Goal: Task Accomplishment & Management: Complete application form

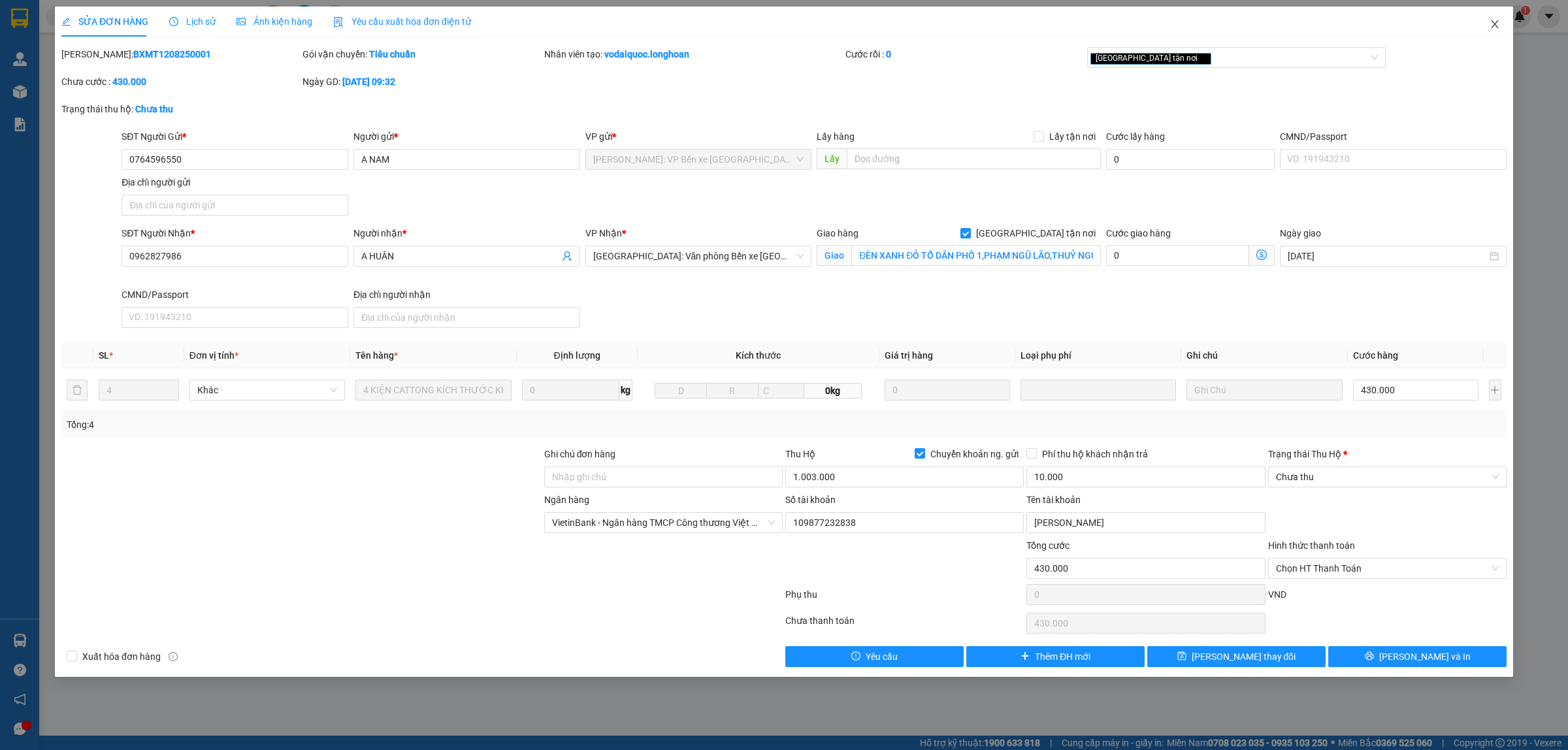
click at [1502, 24] on span "Close" at bounding box center [1495, 25] width 37 height 37
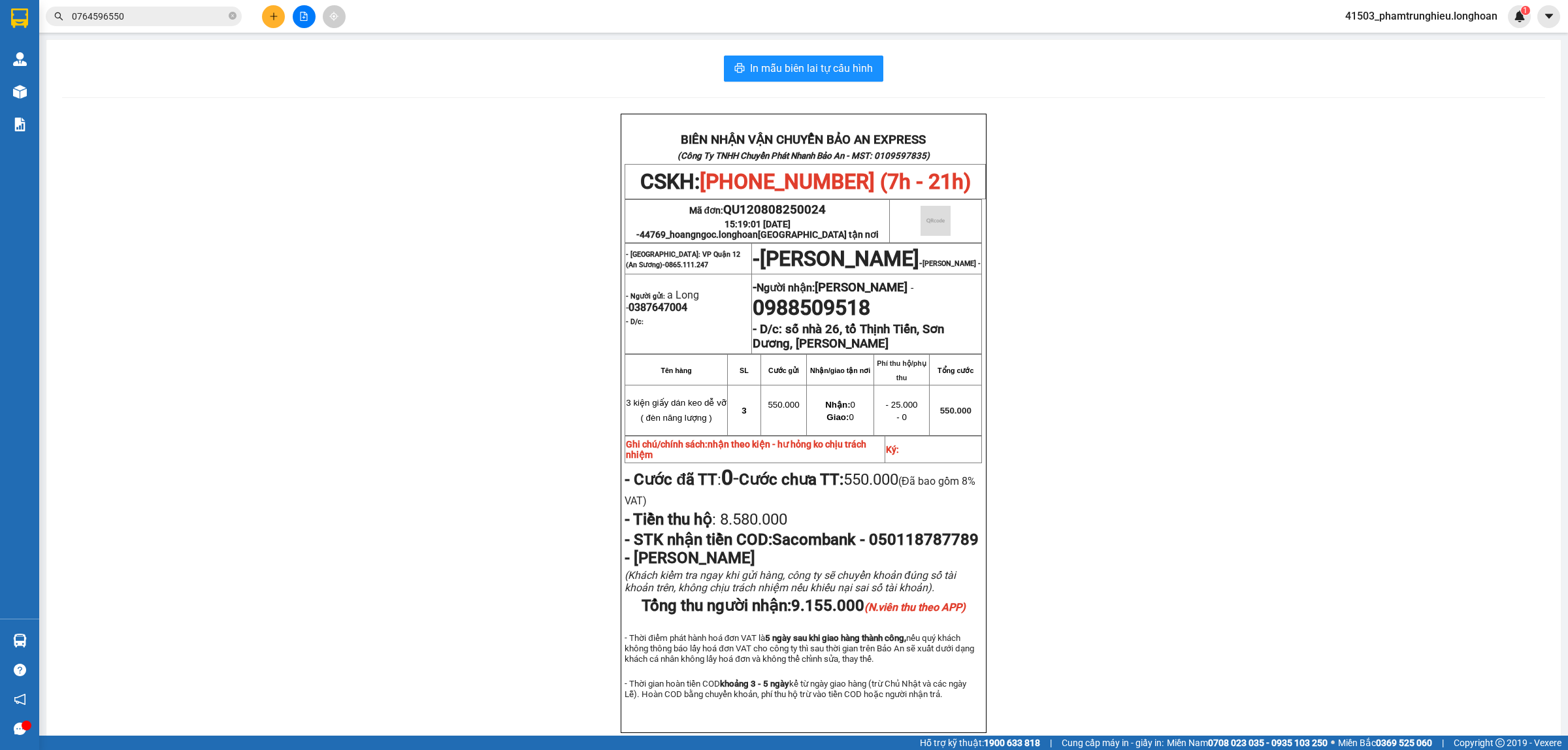
click at [158, 20] on input "0764596550" at bounding box center [149, 16] width 154 height 14
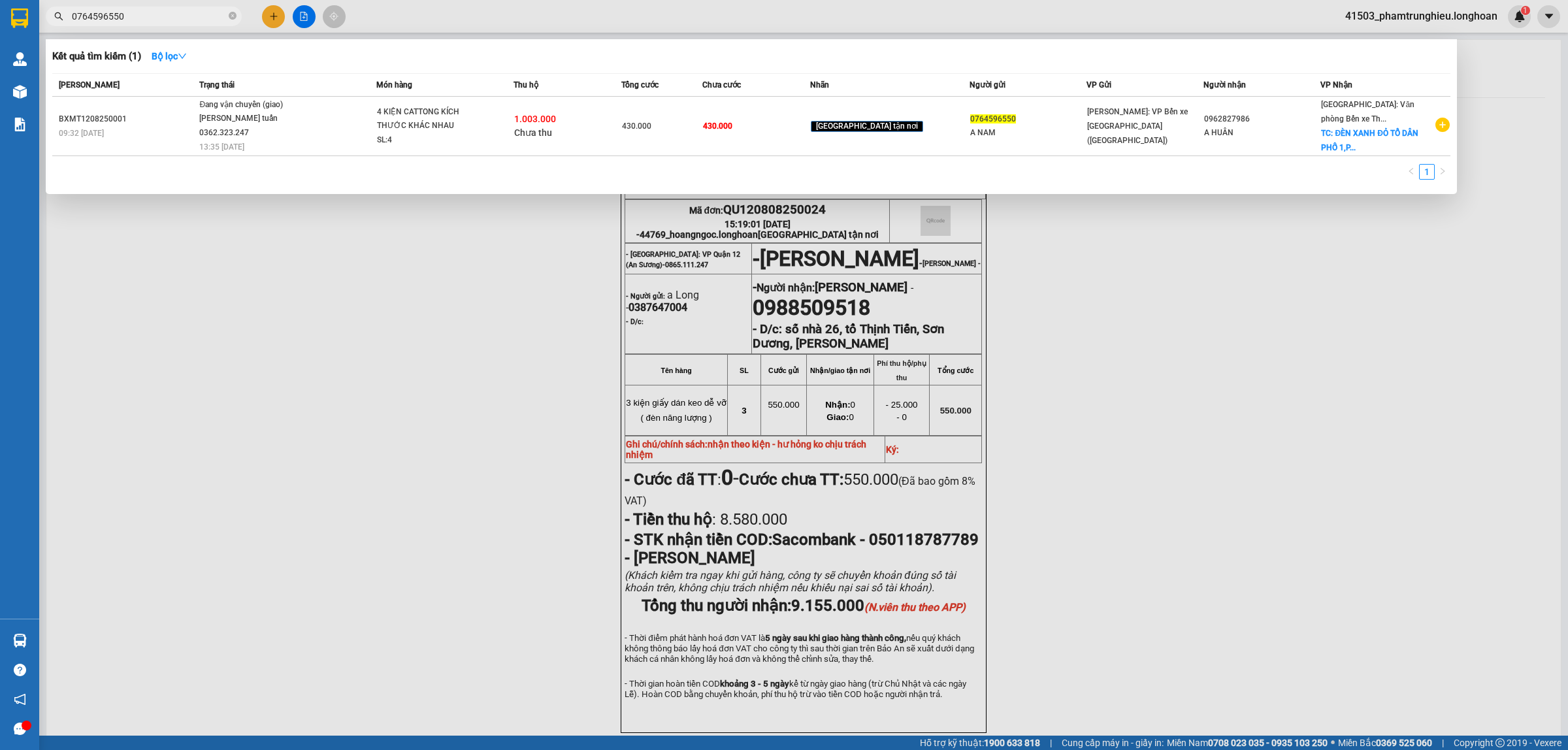
click at [158, 20] on input "0764596550" at bounding box center [149, 16] width 154 height 14
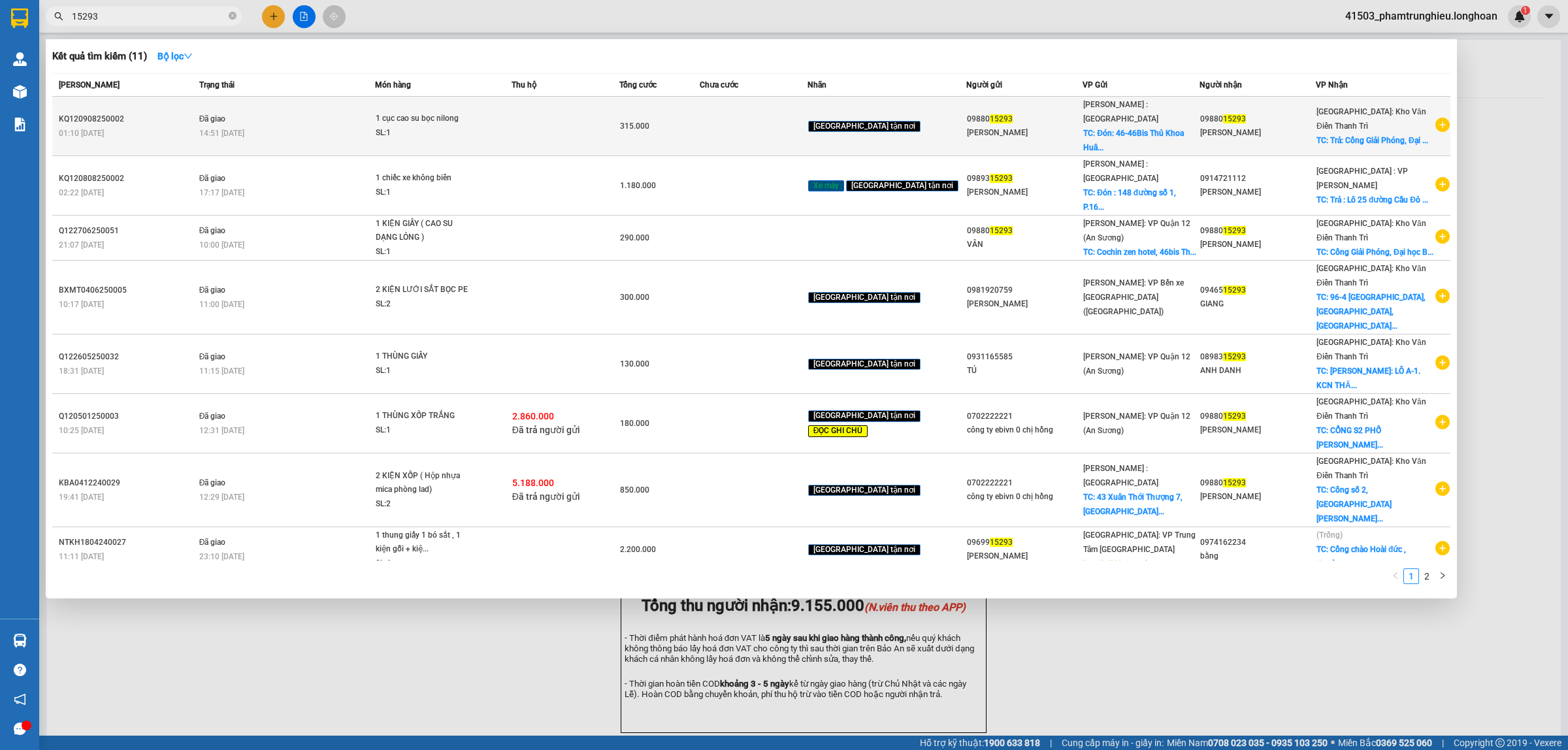
type input "15293"
click at [318, 132] on div "14:51 [DATE]" at bounding box center [287, 134] width 176 height 14
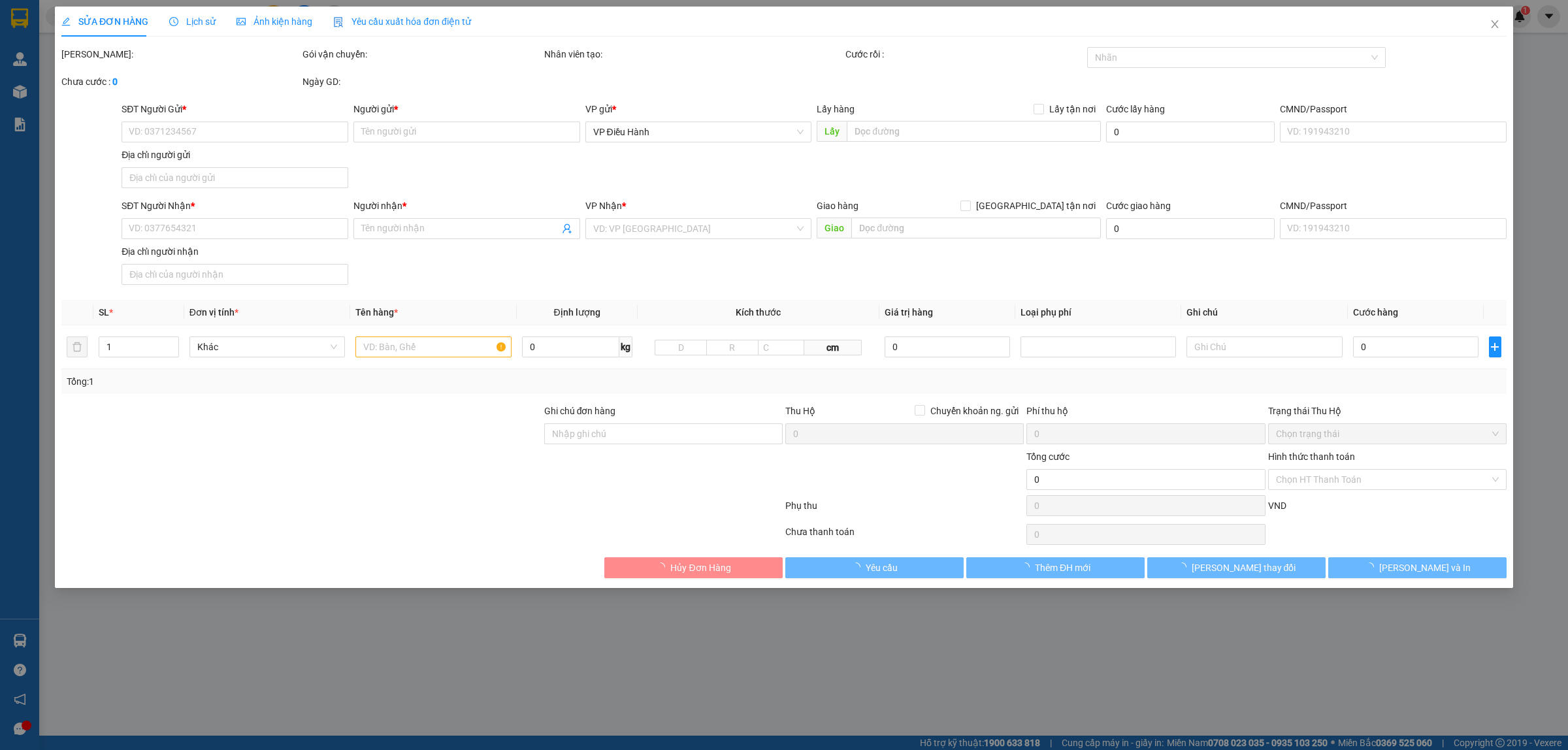
type input "0988015293"
type input "[PERSON_NAME]"
checkbox input "true"
type input "Đón: [STREET_ADDRESS]"
type input "65.000"
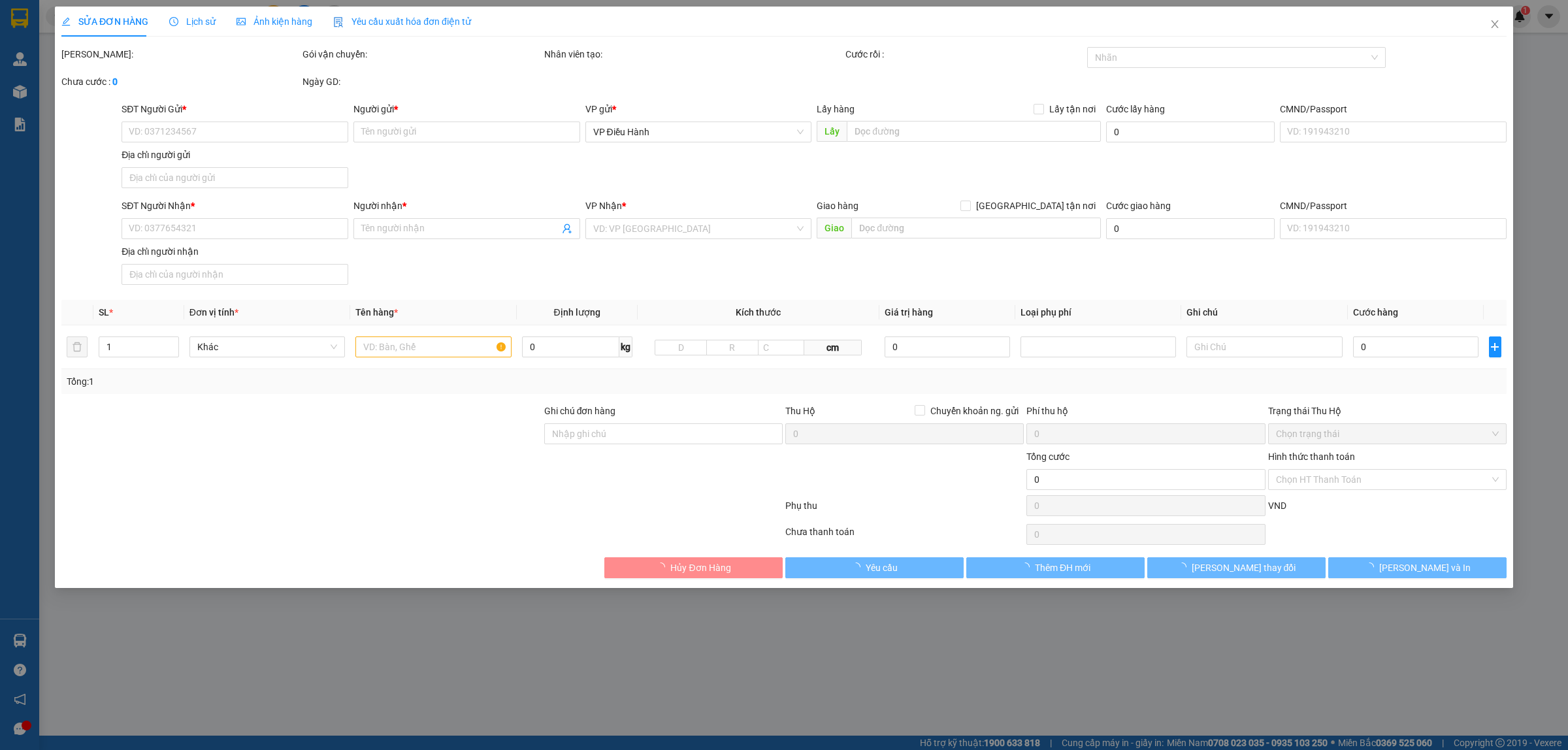
type input "0988015293"
type input "[PERSON_NAME]"
checkbox input "true"
type input "Trả: Cổng Giải Phóng, [GEOGRAPHIC_DATA], [GEOGRAPHIC_DATA], HN"
type input "315.000"
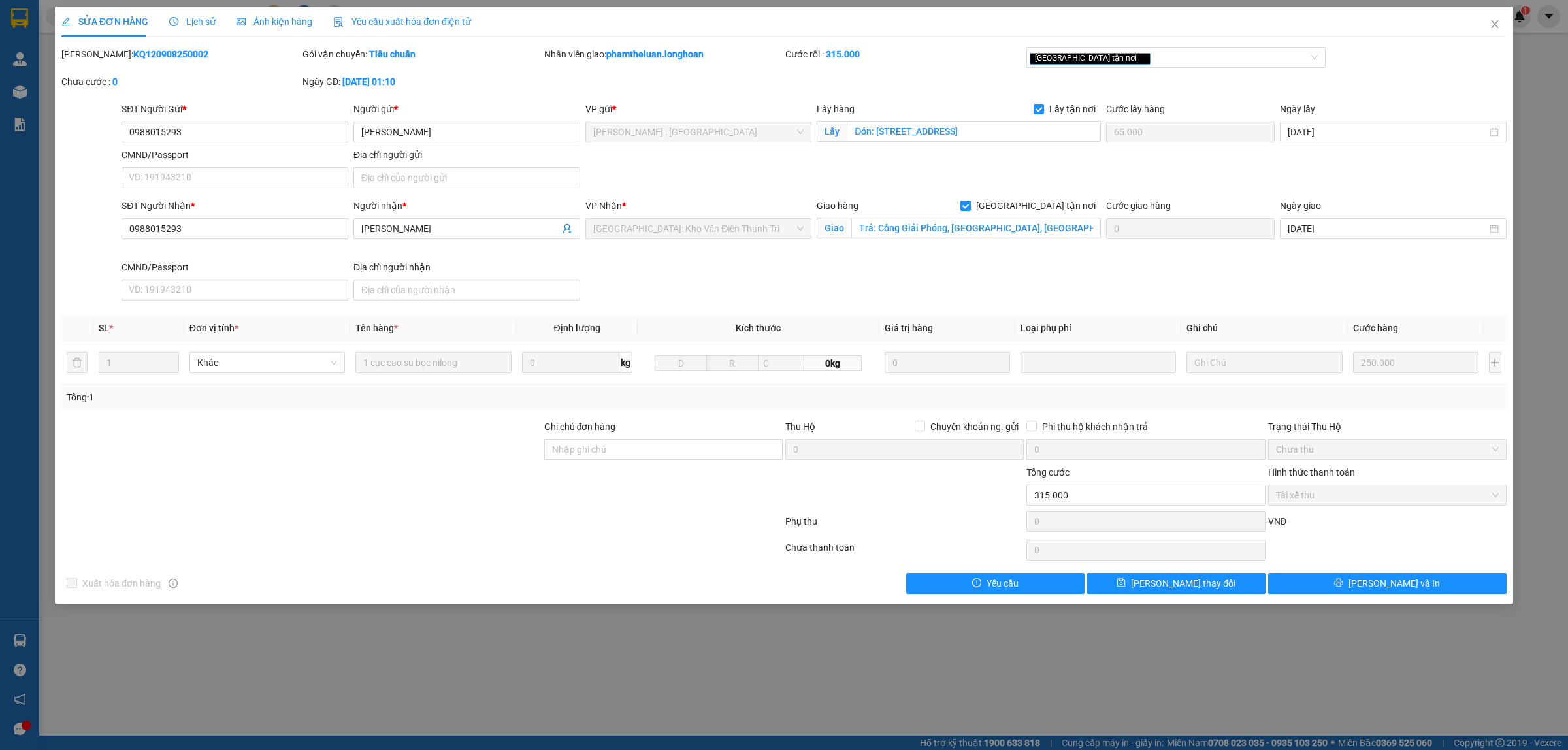
click at [162, 50] on b "KQ120908250002" at bounding box center [171, 54] width 75 height 10
copy b "KQ120908250002"
click at [1499, 23] on icon "close" at bounding box center [1494, 24] width 10 height 10
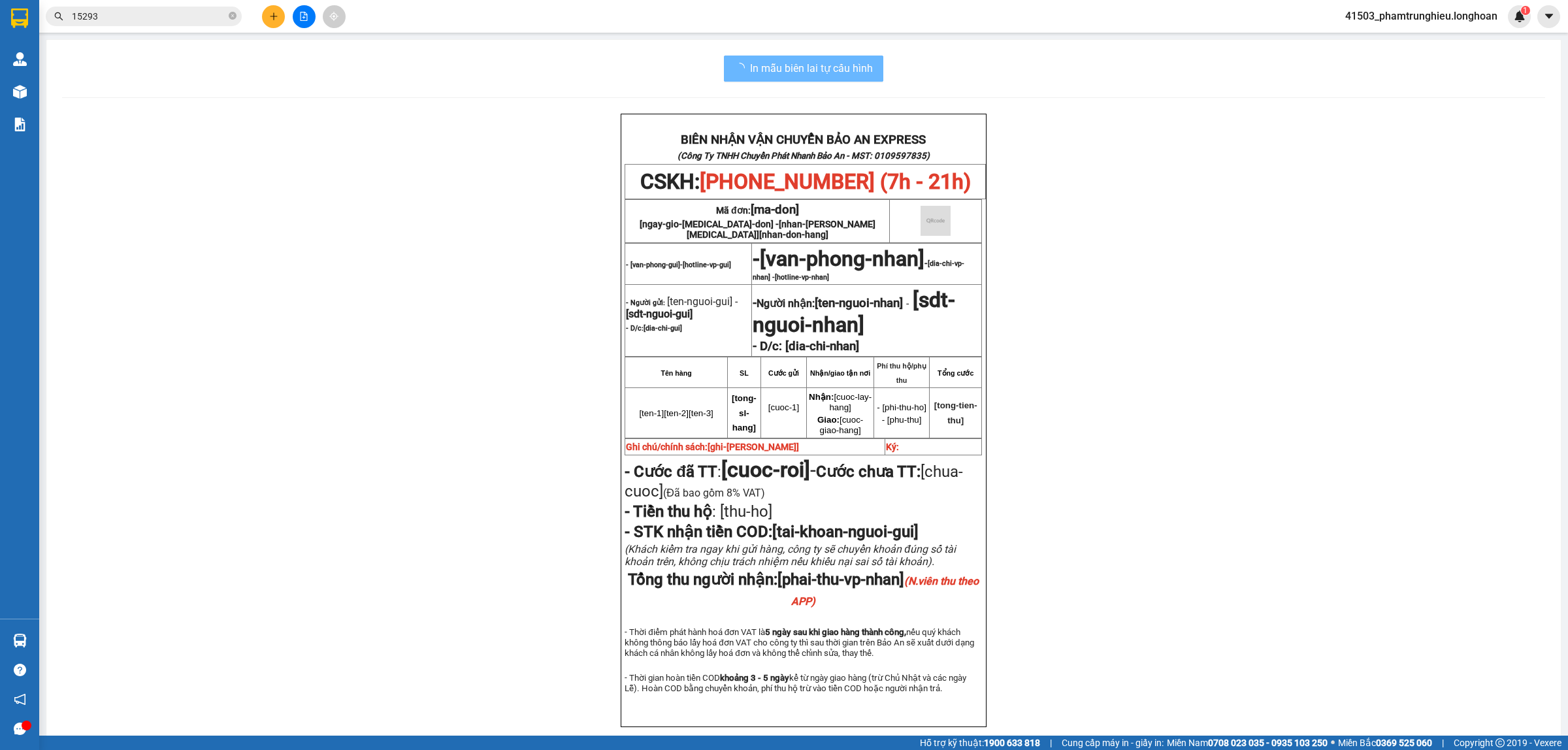
click at [149, 17] on input "15293" at bounding box center [149, 16] width 154 height 14
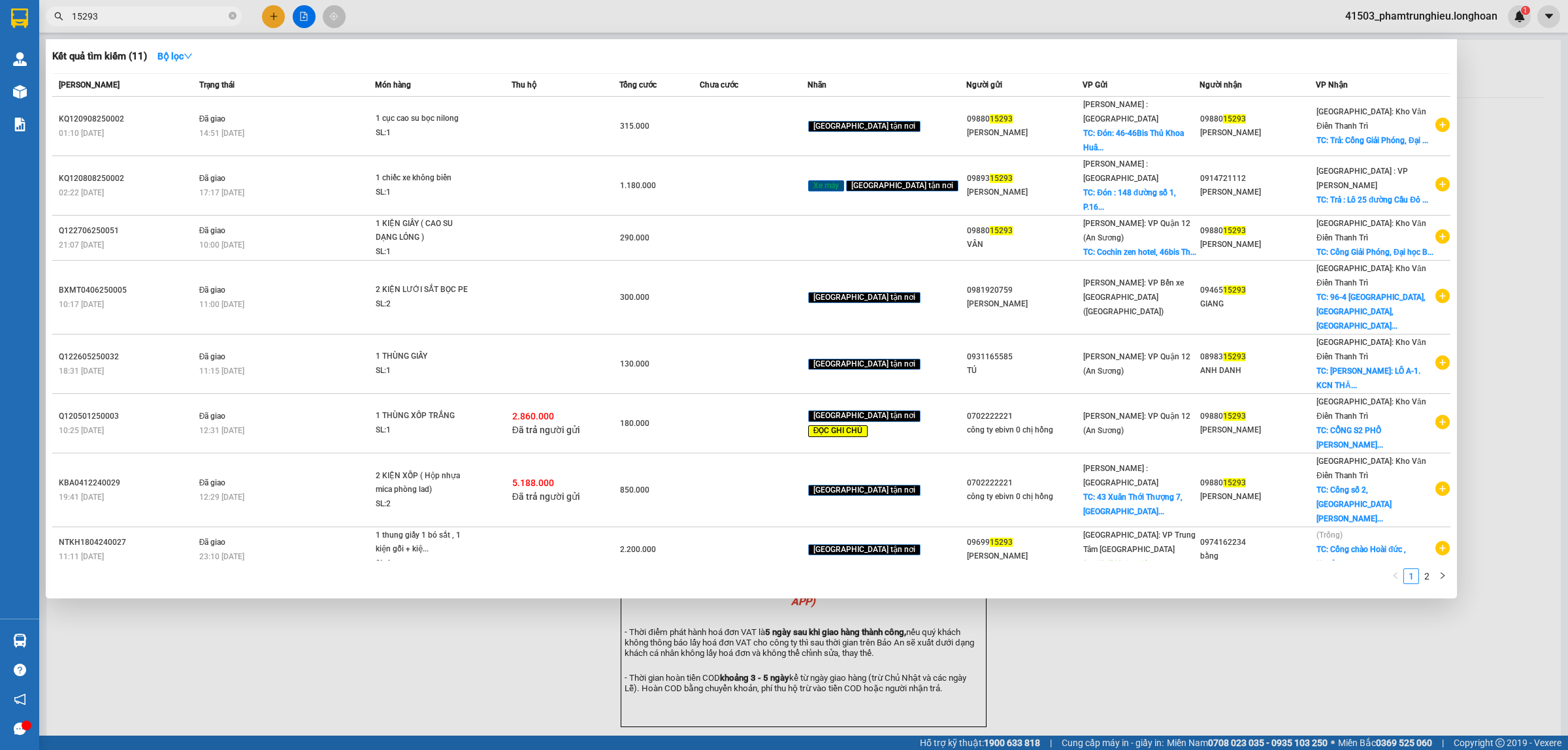
click at [149, 17] on input "15293" at bounding box center [149, 16] width 154 height 14
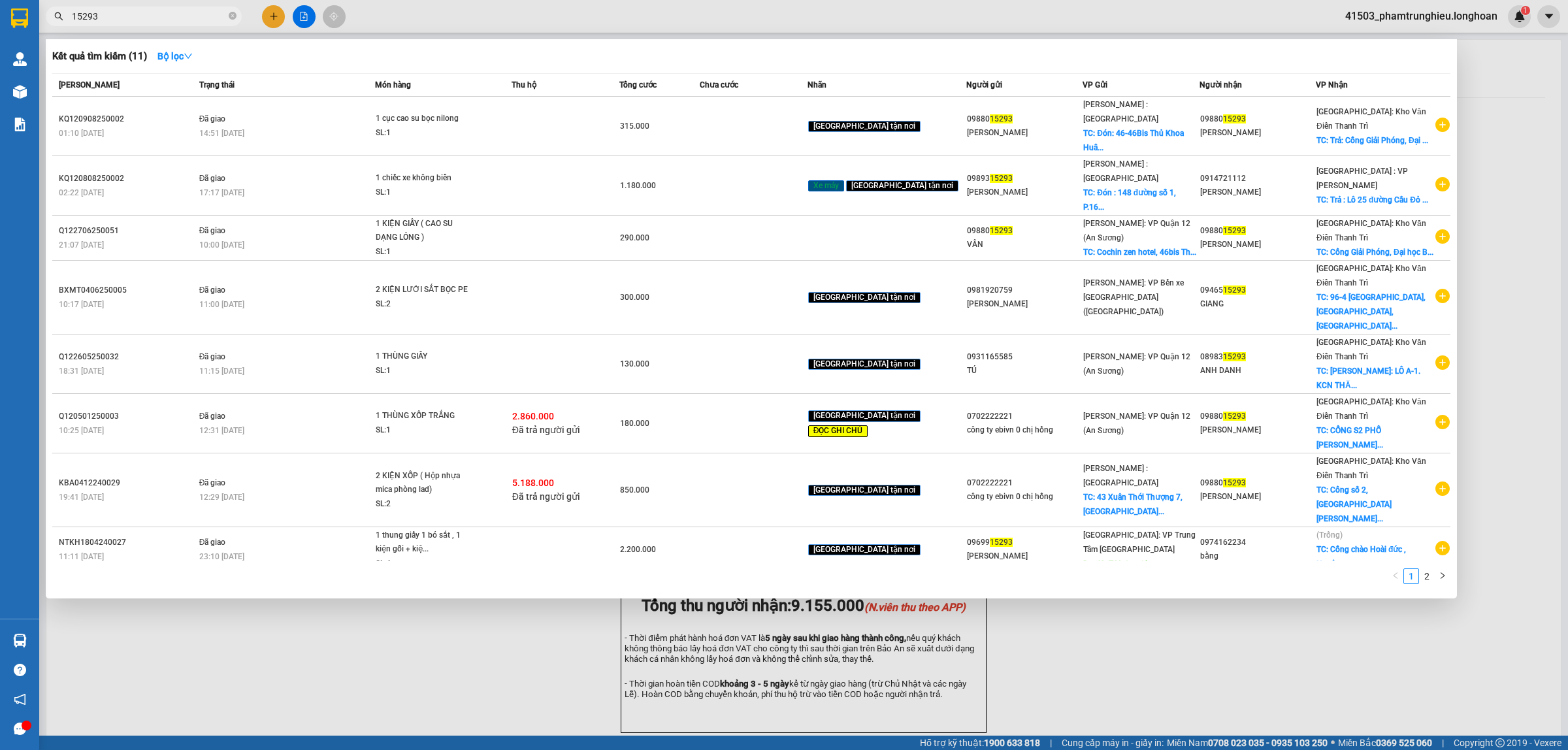
paste input "0942034899"
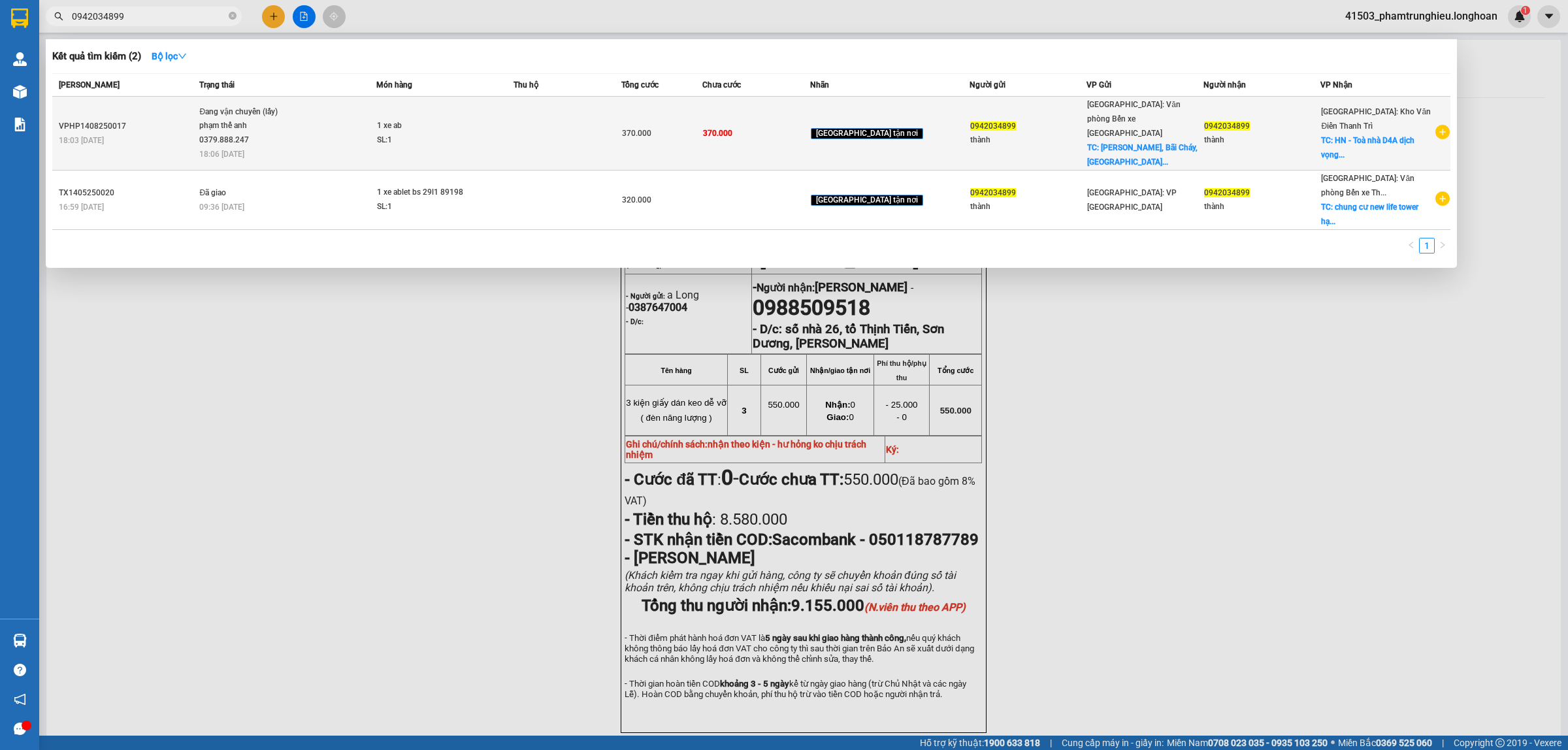
type input "0942034899"
click at [374, 144] on td "Đang vận chuyển (lấy) phạm thế anh 0379.888.247 18:06 [DATE]" at bounding box center [286, 134] width 180 height 74
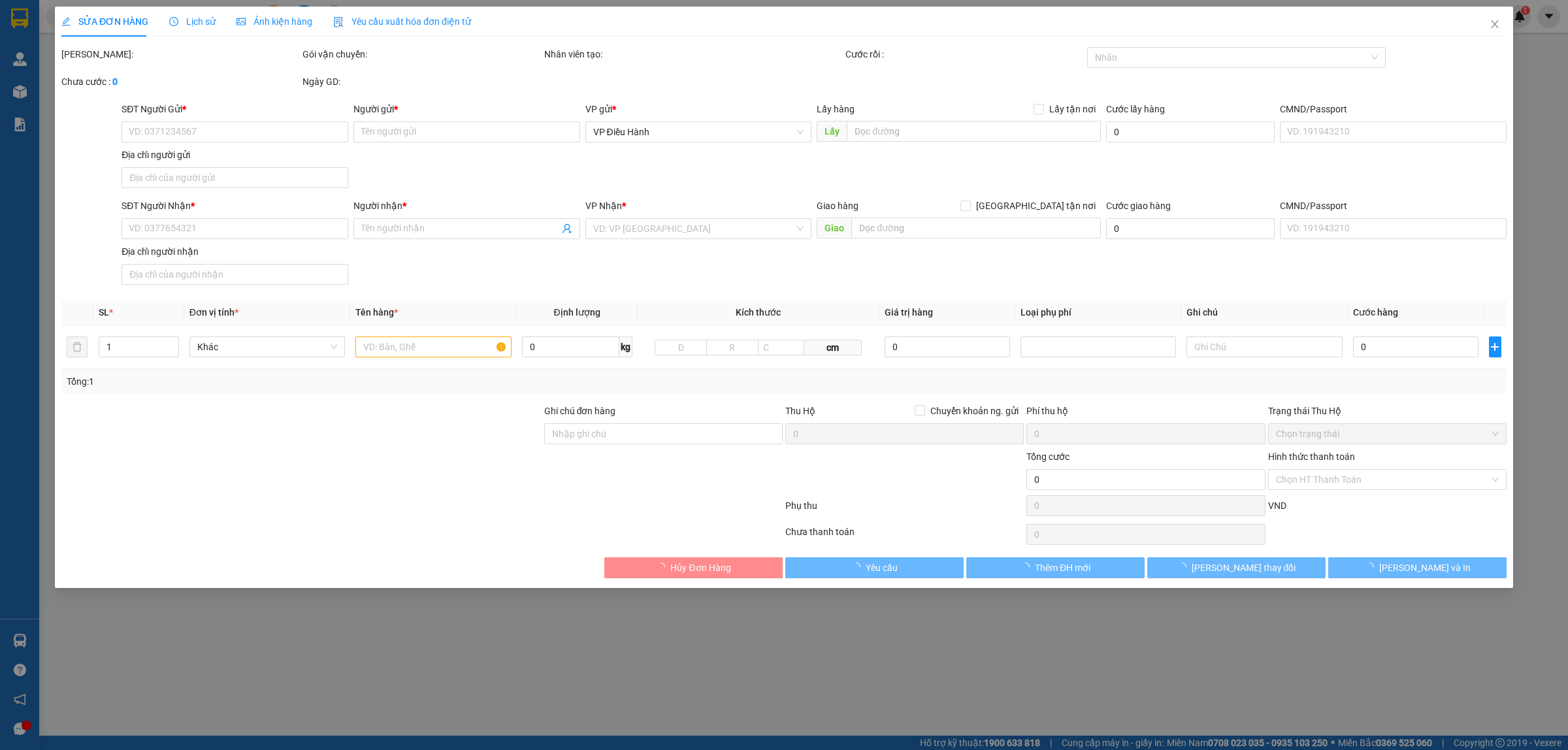
type input "0942034899"
type input "thành"
checkbox input "true"
type input "[PERSON_NAME], Bãi Cháy, [GEOGRAPHIC_DATA], [GEOGRAPHIC_DATA], [GEOGRAPHIC_DATA]"
type input "0942034899"
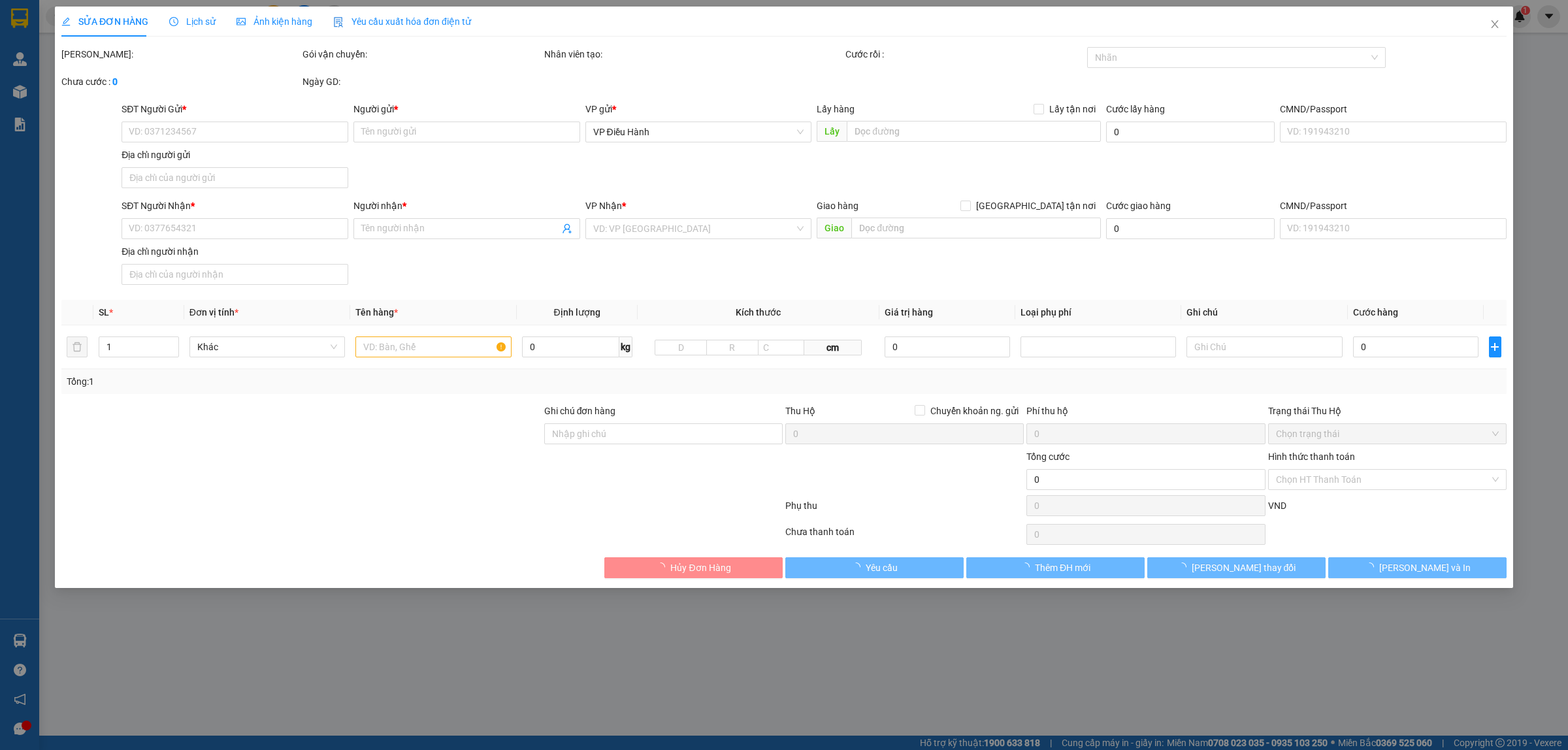
type input "thành"
checkbox input "true"
type input "HN - Toà nhà D4A dịch vọng hậu cầu giấy"
type input "370.000"
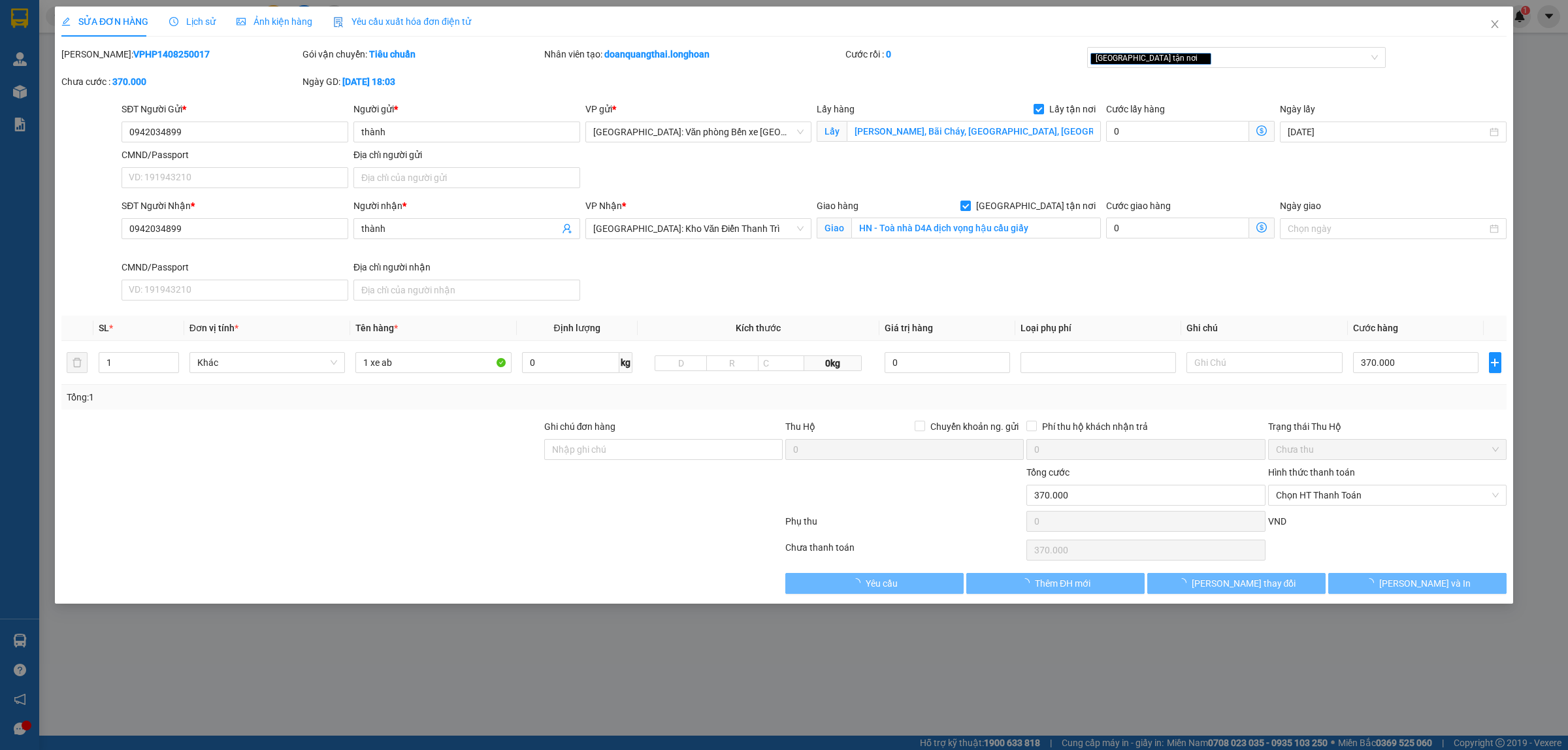
click at [203, 26] on span "Lịch sử" at bounding box center [193, 21] width 46 height 10
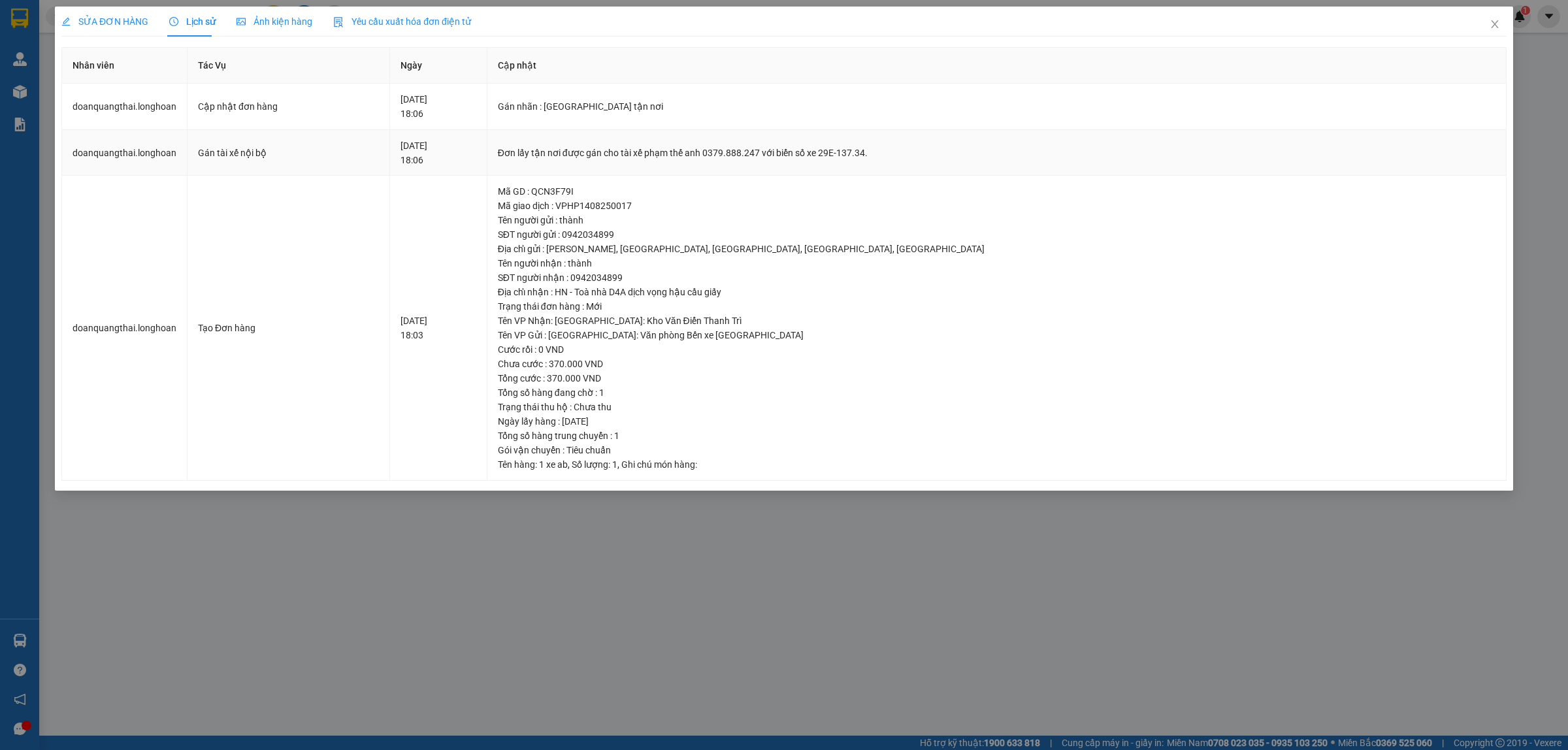
click at [814, 155] on div "Đơn lấy tận nơi được gán cho tài xế phạm thế anh 0379.888.247 với biển số xe 29…" at bounding box center [996, 153] width 998 height 14
copy div "0379.888.247"
click at [1504, 20] on span "Close" at bounding box center [1495, 25] width 37 height 37
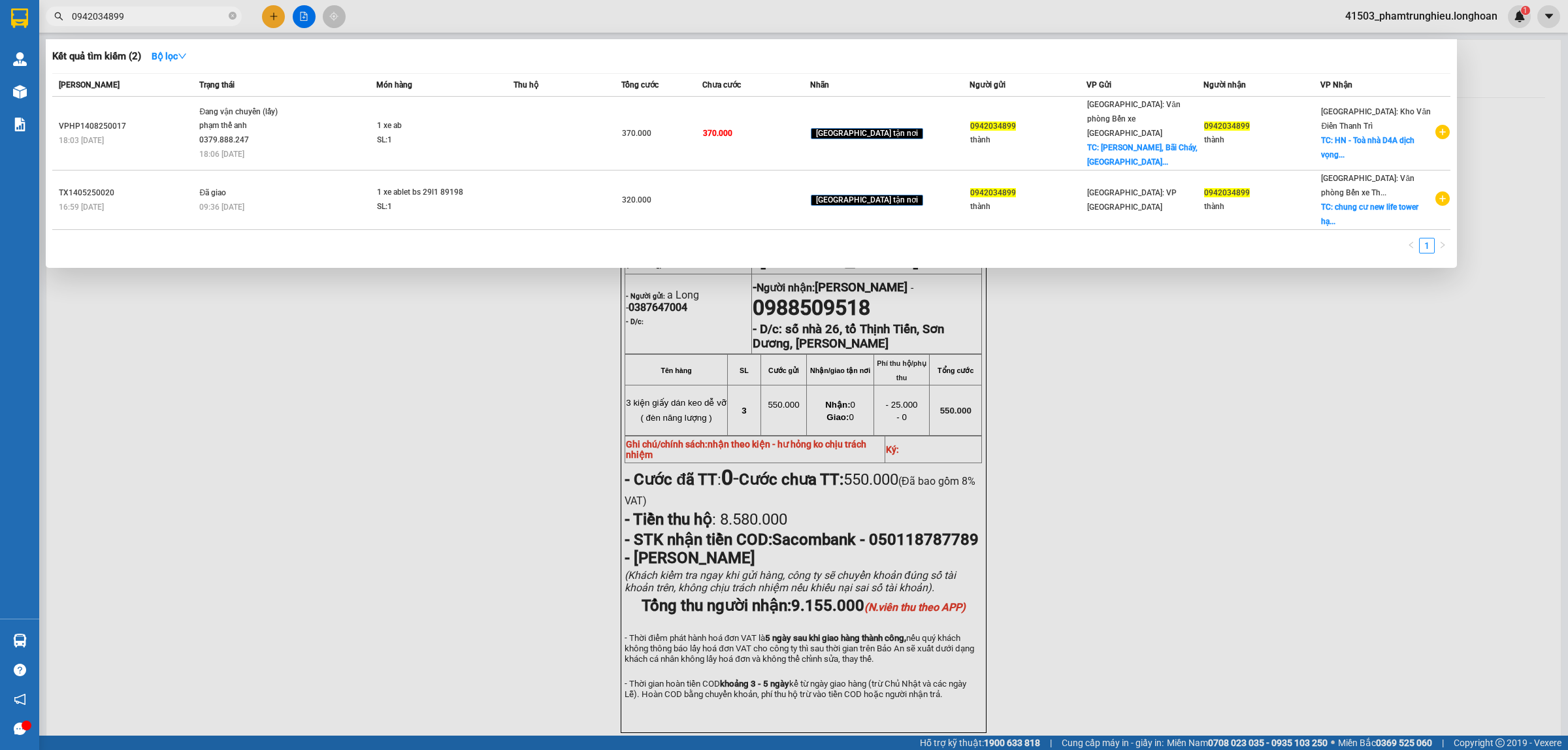
click at [155, 14] on input "0942034899" at bounding box center [149, 16] width 154 height 14
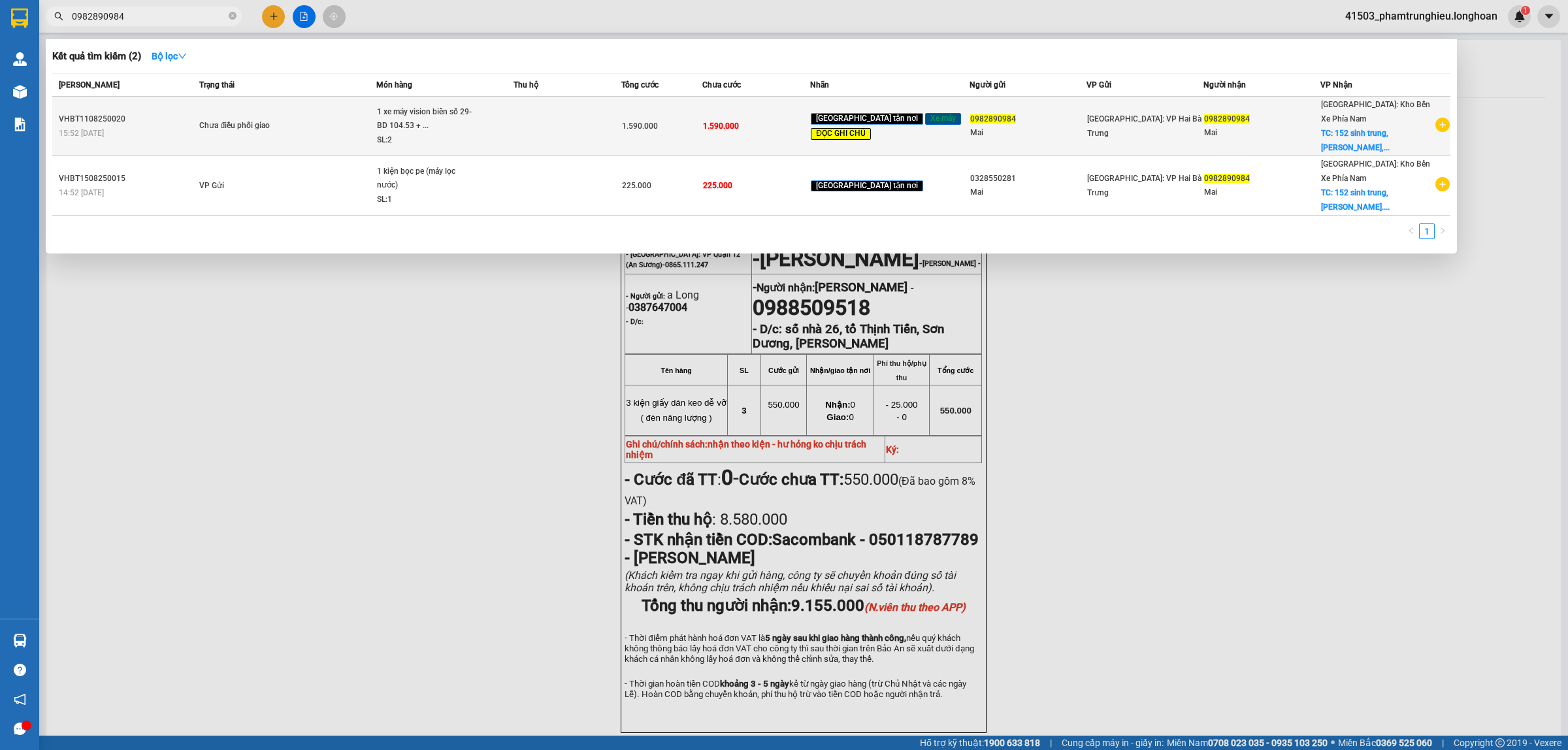
type input "0982890984"
click at [562, 132] on td at bounding box center [567, 126] width 108 height 59
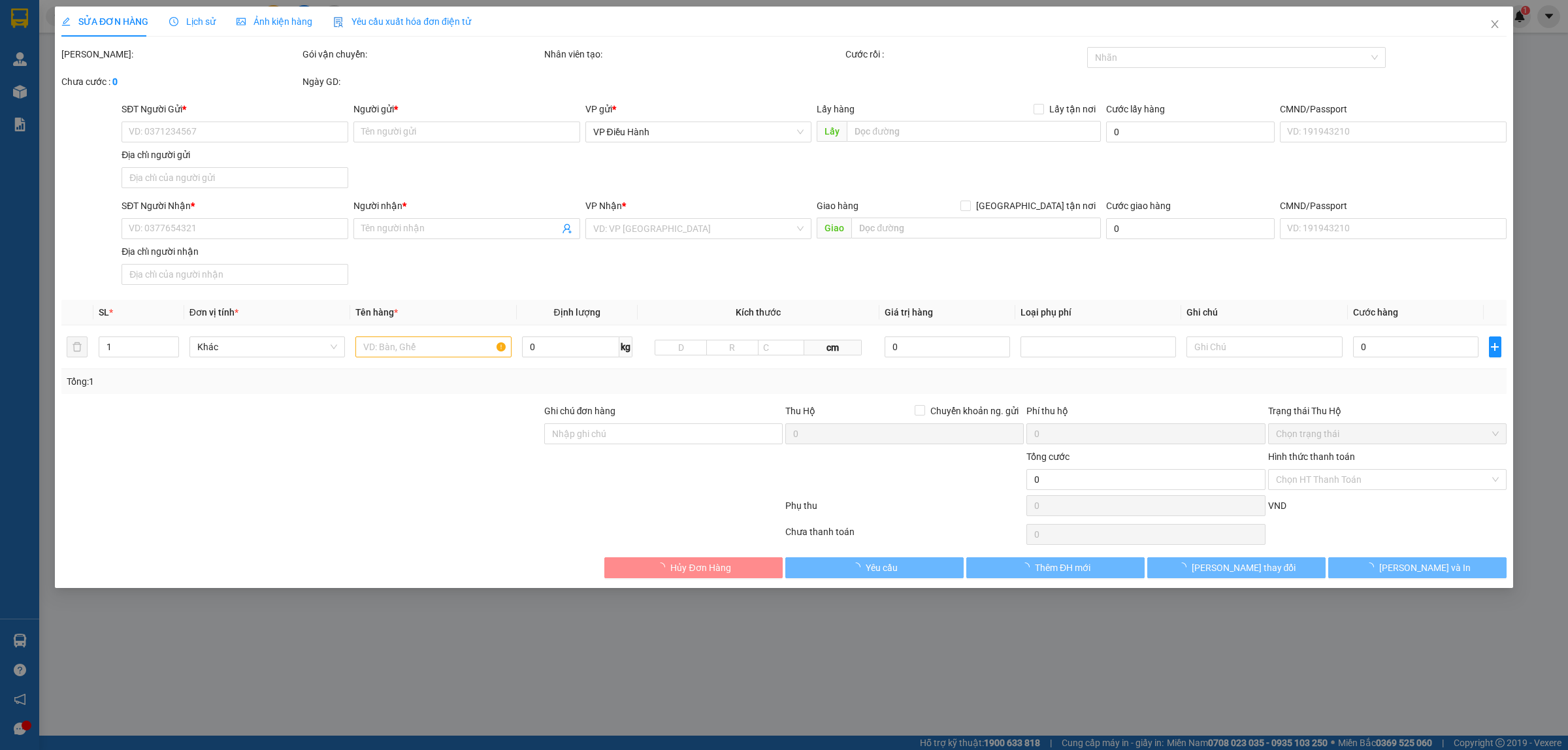
type input "0982890984"
type input "Mai"
type input "0982890984"
type input "Mai"
checkbox input "true"
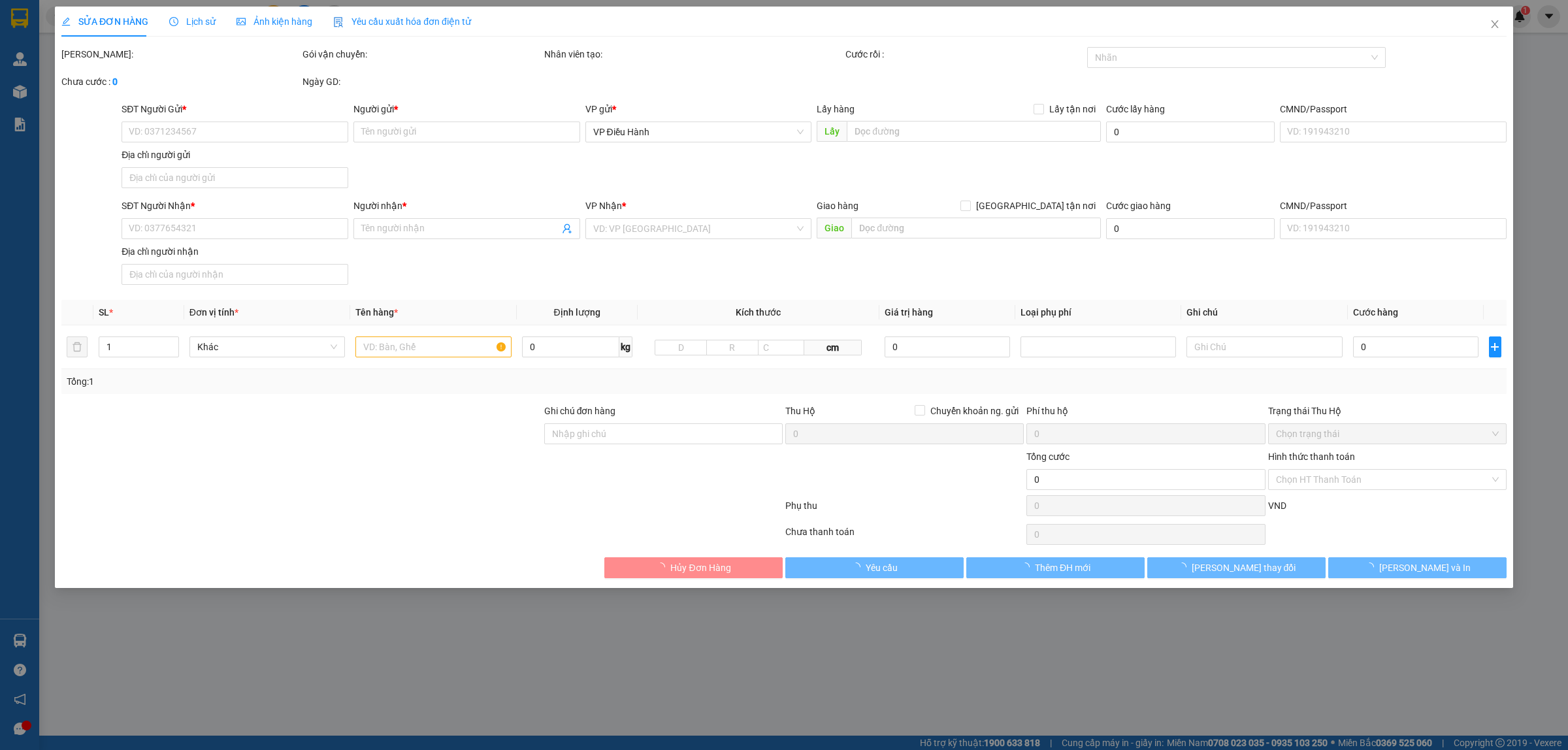
type input "152 sinh trung, [PERSON_NAME], [GEOGRAPHIC_DATA]"
type input "có 1 chìa khoá, không giấy tờ, 2 gương, 1 mũ ( giao giờ hành chính )"
type input "1.590.000"
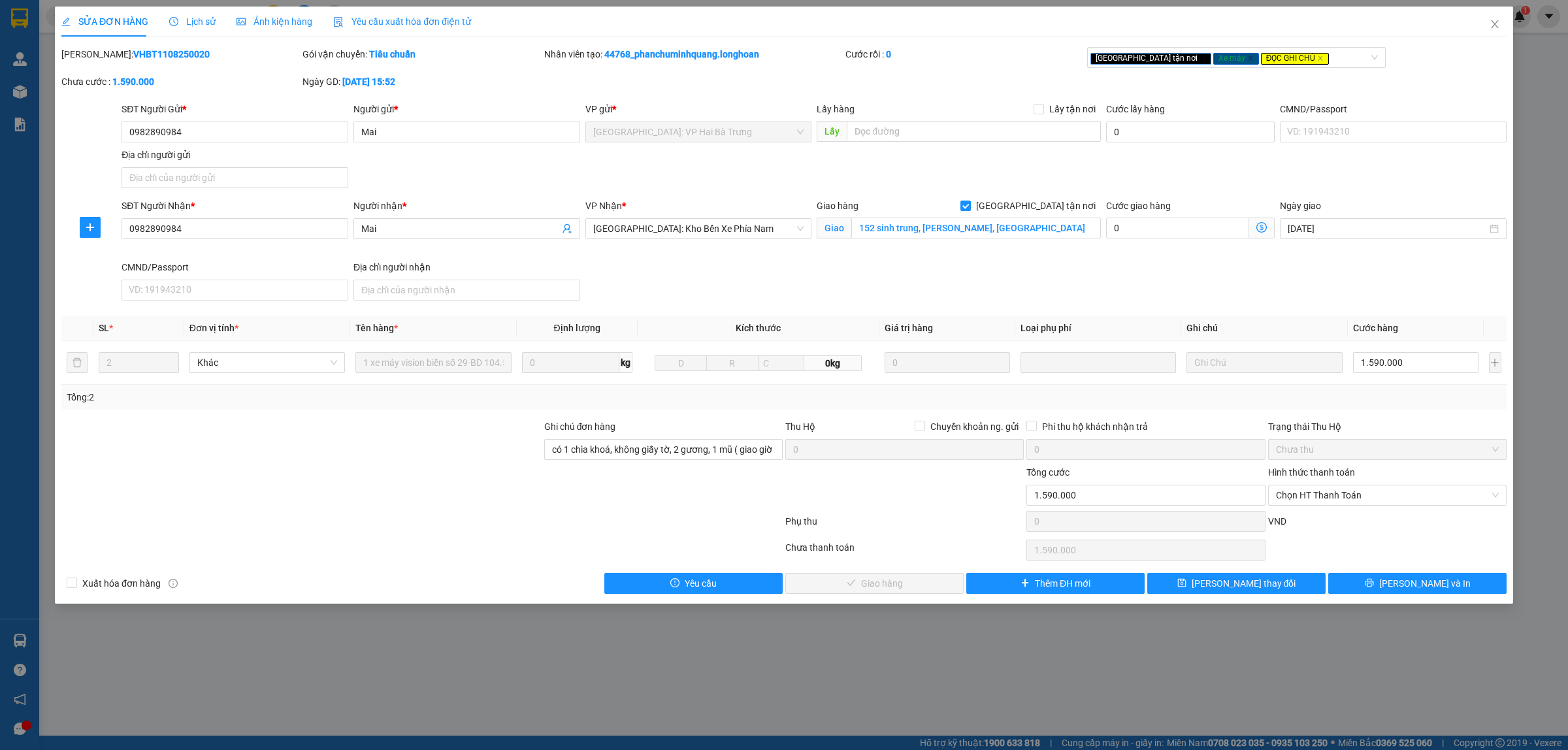
click at [191, 25] on span "Lịch sử" at bounding box center [193, 21] width 46 height 10
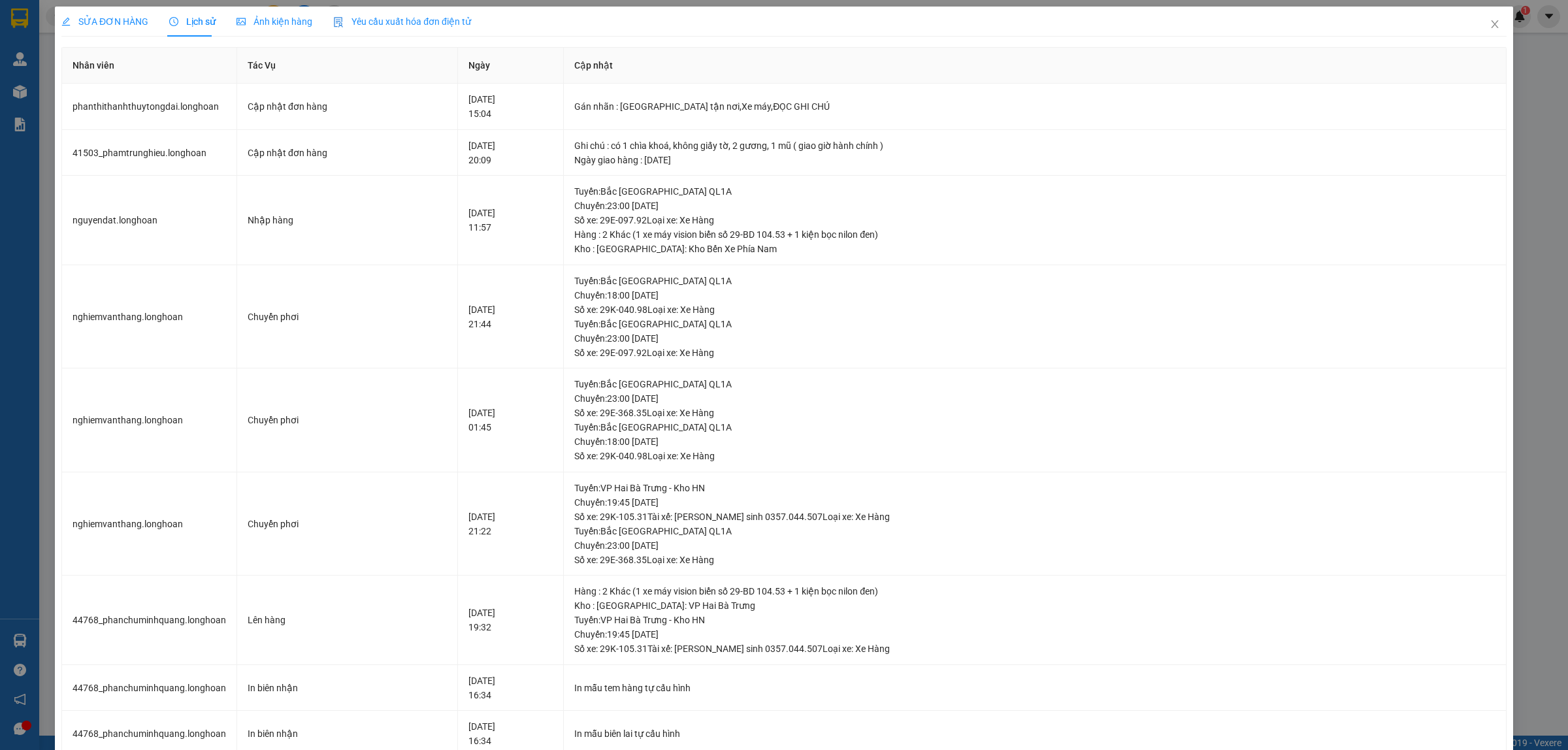
click at [130, 22] on span "SỬA ĐƠN HÀNG" at bounding box center [105, 21] width 87 height 10
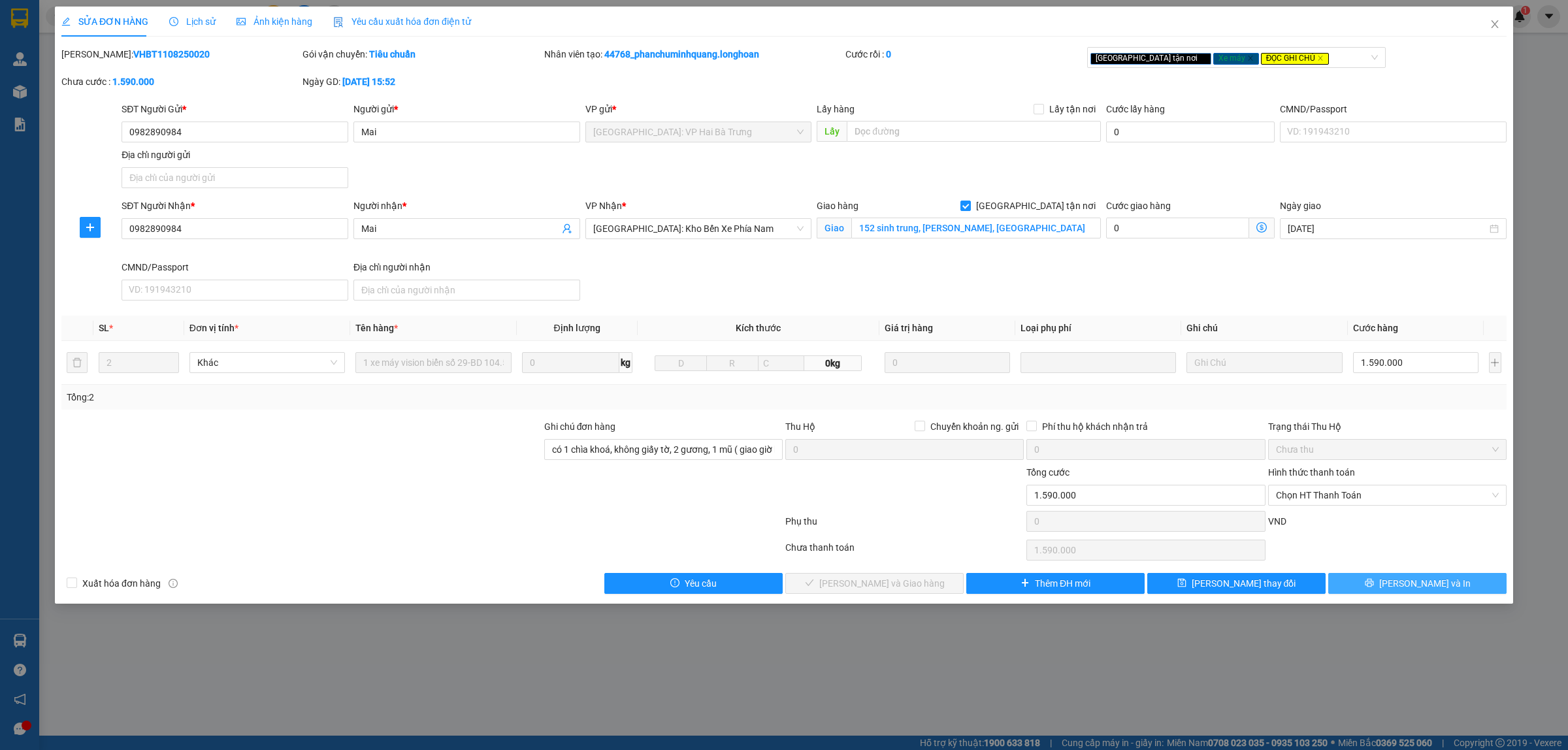
click at [1418, 586] on span "[PERSON_NAME] và In" at bounding box center [1425, 583] width 91 height 14
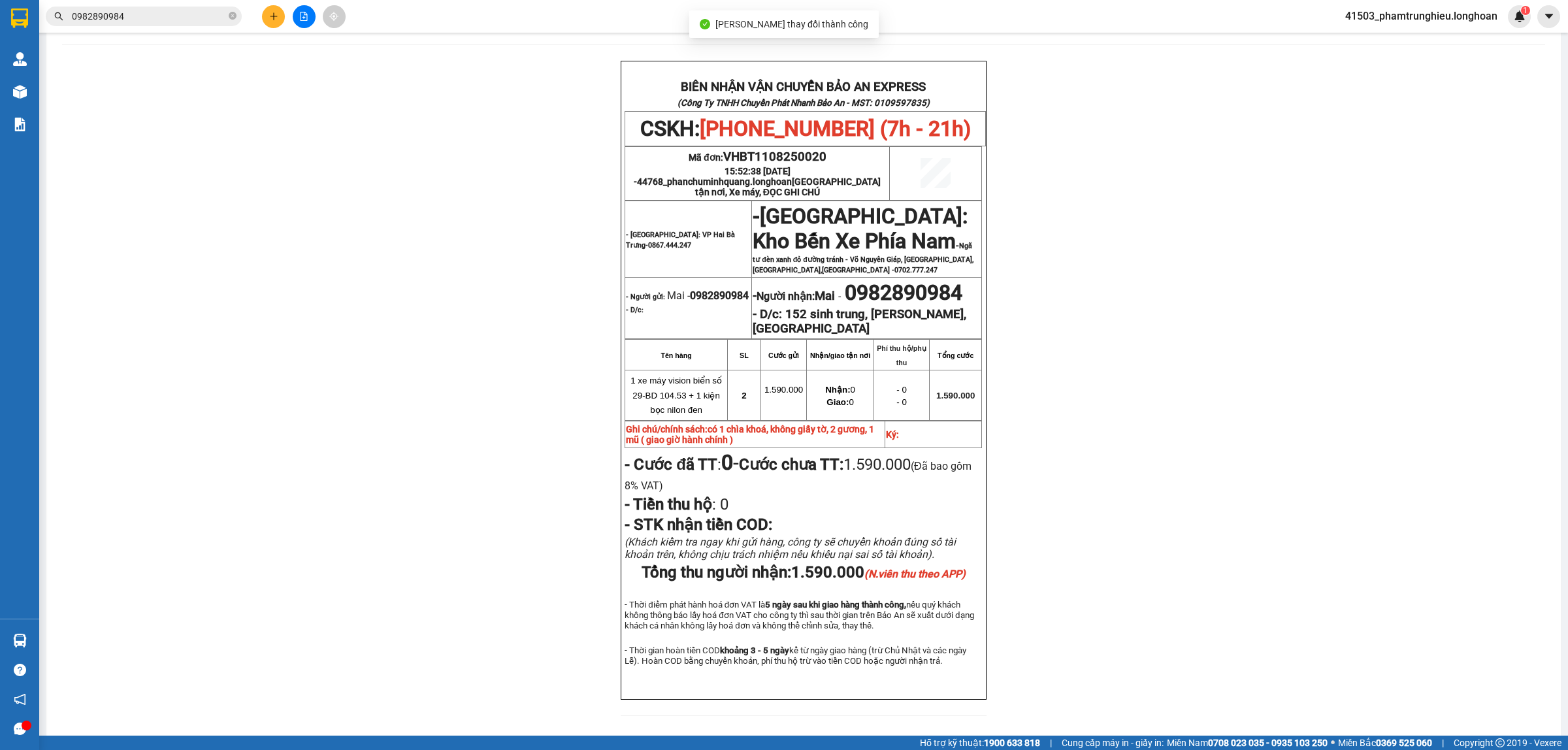
scroll to position [82, 0]
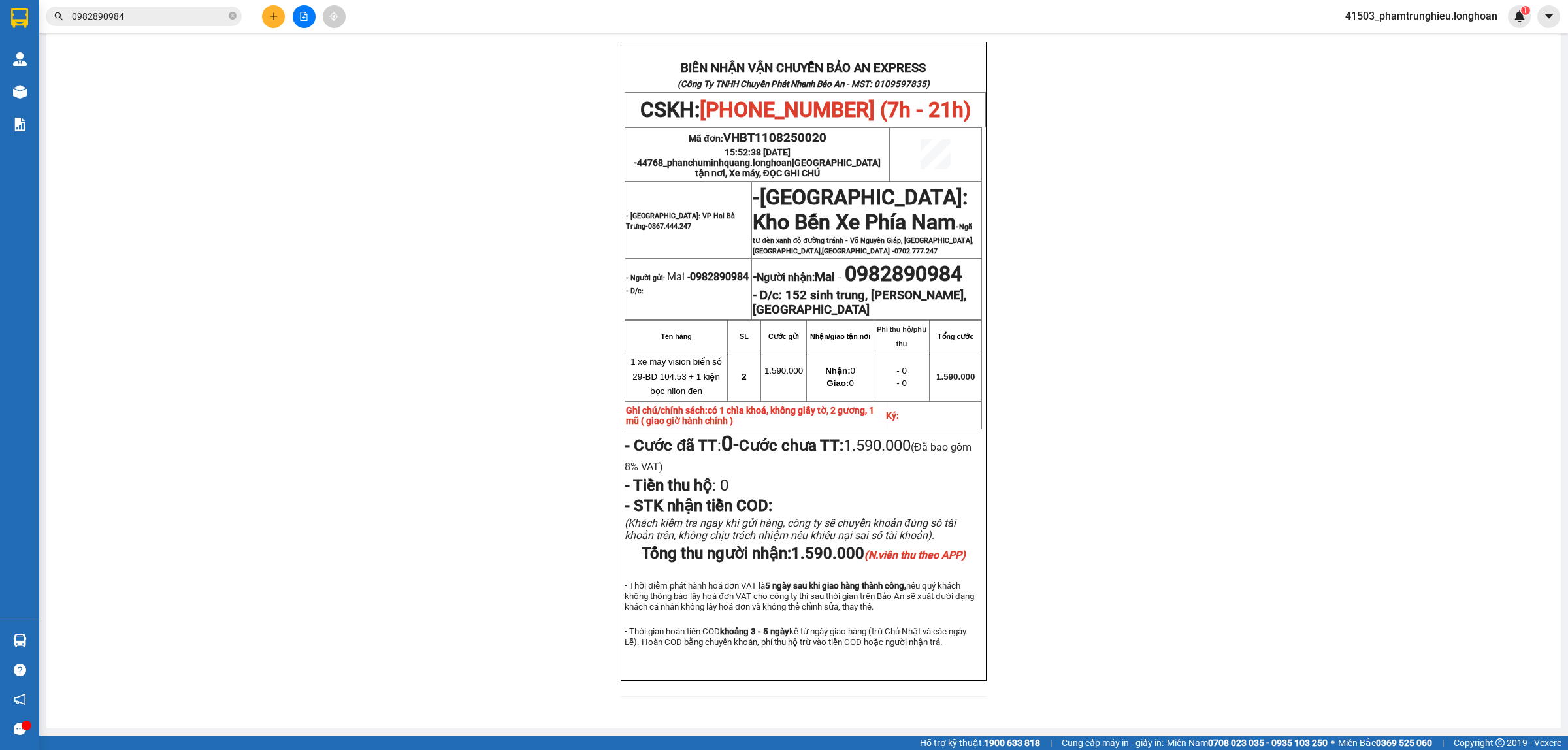
click at [166, 22] on input "0982890984" at bounding box center [149, 16] width 154 height 14
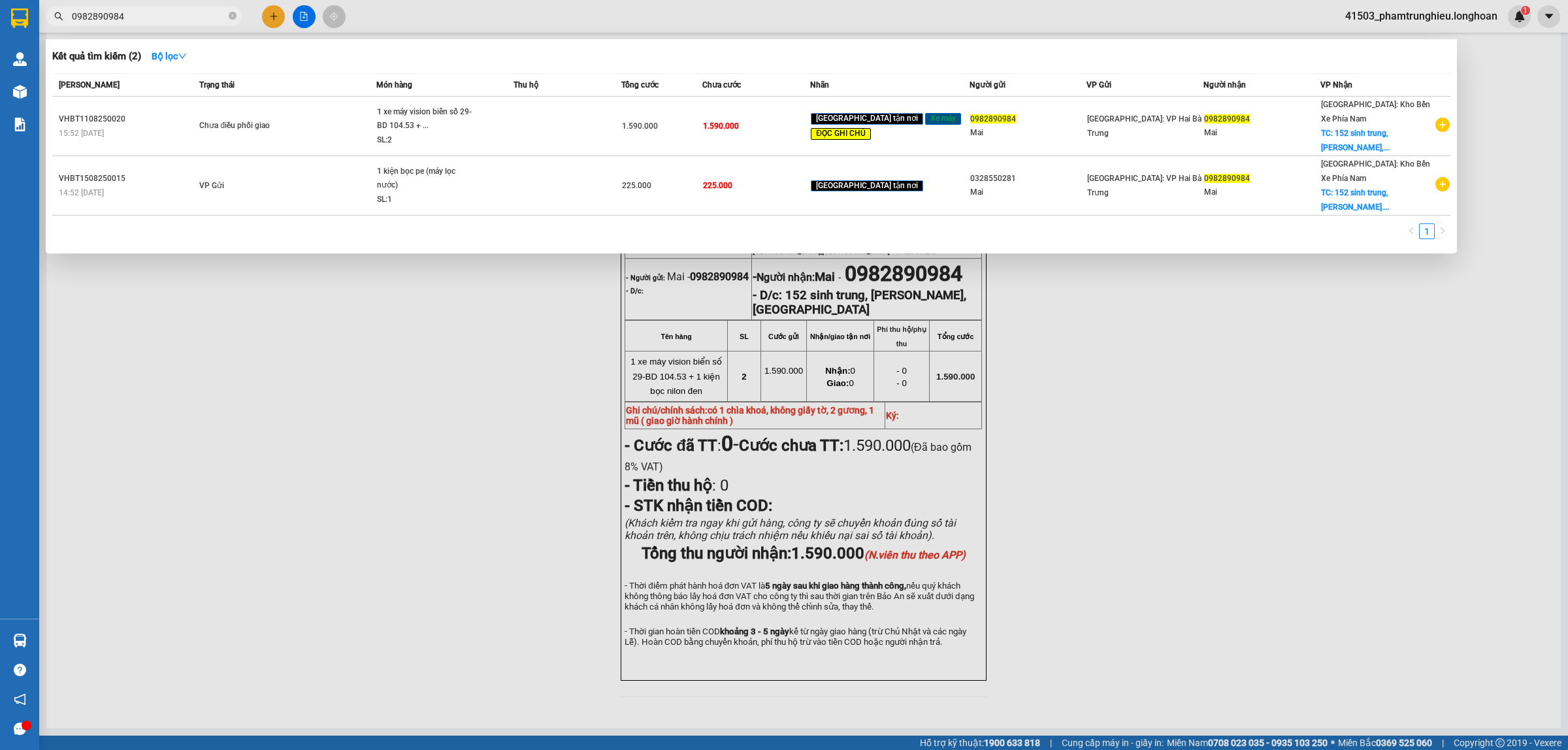
click at [166, 22] on input "0982890984" at bounding box center [149, 16] width 154 height 14
click at [161, 18] on input "0982890984" at bounding box center [149, 16] width 154 height 14
paste input "328151333"
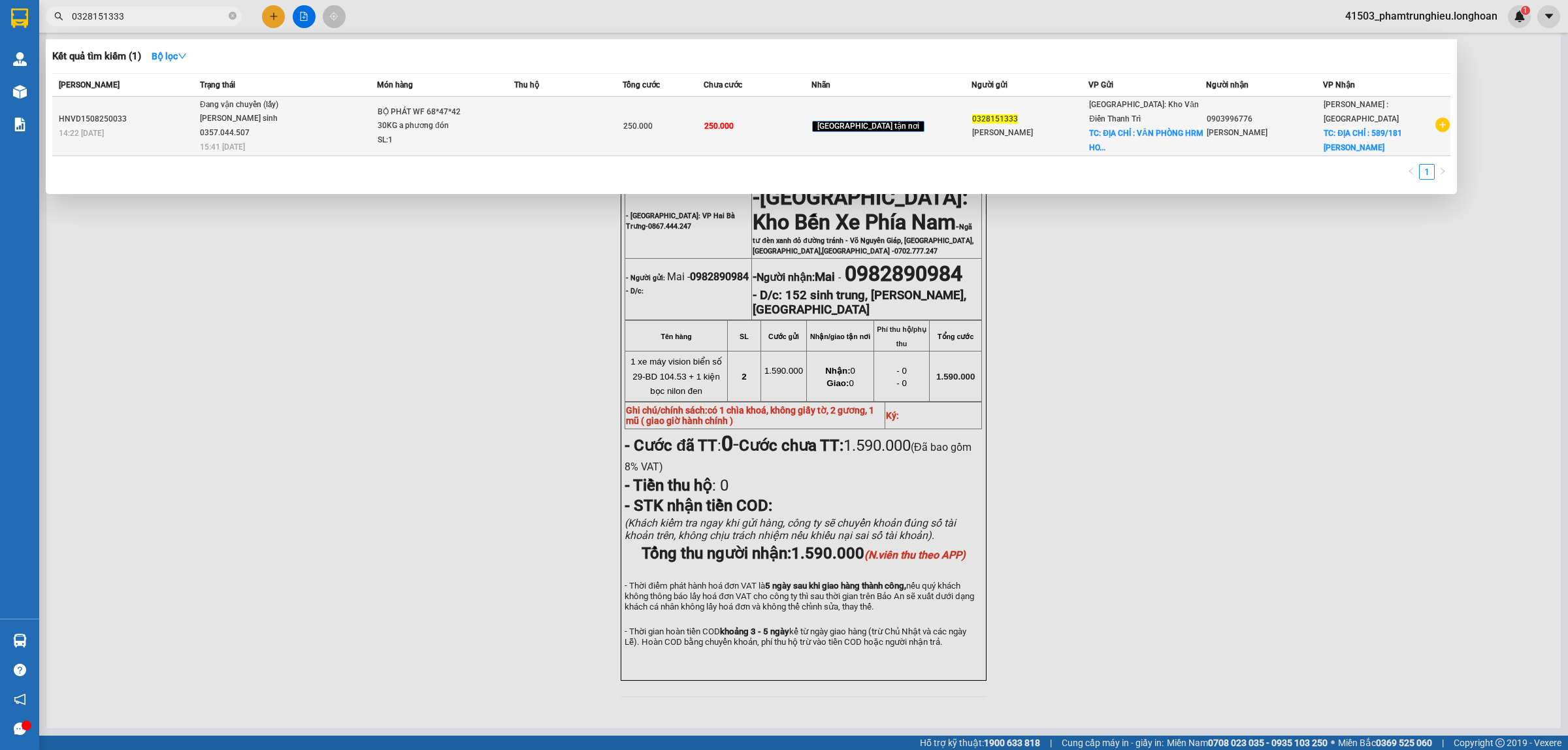
type input "0328151333"
click at [376, 119] on span "Đang vận chuyển (lấy) [PERSON_NAME] sinh 0357.044.507 15:41 [DATE]" at bounding box center [288, 126] width 177 height 54
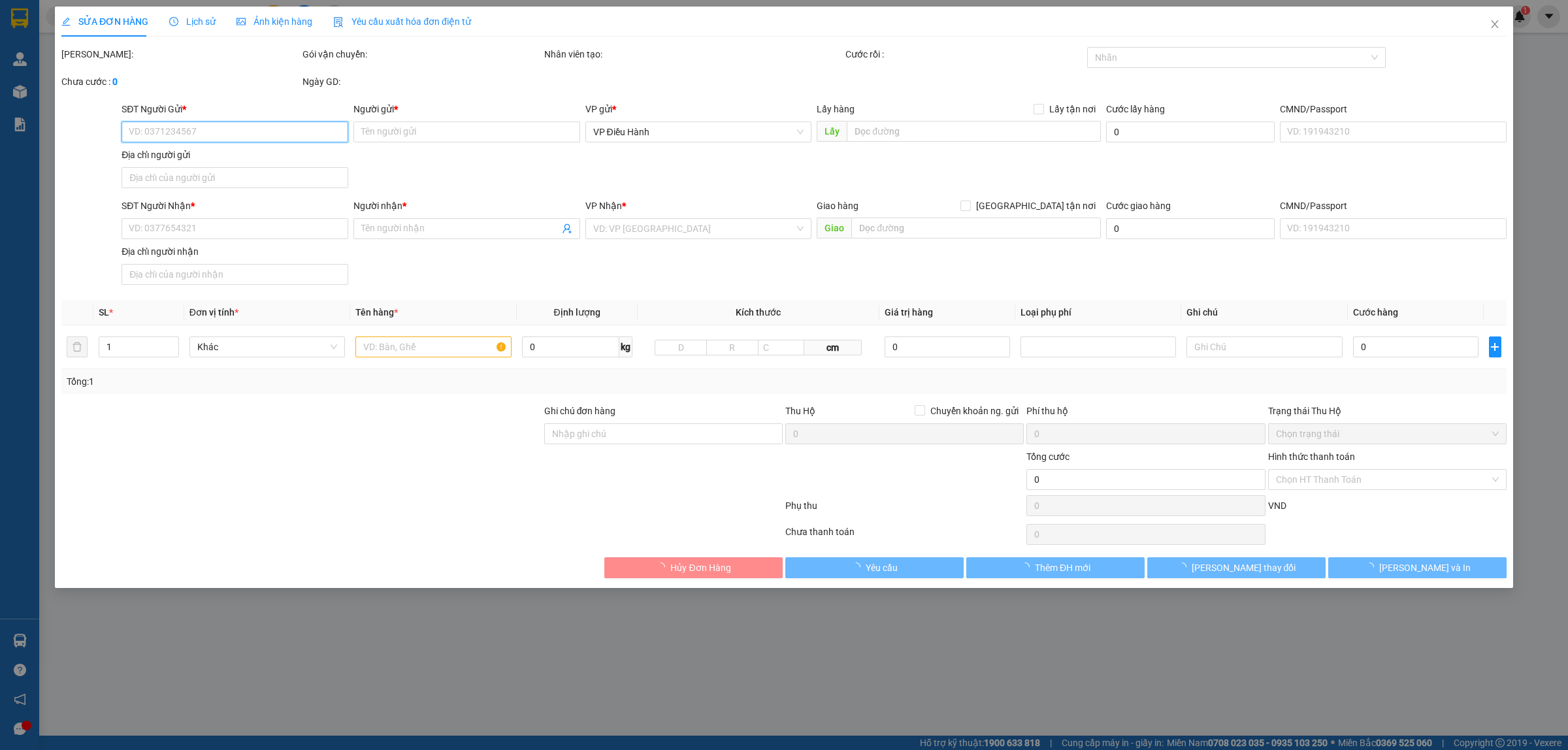
type input "0328151333"
type input "[PERSON_NAME]"
checkbox input "true"
type input "ĐỊA CHỈ : VĂN PHÒNG HRM HOÀN CẦU XÓM TRUNG 3 , [GEOGRAPHIC_DATA] , [GEOGRAPHIC_…"
type input "0903996776"
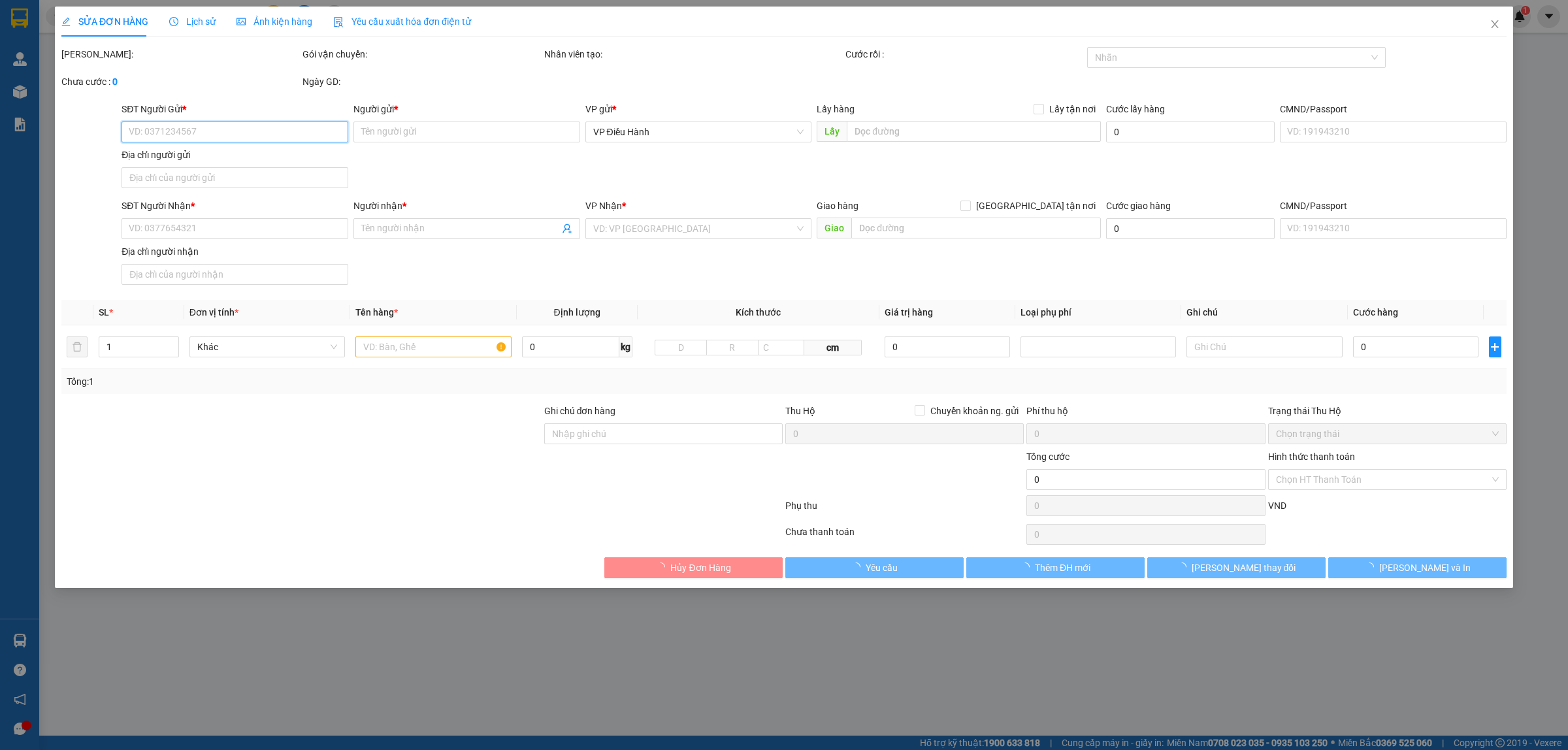
type input "[PERSON_NAME]"
checkbox input "true"
type input "ĐỊA CHỈ : 589/181 [PERSON_NAME], XÃ [GEOGRAPHIC_DATA] , [GEOGRAPHIC_DATA]"
type input "250.000"
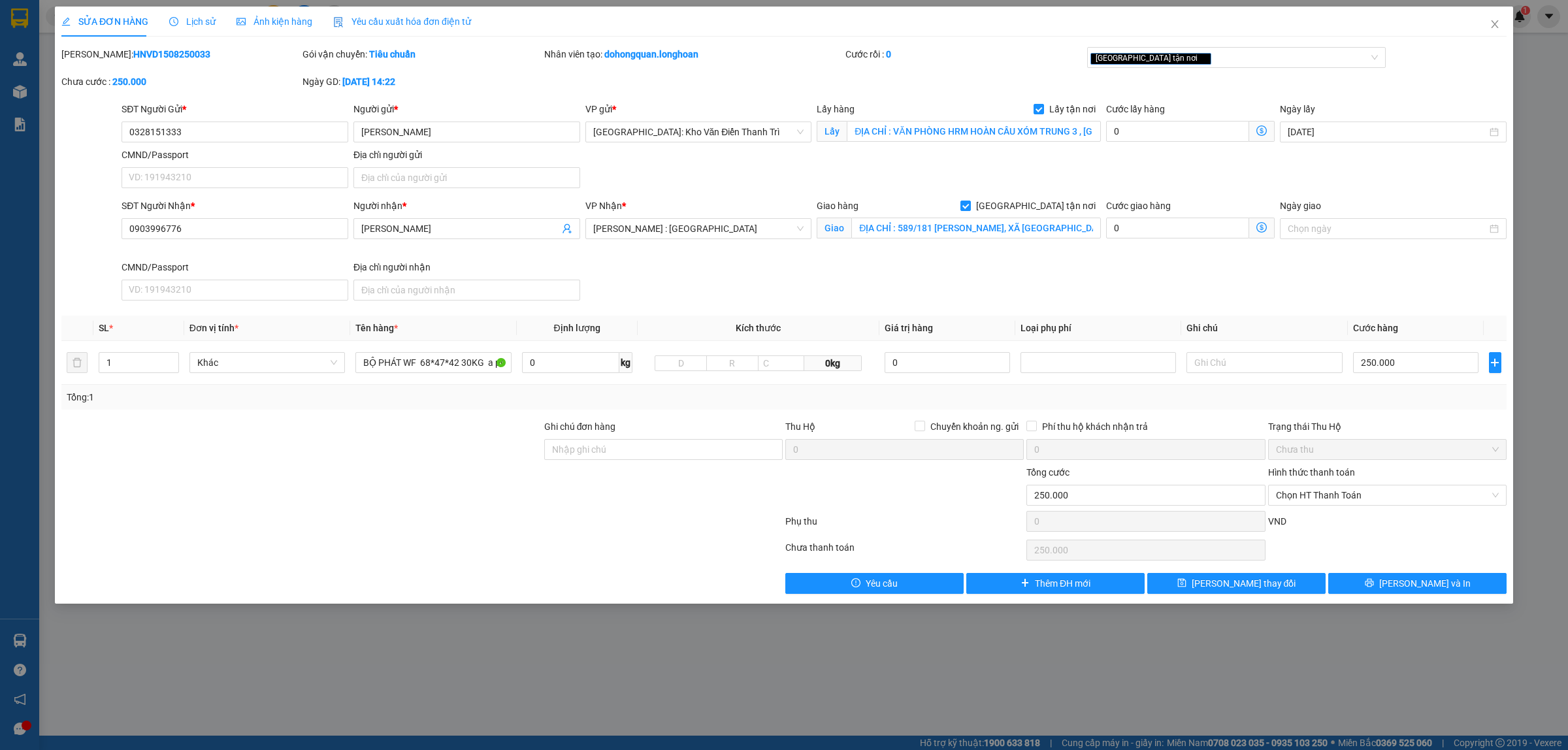
click at [182, 18] on span "Lịch sử" at bounding box center [193, 21] width 46 height 10
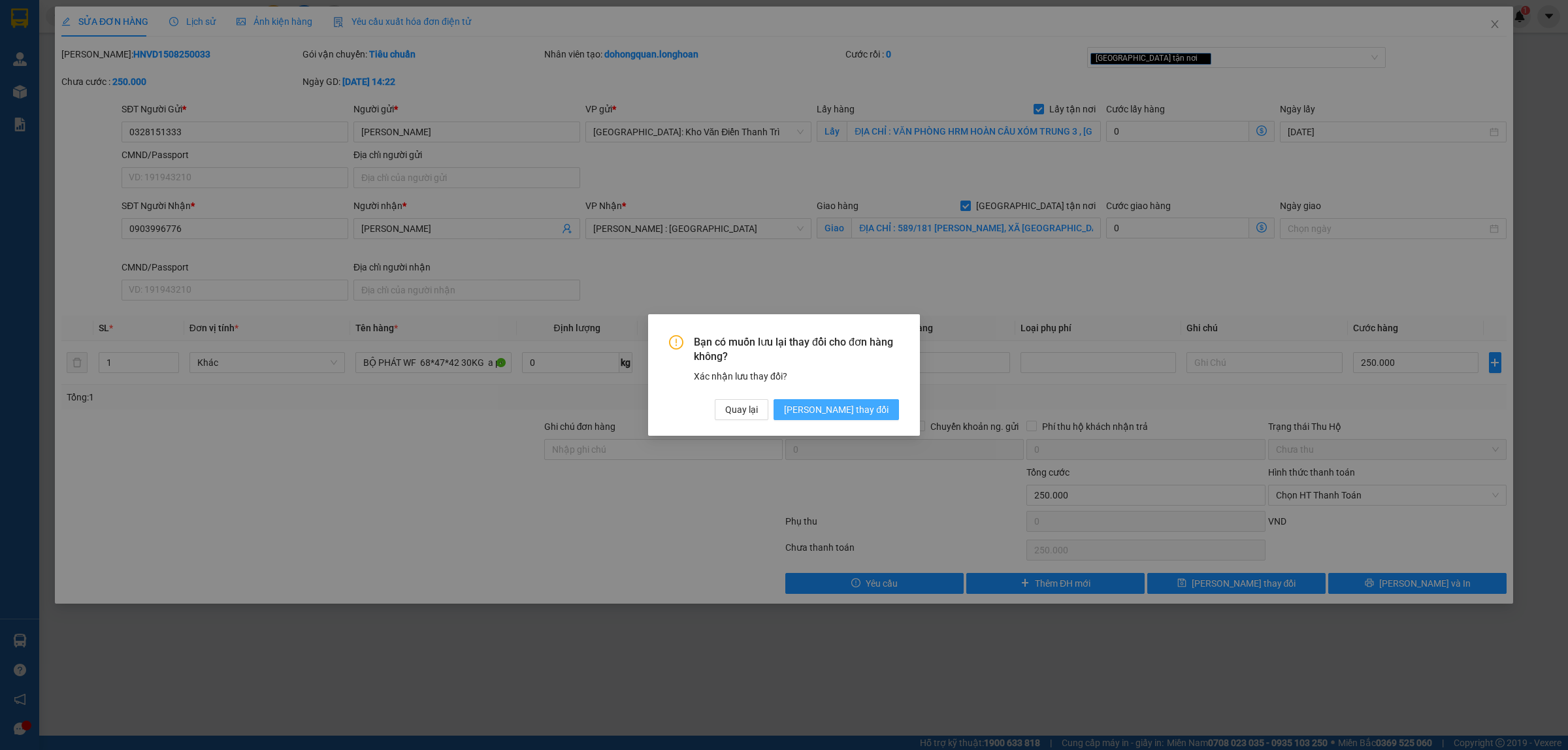
click at [871, 405] on span "[PERSON_NAME] thay đổi" at bounding box center [836, 409] width 105 height 14
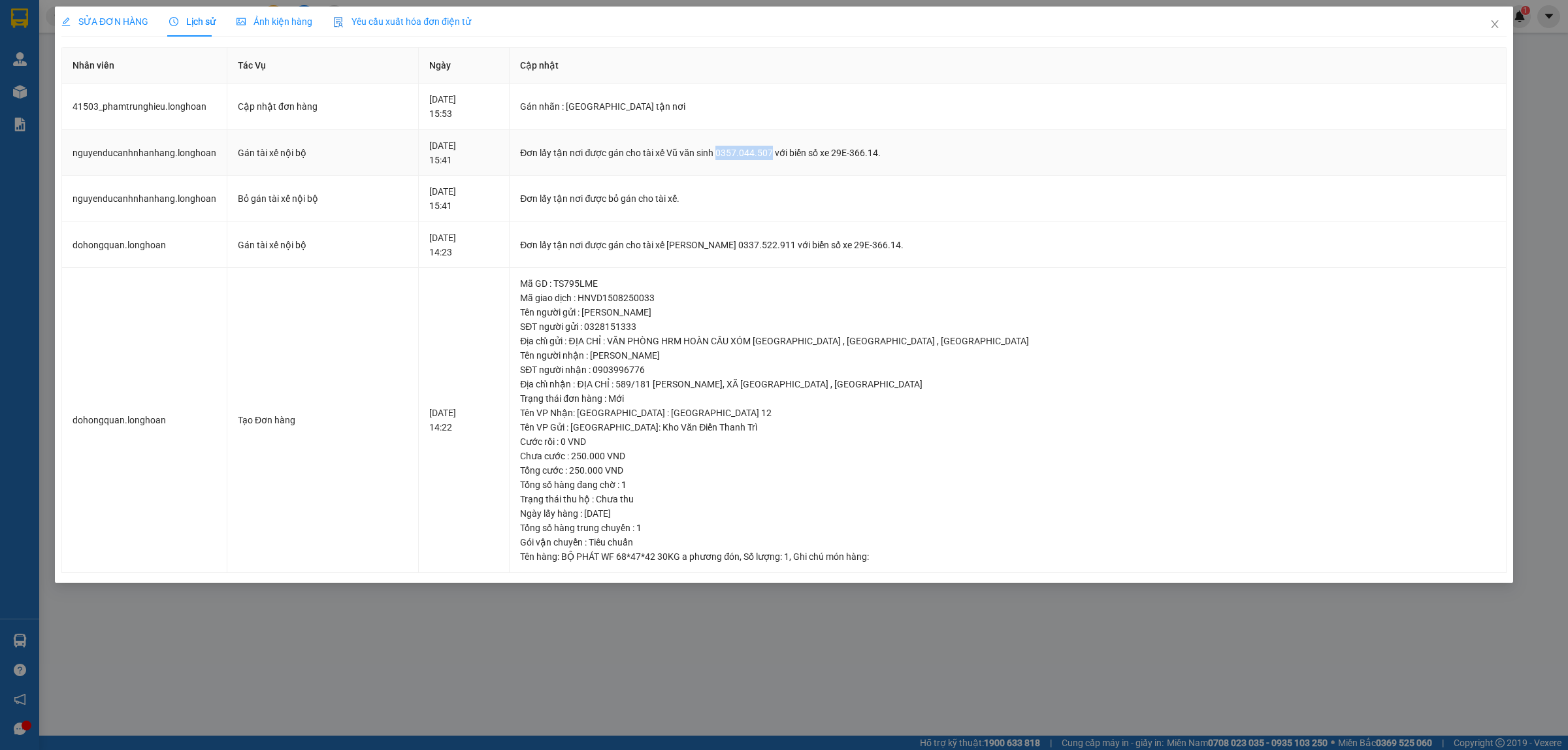
drag, startPoint x: 807, startPoint y: 155, endPoint x: 861, endPoint y: 161, distance: 54.3
click at [861, 161] on td "Đơn lấy tận nơi được gán cho tài xế Vũ văn sinh 0357.044.507 với biển số xe 29E…" at bounding box center [1008, 154] width 997 height 46
copy div "0357.044.507"
click at [1499, 26] on icon "close" at bounding box center [1494, 24] width 10 height 10
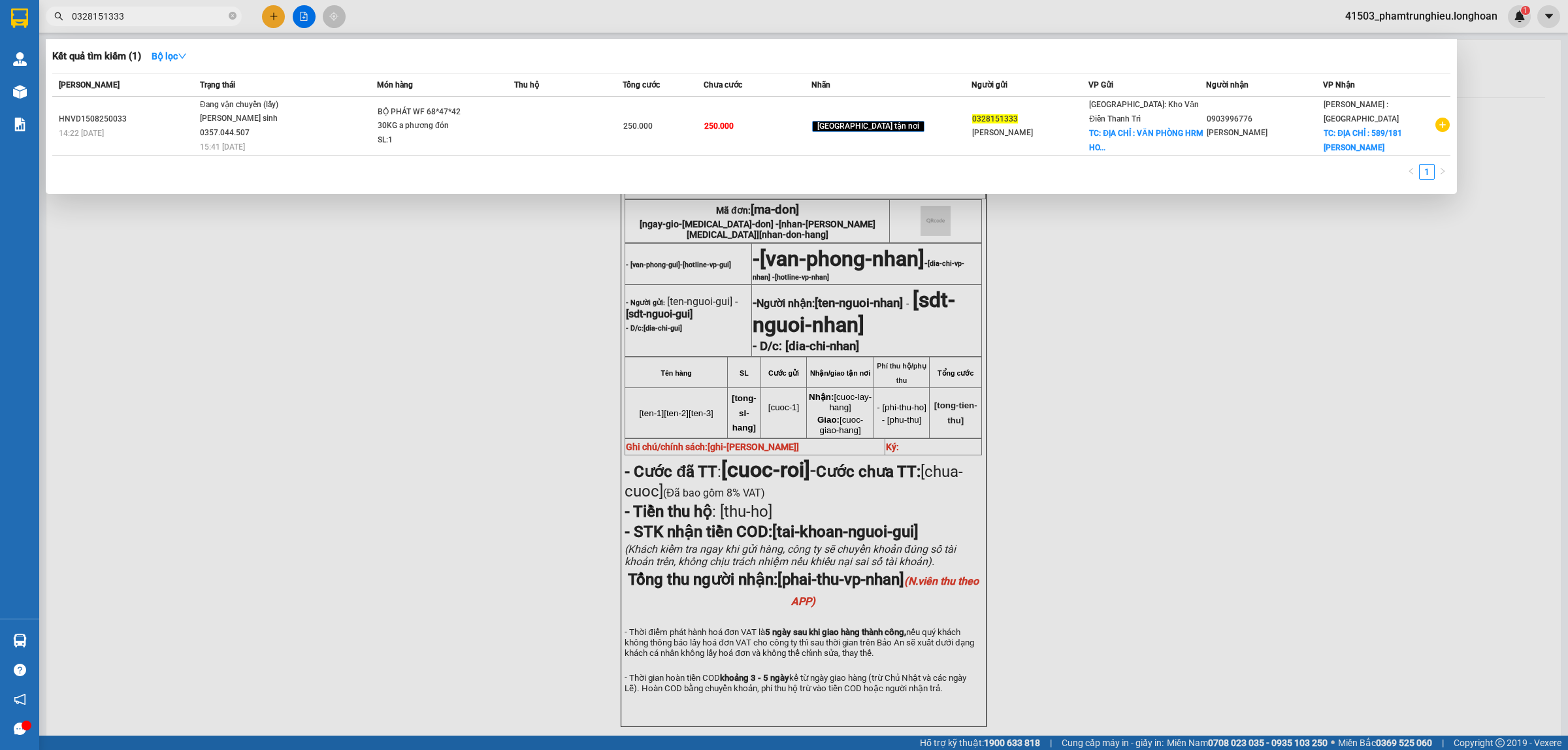
click at [201, 14] on input "0328151333" at bounding box center [149, 16] width 154 height 14
click at [200, 14] on input "0328151333" at bounding box center [149, 16] width 154 height 14
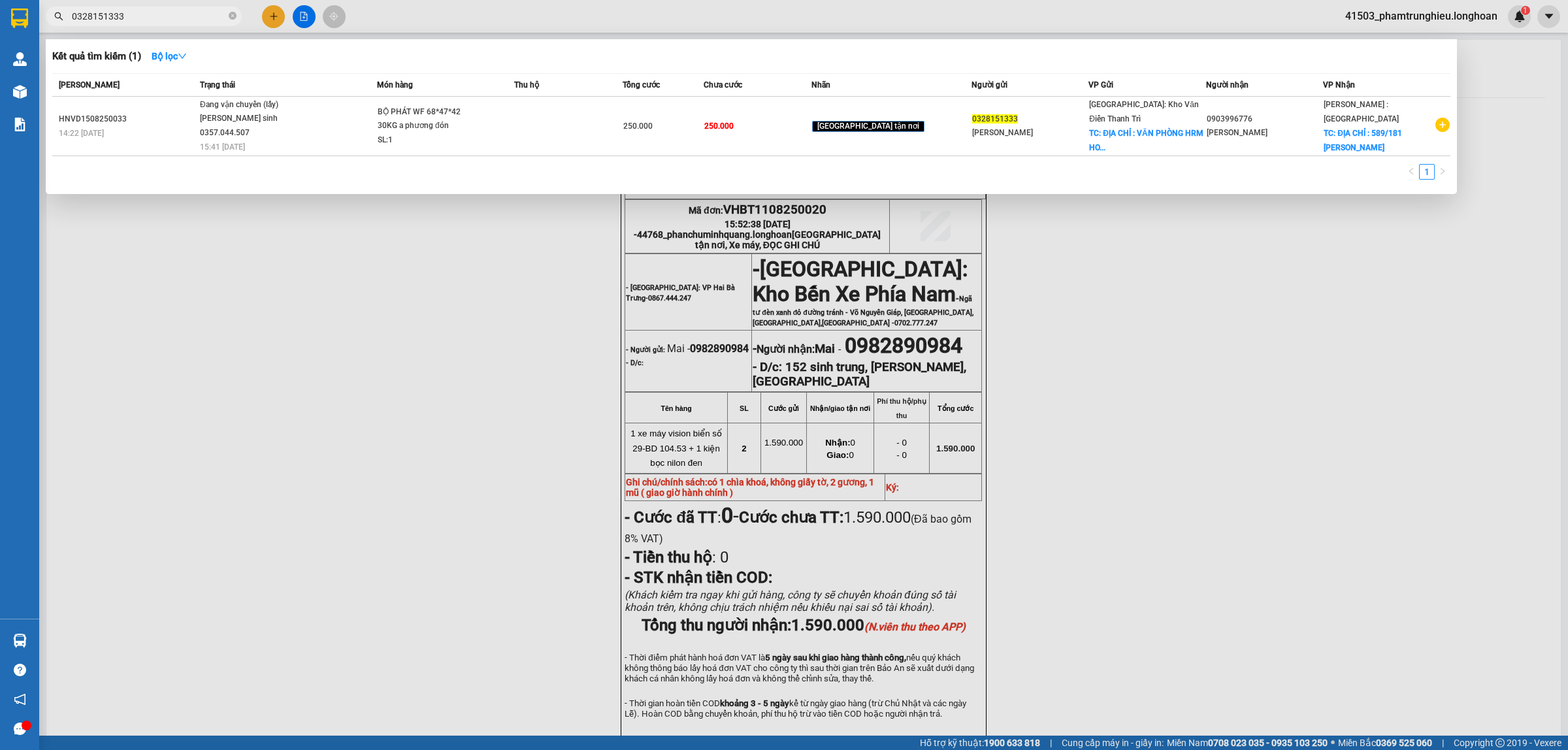
click at [174, 23] on span "0328151333" at bounding box center [143, 16] width 196 height 20
click at [174, 18] on input "0328151333" at bounding box center [149, 16] width 154 height 14
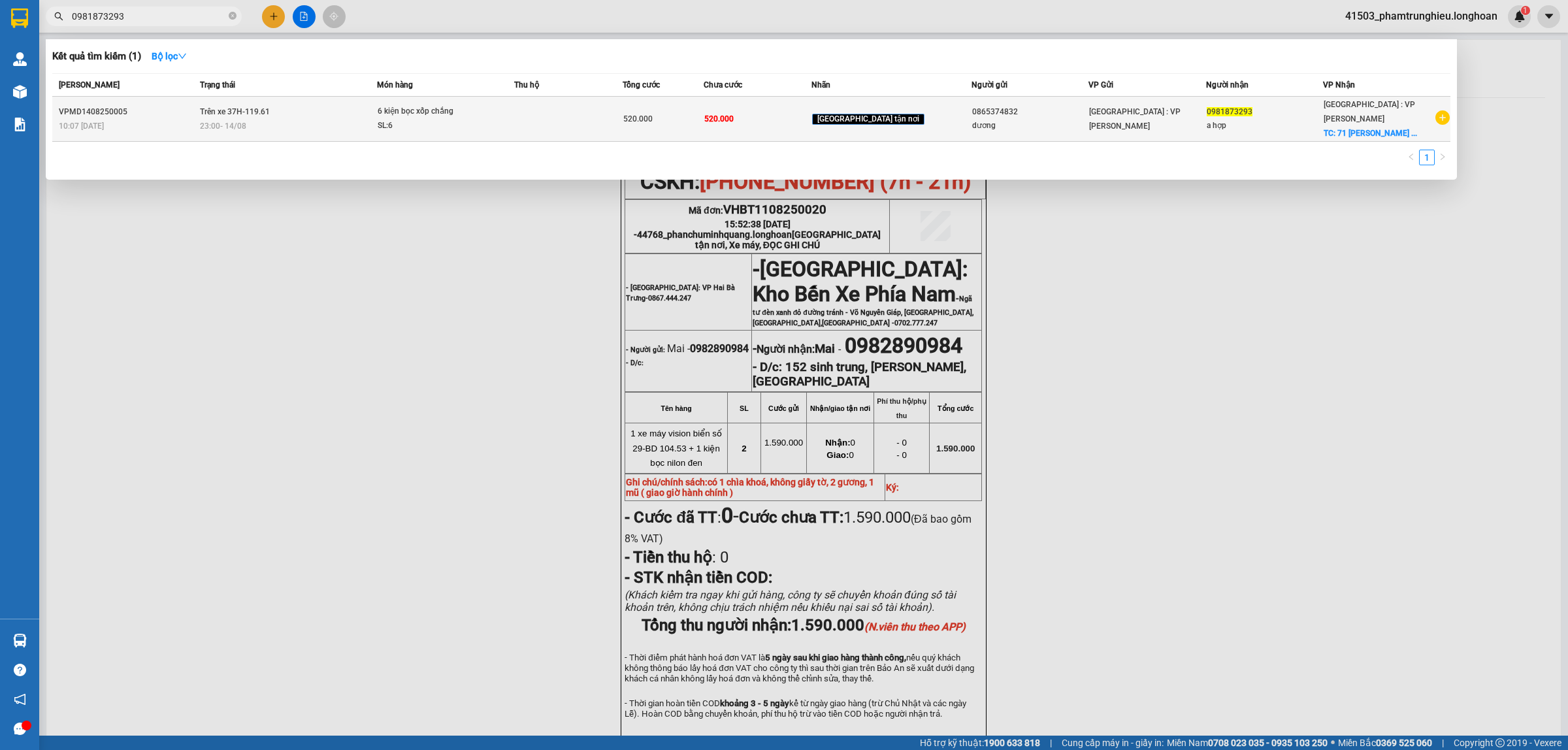
type input "0981873293"
click at [431, 114] on div "6 kiện bọc xốp chắng" at bounding box center [426, 112] width 98 height 14
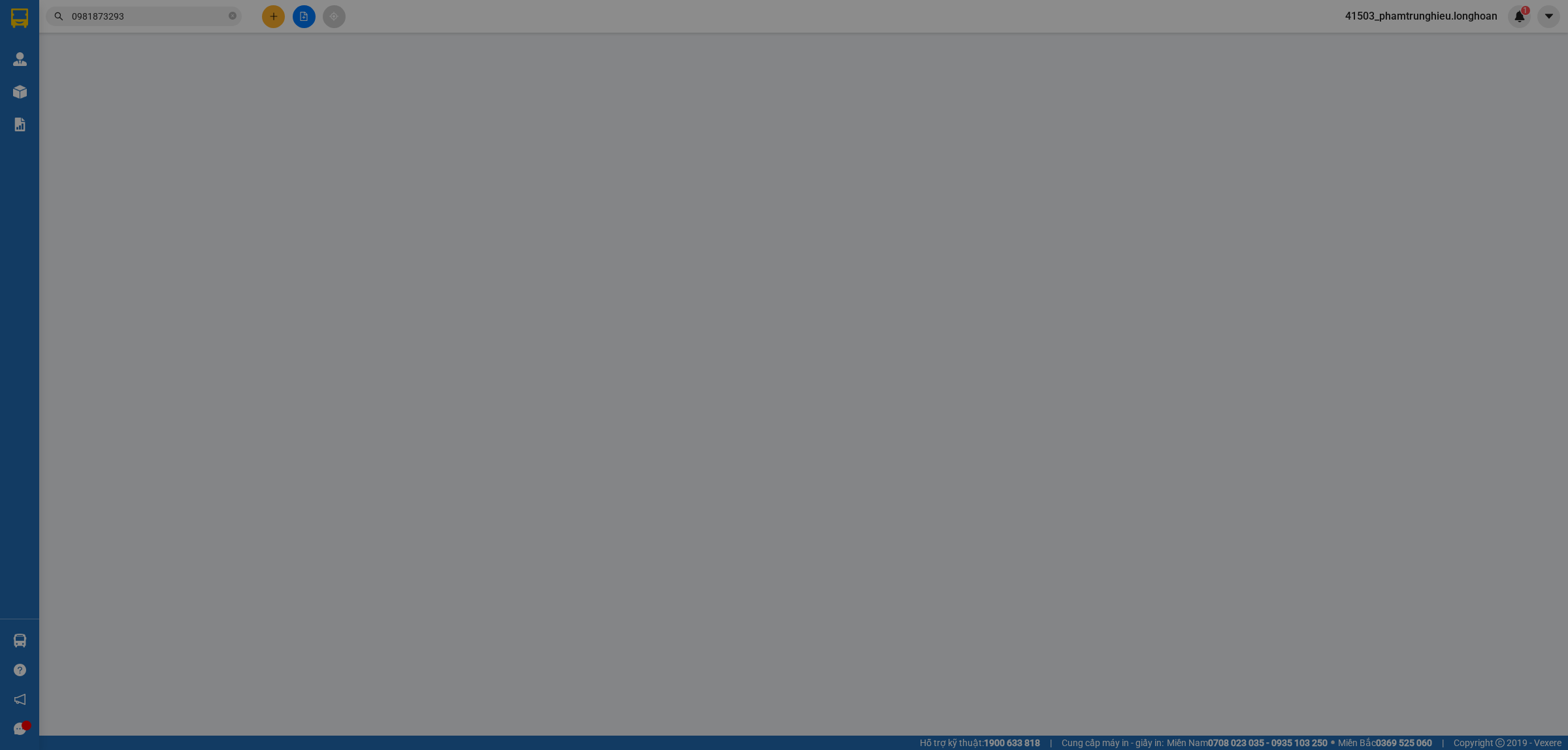
type input "0865374832"
type input "dương"
type input "0981873293"
type input "a hợp"
checkbox input "true"
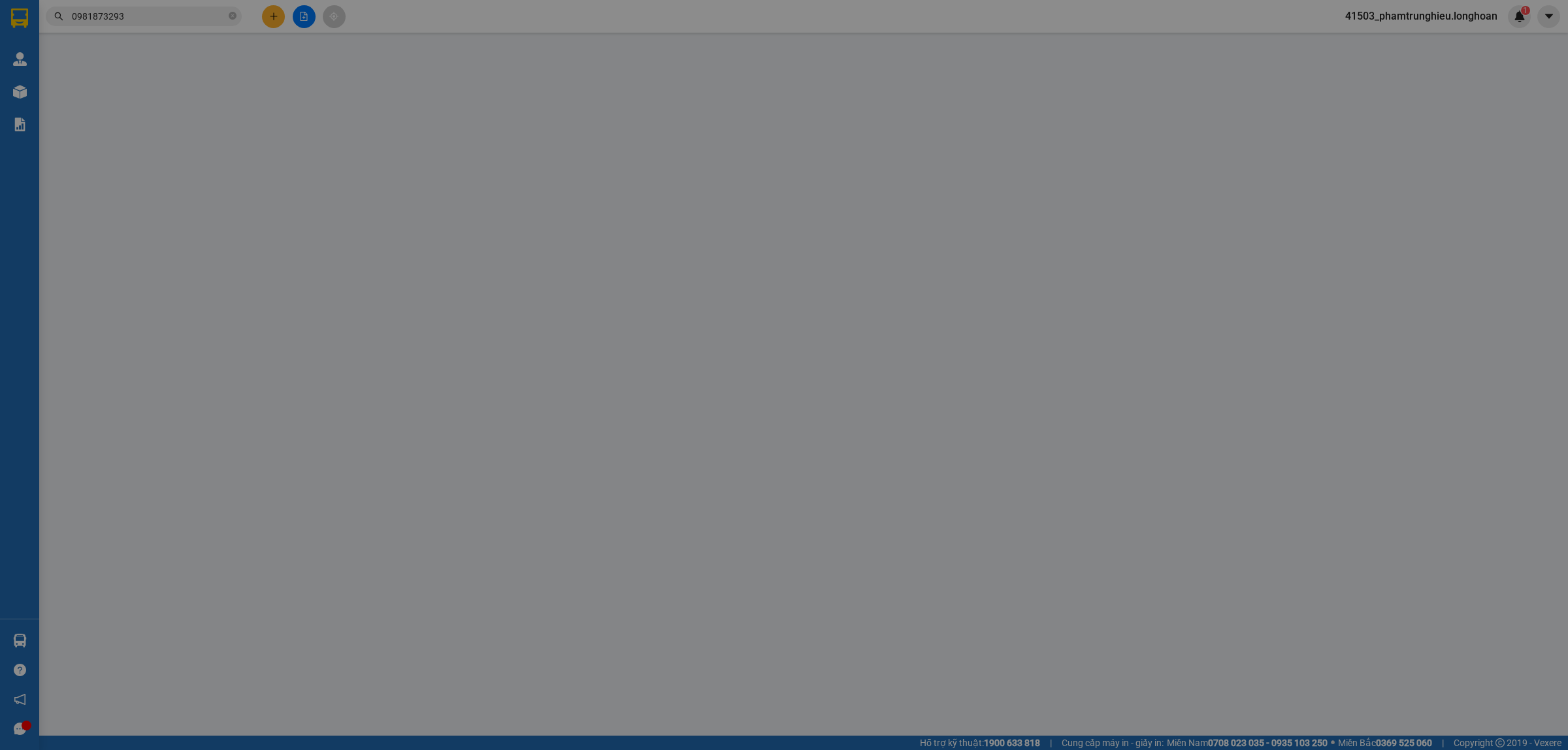
type input "71 [PERSON_NAME] liên chiểu đà nẵng"
type input "520.000"
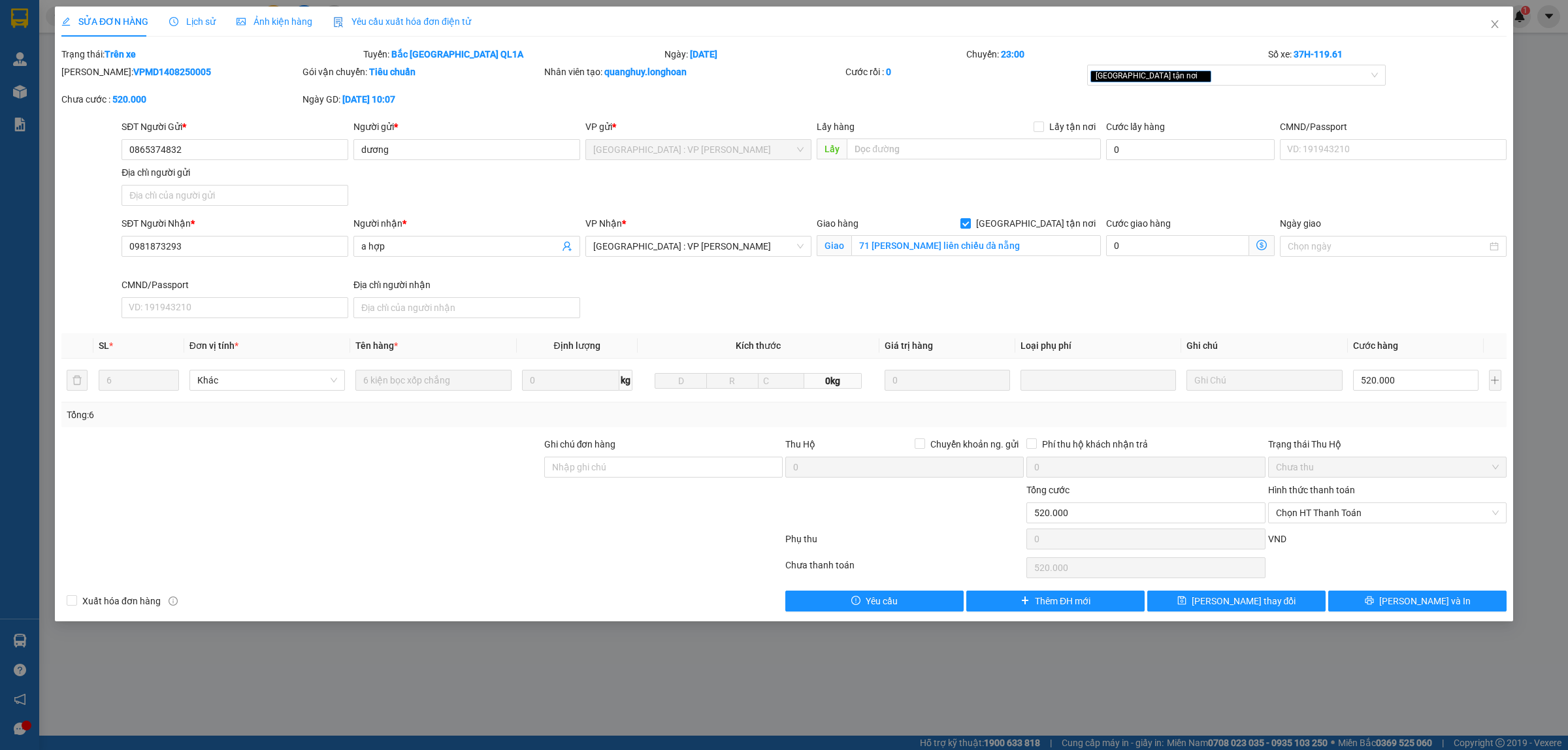
click at [194, 25] on span "Lịch sử" at bounding box center [193, 21] width 46 height 10
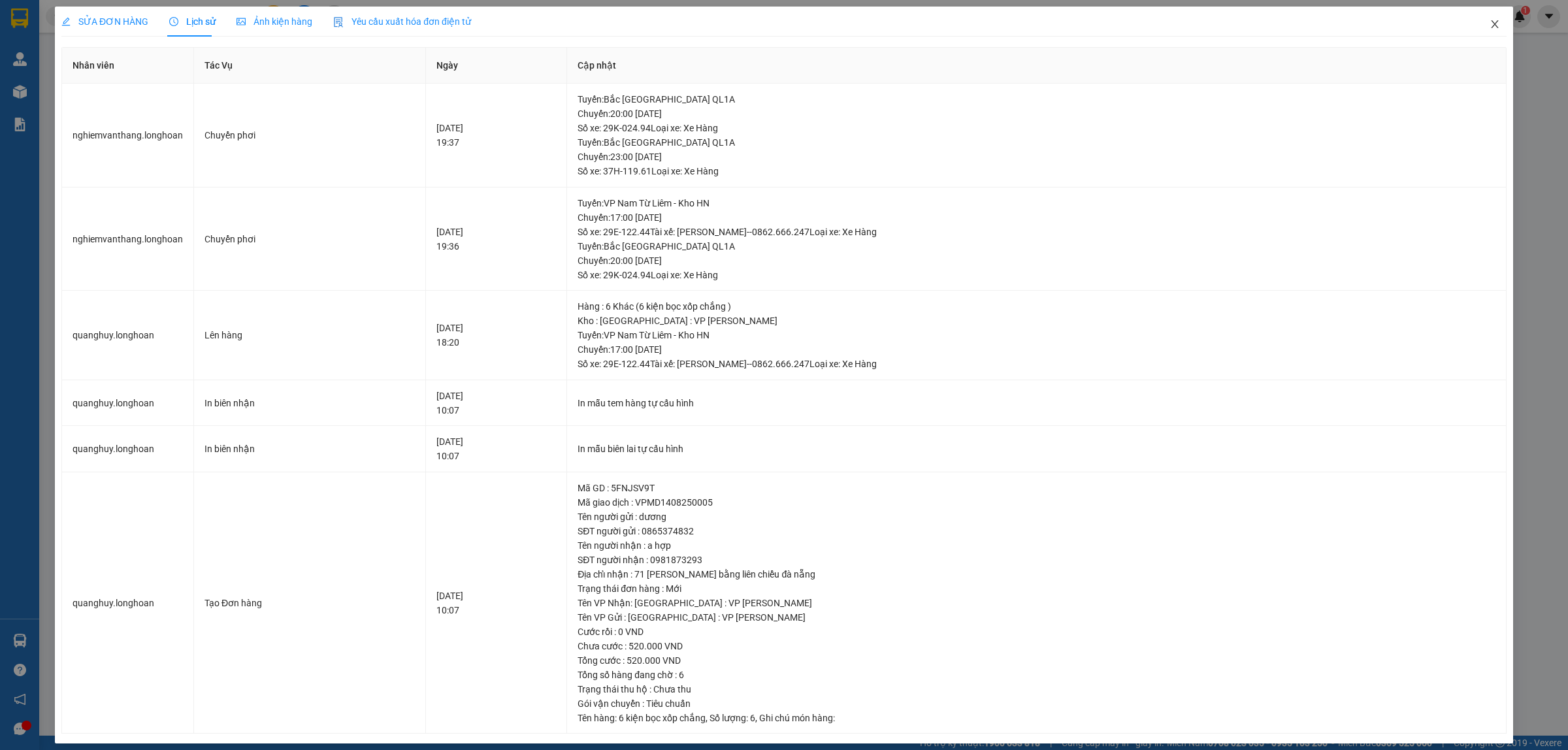
click at [1490, 22] on icon "close" at bounding box center [1494, 24] width 10 height 10
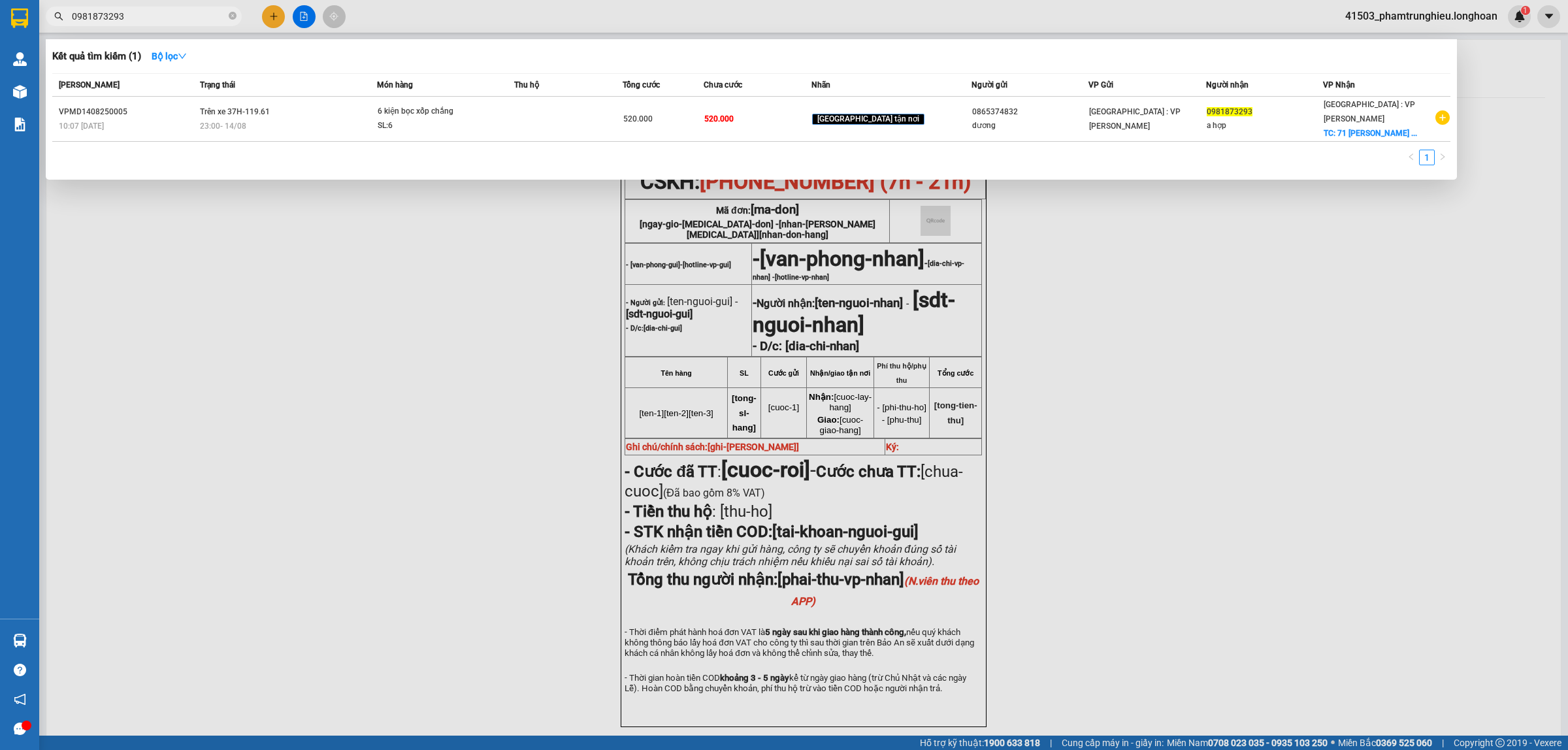
click at [141, 18] on input "0981873293" at bounding box center [149, 16] width 154 height 14
paste input "387647004"
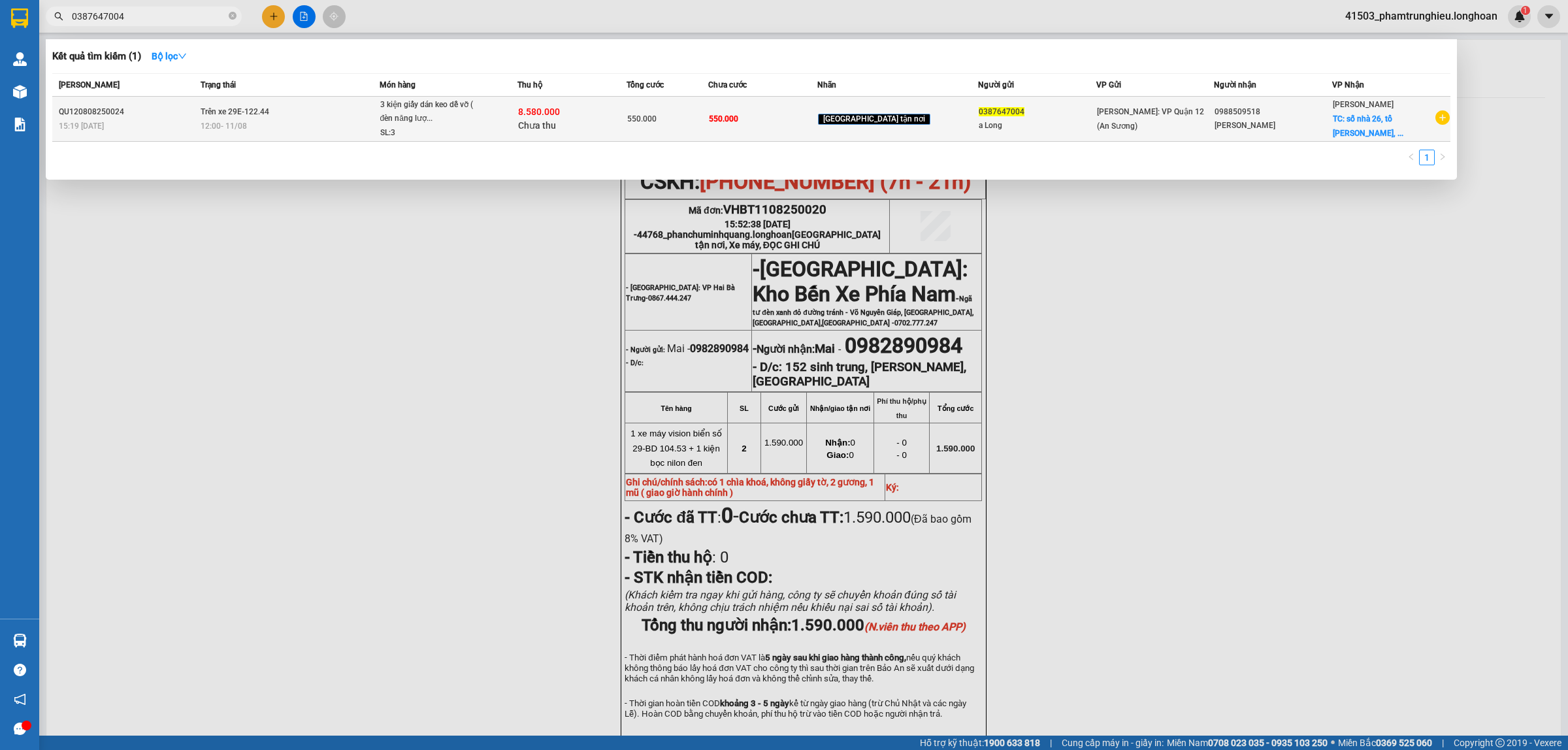
type input "0387647004"
click at [318, 113] on td "Trên xe 29E-122.44 12:00 [DATE]" at bounding box center [288, 119] width 182 height 45
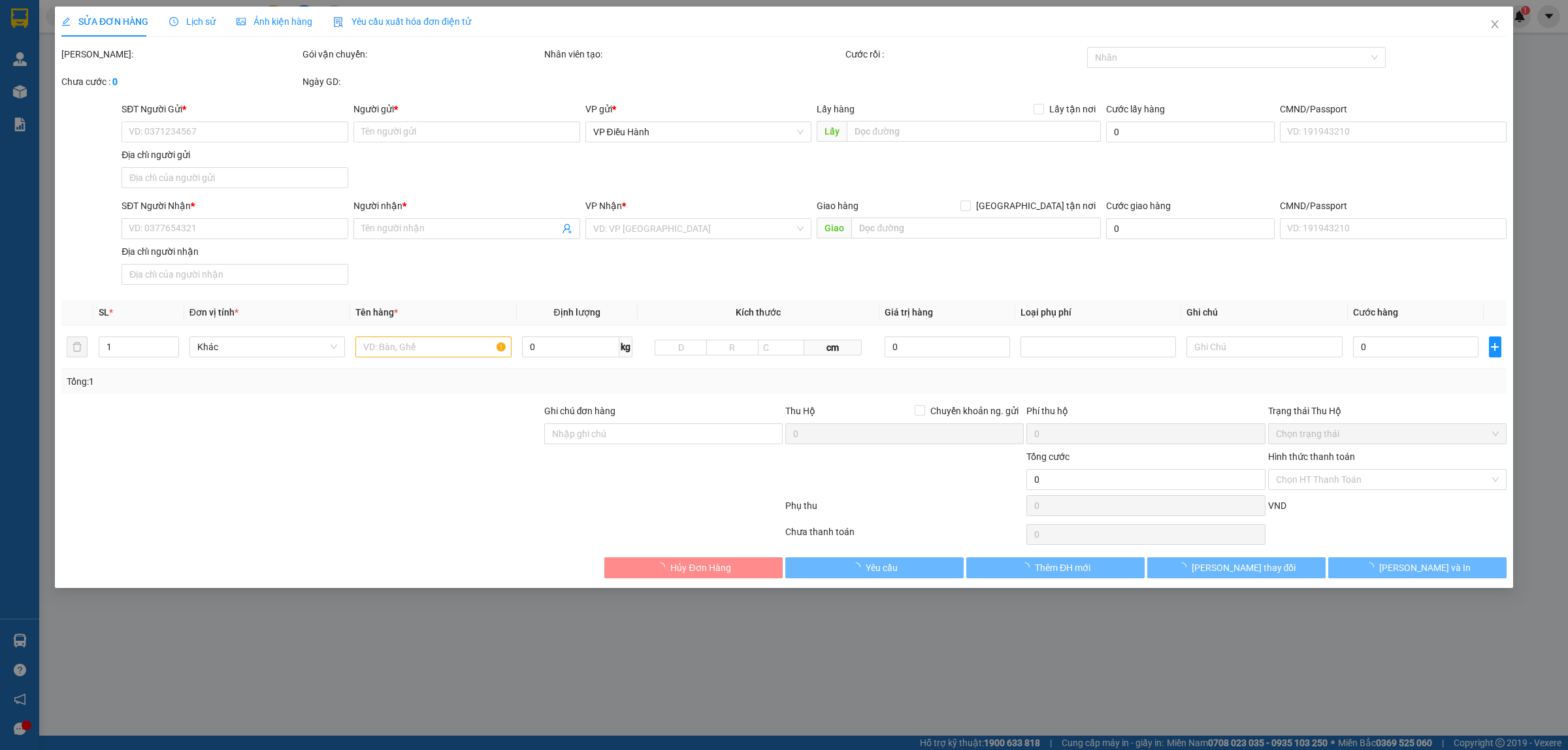
type input "0387647004"
type input "a Long"
type input "0988509518"
type input "[PERSON_NAME]"
checkbox input "true"
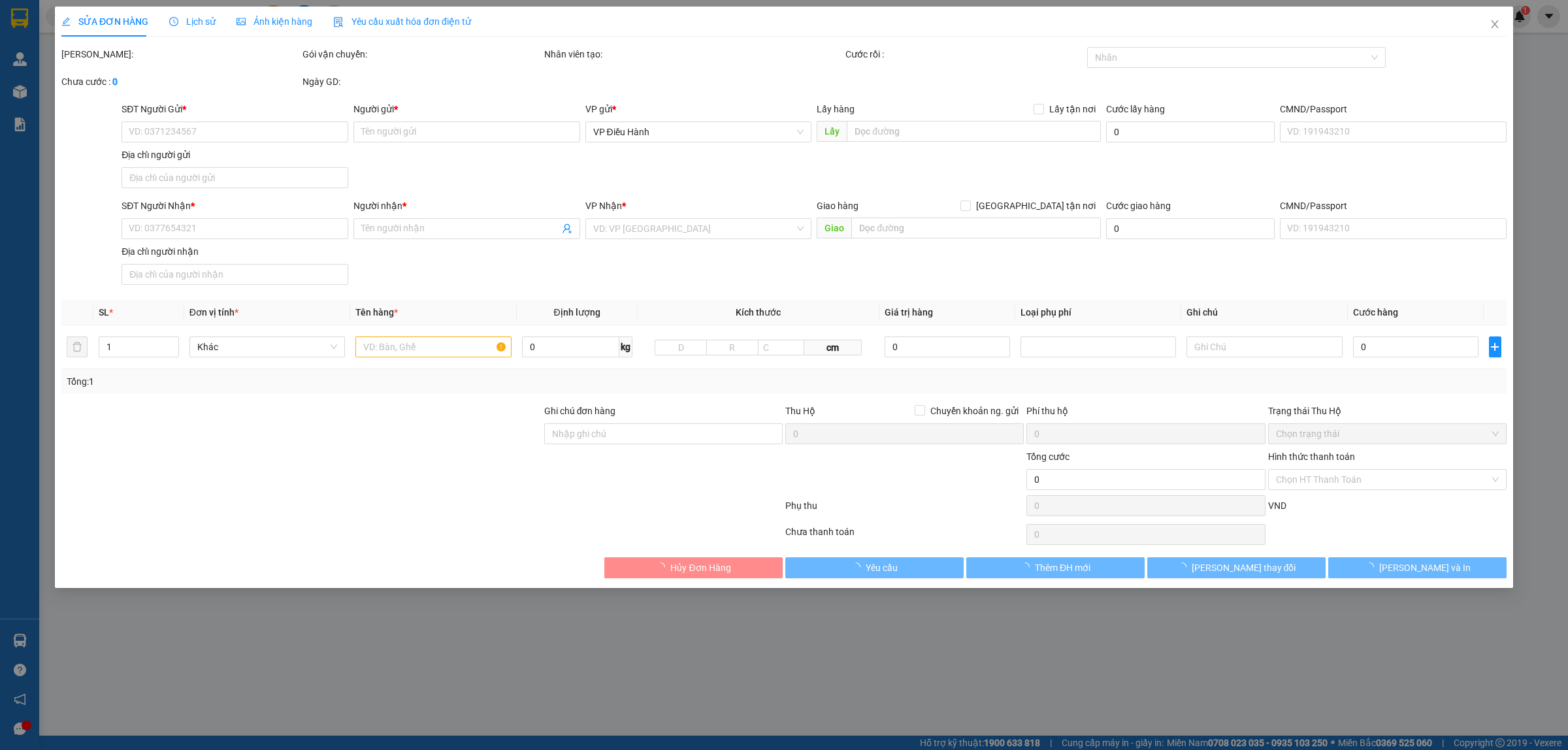
type input "số nhà 26, tổ Thịnh Tiến, Sơn Dương, [PERSON_NAME]"
type input "nhận theo kiện - hư hỏng ko chịu trách nhiệm"
type input "550.000"
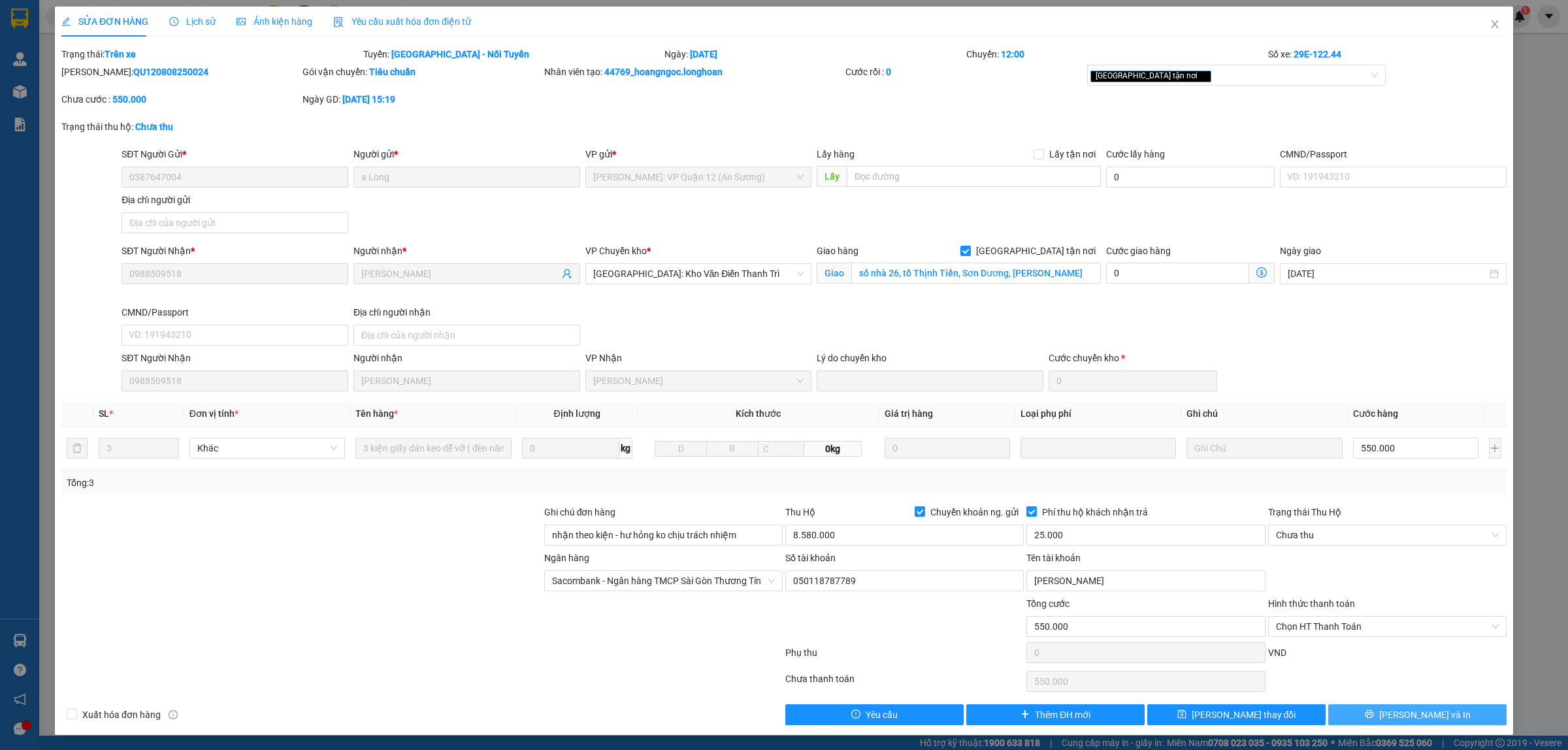
click at [1374, 712] on icon "printer" at bounding box center [1369, 713] width 9 height 9
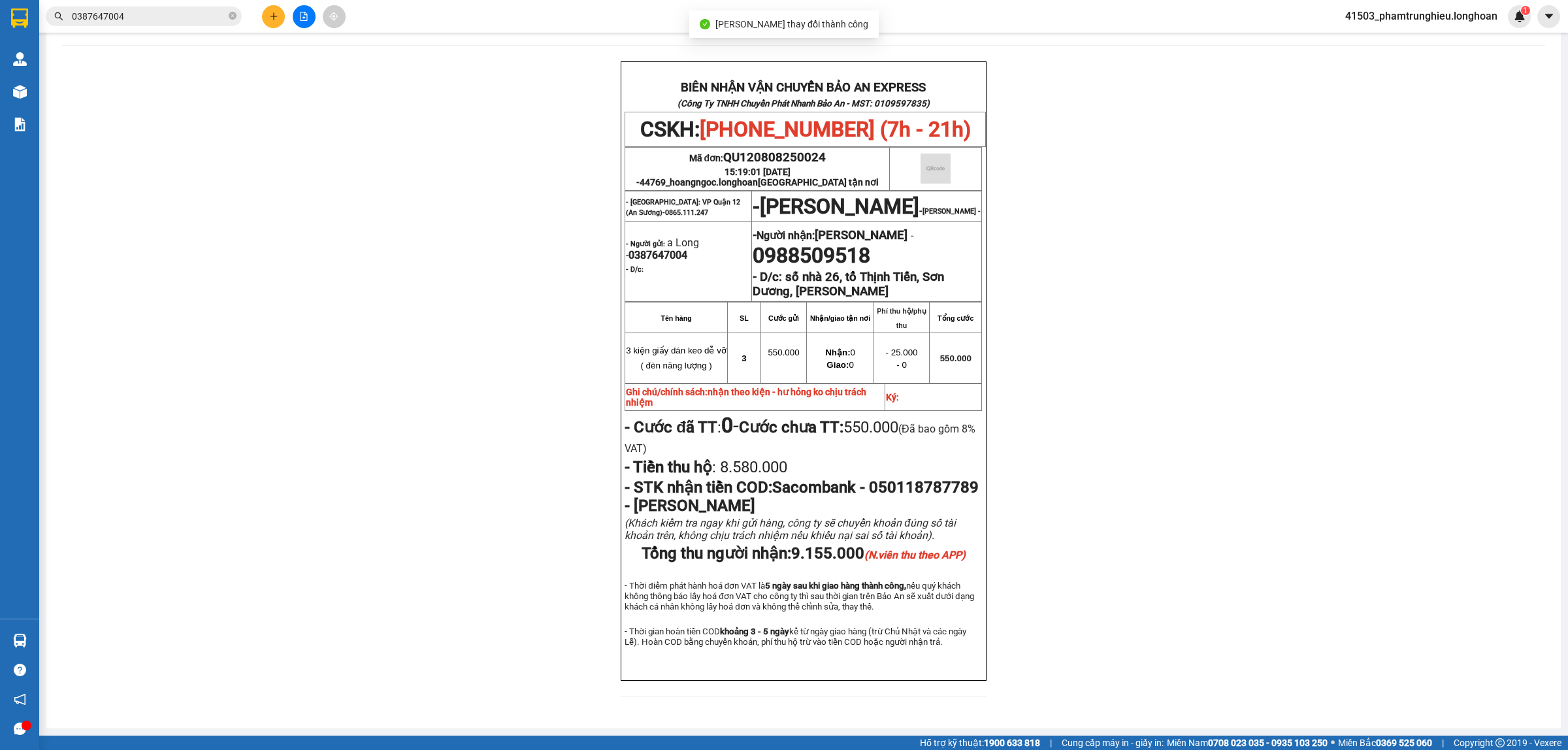
scroll to position [82, 0]
click at [142, 17] on input "0387647004" at bounding box center [149, 16] width 154 height 14
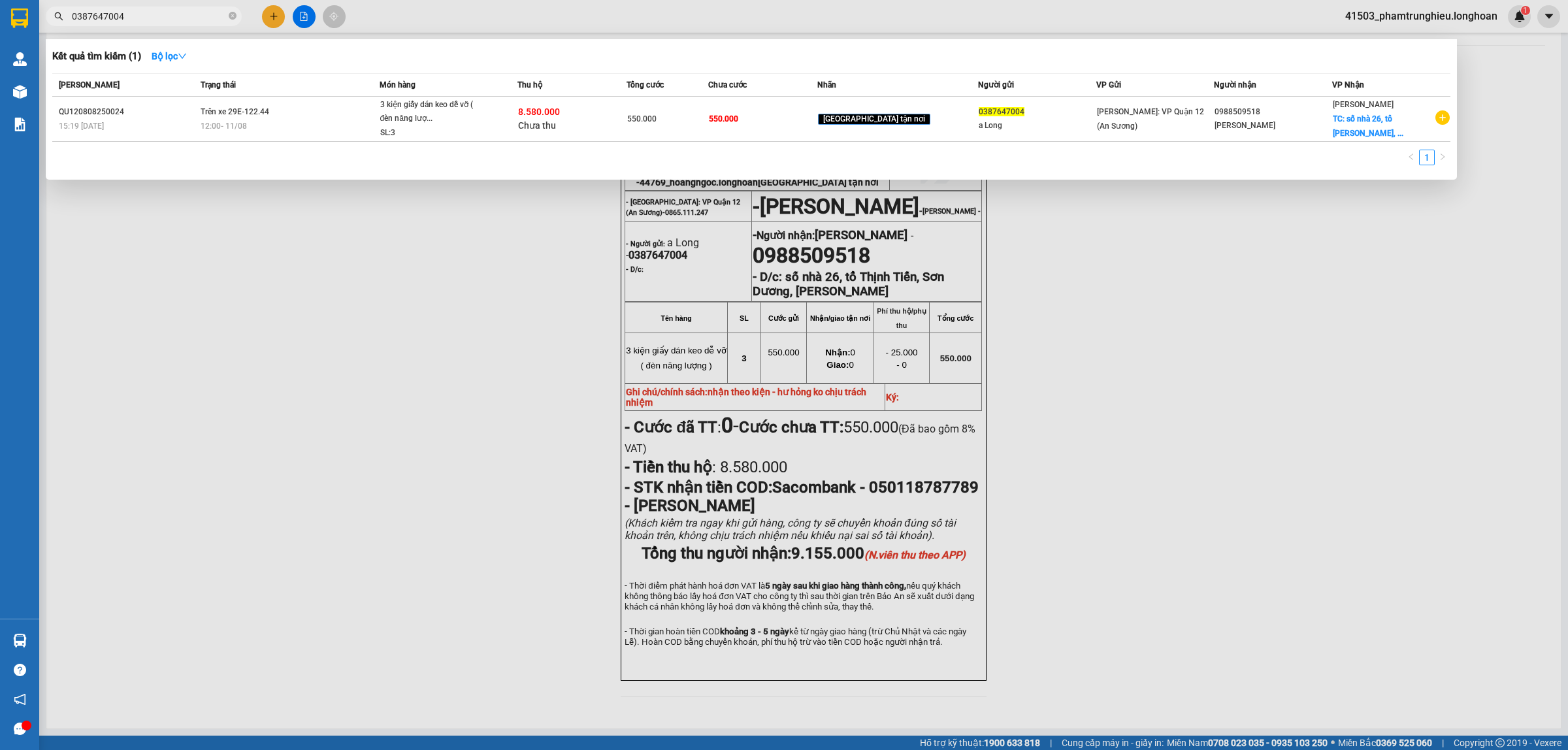
click at [152, 13] on input "0387647004" at bounding box center [149, 16] width 154 height 14
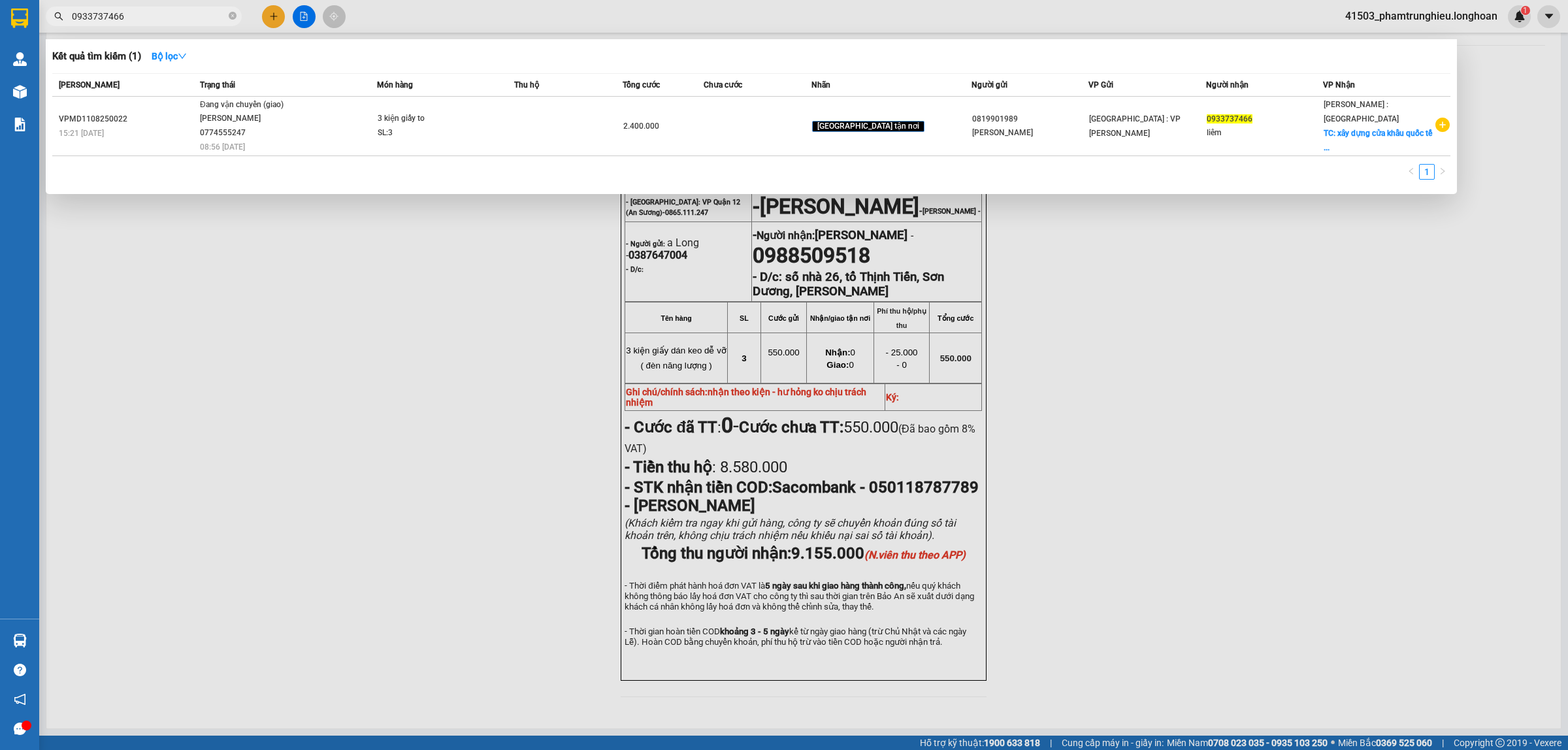
type input "0933737466"
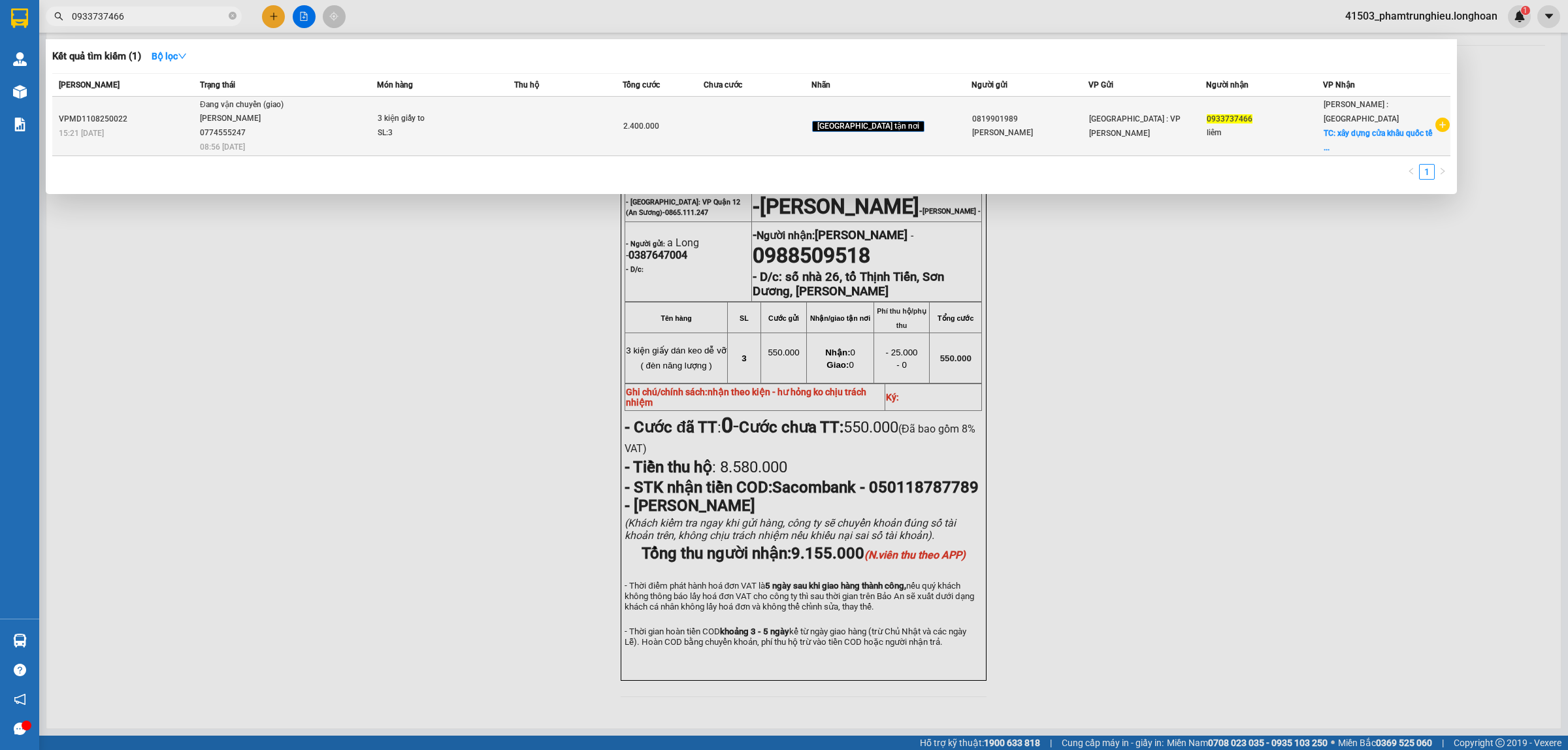
click at [790, 132] on td at bounding box center [758, 126] width 109 height 59
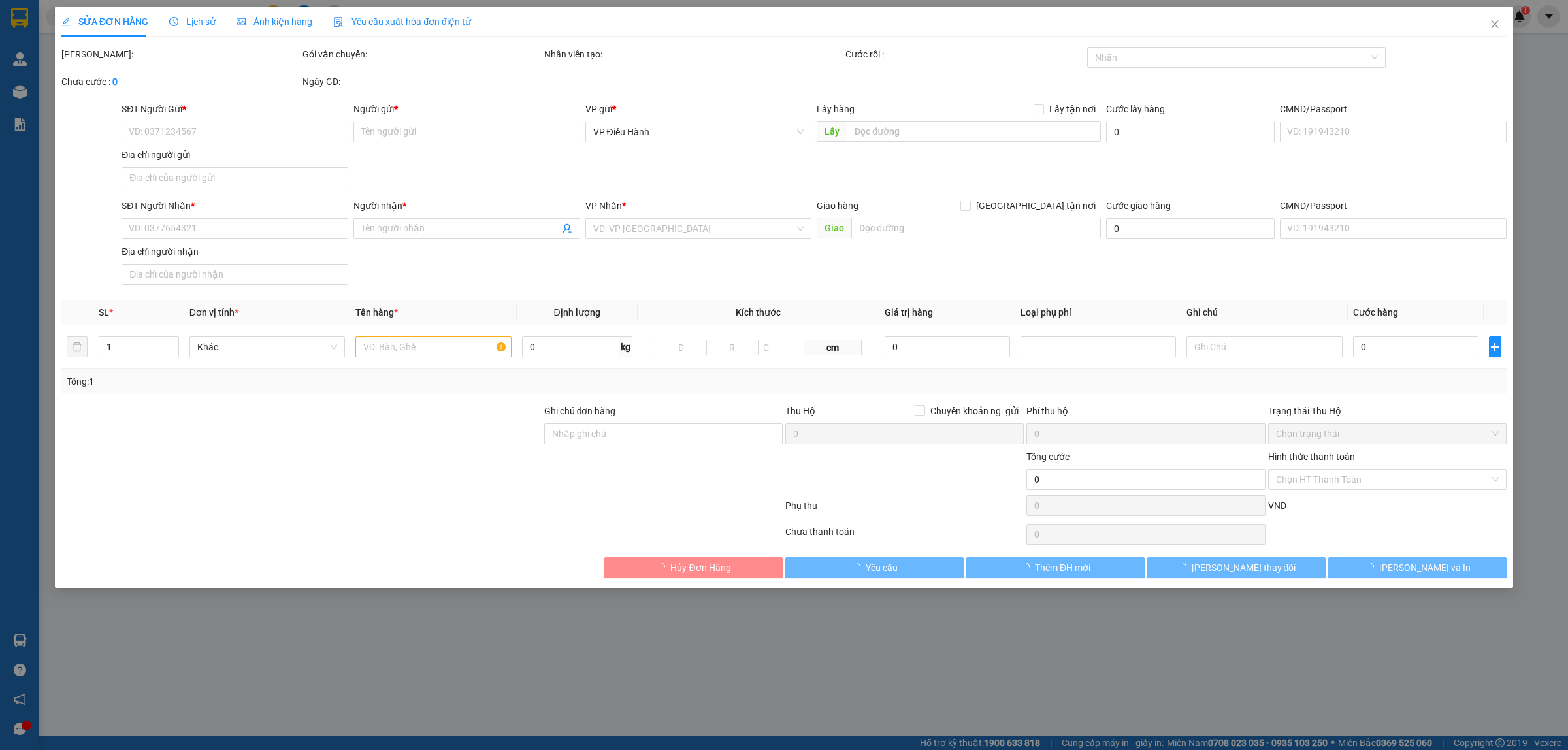
type input "0819901989"
type input "[PERSON_NAME]"
type input "0933737466"
type input "liêm"
checkbox input "true"
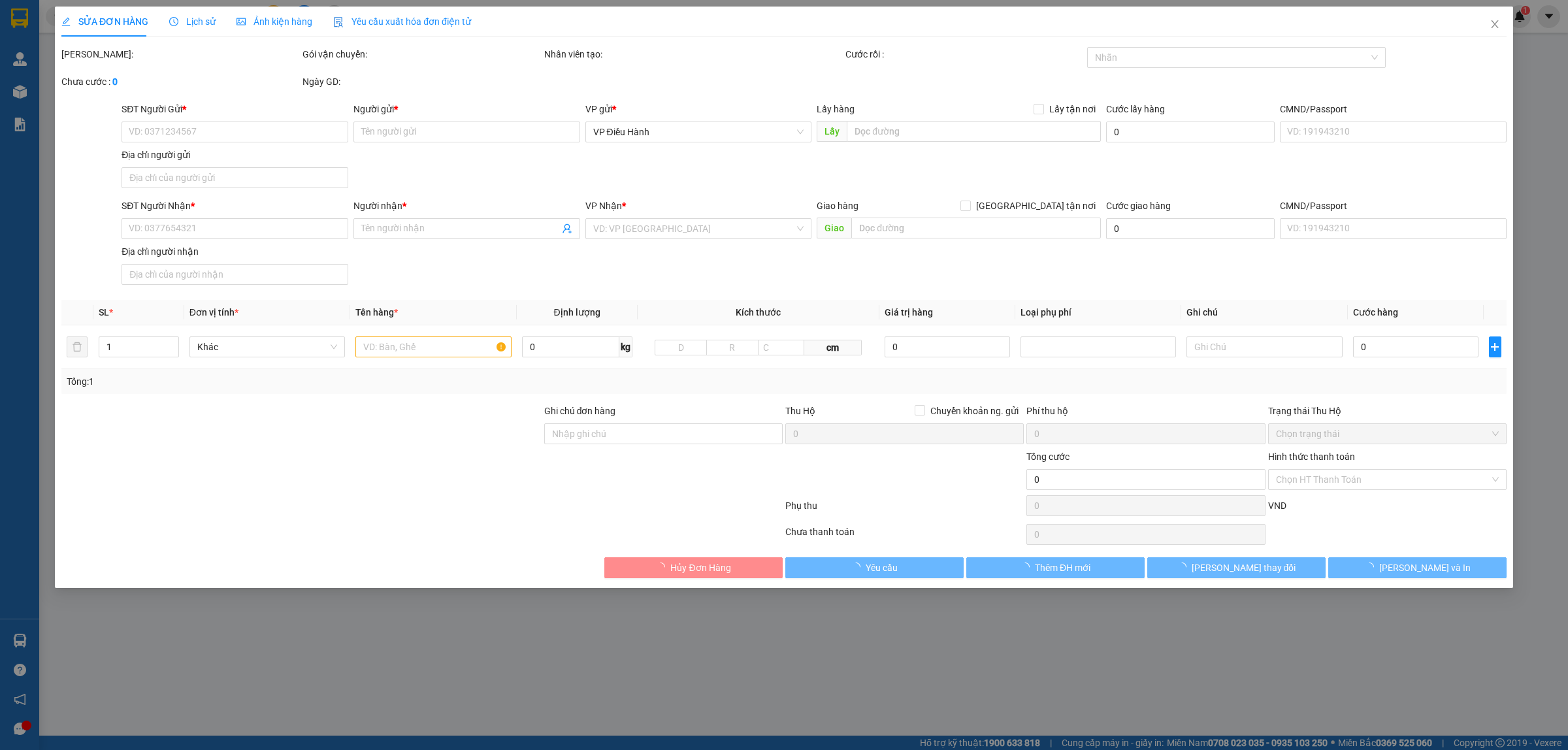
type input "xây dựng cửa khẩu quốc tế [GEOGRAPHIC_DATA] huyện [GEOGRAPHIC_DATA] tỉnh [GEOGR…"
type input "hàng ko đồng kiểm giao nguyên kiện hư vỡ k đền ( đã báo khách gửi )"
type input "2.400.000"
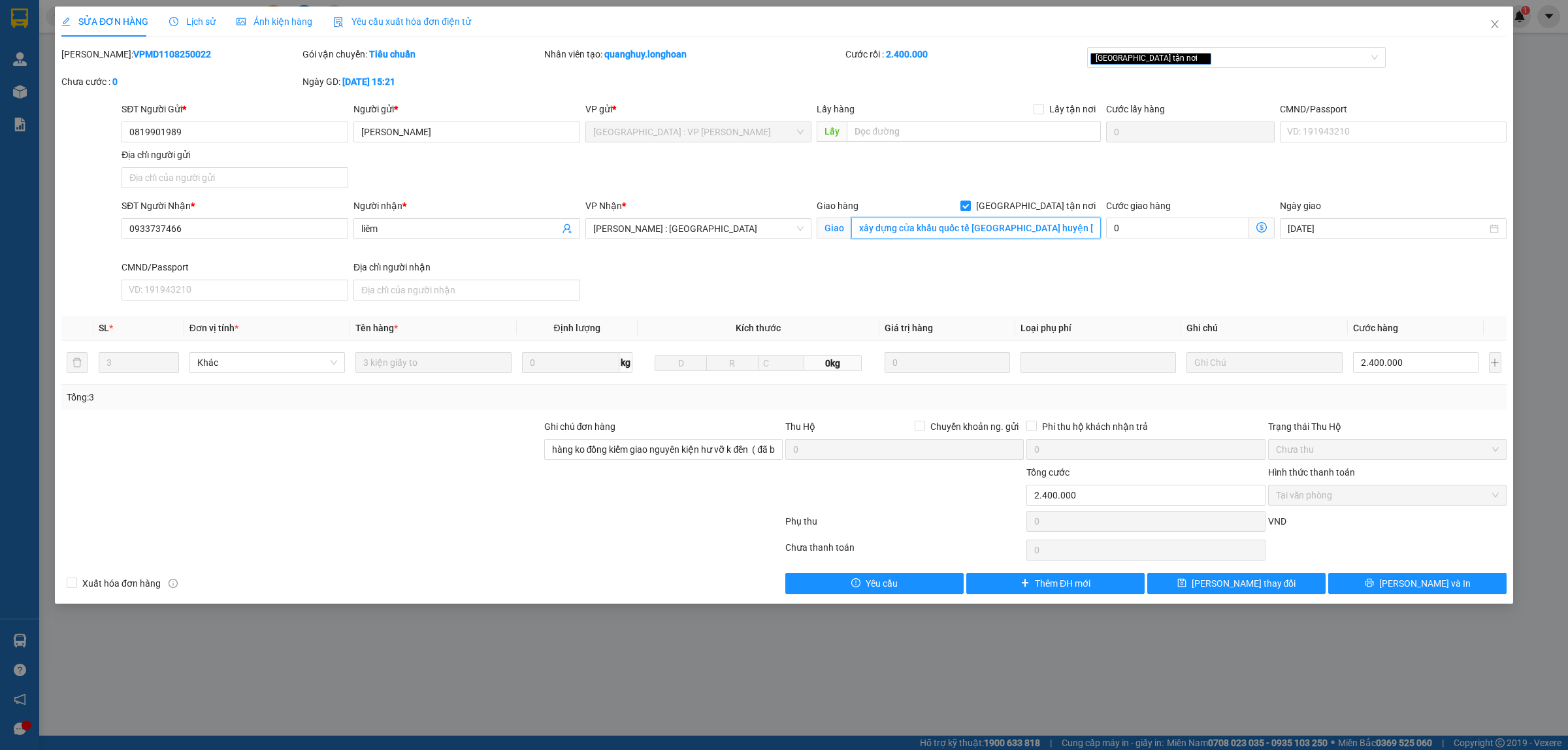
click at [1078, 226] on input "xây dựng cửa khẩu quốc tế [GEOGRAPHIC_DATA] huyện [GEOGRAPHIC_DATA] tỉnh [GEOGR…" at bounding box center [976, 228] width 250 height 21
click at [1088, 229] on input "xây dựng cửa khẩu quốc tế [GEOGRAPHIC_DATA] huyện [GEOGRAPHIC_DATA] tỉnh [GEOGR…" at bounding box center [976, 228] width 250 height 21
click at [203, 27] on div "Lịch sử" at bounding box center [193, 22] width 46 height 14
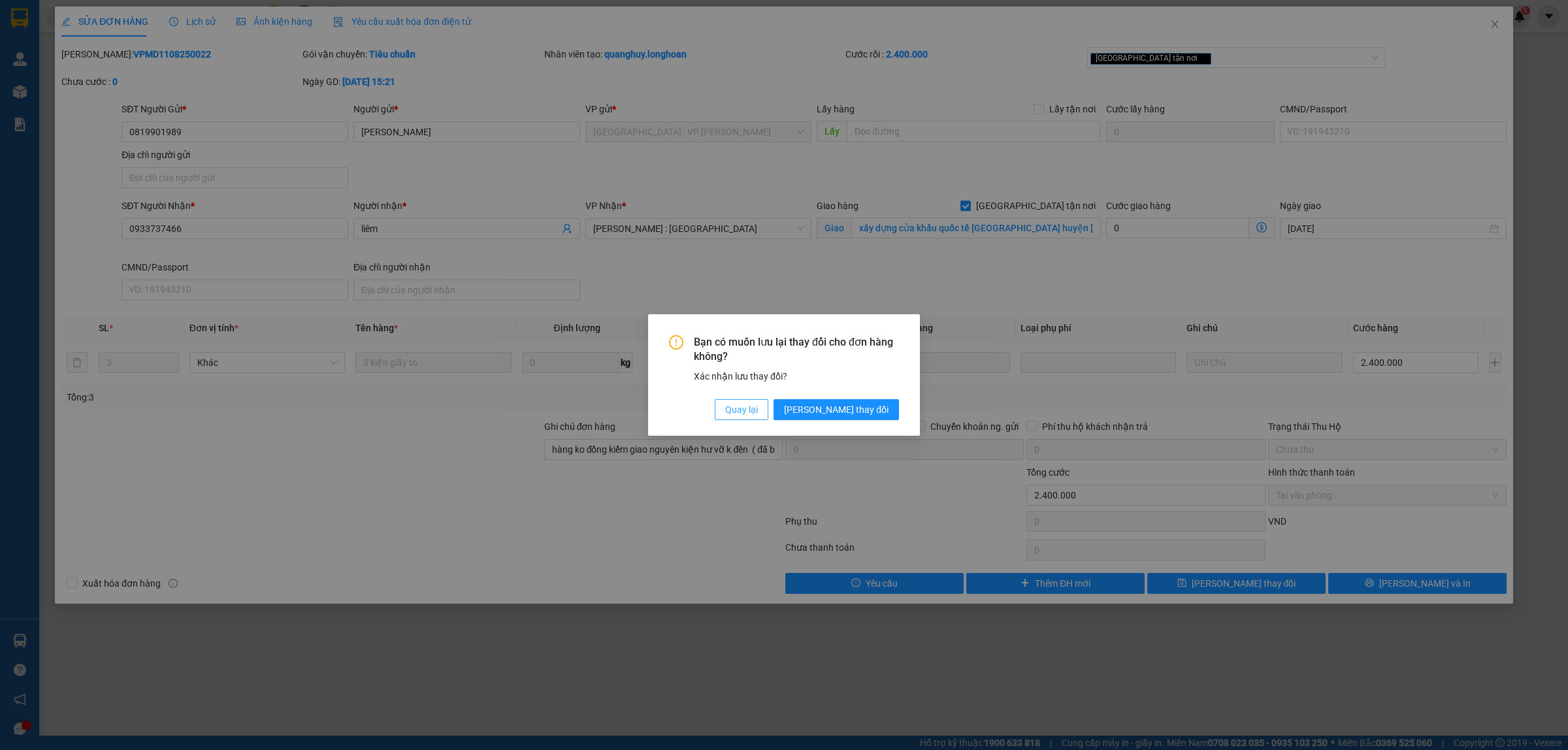
drag, startPoint x: 778, startPoint y: 425, endPoint x: 800, endPoint y: 412, distance: 25.6
click at [778, 425] on div "Bạn có muốn lưu lại thay đổi cho đơn hàng không? Xác nhận lưu thay đổi? Quay lạ…" at bounding box center [784, 375] width 272 height 122
click at [758, 412] on span "Quay lại" at bounding box center [742, 409] width 33 height 14
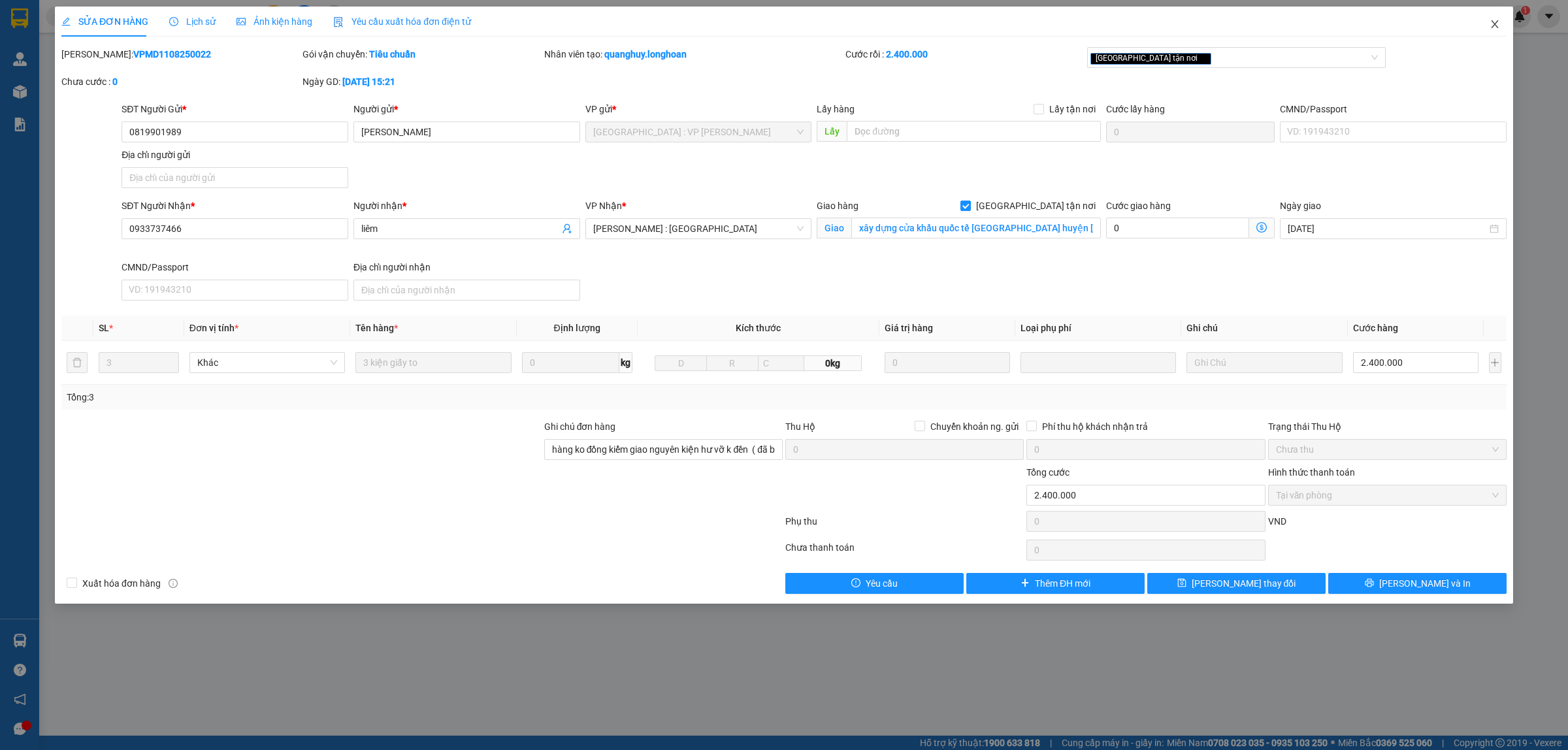
click at [1494, 23] on icon "close" at bounding box center [1494, 24] width 7 height 8
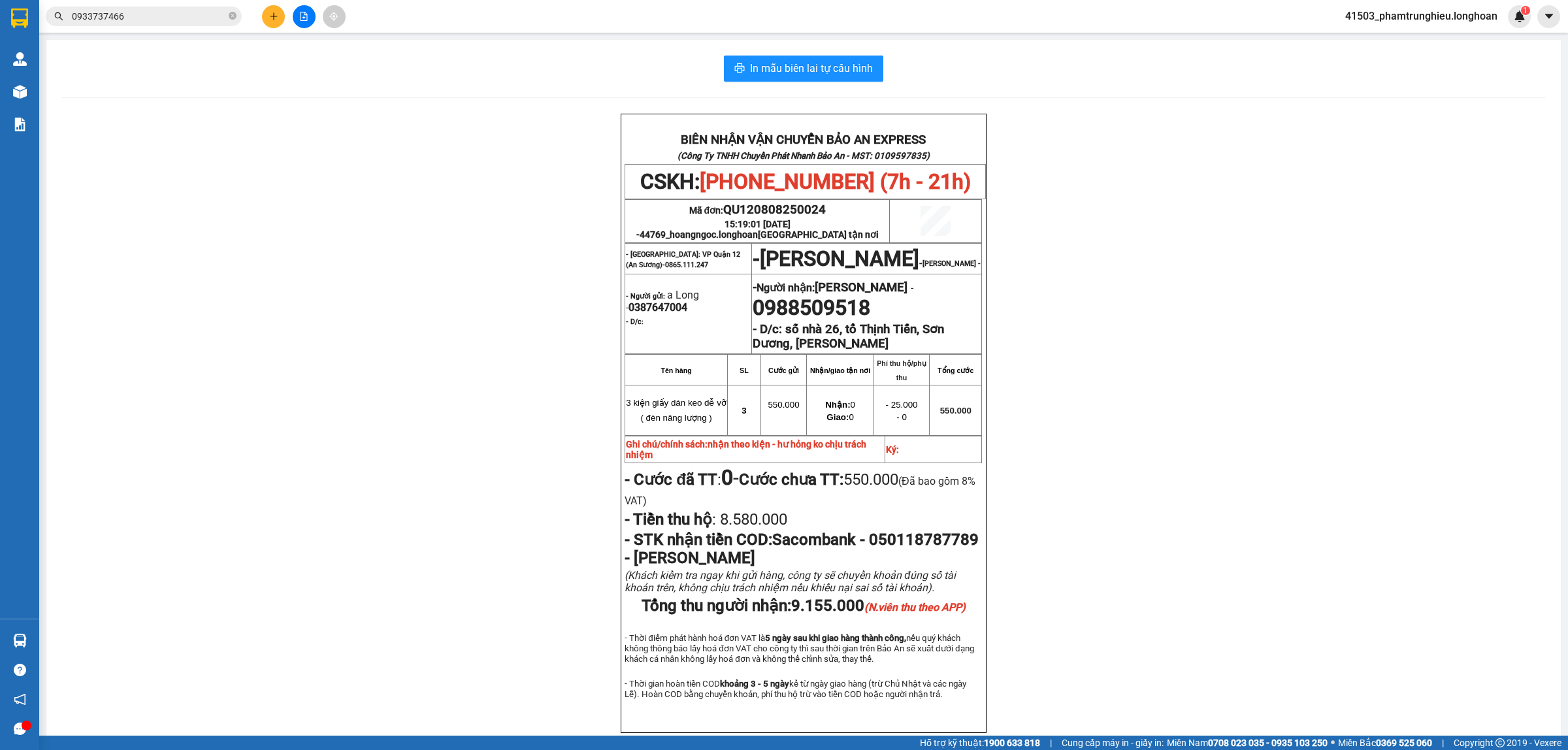
click at [180, 18] on input "0933737466" at bounding box center [149, 16] width 154 height 14
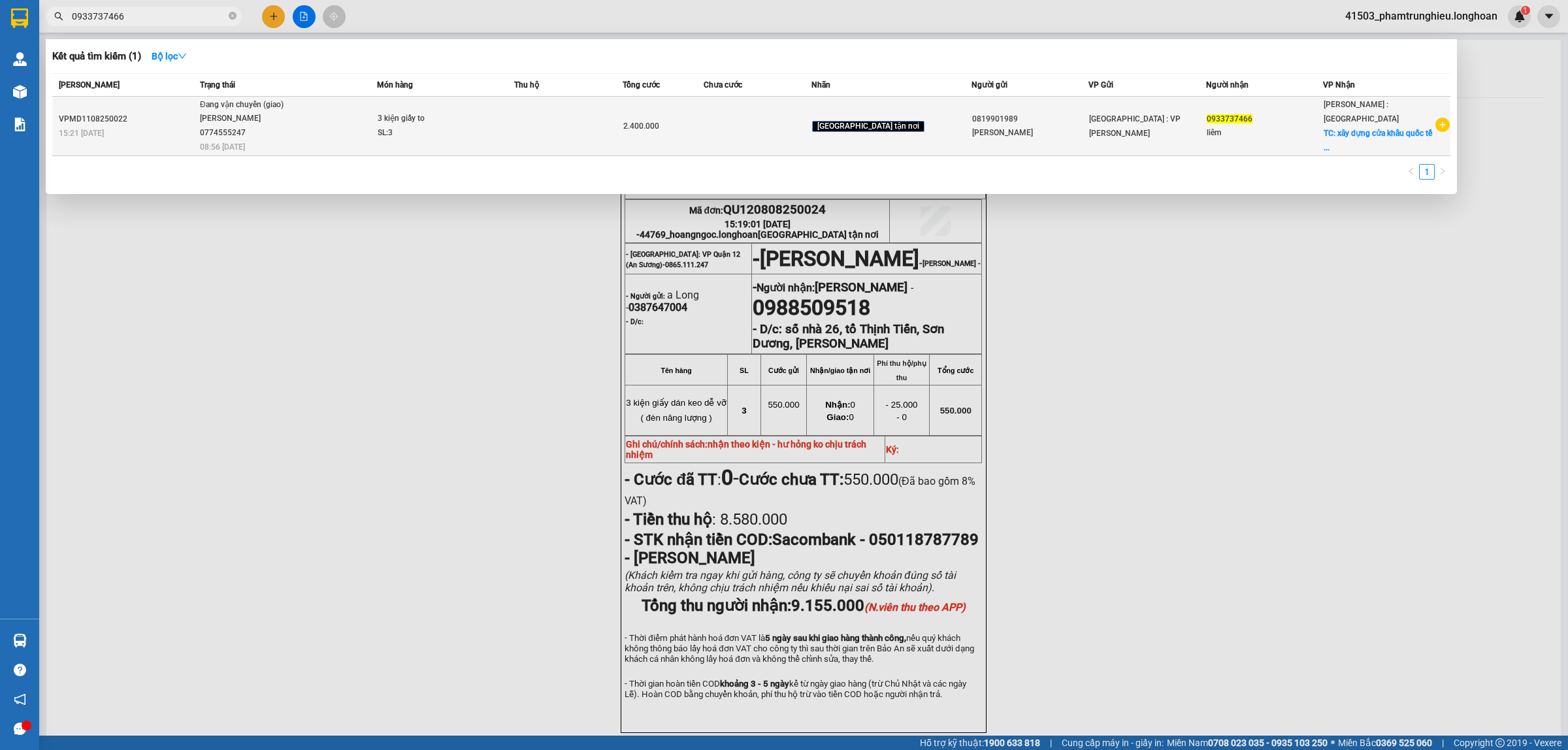
click at [402, 124] on div "3 kiện giấy to" at bounding box center [426, 119] width 98 height 14
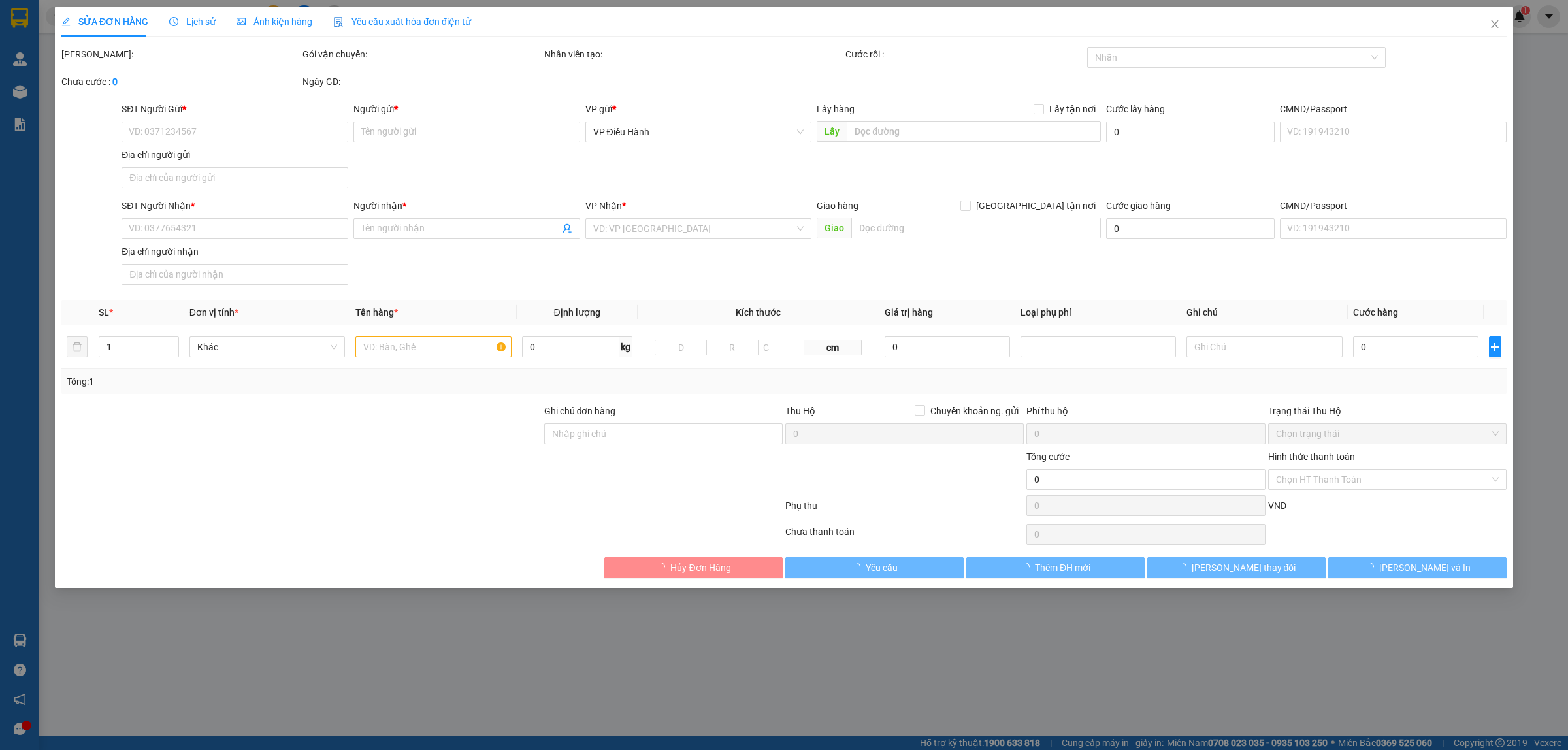
type input "0819901989"
type input "[PERSON_NAME]"
type input "0933737466"
type input "liêm"
checkbox input "true"
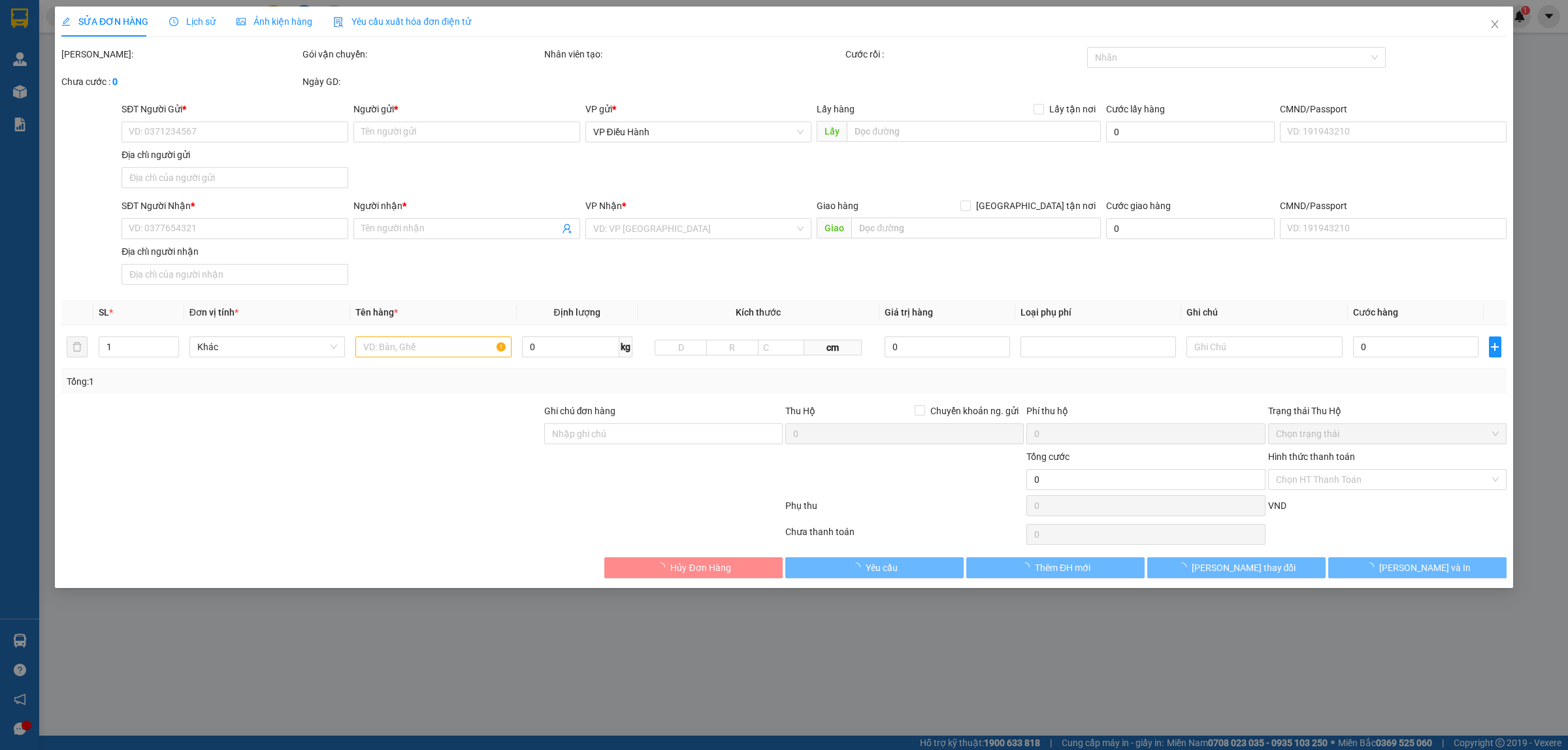
type input "xây dựng cửa khẩu quốc tế [GEOGRAPHIC_DATA] huyện [GEOGRAPHIC_DATA] tỉnh [GEOGR…"
type input "hàng ko đồng kiểm giao nguyên kiện hư vỡ k đền ( đã báo khách gửi )"
type input "2.400.000"
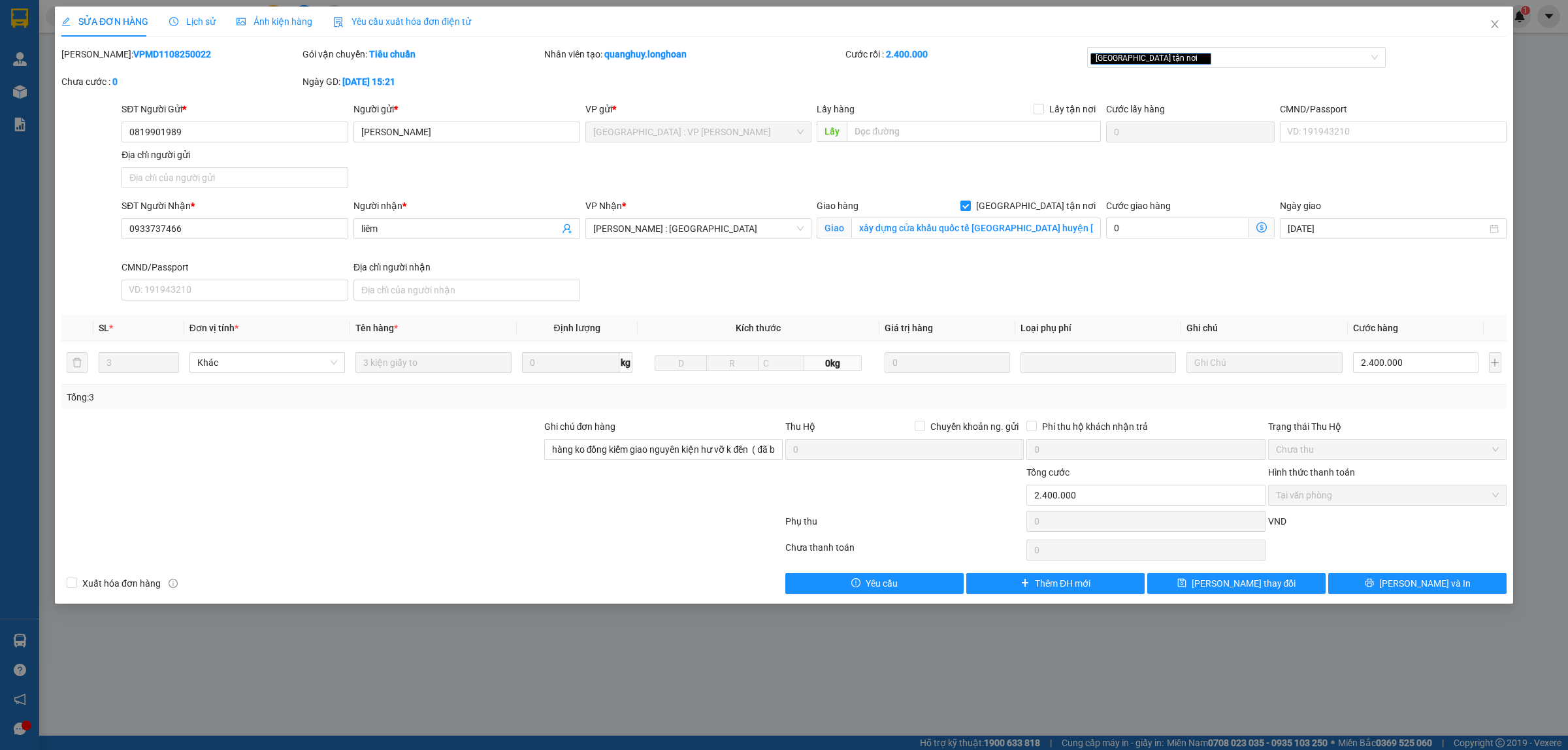
click at [190, 20] on span "Lịch sử" at bounding box center [193, 21] width 46 height 10
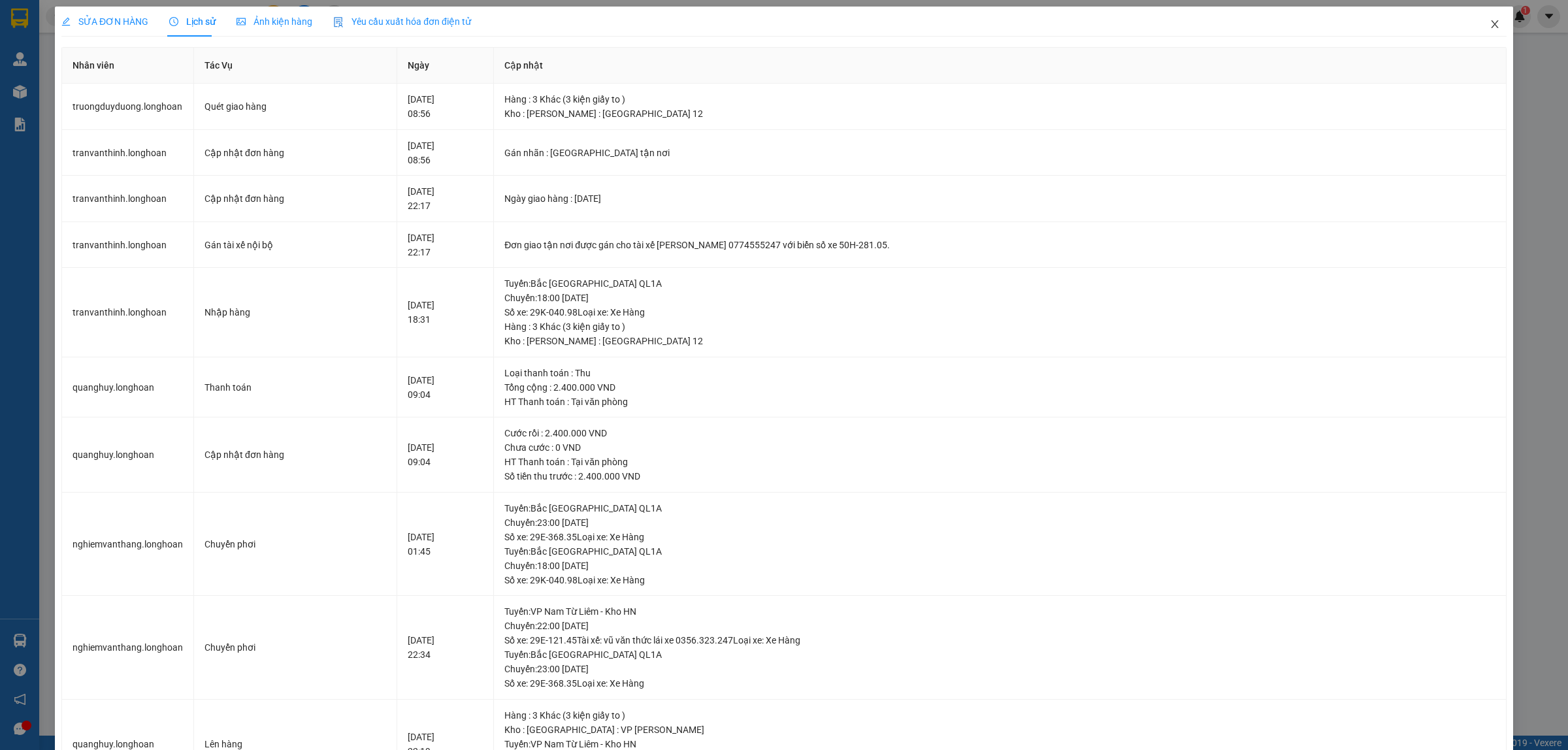
click at [1483, 30] on span "Close" at bounding box center [1495, 25] width 37 height 37
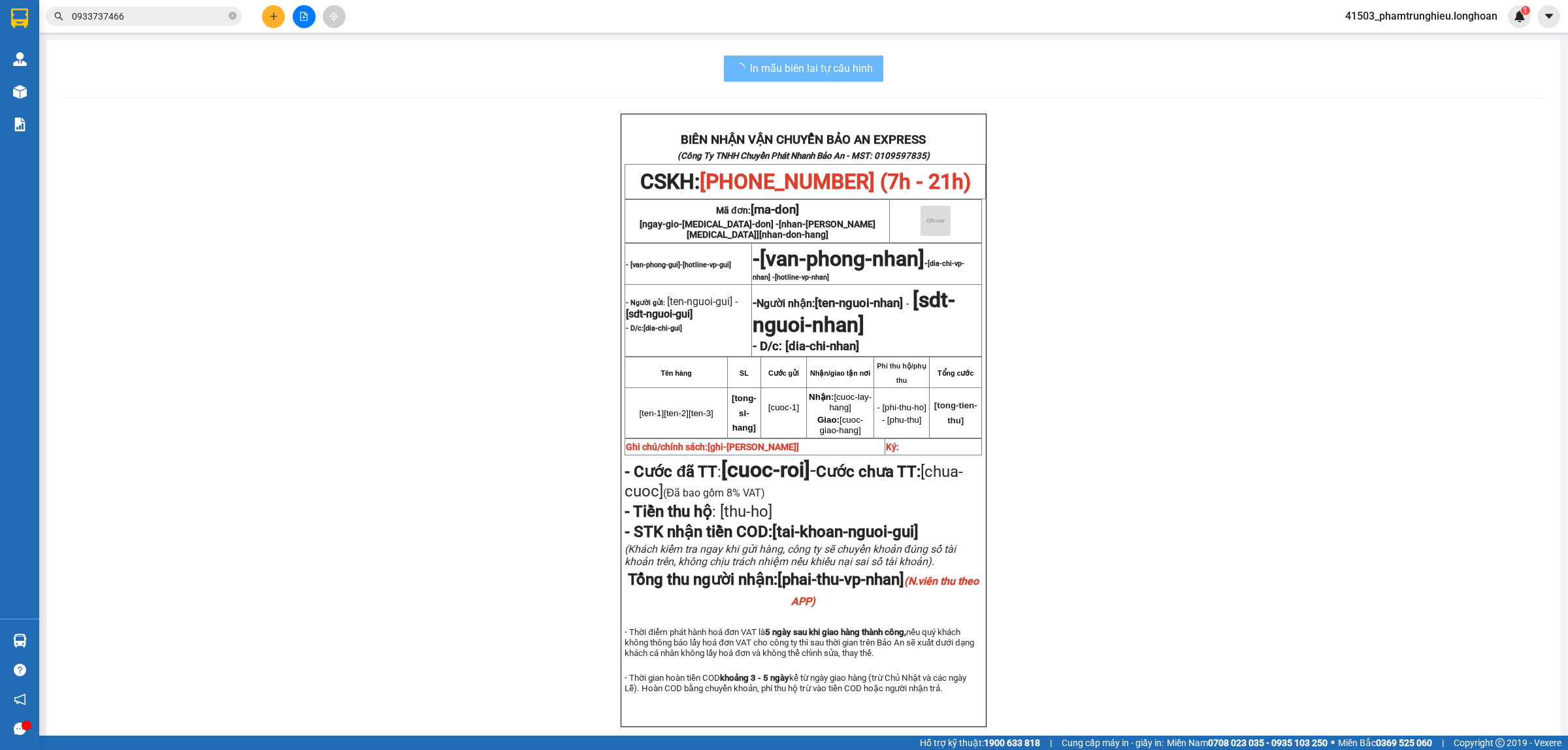
click at [214, 22] on input "0933737466" at bounding box center [149, 16] width 154 height 14
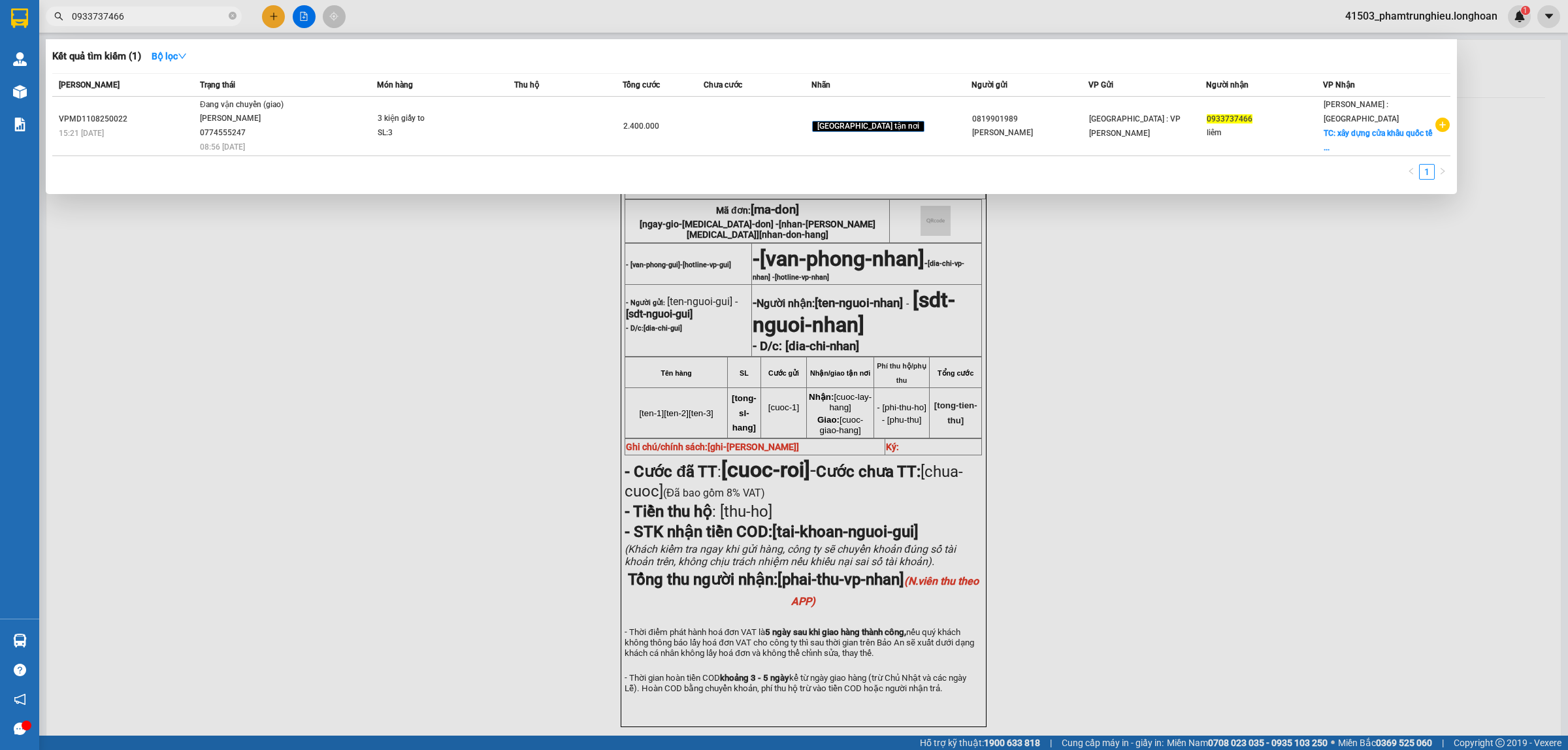
click at [214, 22] on input "0933737466" at bounding box center [149, 16] width 154 height 14
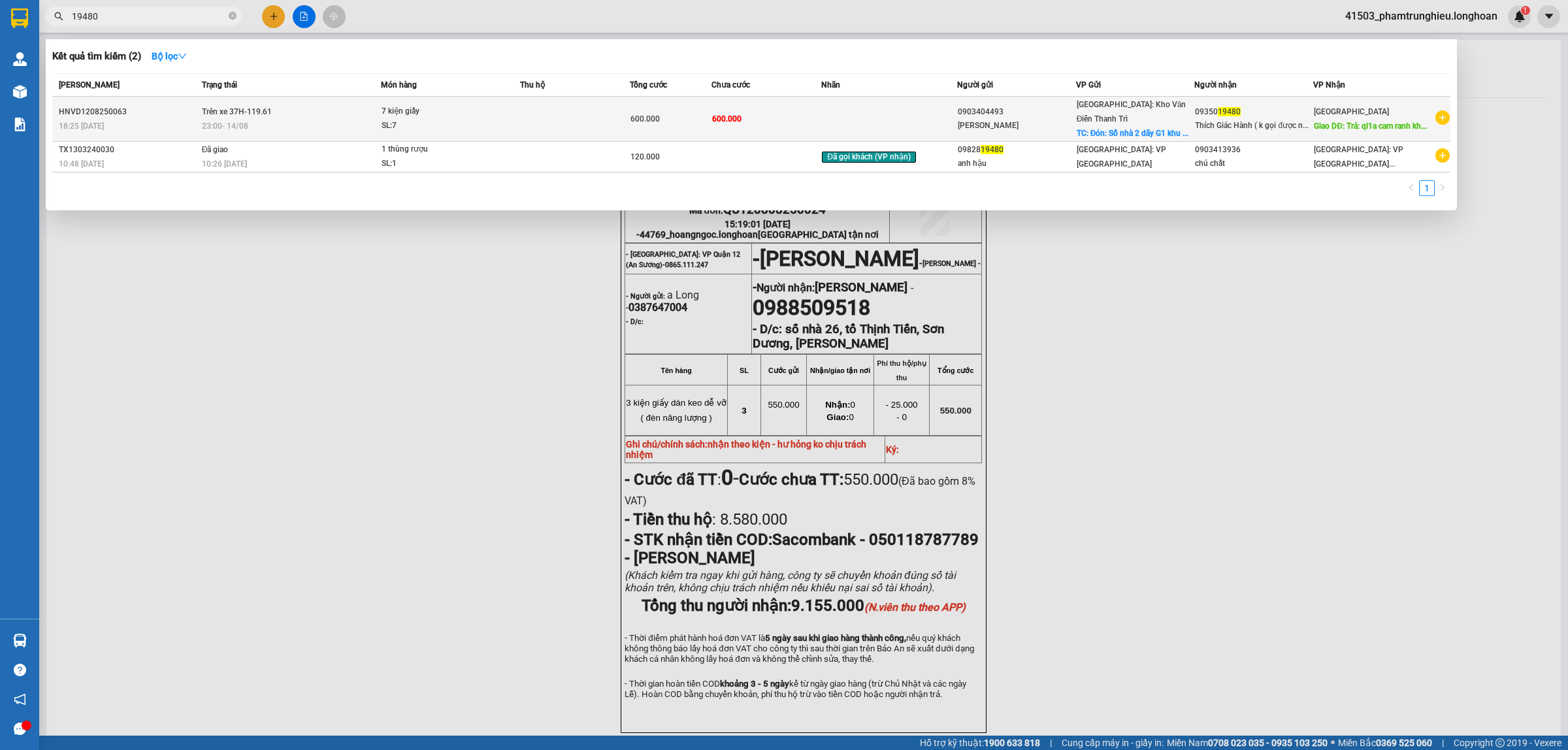
type input "19480"
click at [308, 119] on div "23:00 [DATE]" at bounding box center [291, 126] width 179 height 14
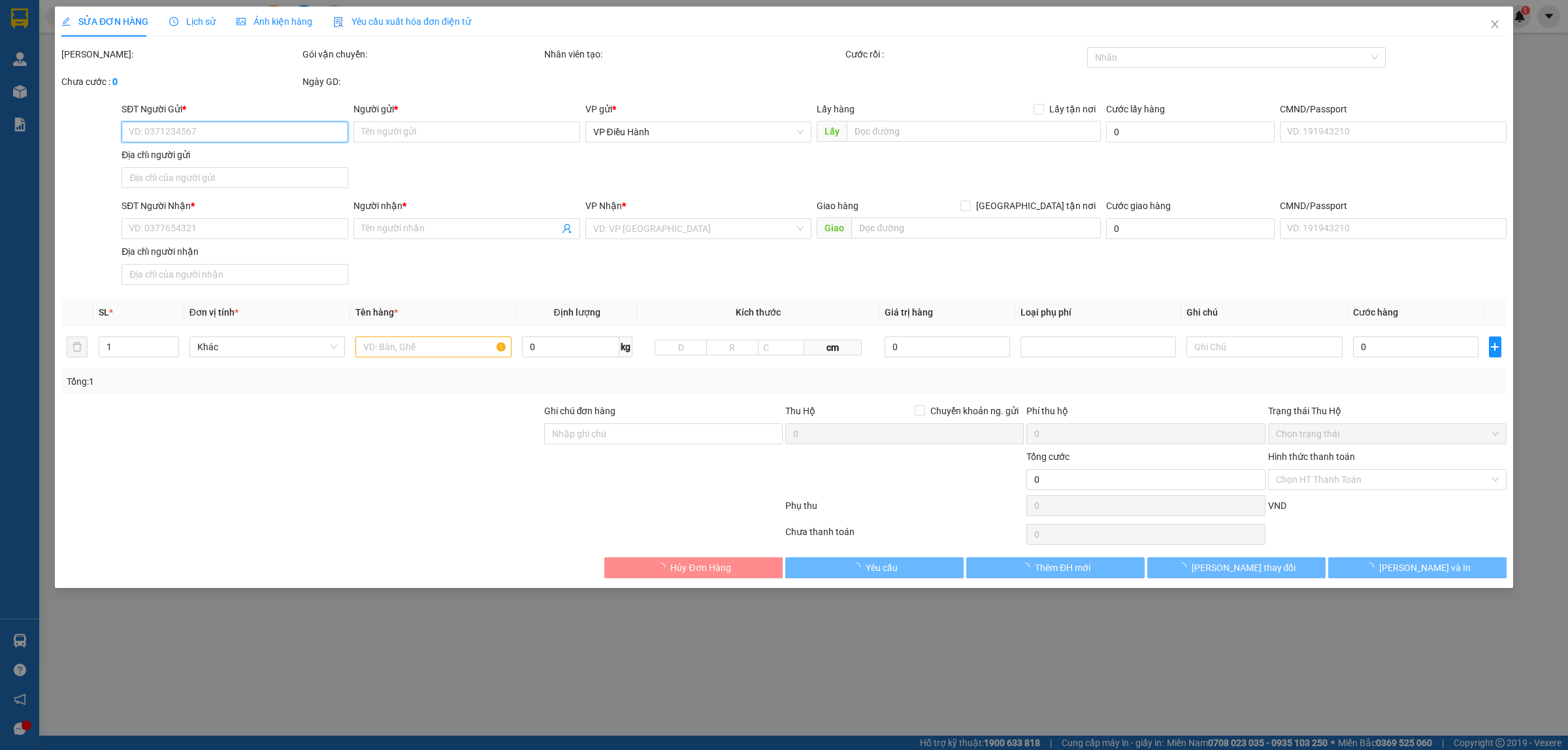
type input "0903404493"
type input "[PERSON_NAME]"
checkbox input "true"
type input "Đón: Số nhà 2 dãy G1 khu đô thị Ci pu tra"
type input "0935019480"
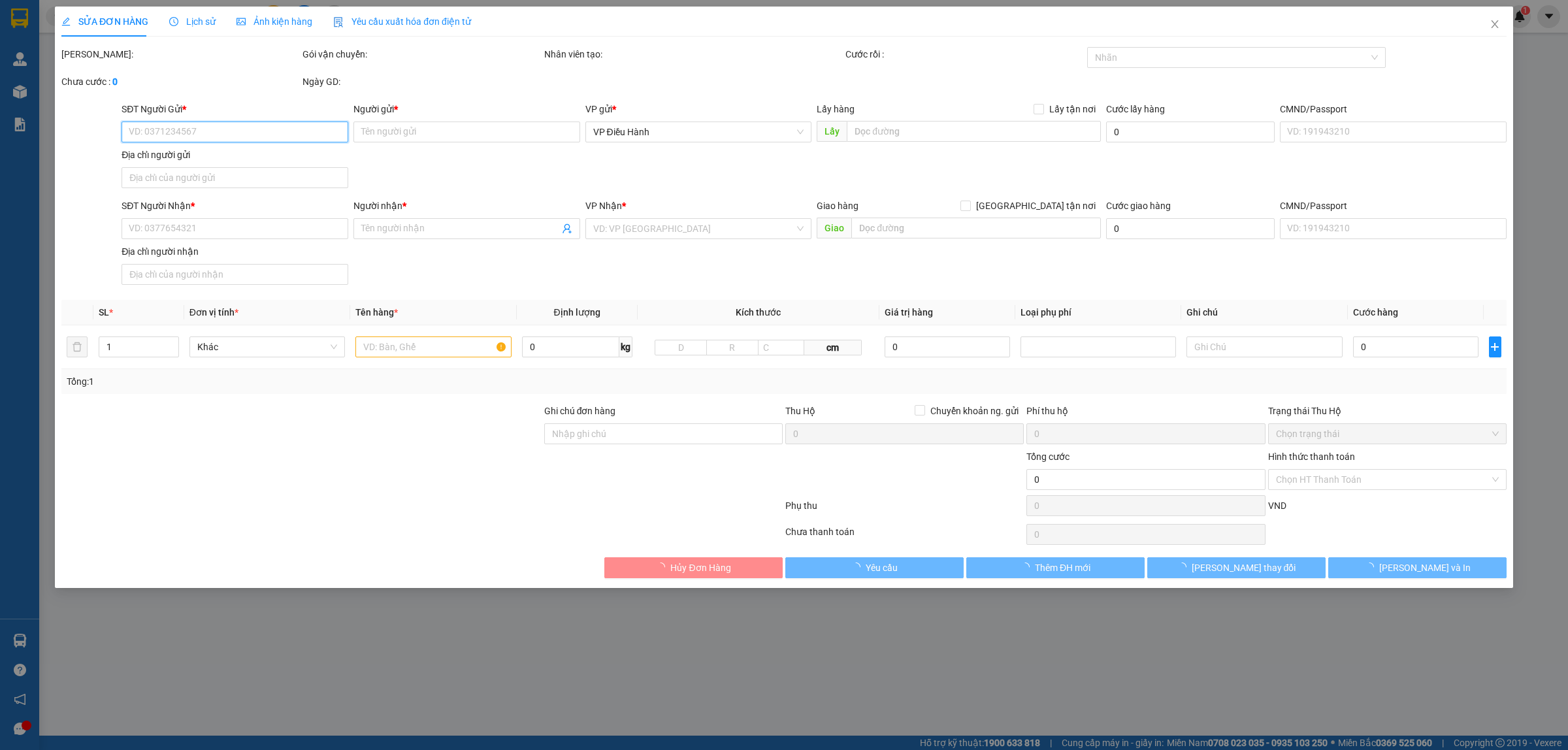
type input "[PERSON_NAME] ( k gọi được người nhận gọi người gửi )"
type input "Trả: ql1a cam ranh khánh hòa"
type input "hàng giao nguyên kiện, hư vỡ ko đền"
type input "600.000"
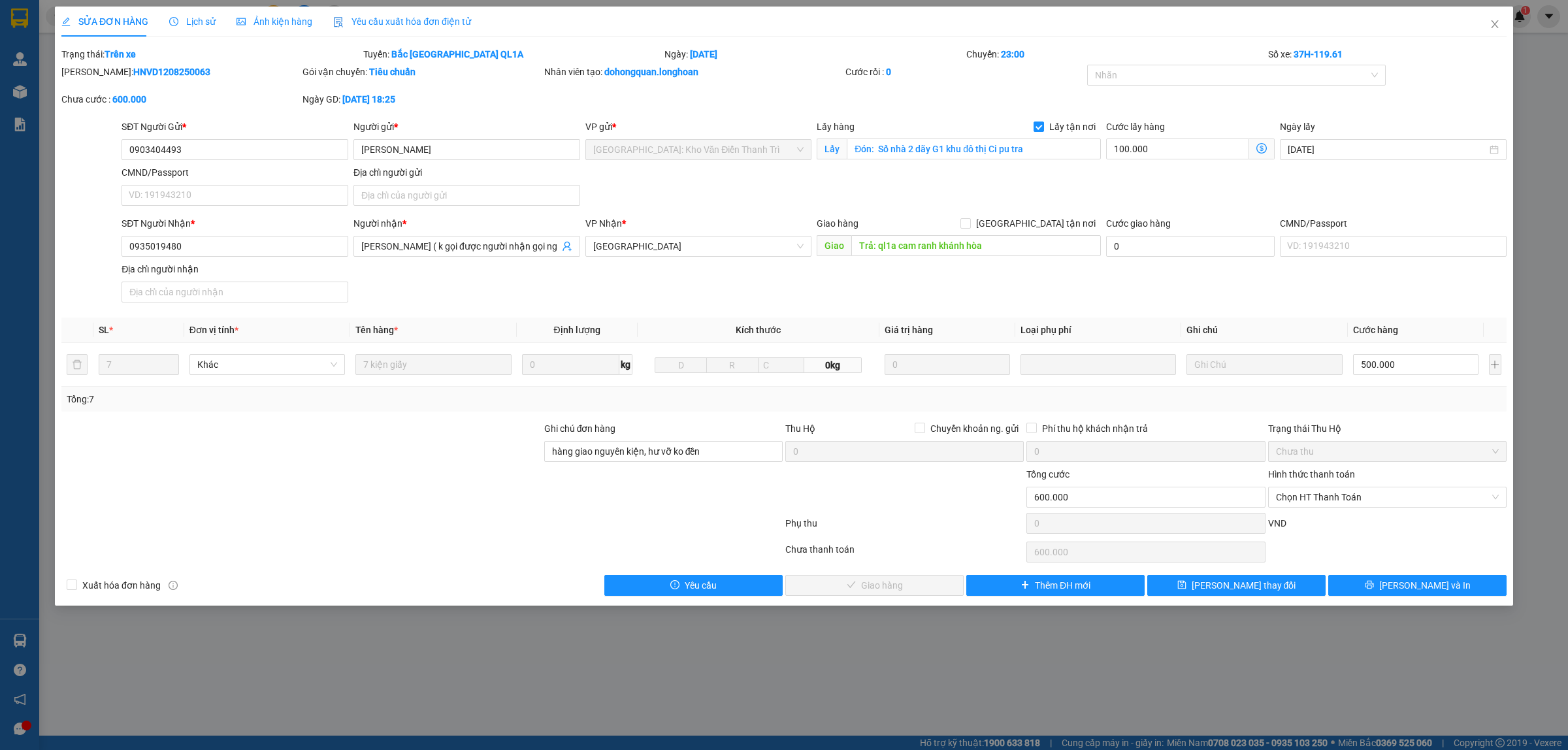
click at [183, 21] on span "Lịch sử" at bounding box center [193, 21] width 46 height 10
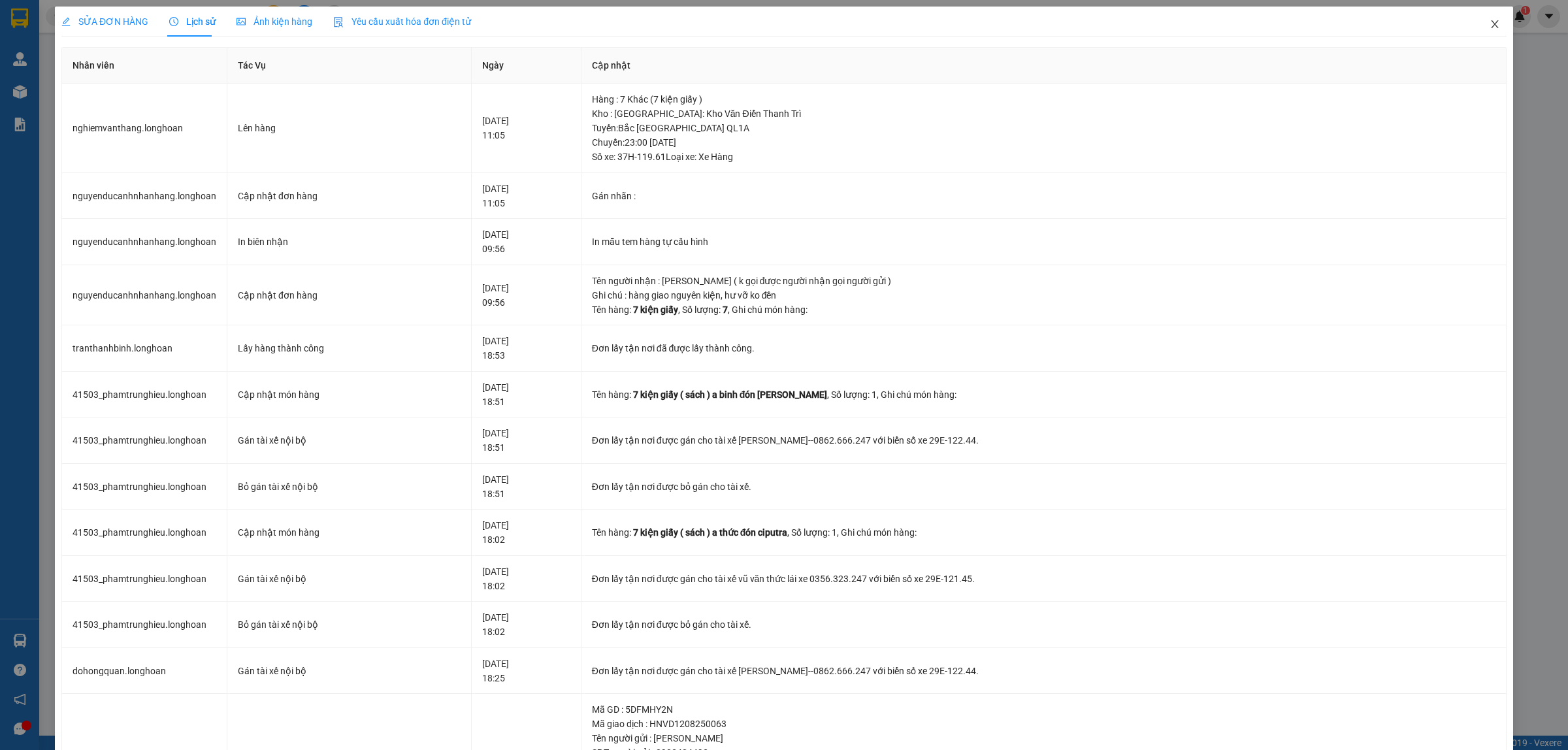
click at [1494, 34] on span "Close" at bounding box center [1495, 25] width 37 height 37
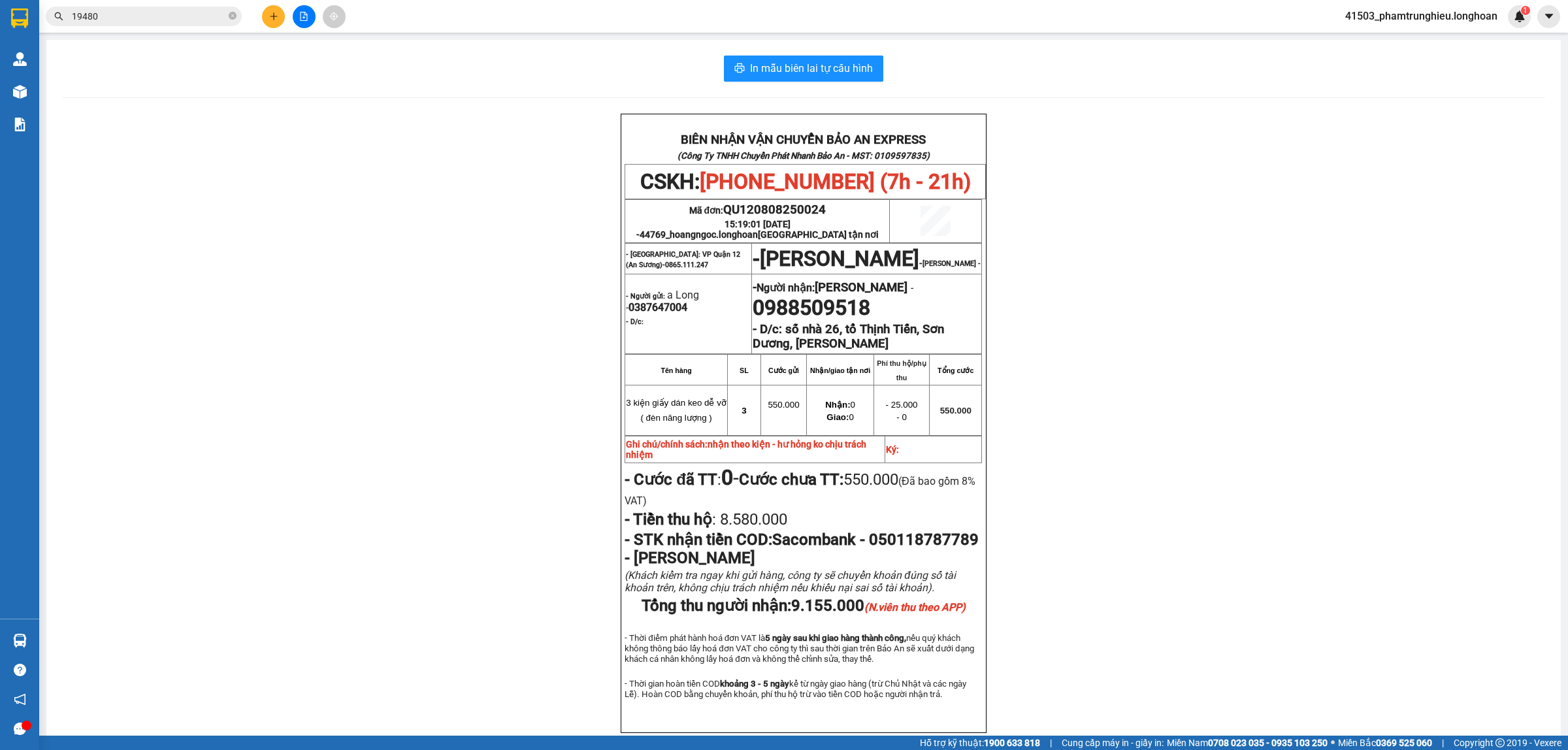
click at [121, 17] on input "19480" at bounding box center [149, 16] width 154 height 14
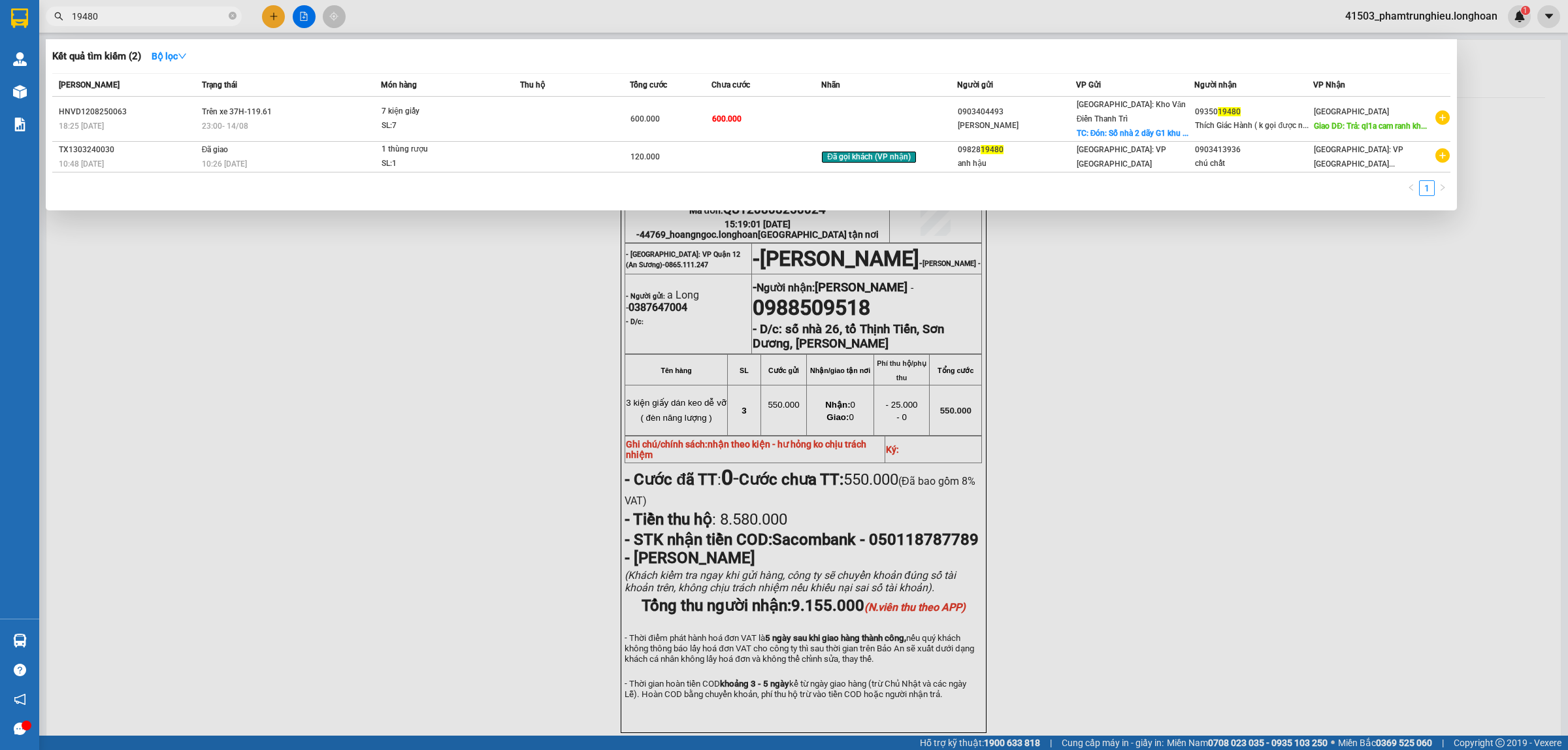
click at [121, 17] on input "19480" at bounding box center [149, 16] width 154 height 14
click at [121, 13] on input "19480" at bounding box center [149, 16] width 154 height 14
click at [152, 12] on input "19480" at bounding box center [149, 16] width 154 height 14
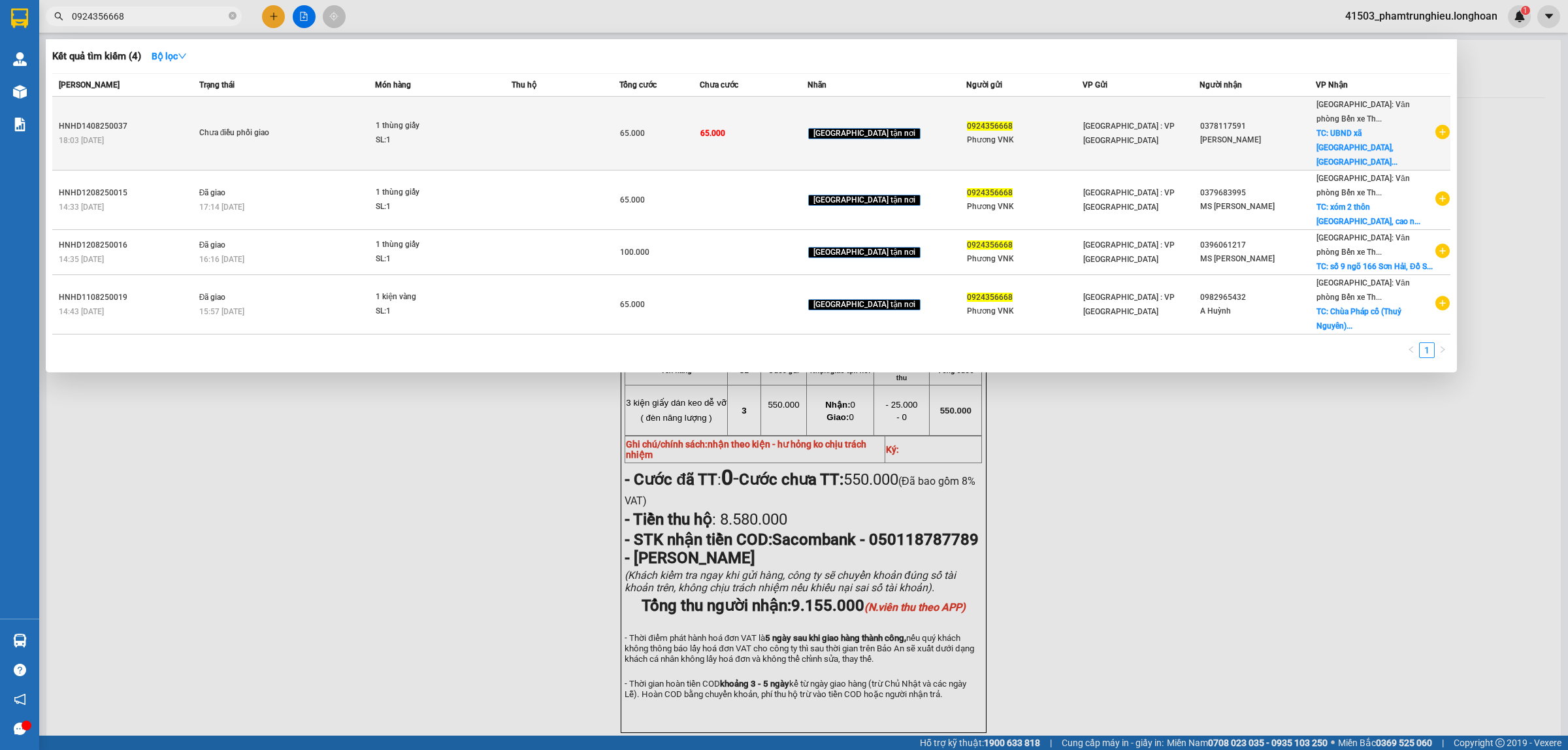
type input "0924356668"
click at [373, 126] on span "Chưa điều phối giao" at bounding box center [287, 134] width 176 height 14
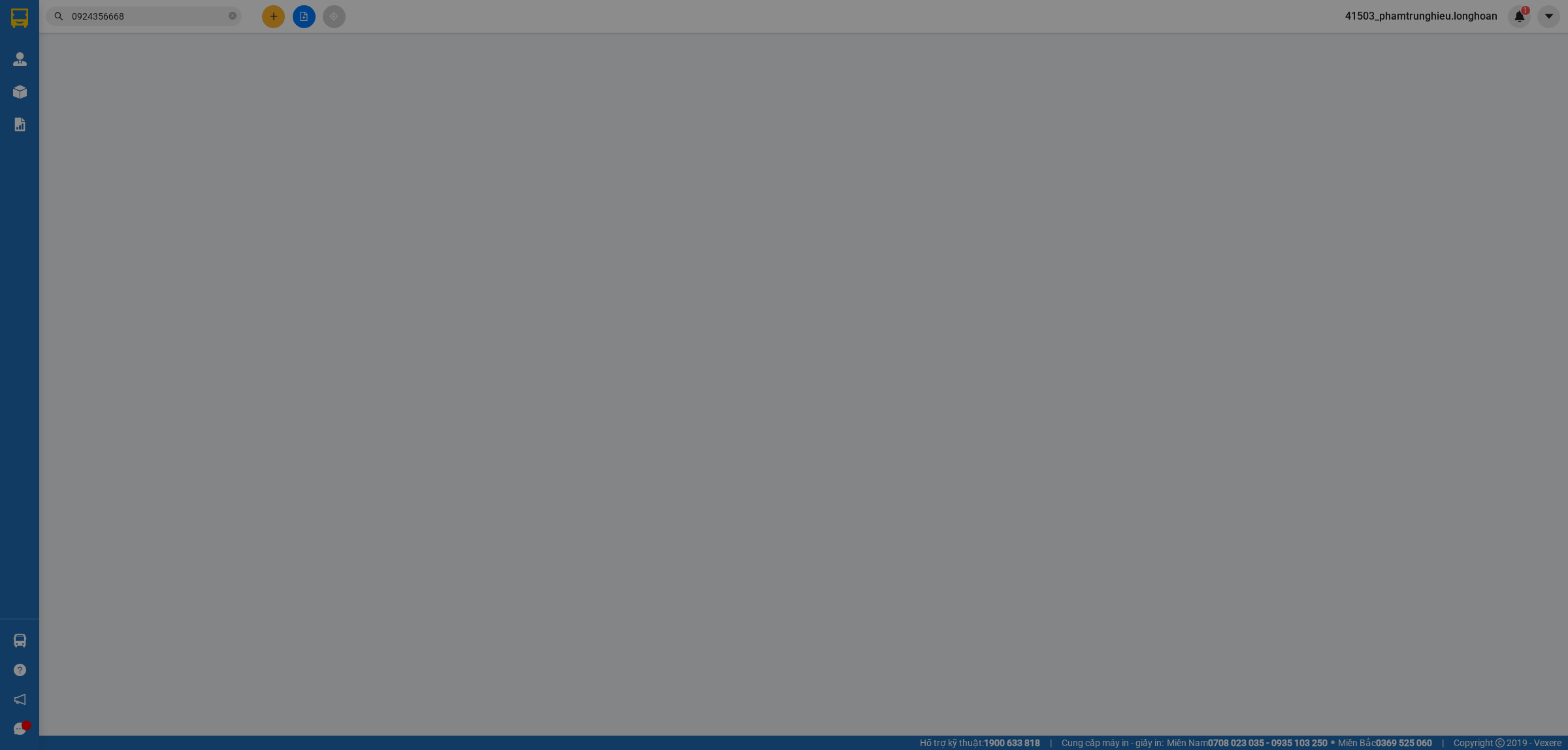
type input "0924356668"
type input "Phương VNK"
type input "0378117591"
type input "[PERSON_NAME]"
checkbox input "true"
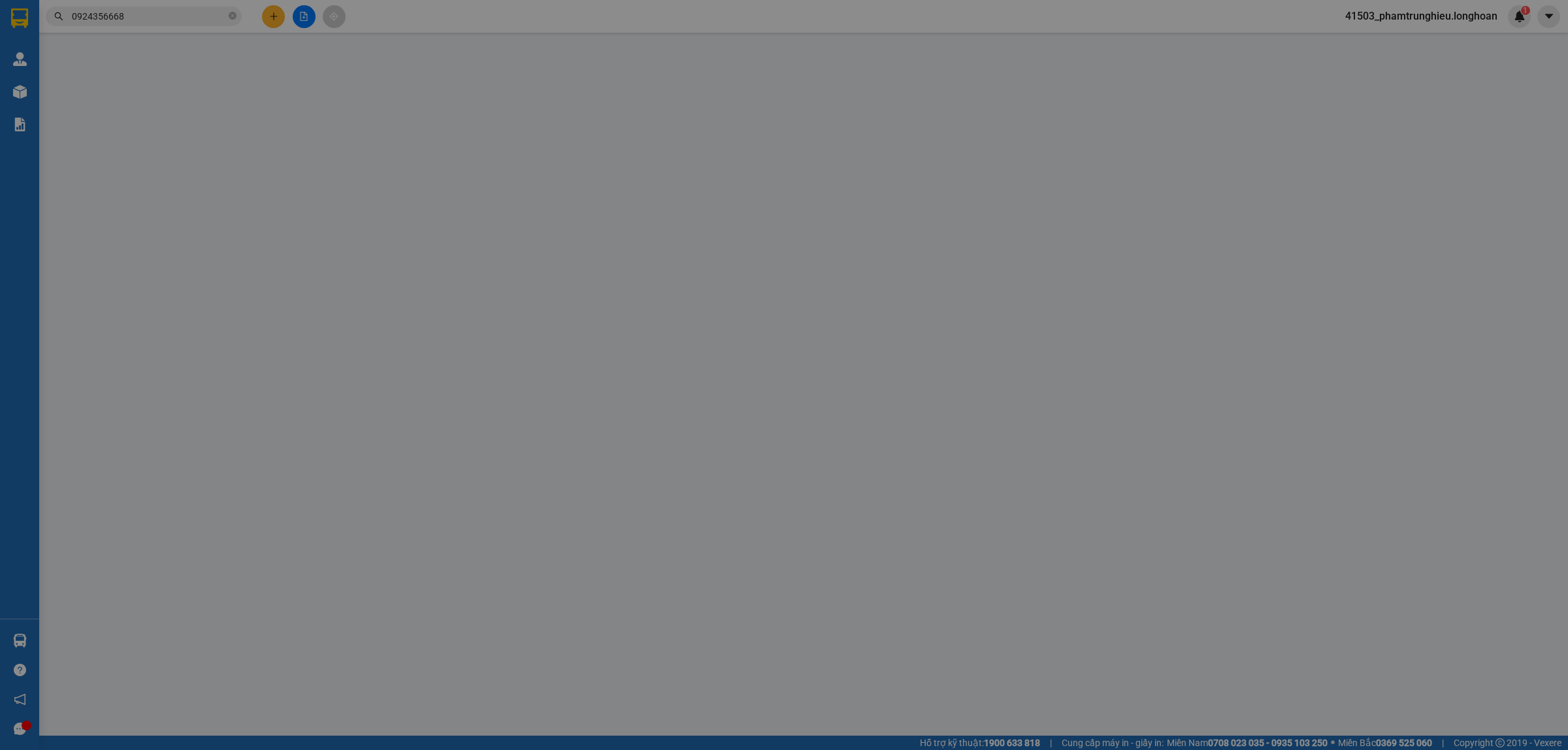
type input "UBND xã [GEOGRAPHIC_DATA], [GEOGRAPHIC_DATA], [GEOGRAPHIC_DATA]"
type input "65.000"
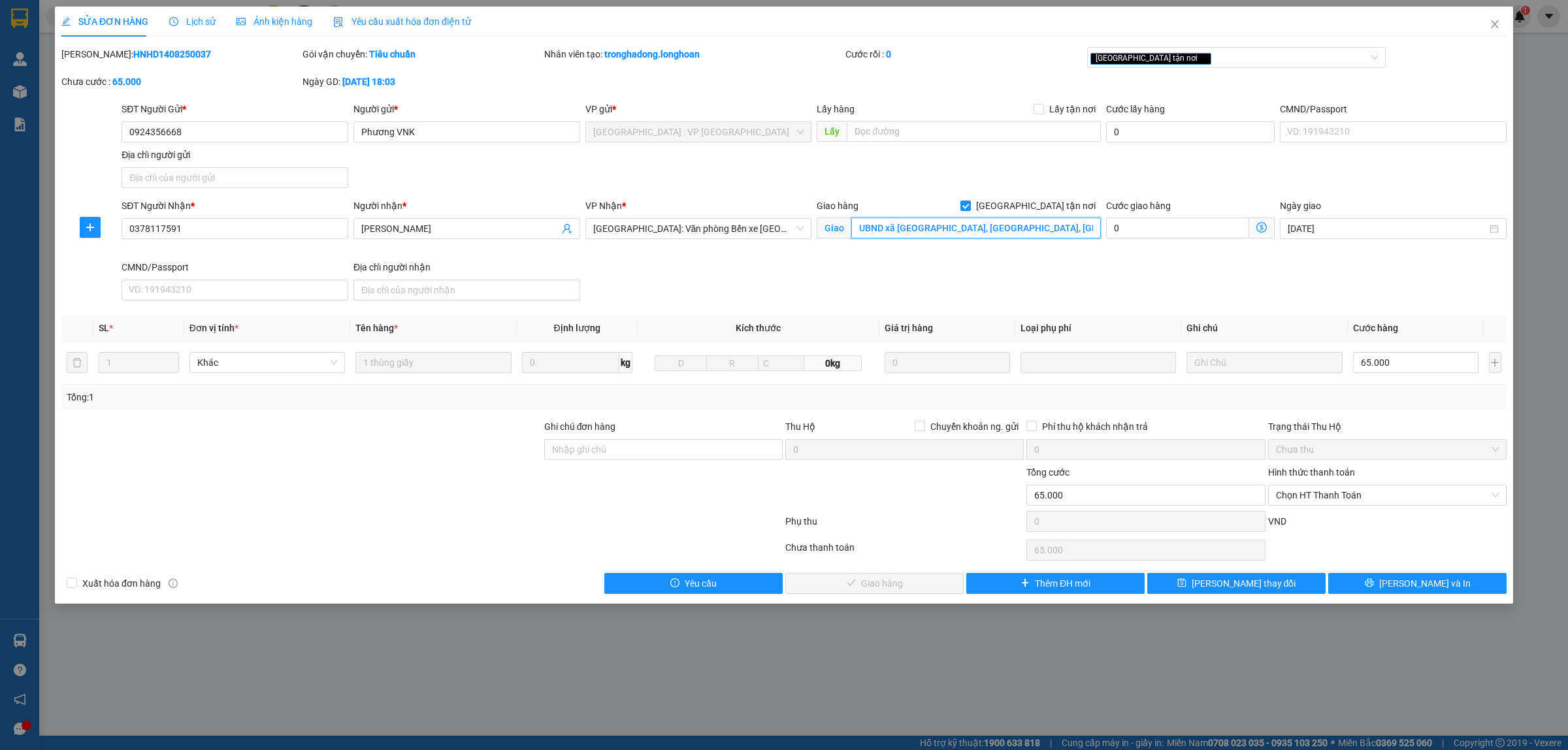
click at [917, 227] on input "UBND xã [GEOGRAPHIC_DATA], [GEOGRAPHIC_DATA], [GEOGRAPHIC_DATA]" at bounding box center [976, 228] width 250 height 21
click at [918, 230] on input "UBND xã [GEOGRAPHIC_DATA], [GEOGRAPHIC_DATA], [GEOGRAPHIC_DATA]" at bounding box center [976, 228] width 250 height 21
click at [914, 233] on input "UBND xã [GEOGRAPHIC_DATA], [GEOGRAPHIC_DATA], [GEOGRAPHIC_DATA]" at bounding box center [976, 228] width 250 height 21
type input "UBND xã Chính Mỹ, [GEOGRAPHIC_DATA], [GEOGRAPHIC_DATA]"
click at [1243, 583] on span "[PERSON_NAME] thay đổi" at bounding box center [1244, 583] width 105 height 14
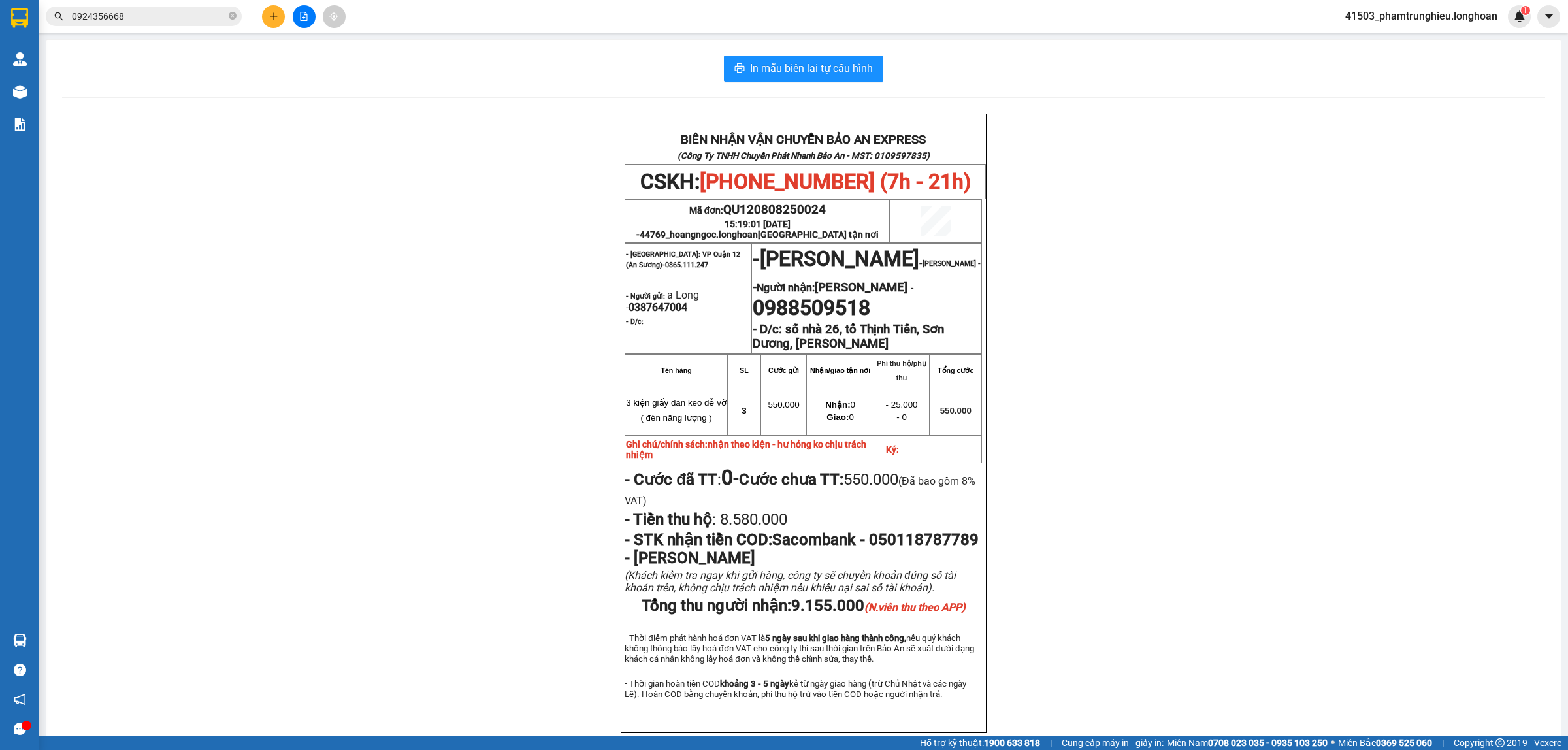
click at [180, 20] on input "0924356668" at bounding box center [149, 16] width 154 height 14
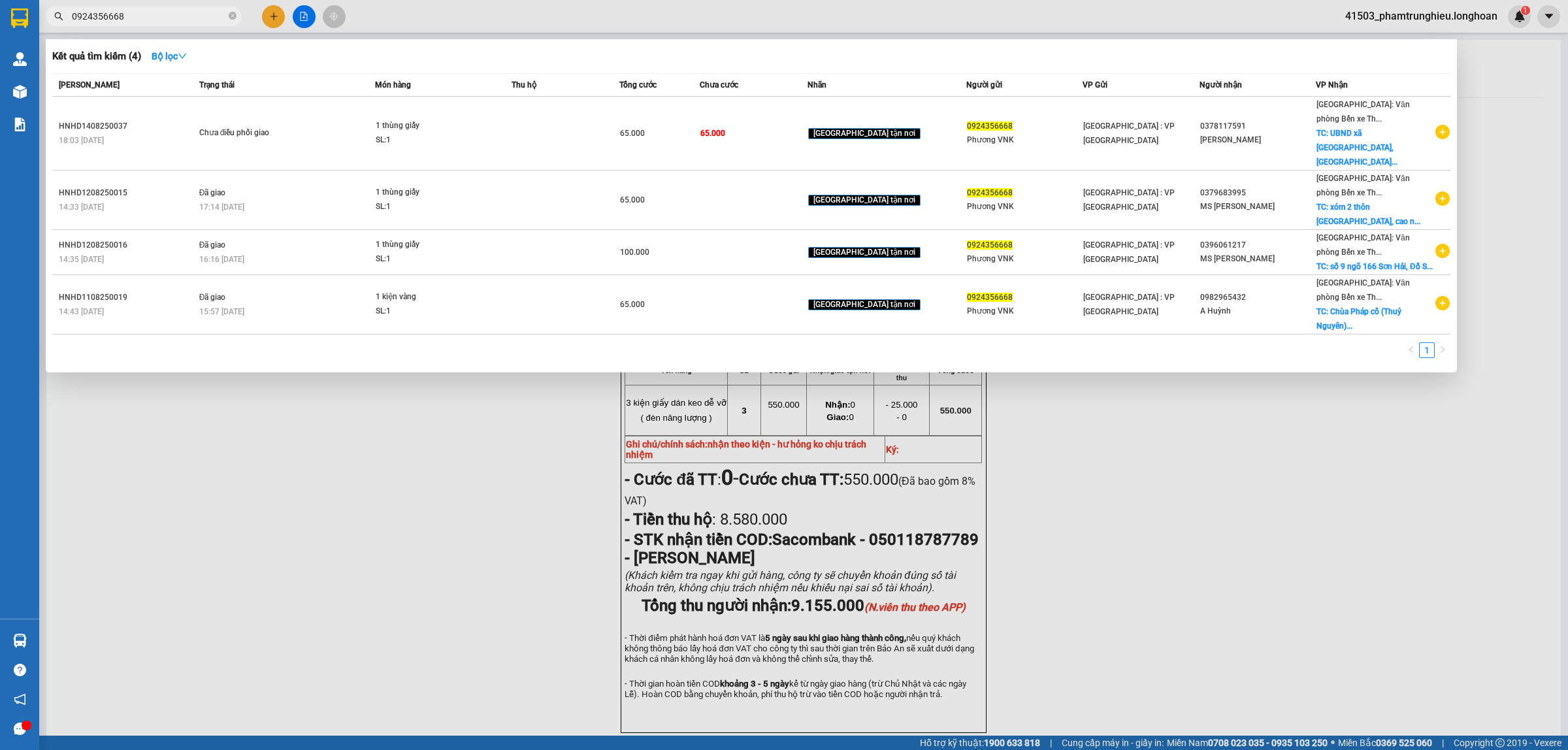
click at [180, 20] on input "0924356668" at bounding box center [149, 16] width 154 height 14
paste input "06287575"
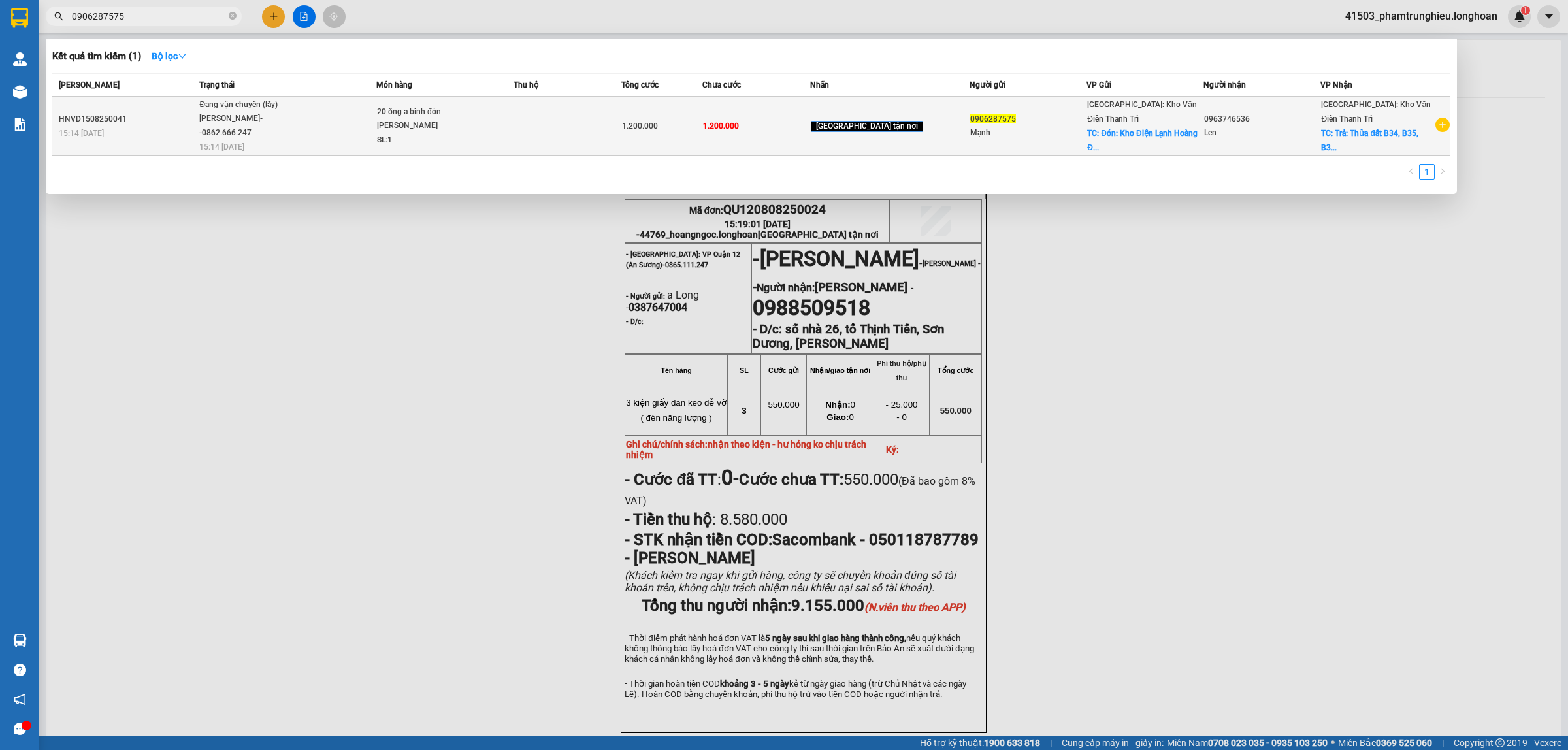
type input "0906287575"
click at [334, 118] on span "Đang vận chuyển (lấy) [PERSON_NAME]--0862.666.247 15:14 [DATE]" at bounding box center [287, 126] width 177 height 54
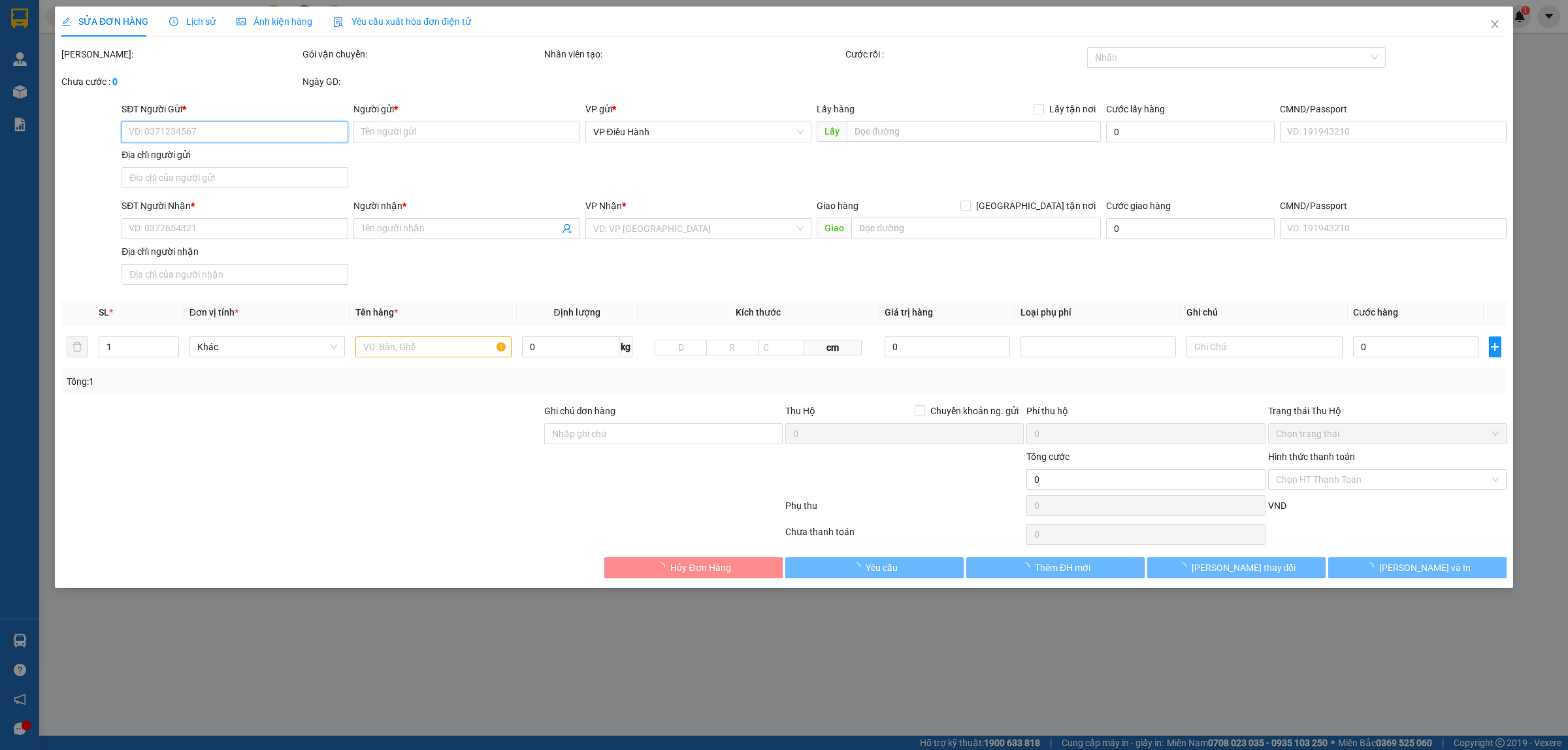
type input "0906287575"
type input "Mạnh"
checkbox input "true"
type input "Đón: [GEOGRAPHIC_DATA], Km8 + 500 [GEOGRAPHIC_DATA], [GEOGRAPHIC_DATA], [GEOGRA…"
type input "0963746536"
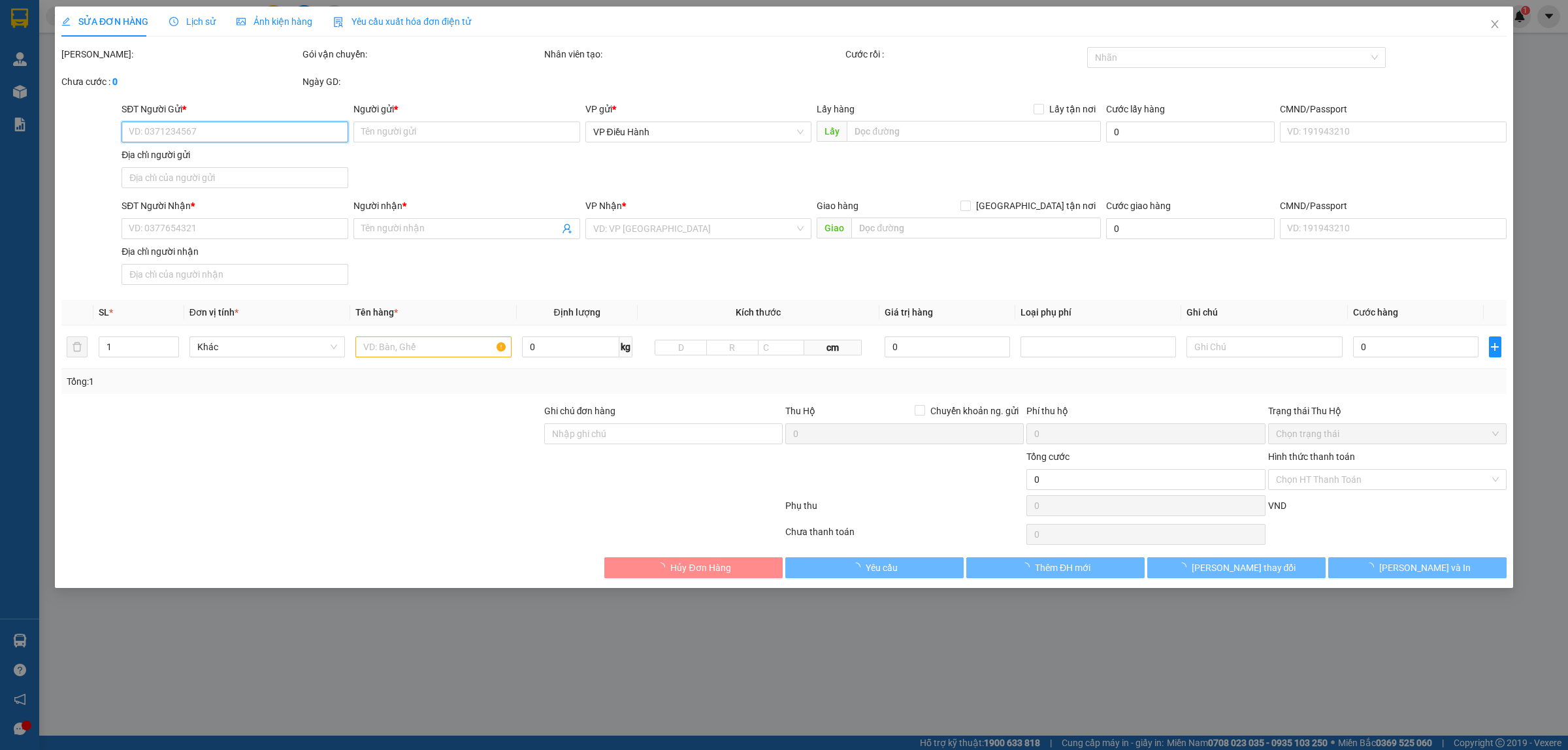
type input "Len"
checkbox input "true"
type input "Trả: Thửa đất B34, B35, B36, B37 thuộc [GEOGRAPHIC_DATA], [GEOGRAPHIC_DATA], [G…"
type input "1.200.000"
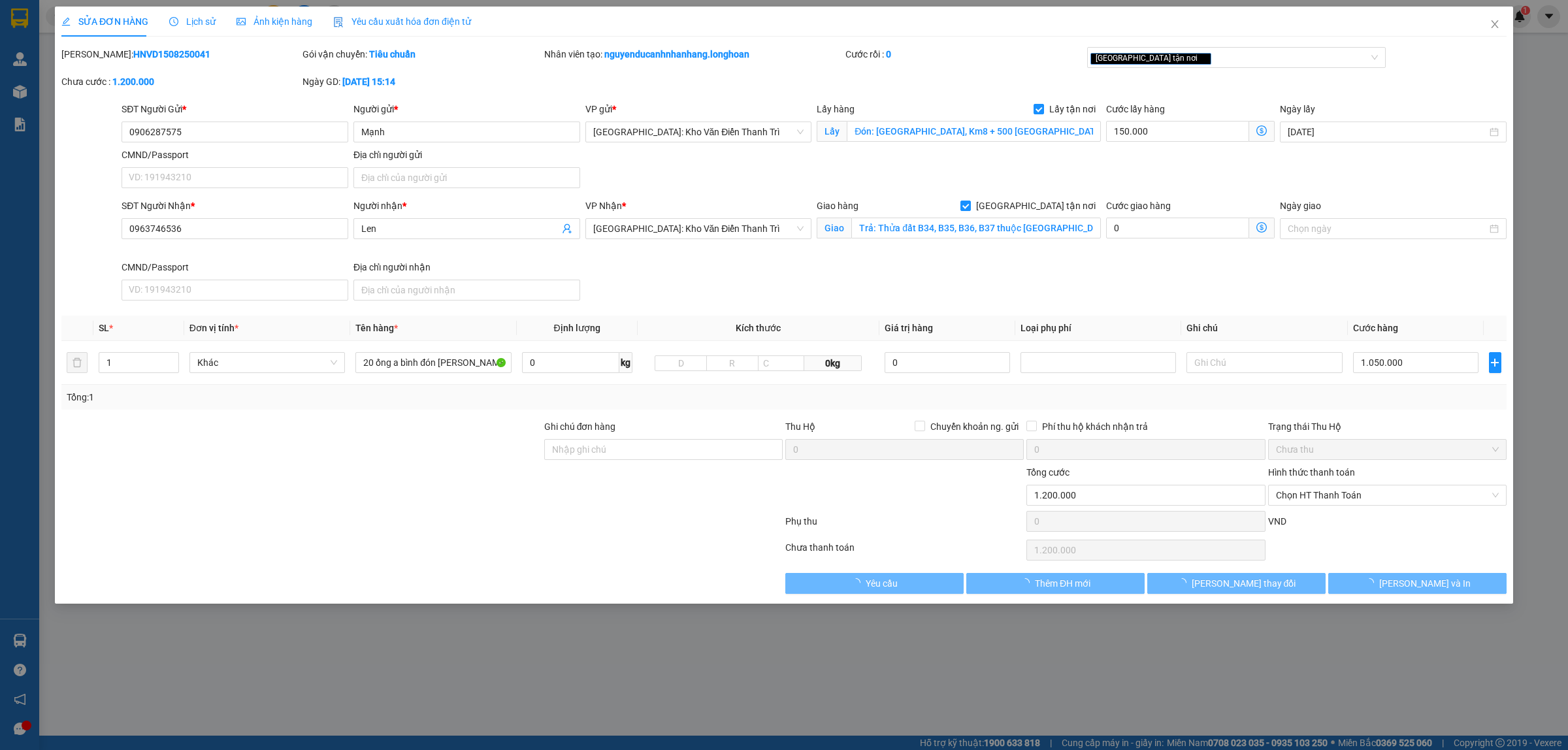
click at [194, 24] on span "Lịch sử" at bounding box center [193, 21] width 46 height 10
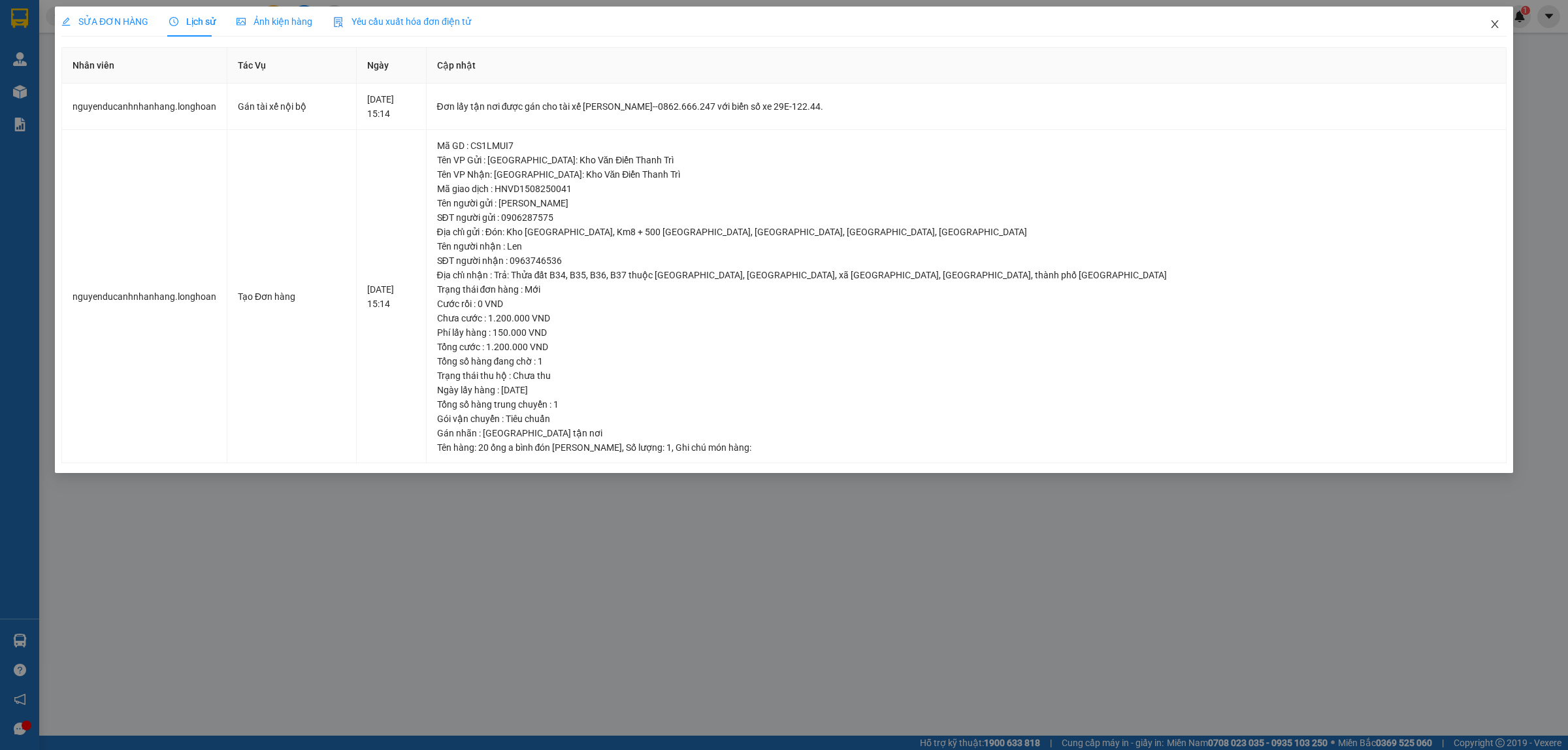
click at [1491, 22] on icon "close" at bounding box center [1494, 24] width 10 height 10
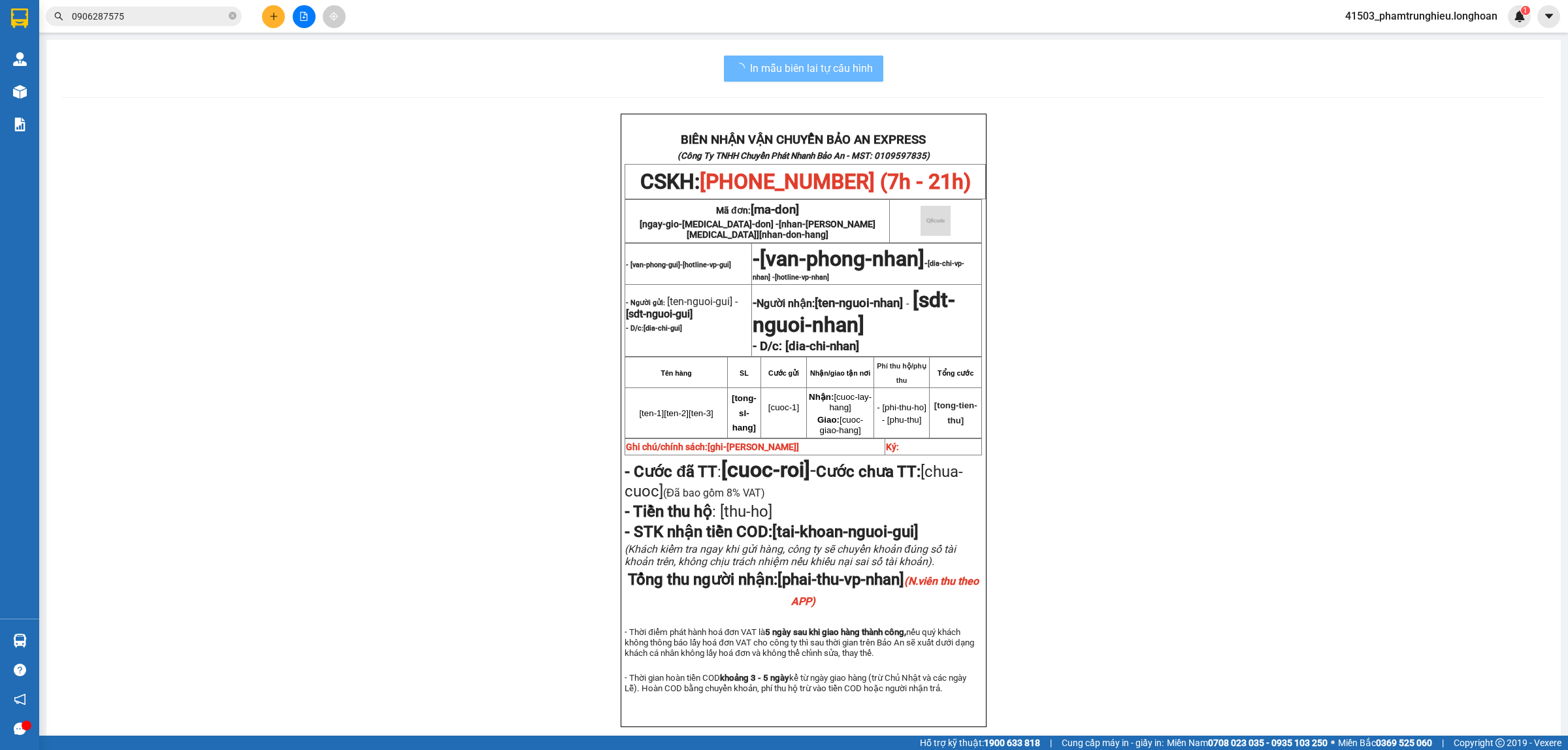
click at [204, 20] on input "0906287575" at bounding box center [149, 16] width 154 height 14
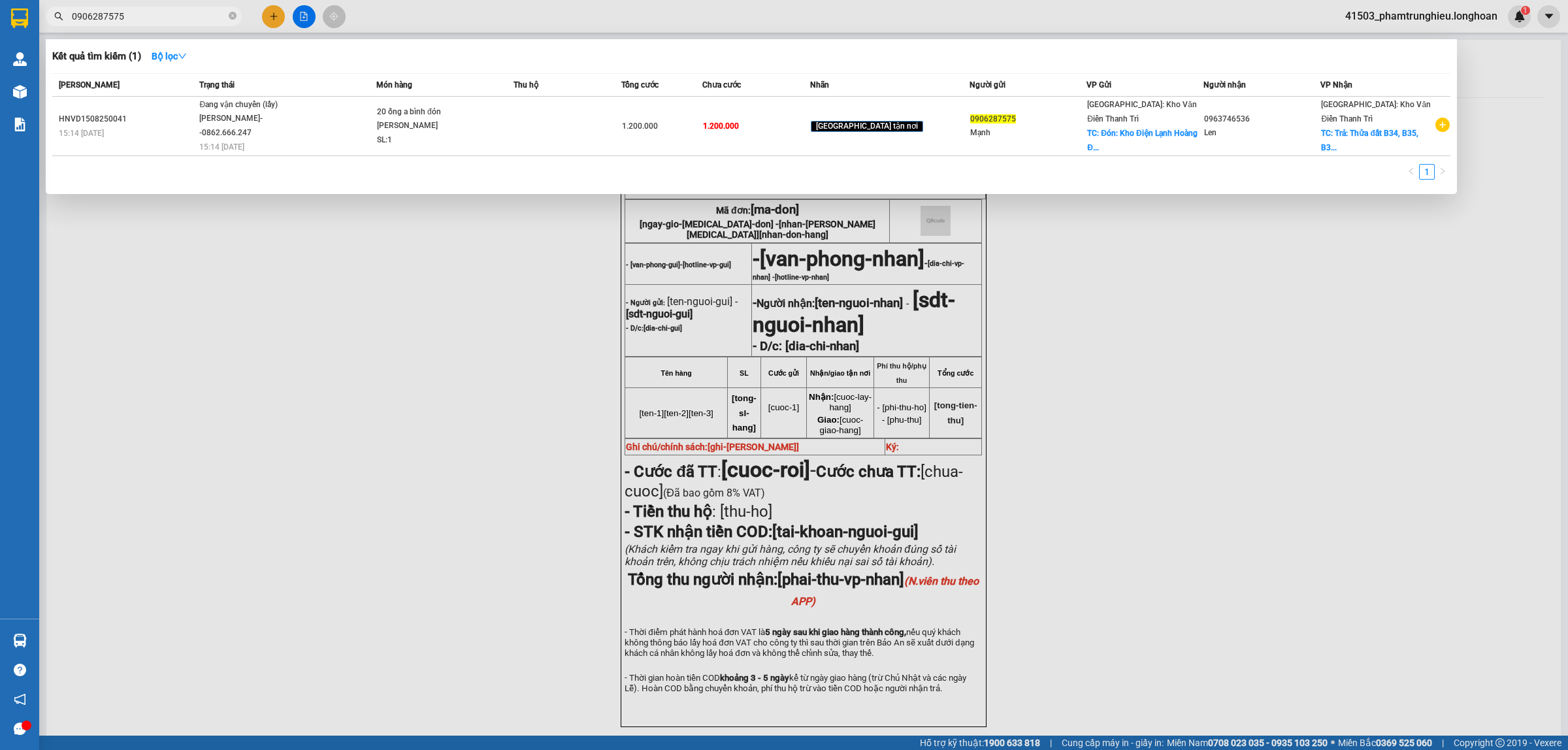
click at [203, 20] on input "0906287575" at bounding box center [149, 16] width 154 height 14
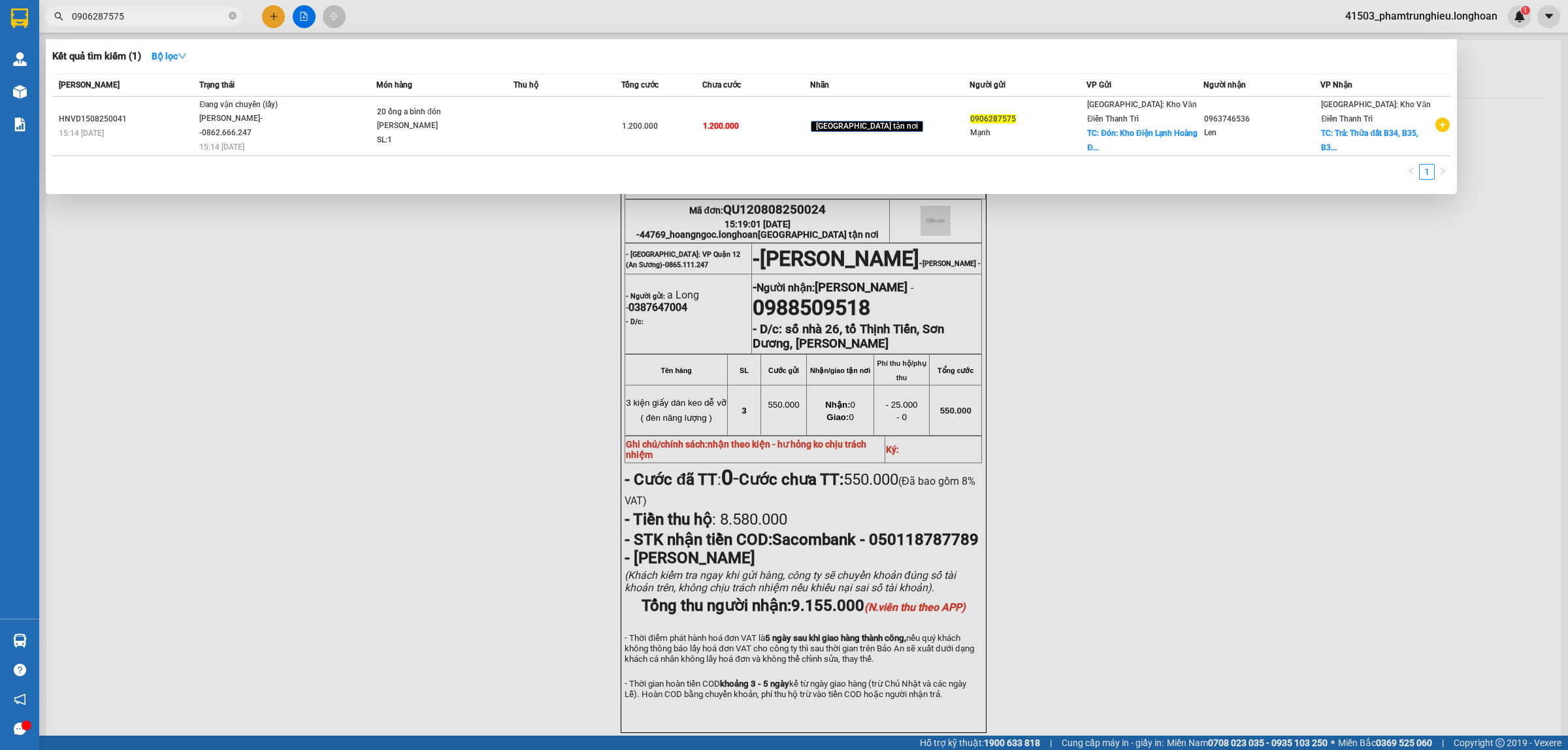
paste input "68599369"
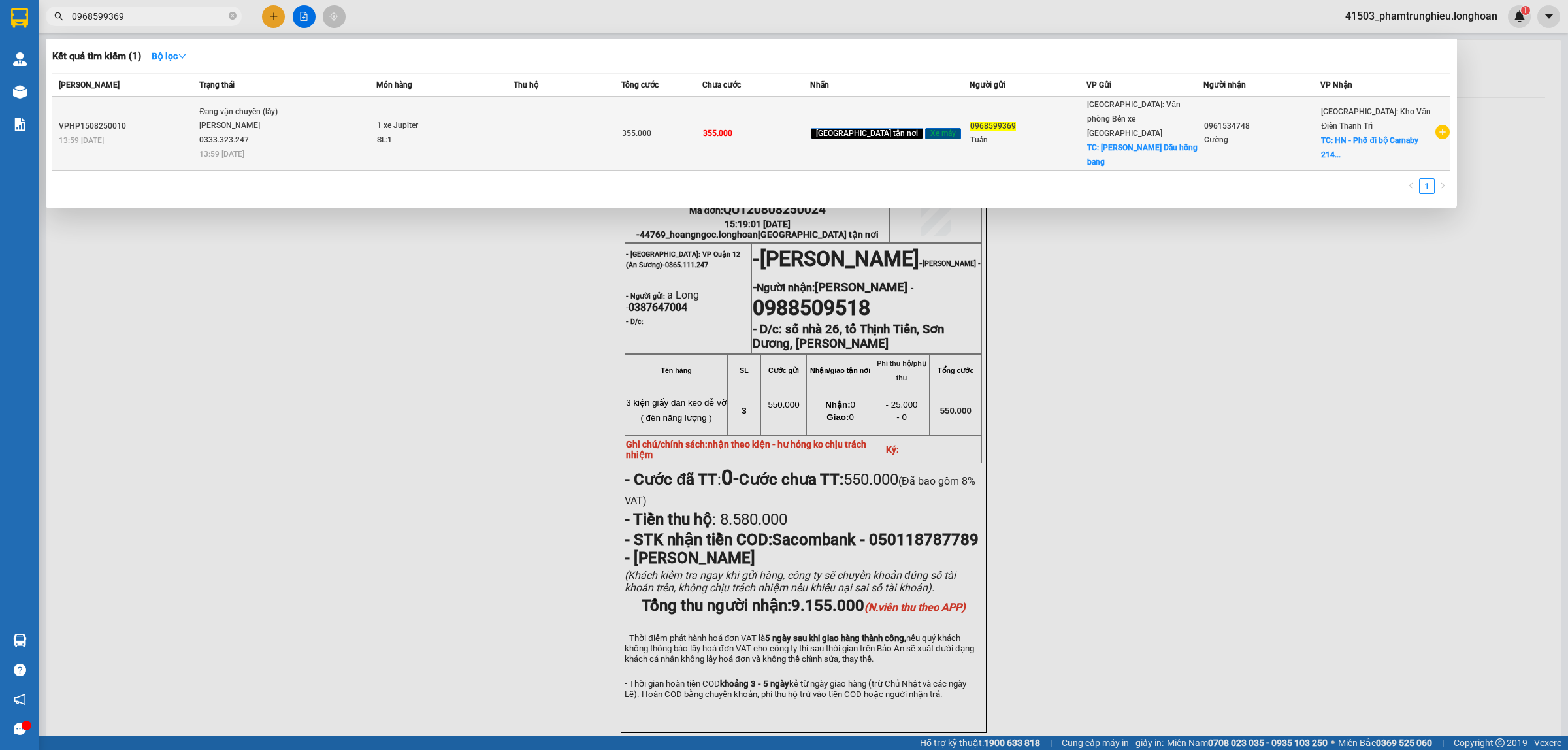
type input "0968599369"
click at [318, 128] on span "Đang vận chuyển (lấy) [PERSON_NAME] 0333.323.247 13:59 [DATE]" at bounding box center [287, 132] width 177 height 54
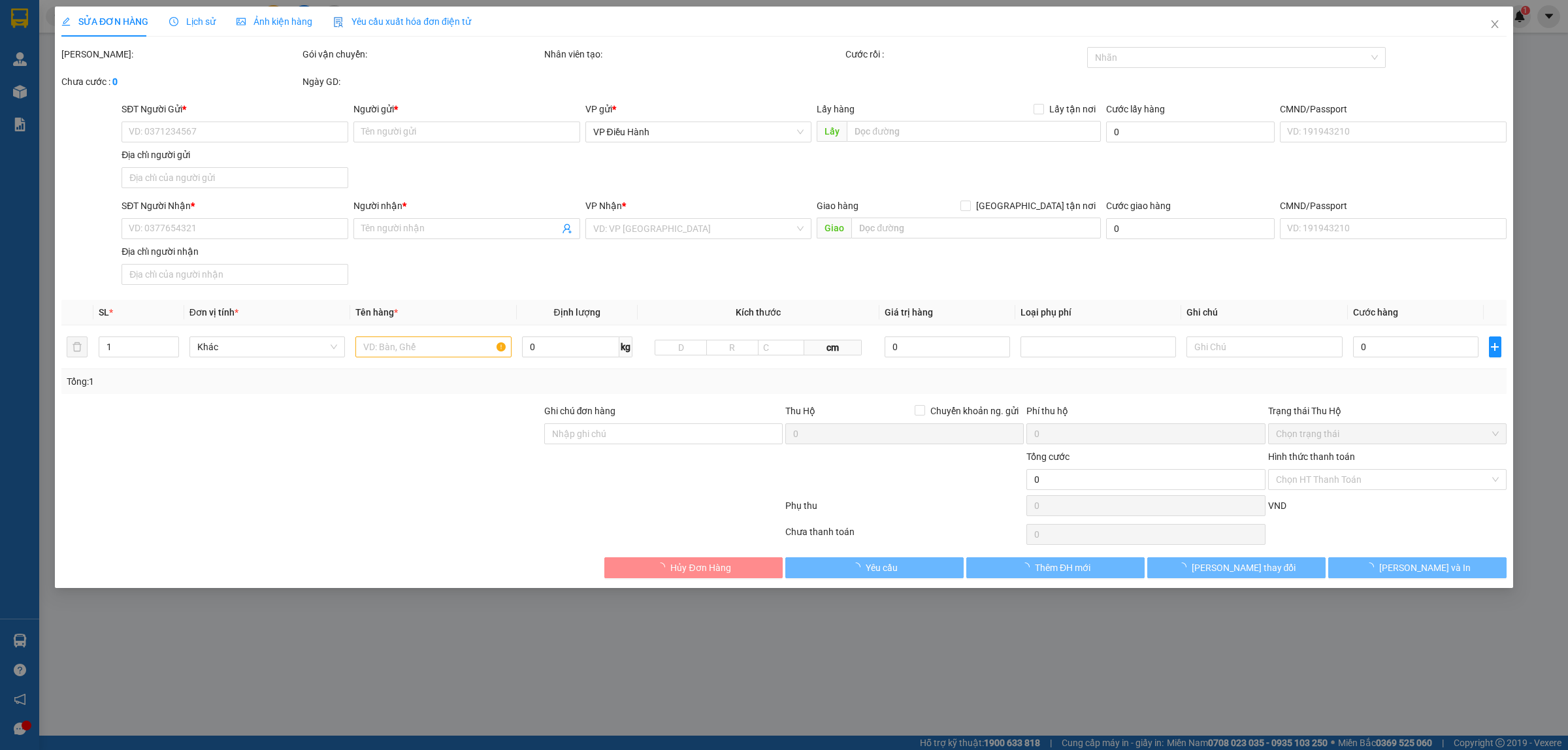
type input "0968599369"
type input "Tuấn"
checkbox input "true"
type input "[PERSON_NAME] Dầu hồng bang"
type input "0961534748"
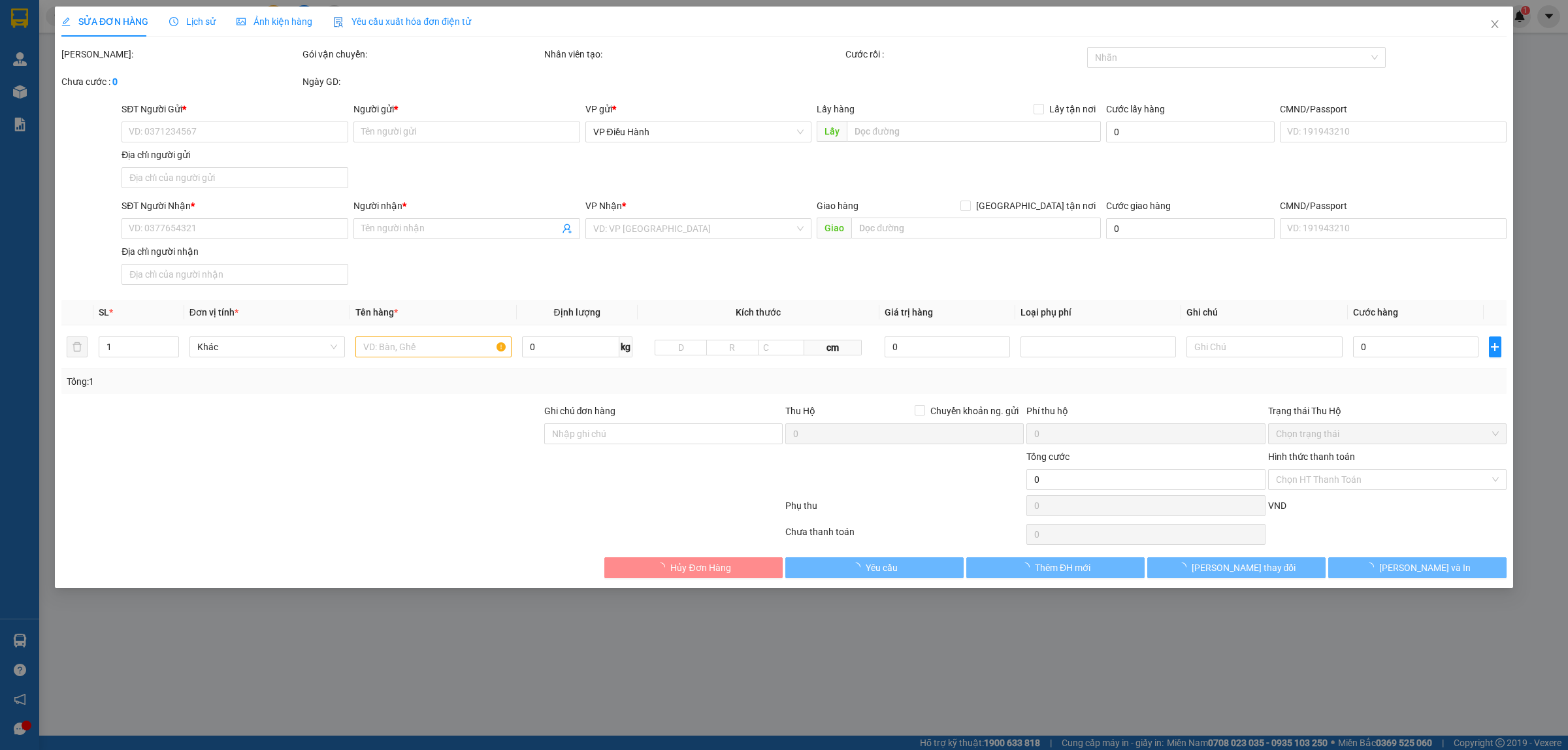
type input "Cường"
checkbox input "true"
type input "HN - Phố đi bộ Carnaby 214 [PERSON_NAME]"
type input "355.000"
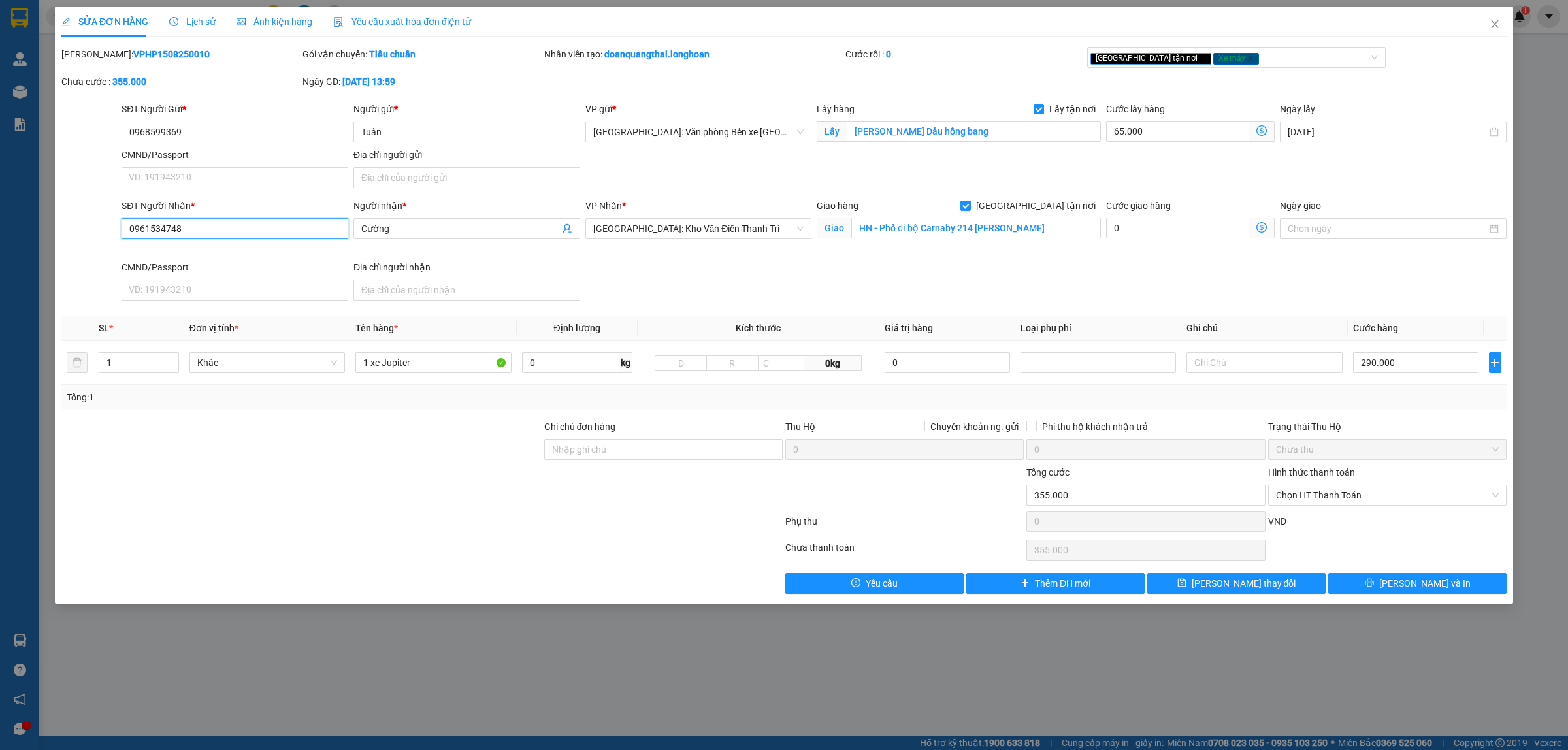
click at [229, 237] on input "0961534748" at bounding box center [234, 229] width 226 height 21
paste input "8506204"
type input "0968506204"
click at [419, 233] on input "Cường" at bounding box center [460, 229] width 198 height 14
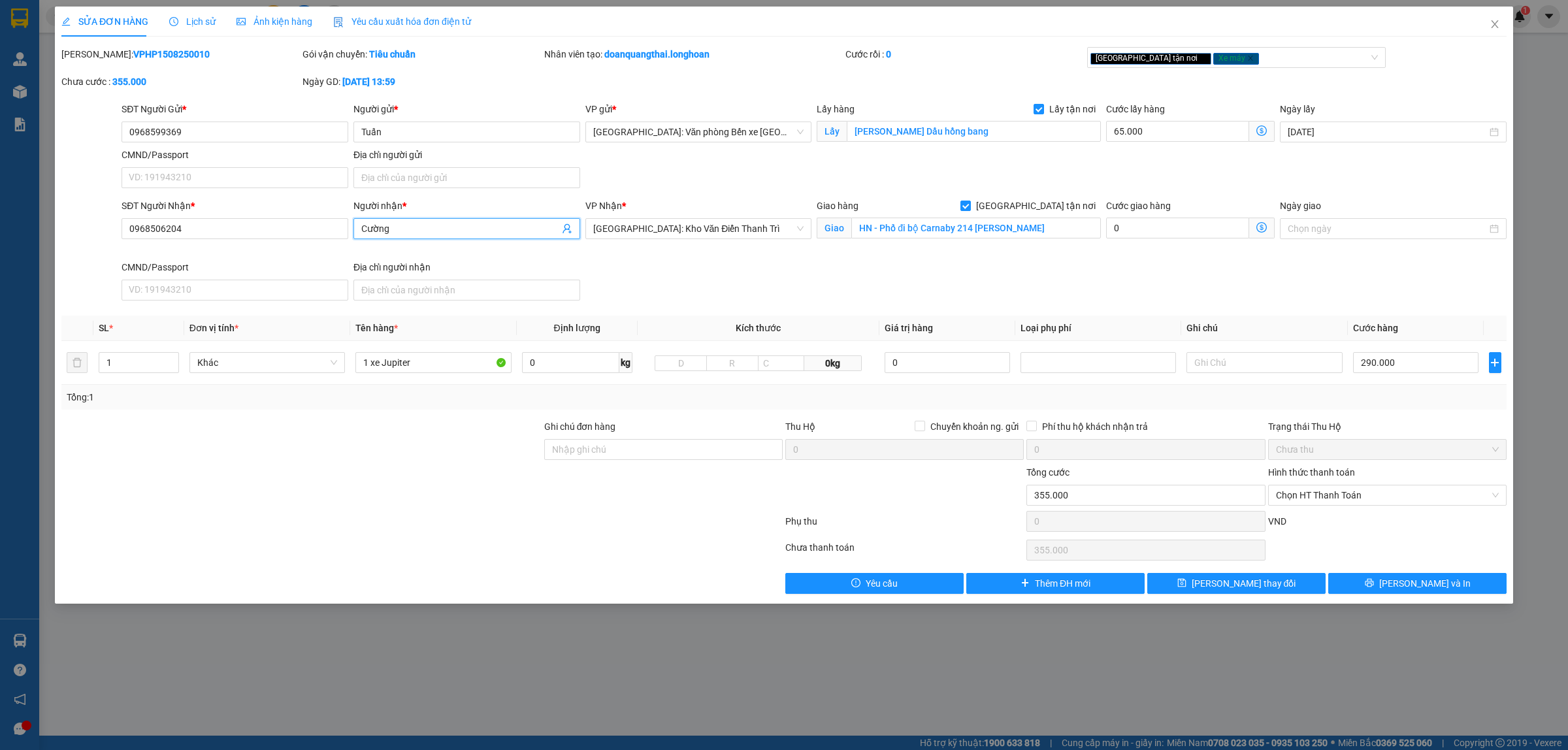
click at [419, 233] on input "Cường" at bounding box center [460, 229] width 198 height 14
paste input "[PERSON_NAME]"
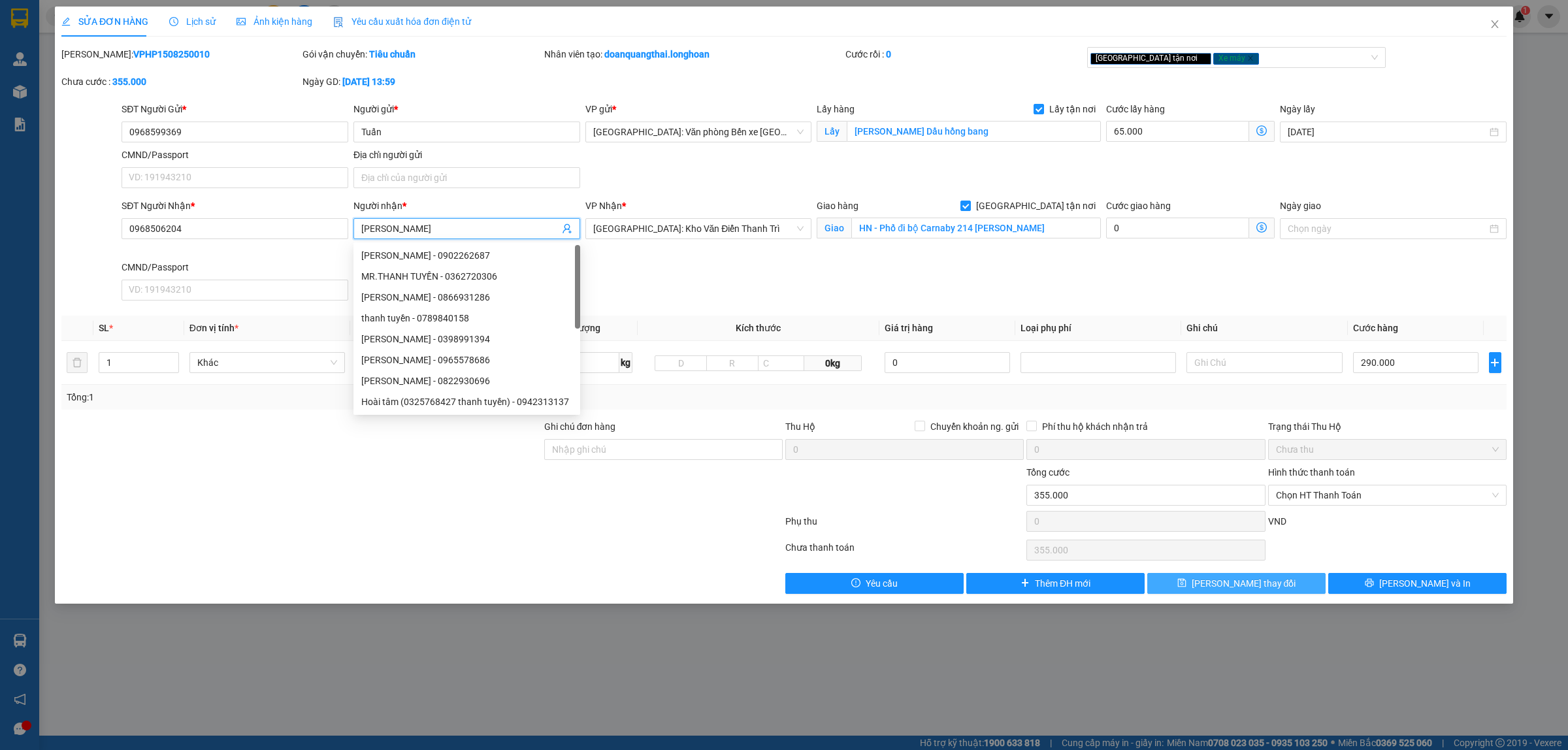
type input "[PERSON_NAME]"
click at [1242, 583] on span "[PERSON_NAME] thay đổi" at bounding box center [1244, 583] width 105 height 14
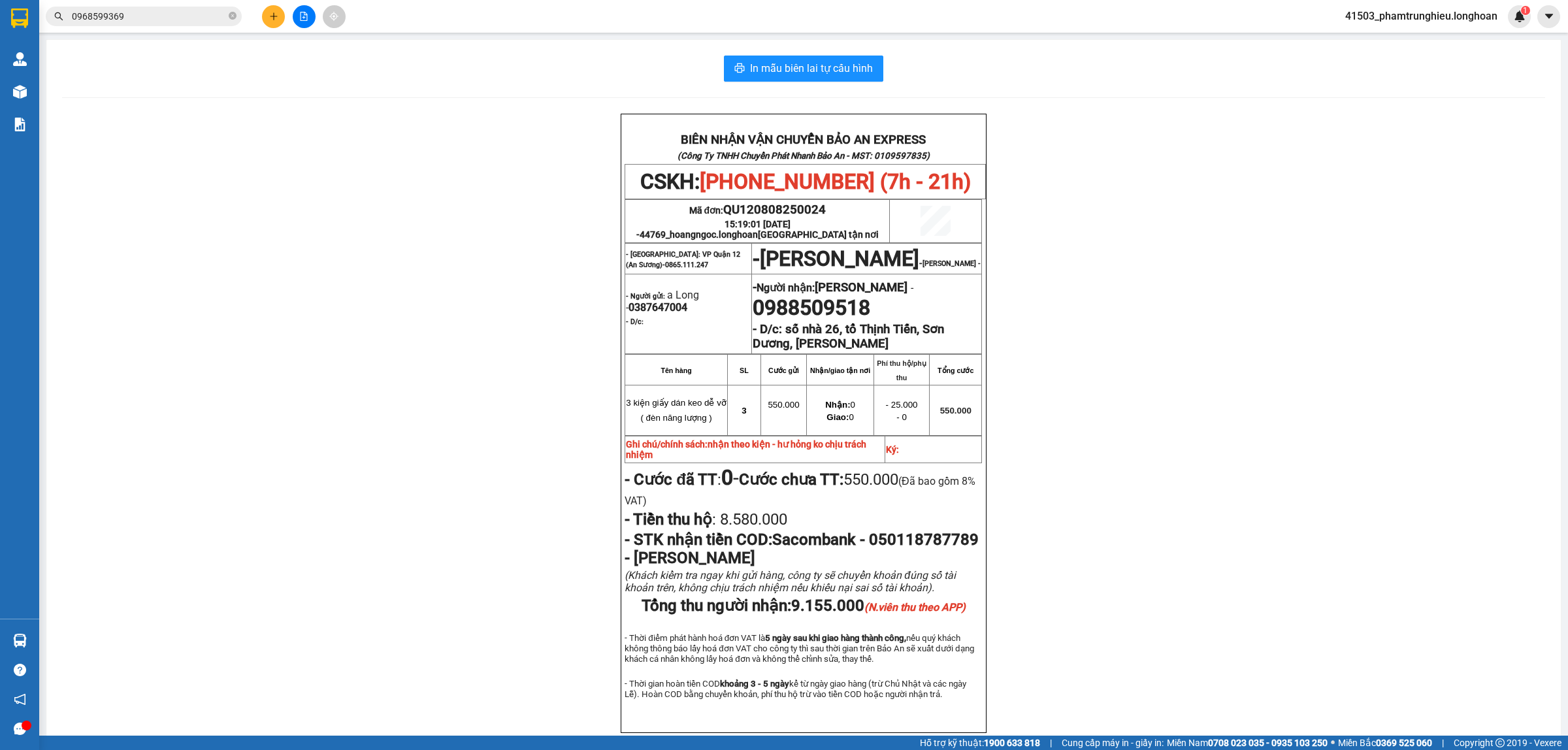
click at [177, 22] on input "0968599369" at bounding box center [149, 16] width 154 height 14
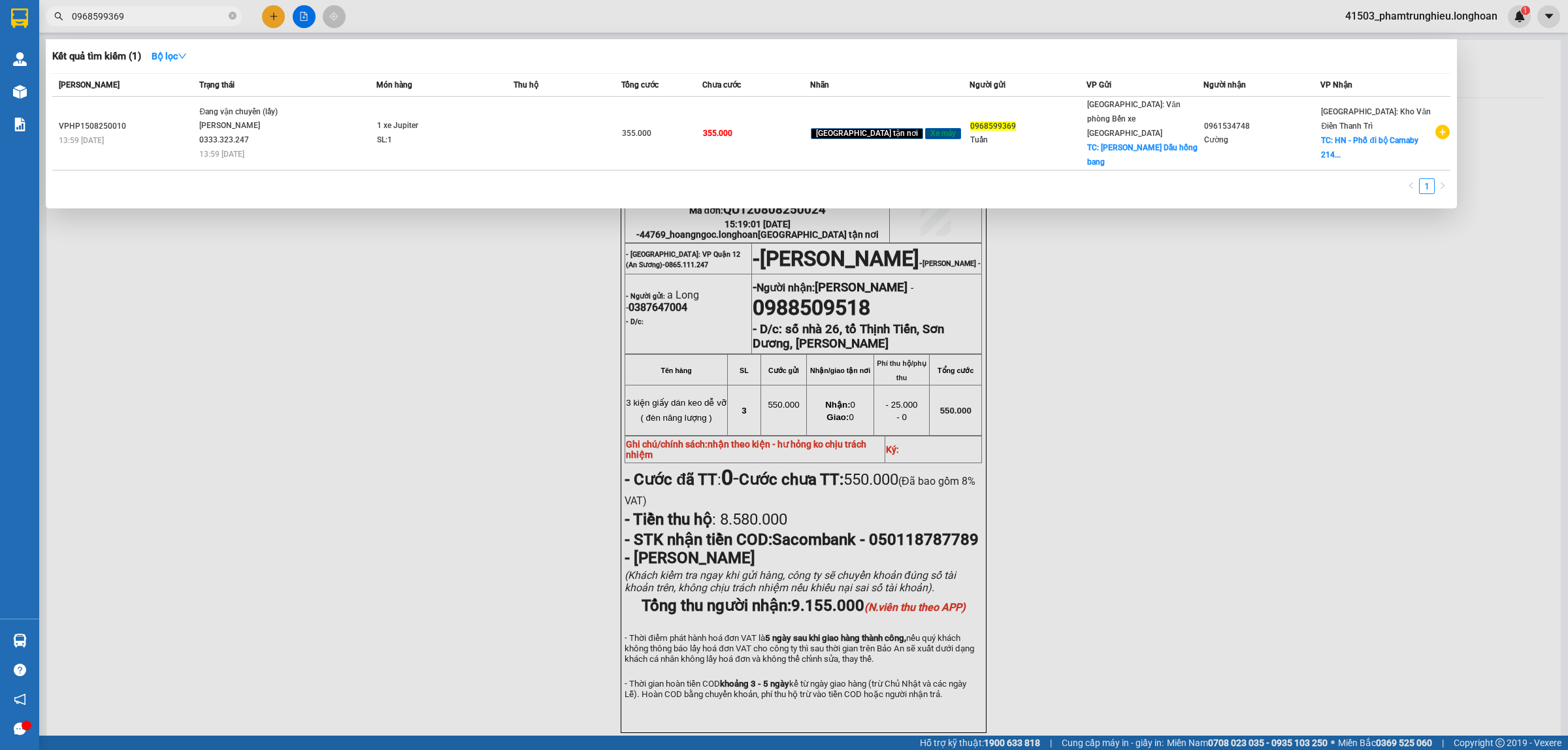
click at [177, 22] on input "0968599369" at bounding box center [149, 16] width 154 height 14
paste input "362371668"
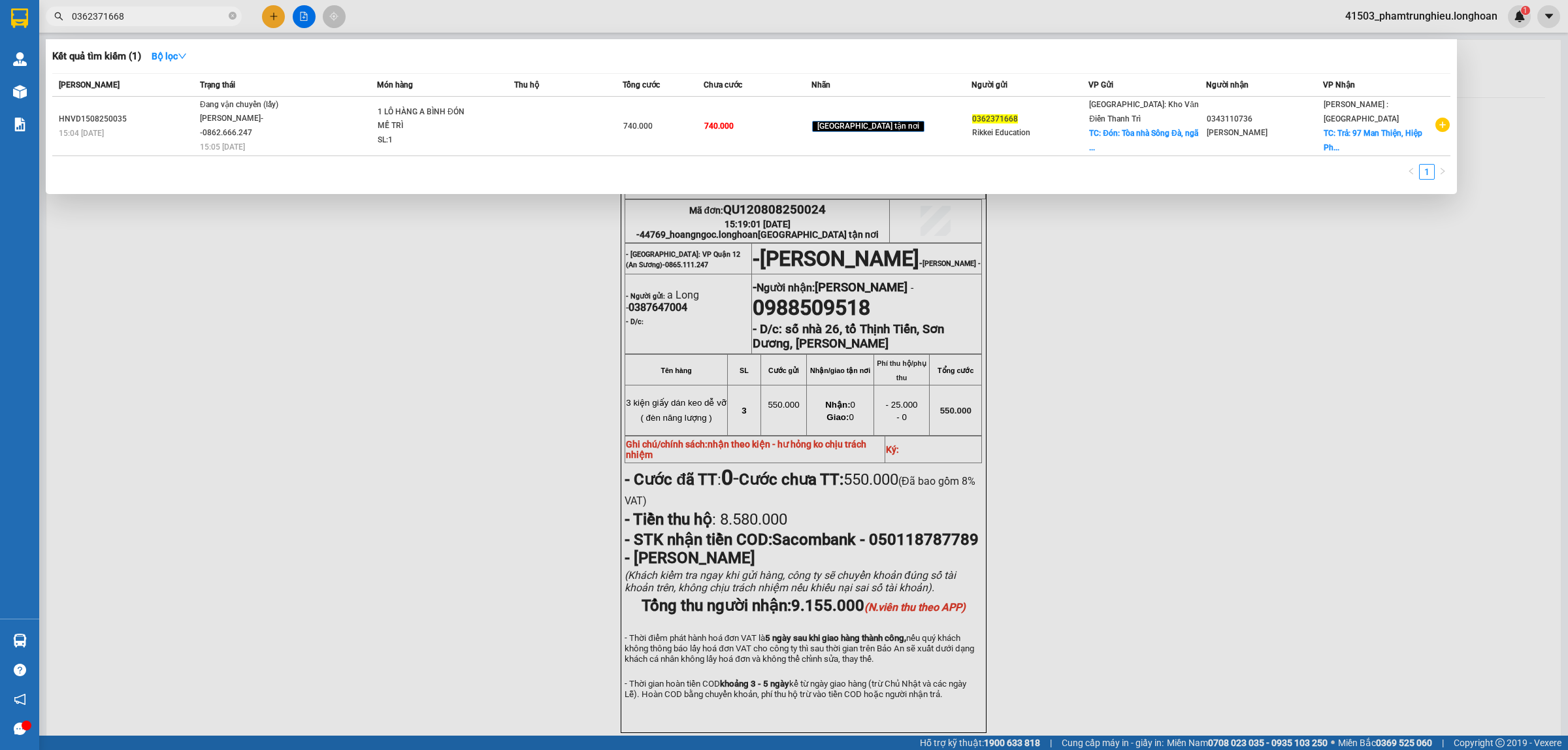
type input "0362371668"
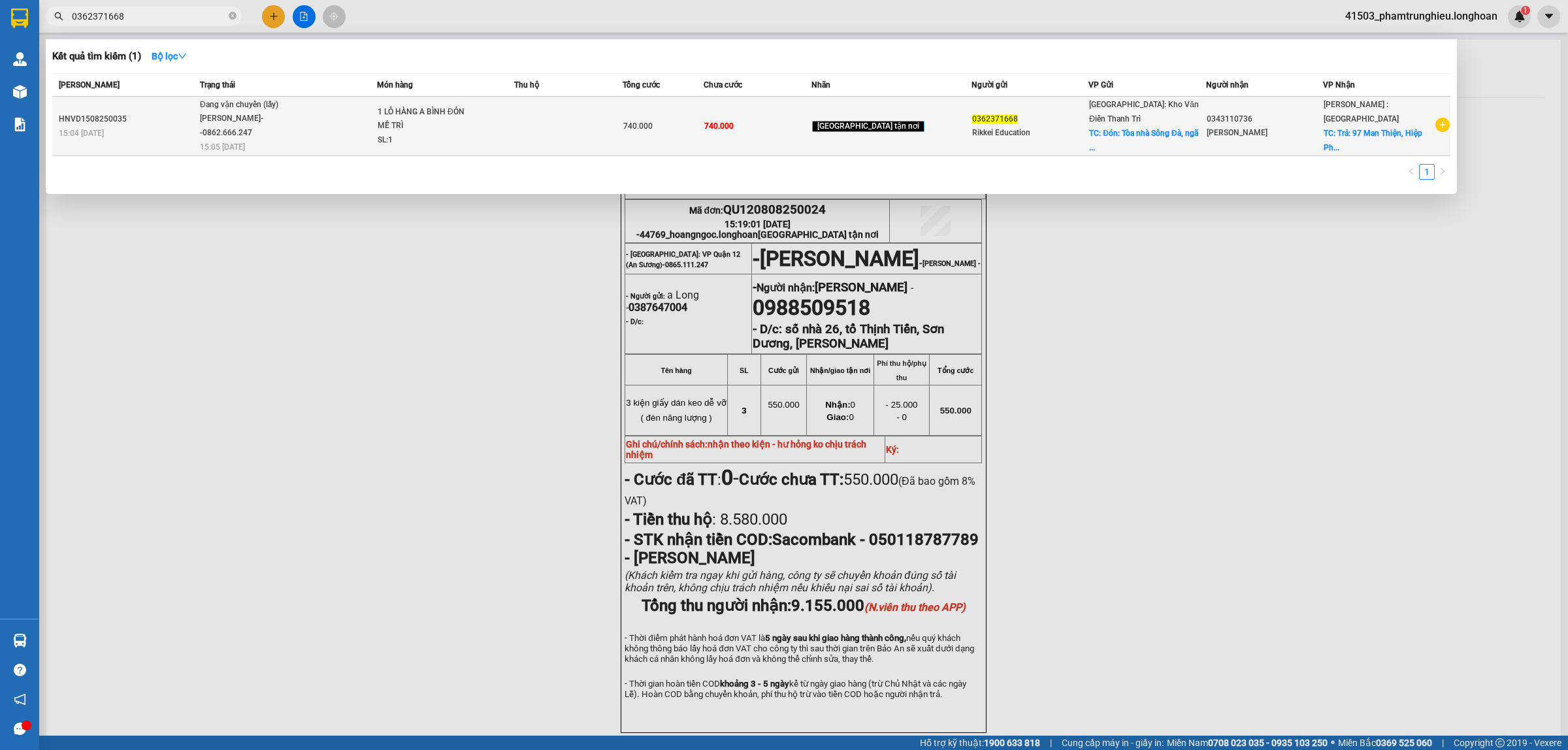
click at [423, 128] on div "1 LÔ HÀNG A BÌNH ĐÓN MỄ TRÌ" at bounding box center [426, 118] width 98 height 28
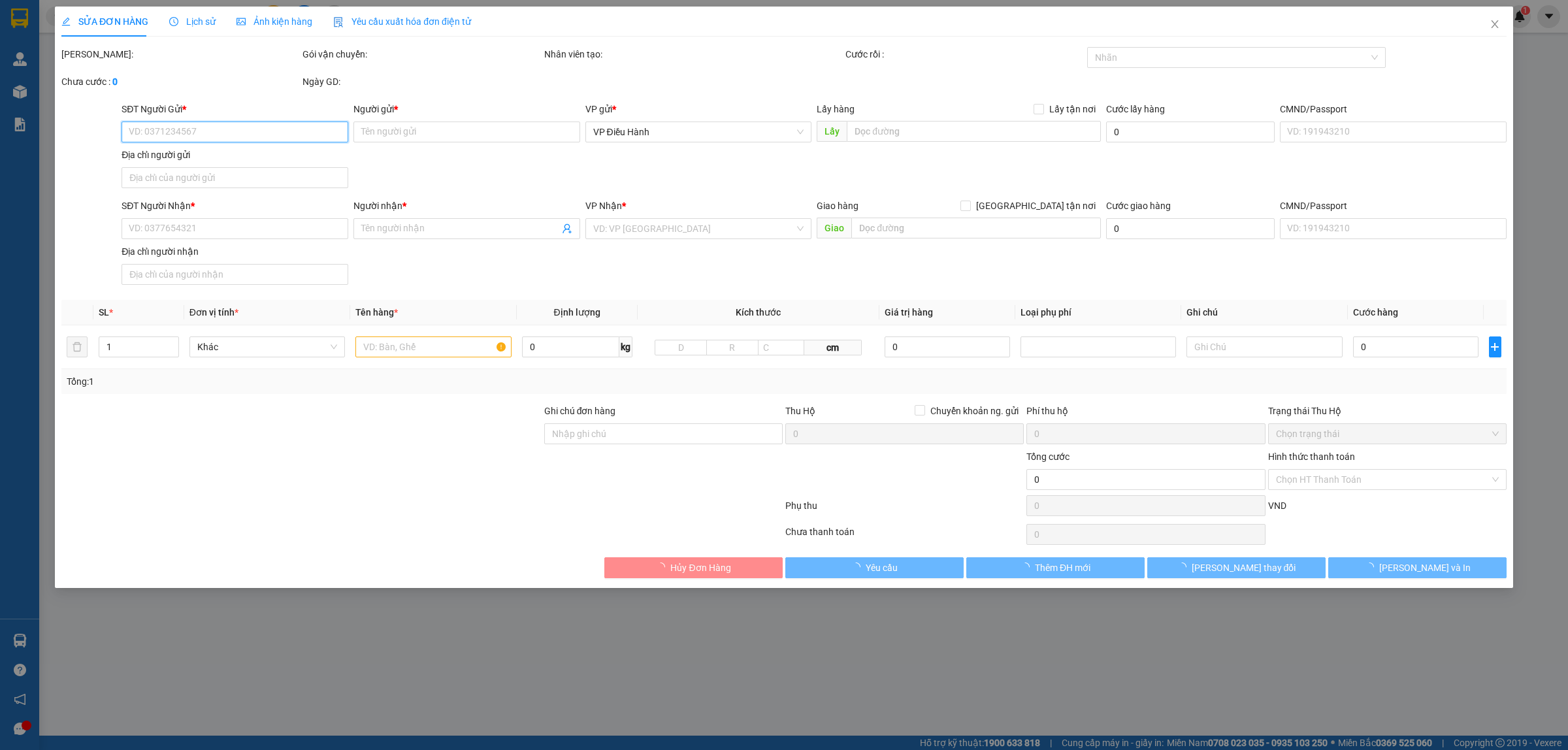
type input "0362371668"
type input "Rikkei Education"
checkbox input "true"
type input "Đón: Tòa nhà Sông Đà, [GEOGRAPHIC_DATA], [GEOGRAPHIC_DATA],[GEOGRAPHIC_DATA]"
type input "0343110736"
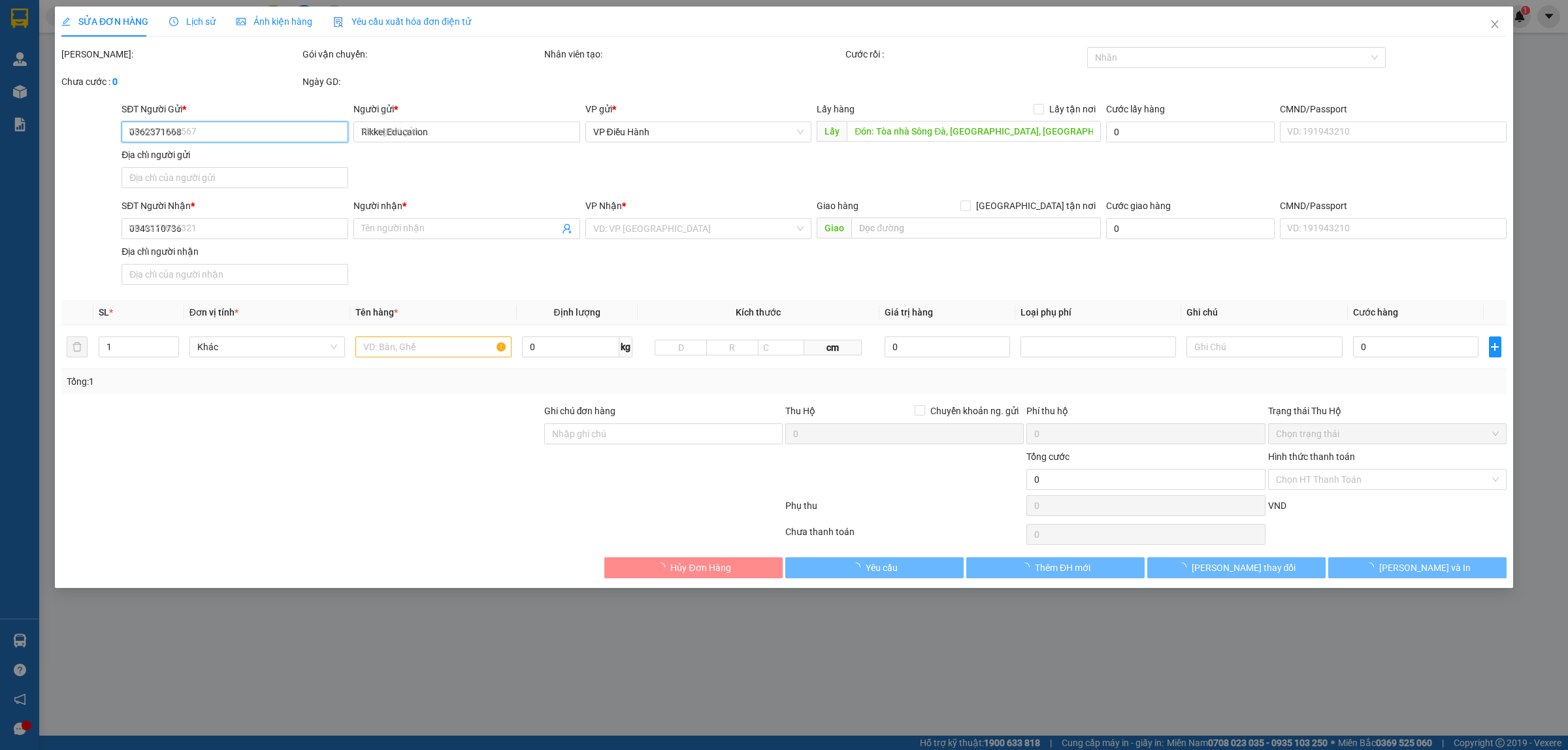
type input "[PERSON_NAME]"
checkbox input "true"
type input "Trả: 97 Man Thiện, [GEOGRAPHIC_DATA], [GEOGRAPHIC_DATA], [GEOGRAPHIC_DATA] (Học…"
type input "740.000"
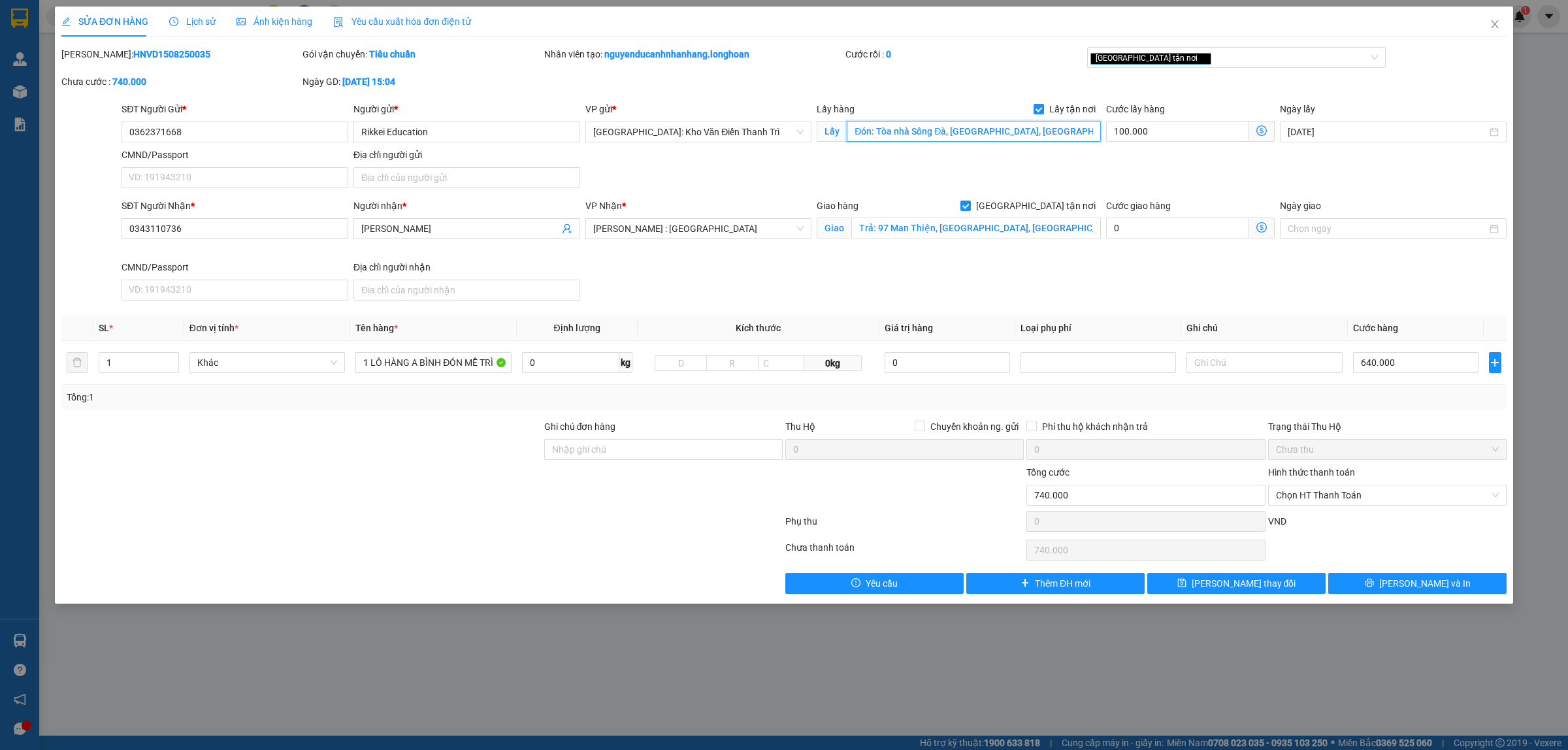
click at [1017, 132] on input "Đón: Tòa nhà Sông Đà, [GEOGRAPHIC_DATA], [GEOGRAPHIC_DATA],[GEOGRAPHIC_DATA]" at bounding box center [974, 131] width 254 height 21
click at [1042, 130] on input "Đón: Tòa nhà Sông Đà, [GEOGRAPHIC_DATA], [GEOGRAPHIC_DATA],[GEOGRAPHIC_DATA]" at bounding box center [974, 131] width 254 height 21
click at [1050, 233] on input "Trả: 97 Man Thiện, [GEOGRAPHIC_DATA], [GEOGRAPHIC_DATA], [GEOGRAPHIC_DATA] (Học…" at bounding box center [976, 228] width 250 height 21
click at [1064, 233] on input "Trả: 97 Man Thiện, [GEOGRAPHIC_DATA], [GEOGRAPHIC_DATA], [GEOGRAPHIC_DATA] (Học…" at bounding box center [976, 228] width 250 height 21
click at [1493, 20] on icon "close" at bounding box center [1494, 24] width 10 height 10
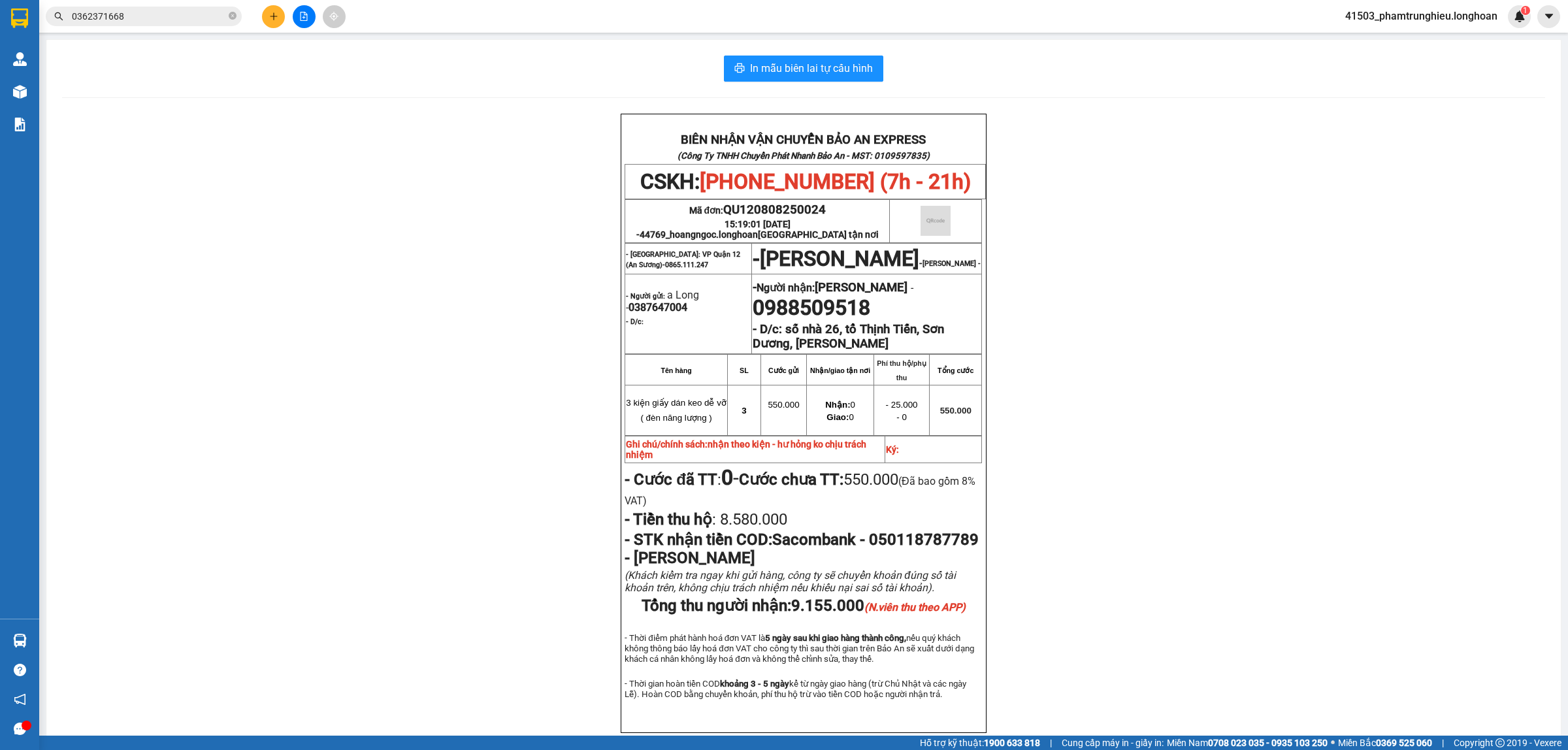
click at [167, 20] on input "0362371668" at bounding box center [149, 16] width 154 height 14
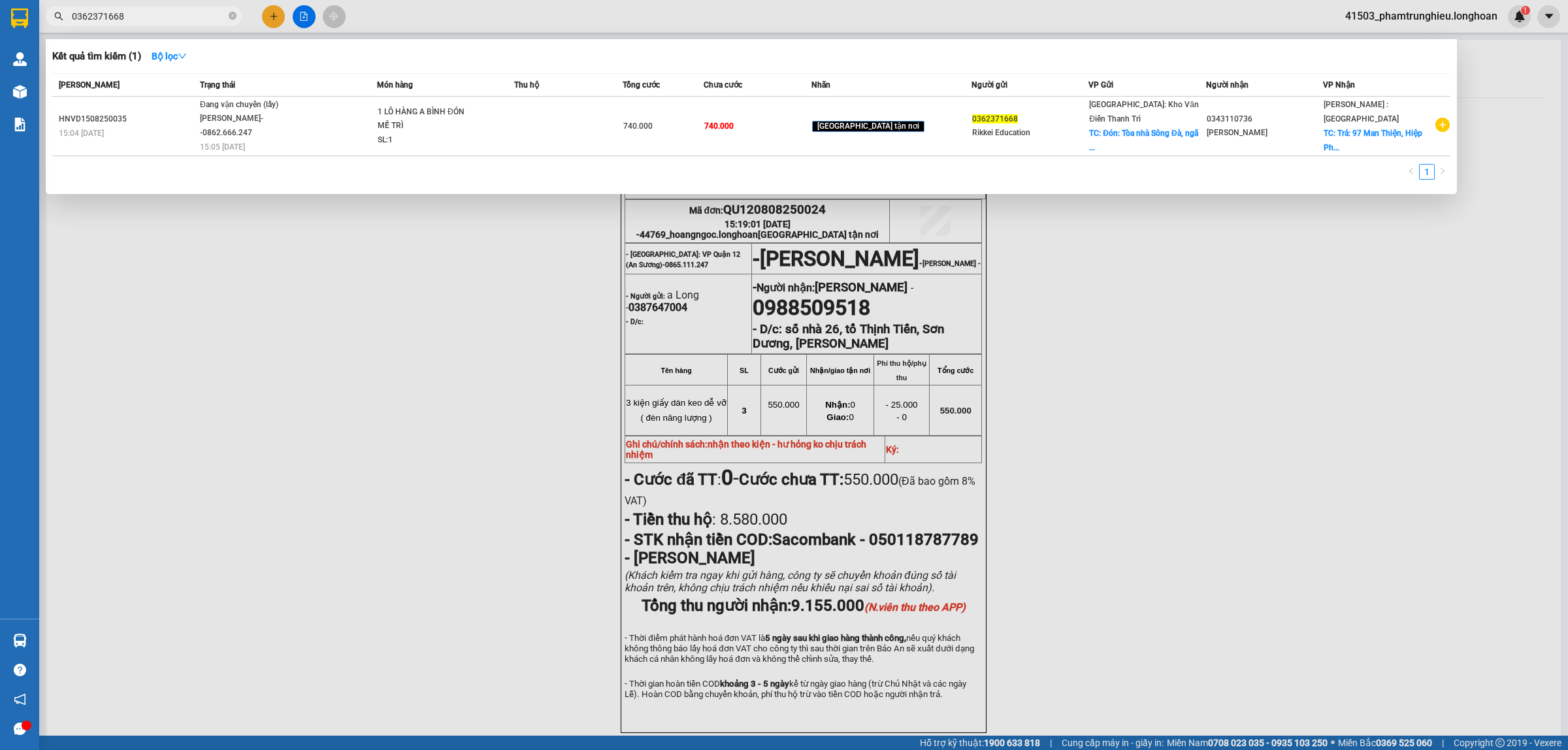
click at [167, 20] on input "0362371668" at bounding box center [149, 16] width 154 height 14
paste input "918703079"
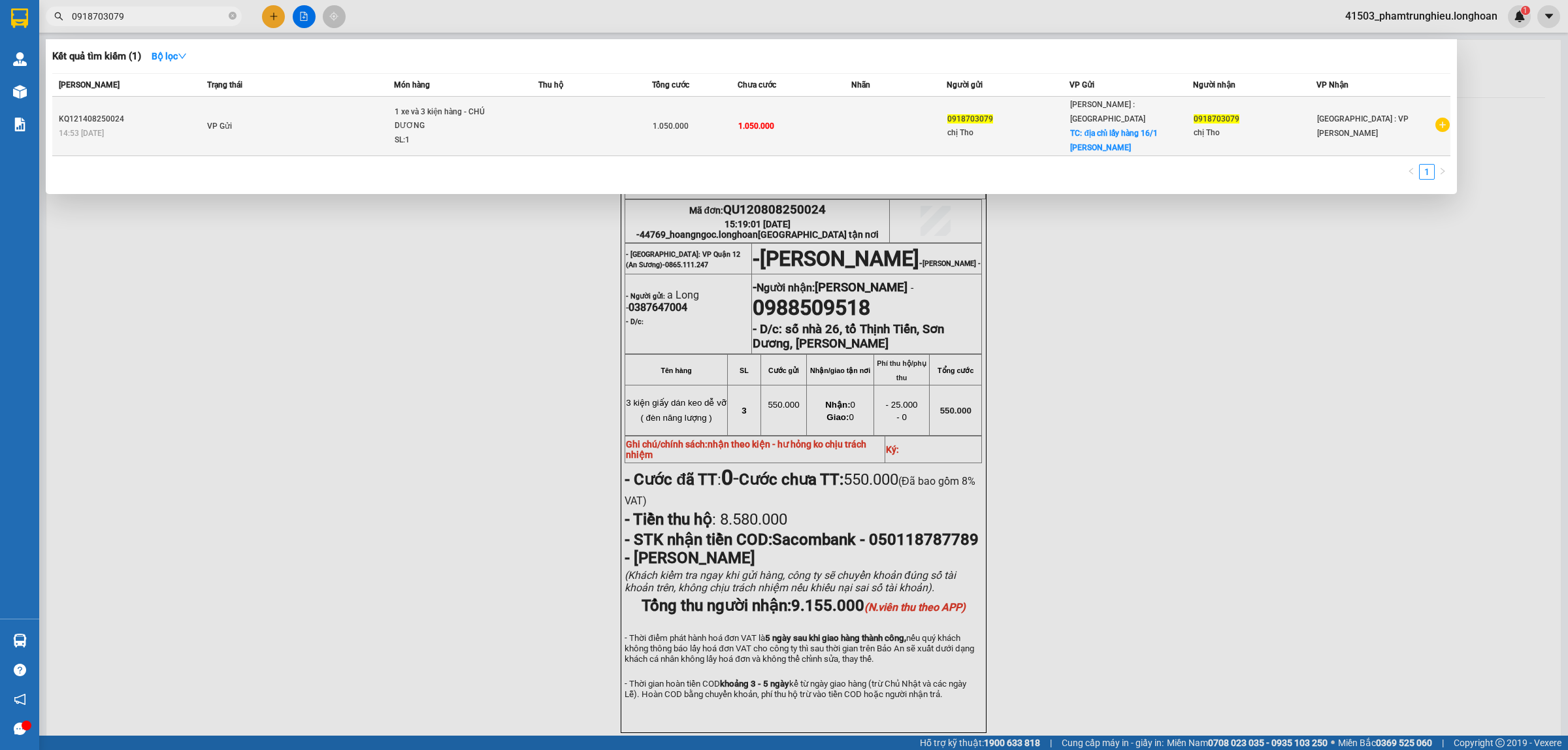
type input "0918703079"
click at [377, 116] on td "VP Gửi" at bounding box center [299, 126] width 190 height 59
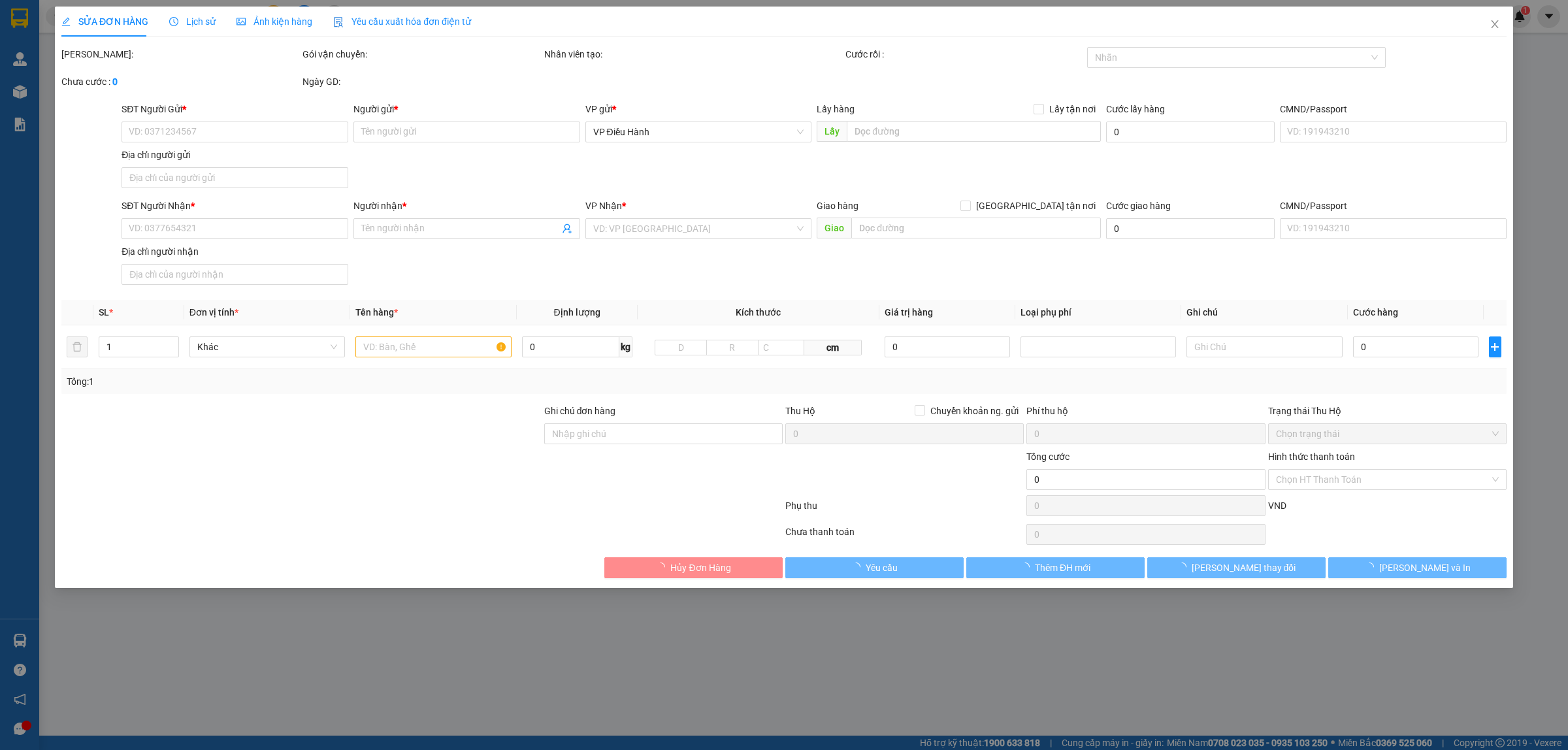
type input "0918703079"
type input "chị Tho"
checkbox input "true"
type input "địa chỉ lấy hàng 16/1 [PERSON_NAME], [GEOGRAPHIC_DATA]"
type input "0918703079"
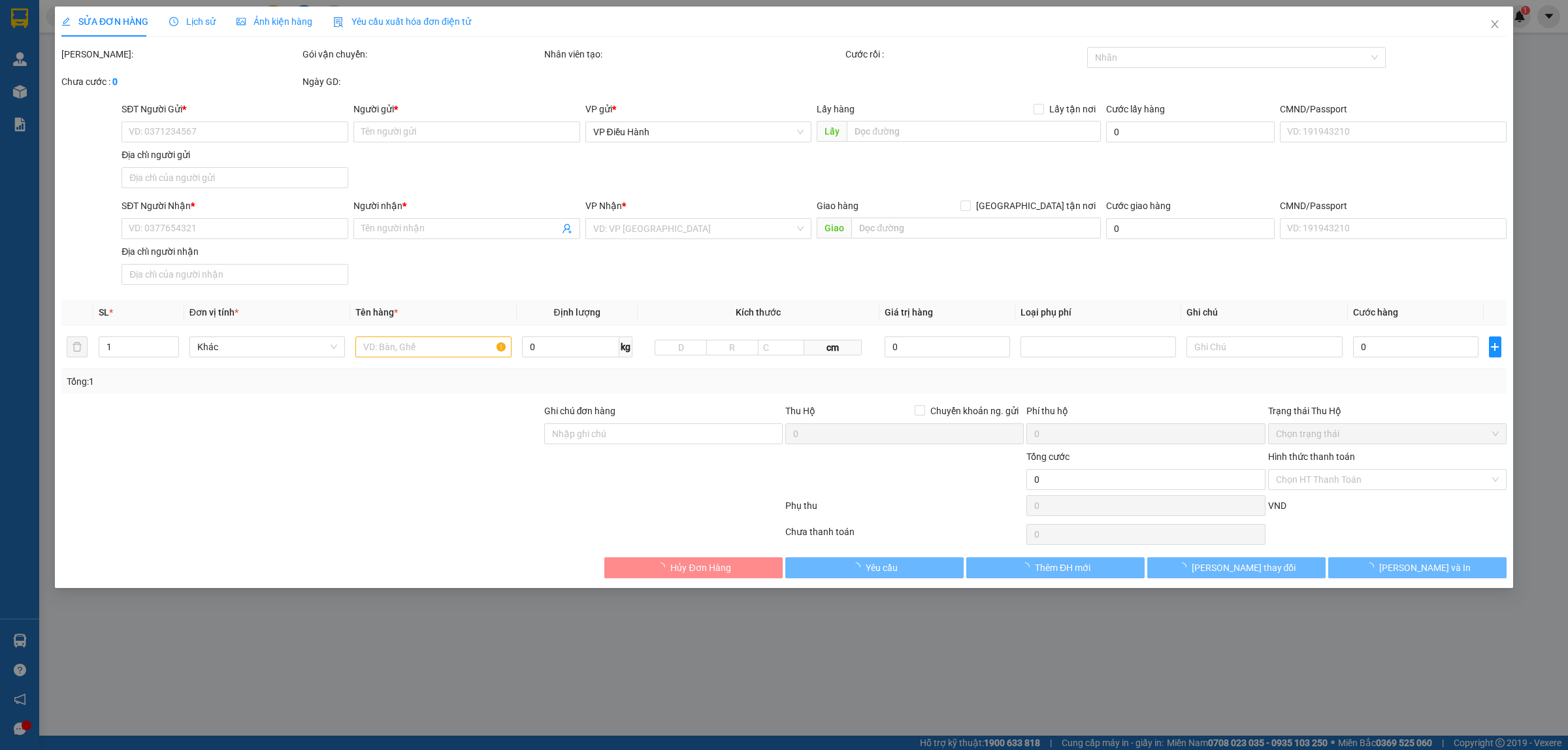
type input "chị Tho"
type input "1.050.000"
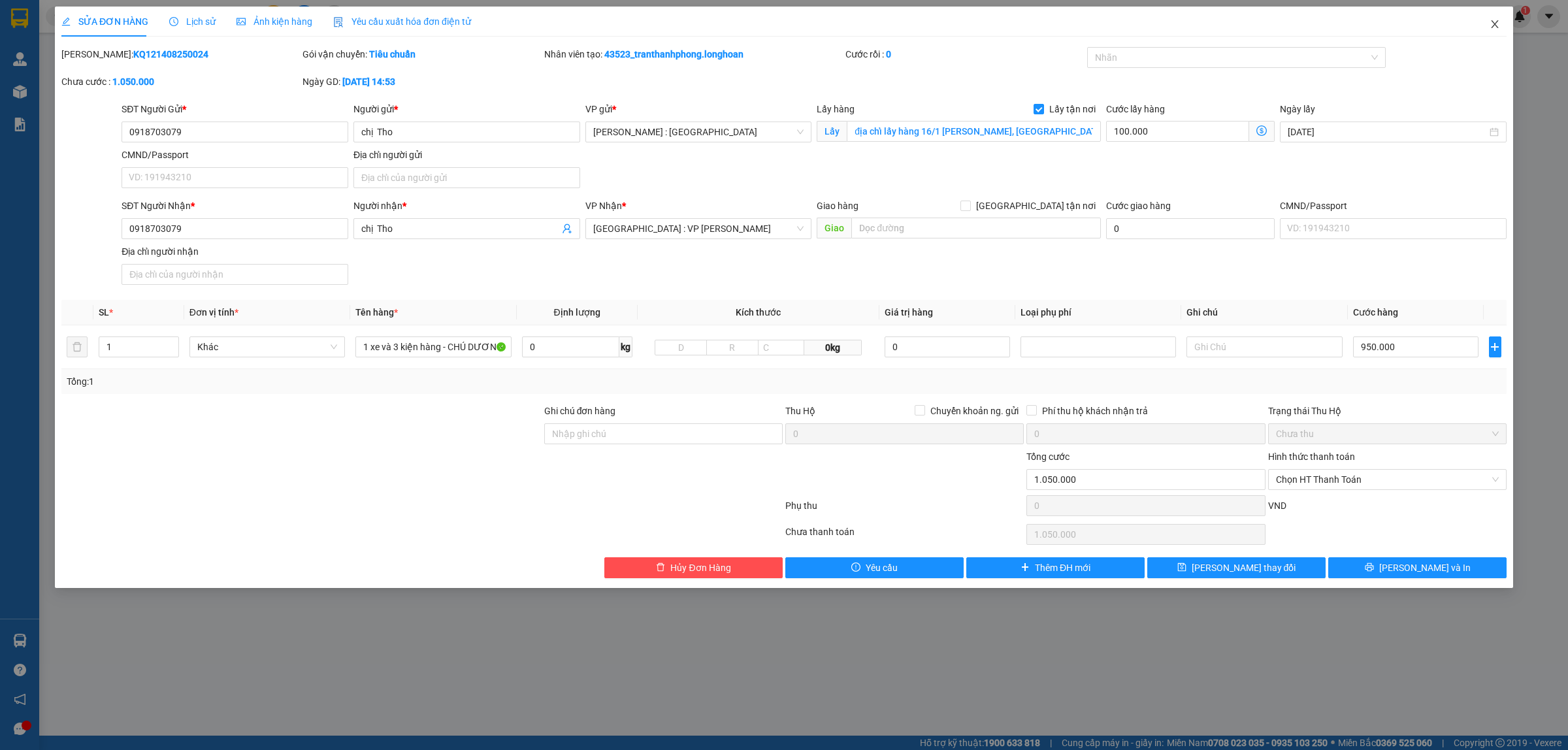
click at [1497, 23] on icon "close" at bounding box center [1494, 24] width 10 height 10
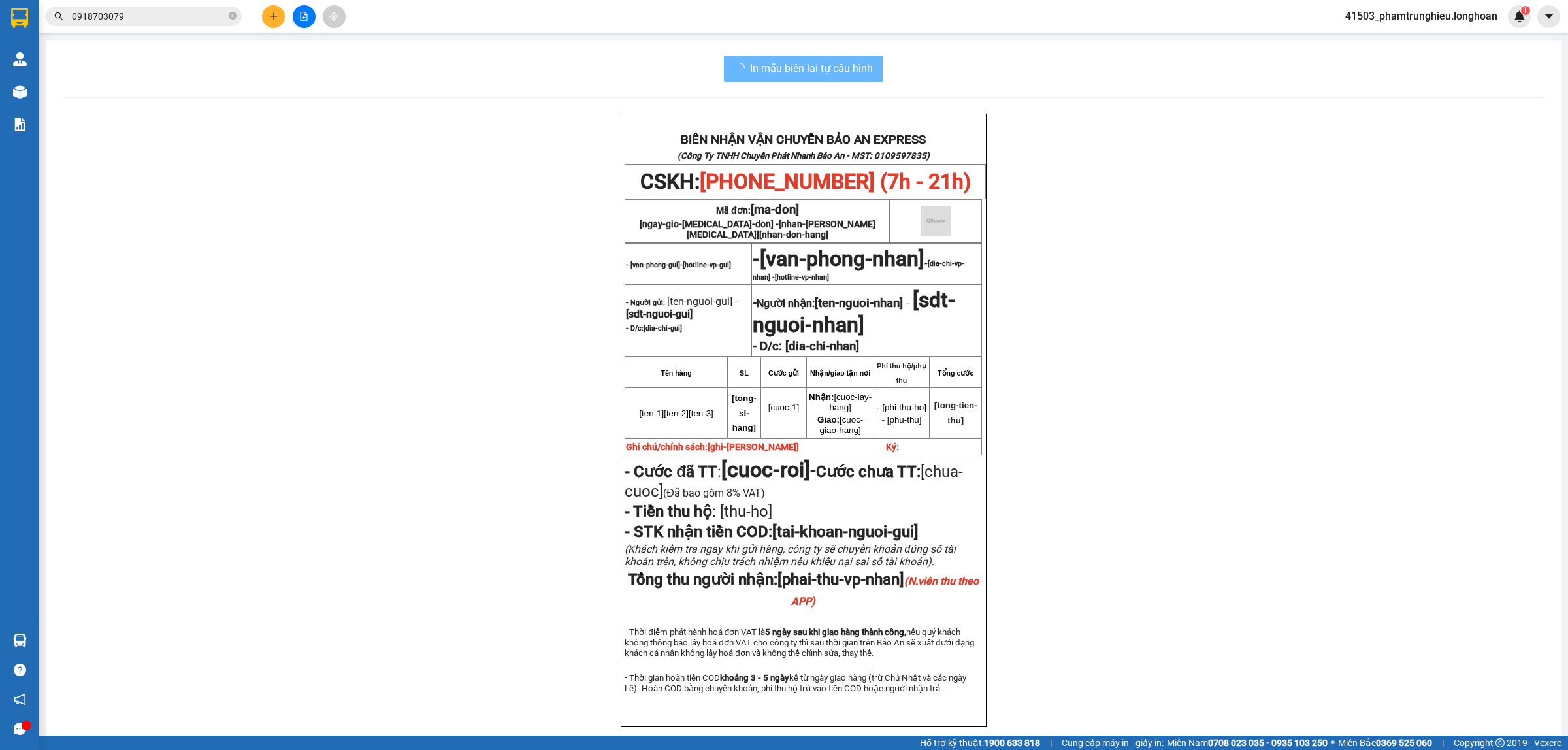
click at [168, 16] on input "0918703079" at bounding box center [149, 16] width 154 height 14
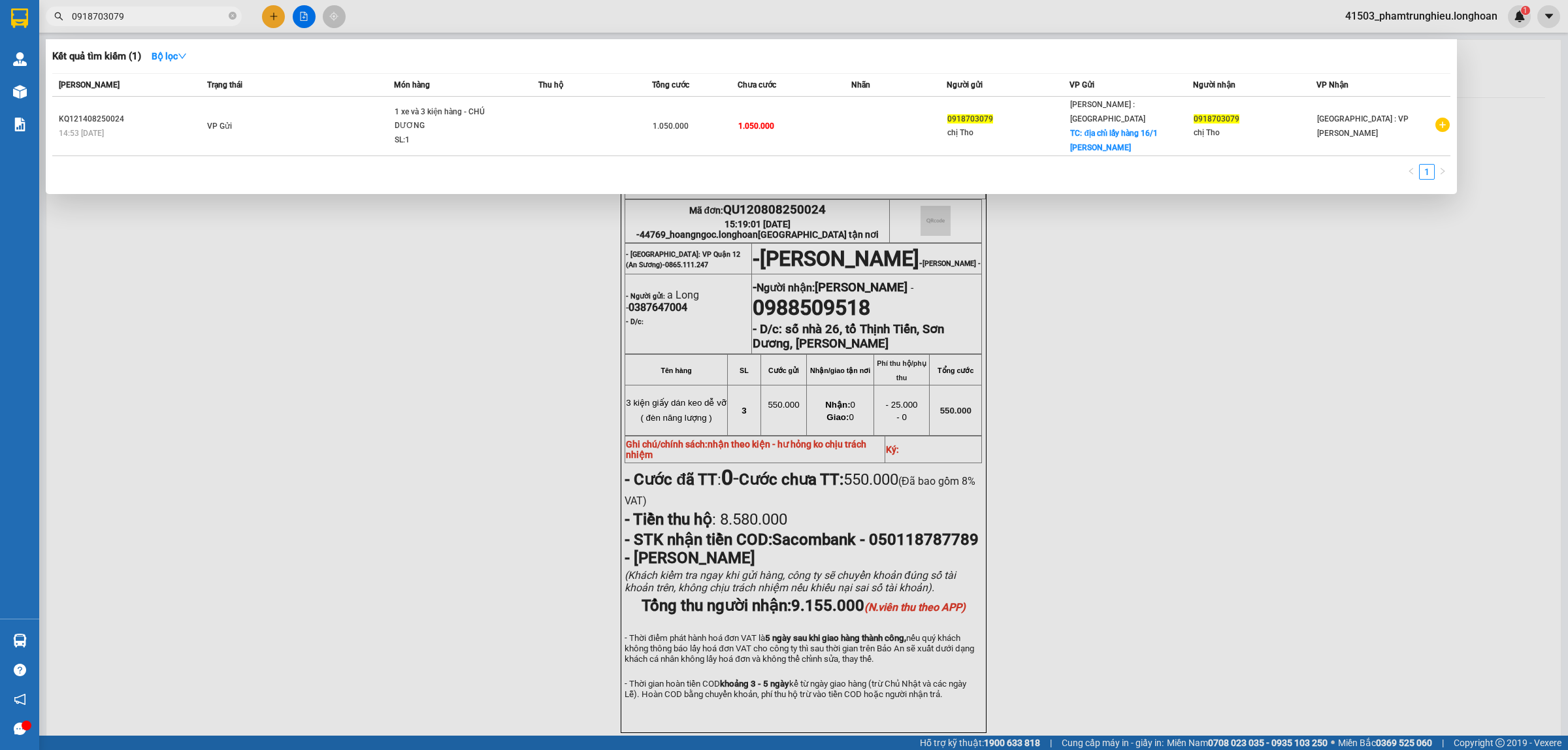
click at [168, 16] on input "0918703079" at bounding box center [149, 16] width 154 height 14
paste input "83590119"
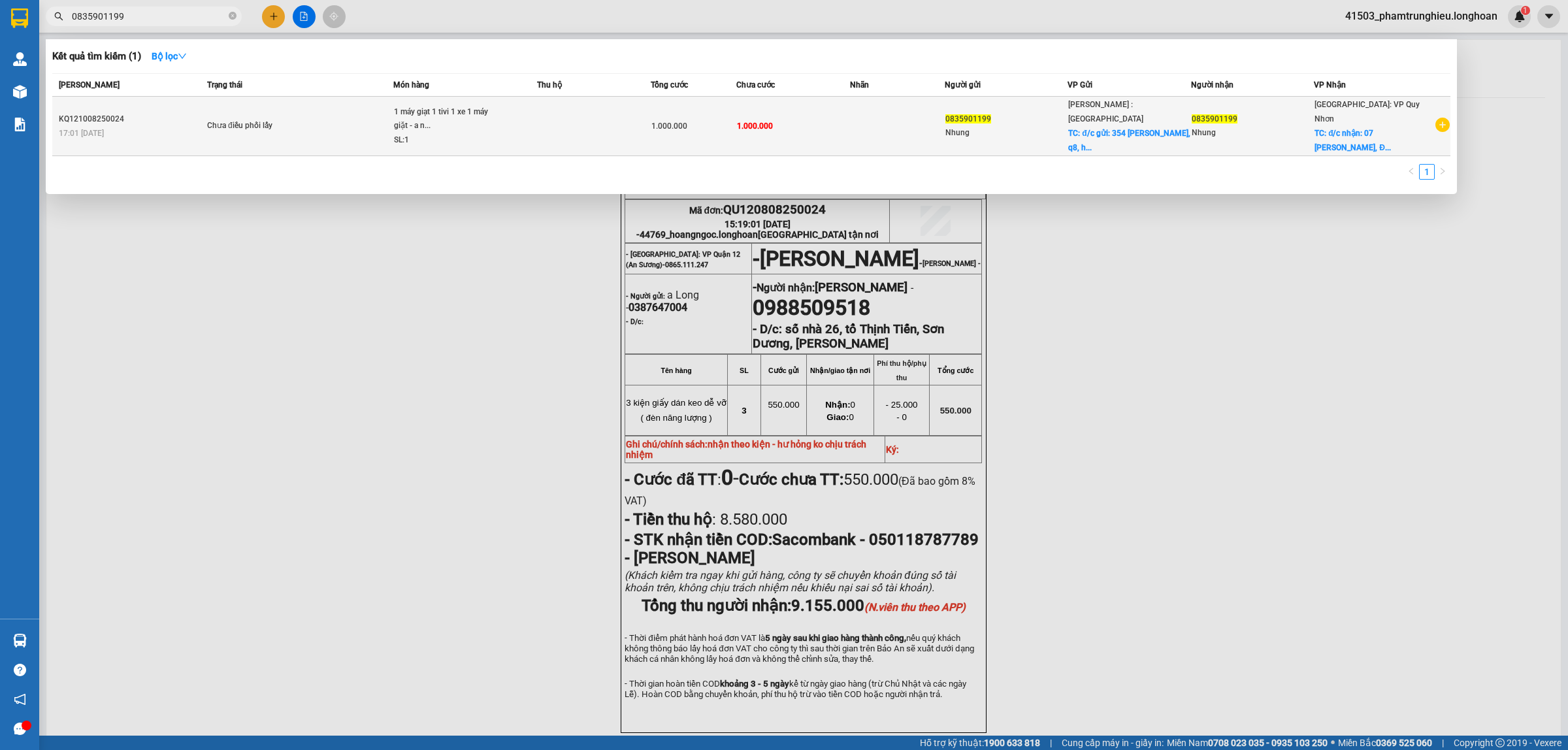
type input "0835901199"
click at [329, 122] on span "Chưa điều phối lấy" at bounding box center [300, 126] width 186 height 14
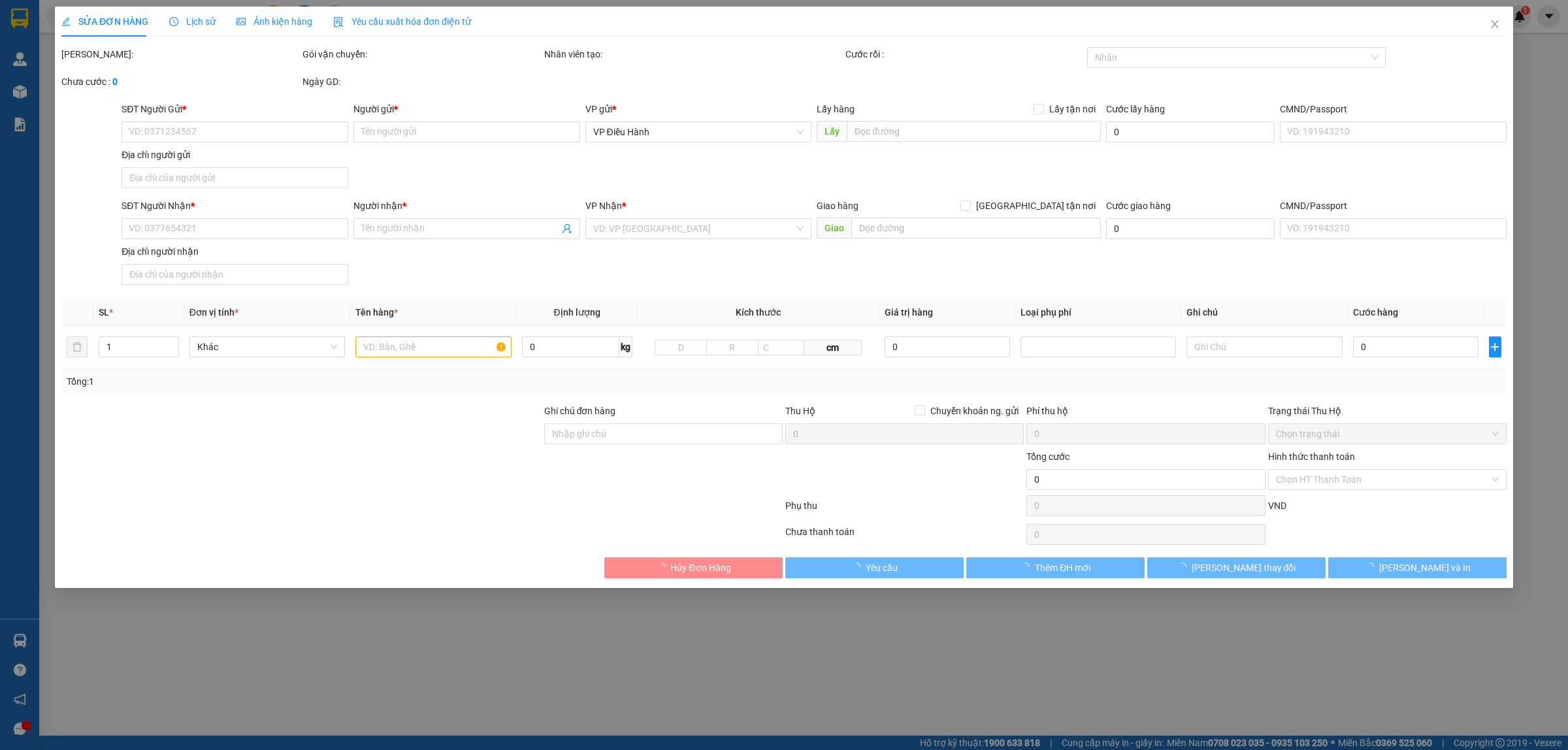
type input "0835901199"
type input "Nhung"
checkbox input "true"
type input "đ/c gửi: 354 [PERSON_NAME], q8, hcm"
type input "0835901199"
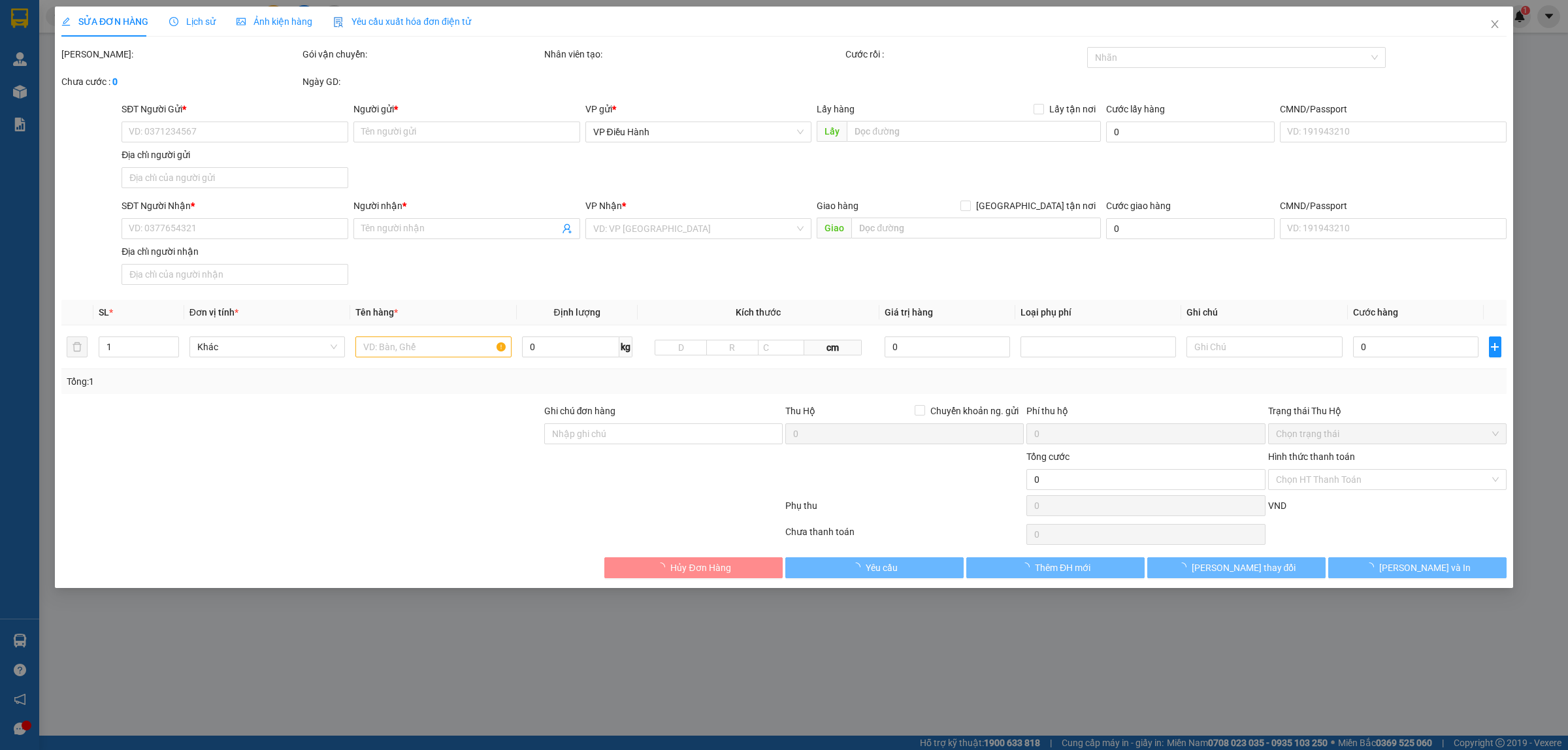
type input "Nhung"
checkbox input "true"
type input "đ/c nhận: 07 [GEOGRAPHIC_DATA], [GEOGRAPHIC_DATA], [GEOGRAPHIC_DATA]"
type input "21/8 đón"
type input "1.000.000"
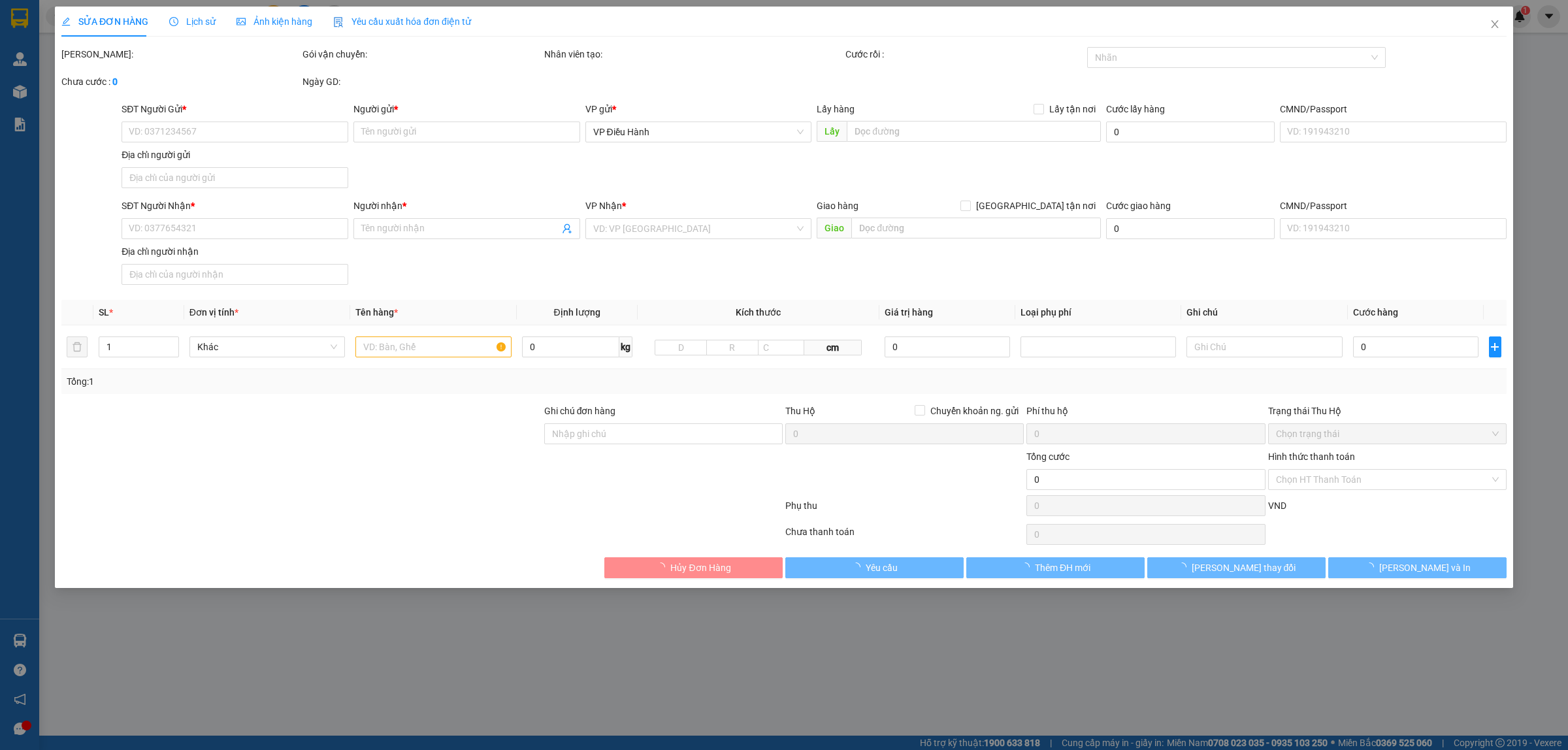
type input "1.000.000"
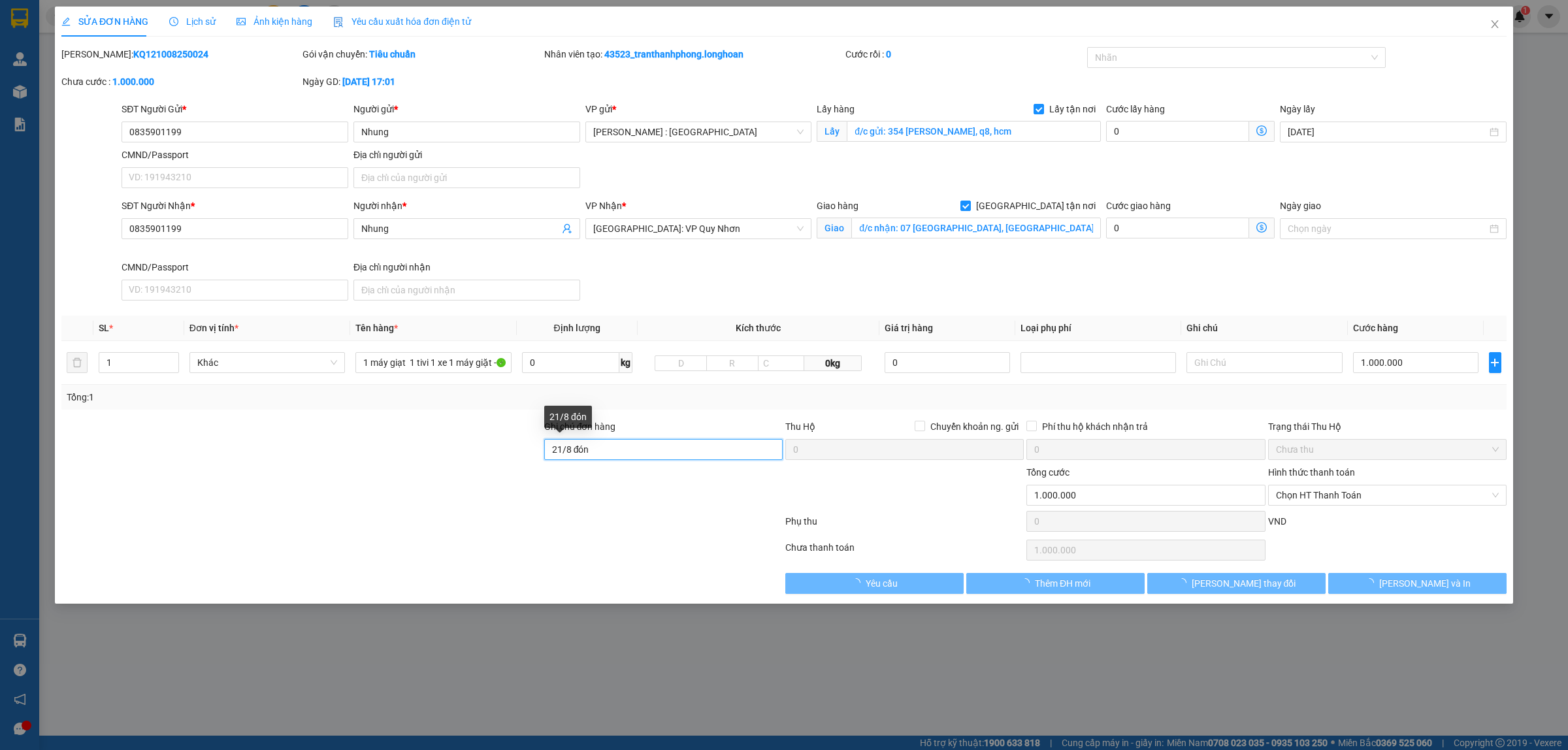
click at [619, 449] on input "21/8 đón" at bounding box center [663, 449] width 238 height 21
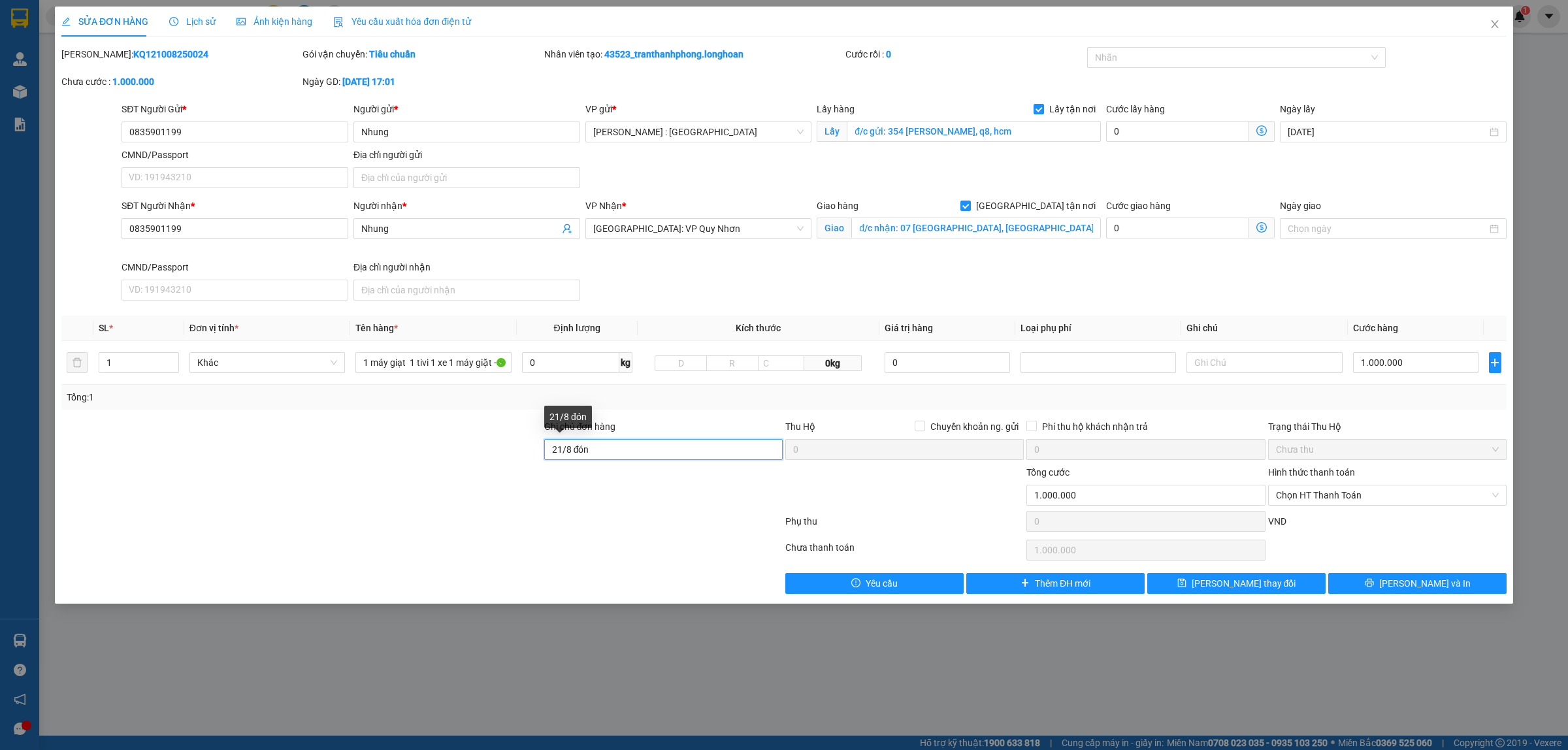
click at [619, 449] on input "21/8 đón" at bounding box center [663, 449] width 238 height 21
type input "16/8 đón"
click at [1238, 582] on span "[PERSON_NAME] thay đổi" at bounding box center [1244, 583] width 105 height 14
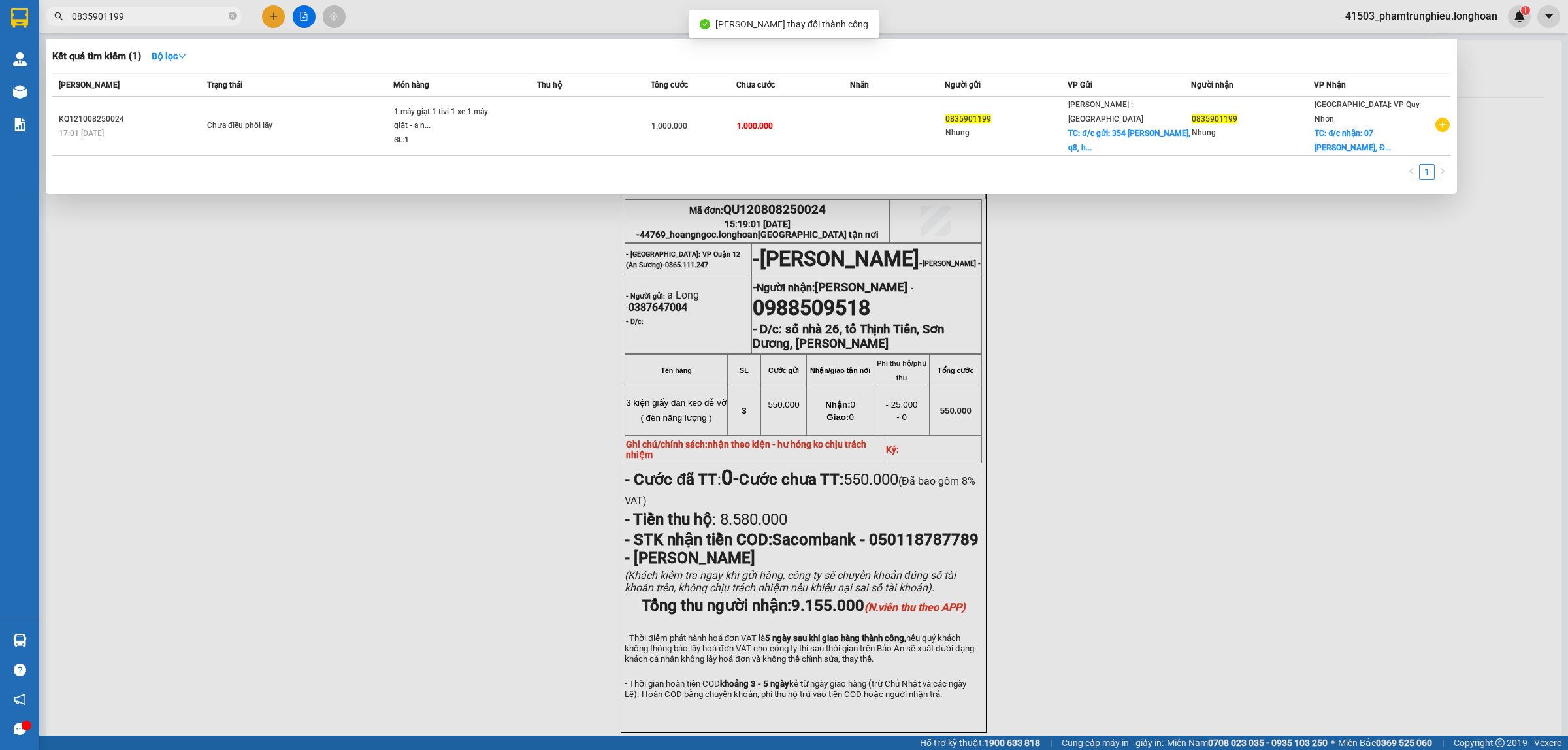
click at [146, 23] on input "0835901199" at bounding box center [149, 16] width 154 height 14
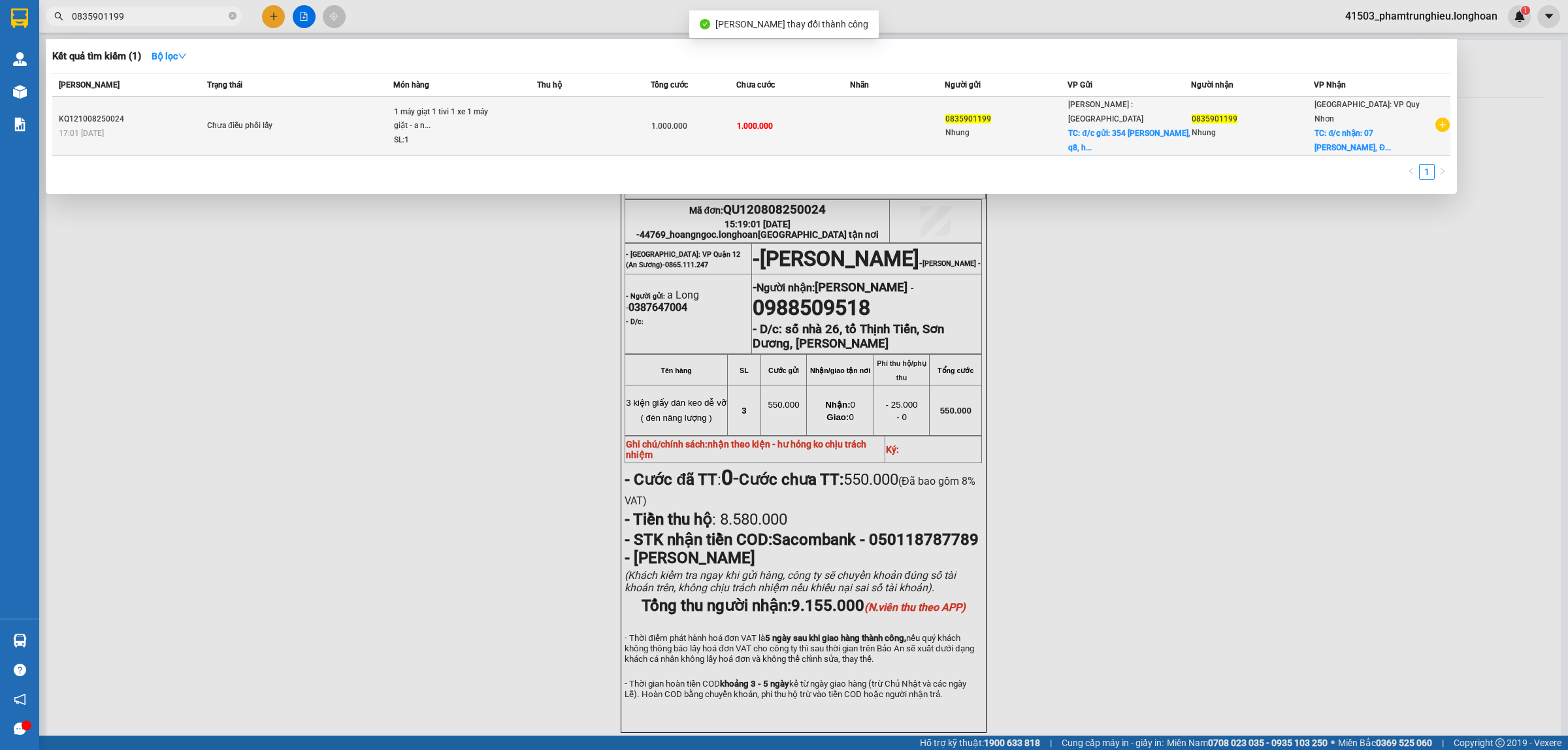
click at [273, 119] on div "Chưa điều phối lấy" at bounding box center [256, 126] width 98 height 14
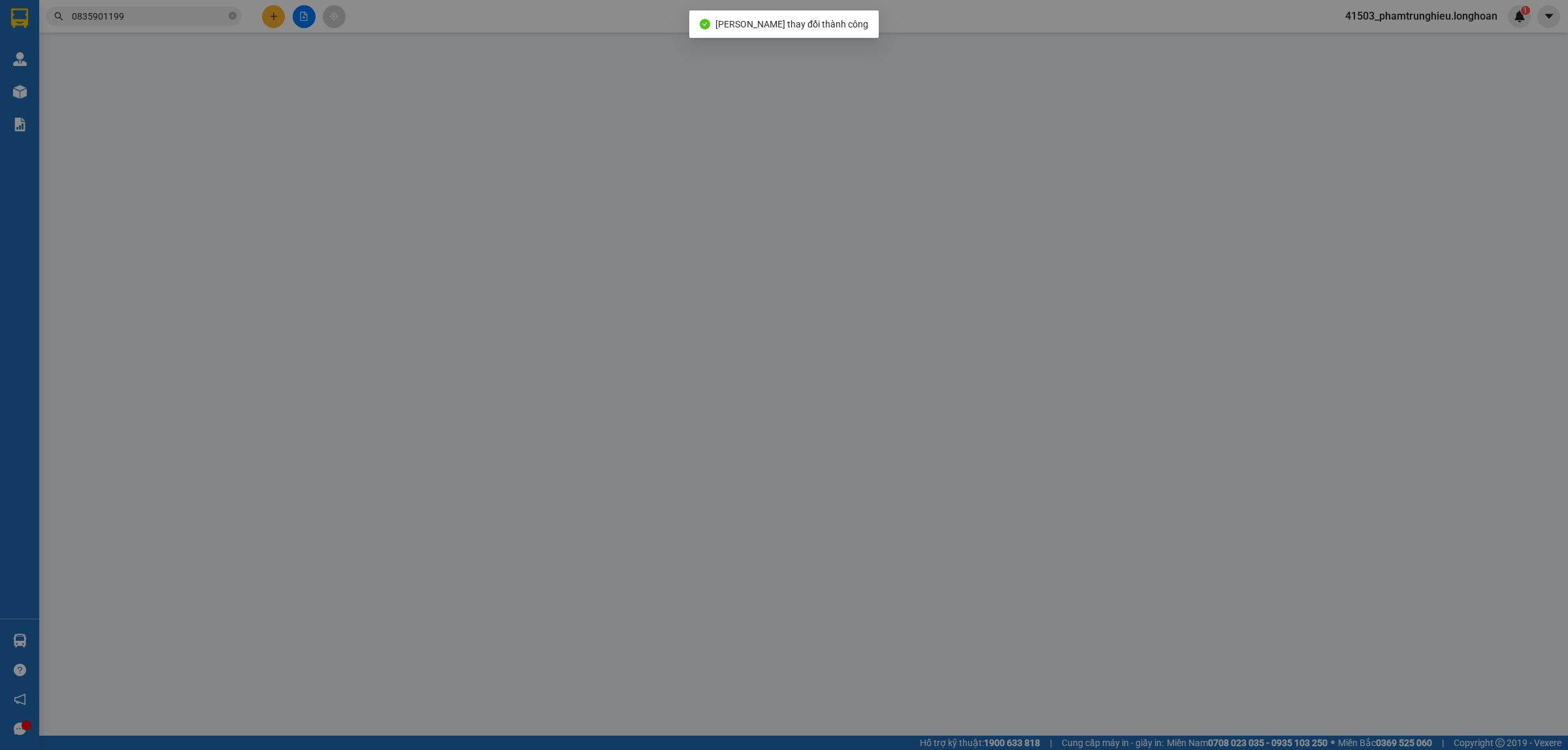
type input "0835901199"
type input "Nhung"
checkbox input "true"
type input "đ/c gửi: 354 [PERSON_NAME], q8, hcm"
type input "0835901199"
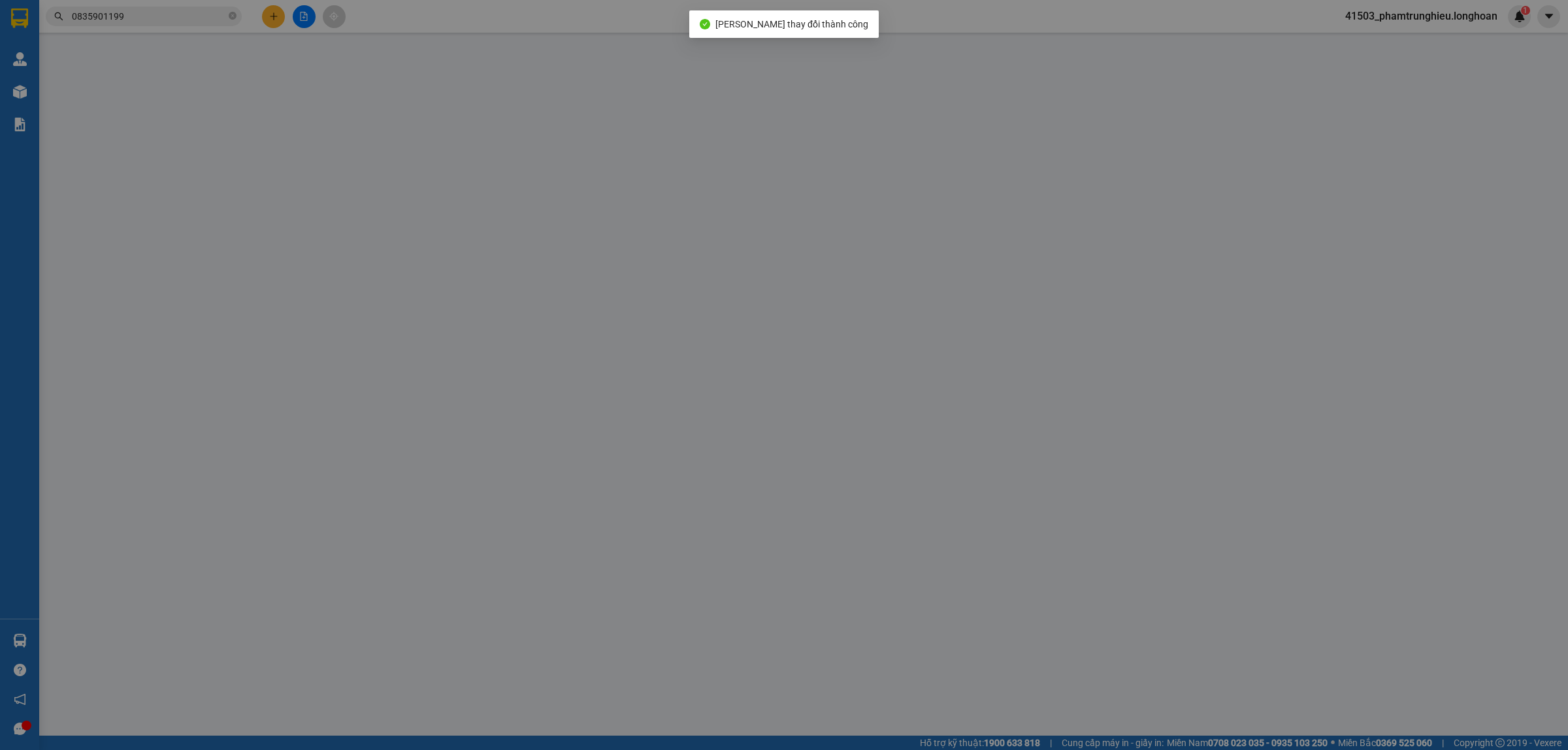
type input "Nhung"
checkbox input "true"
type input "đ/c nhận: 07 [GEOGRAPHIC_DATA], [GEOGRAPHIC_DATA], [GEOGRAPHIC_DATA]"
type input "16/8 đón"
type input "1.000.000"
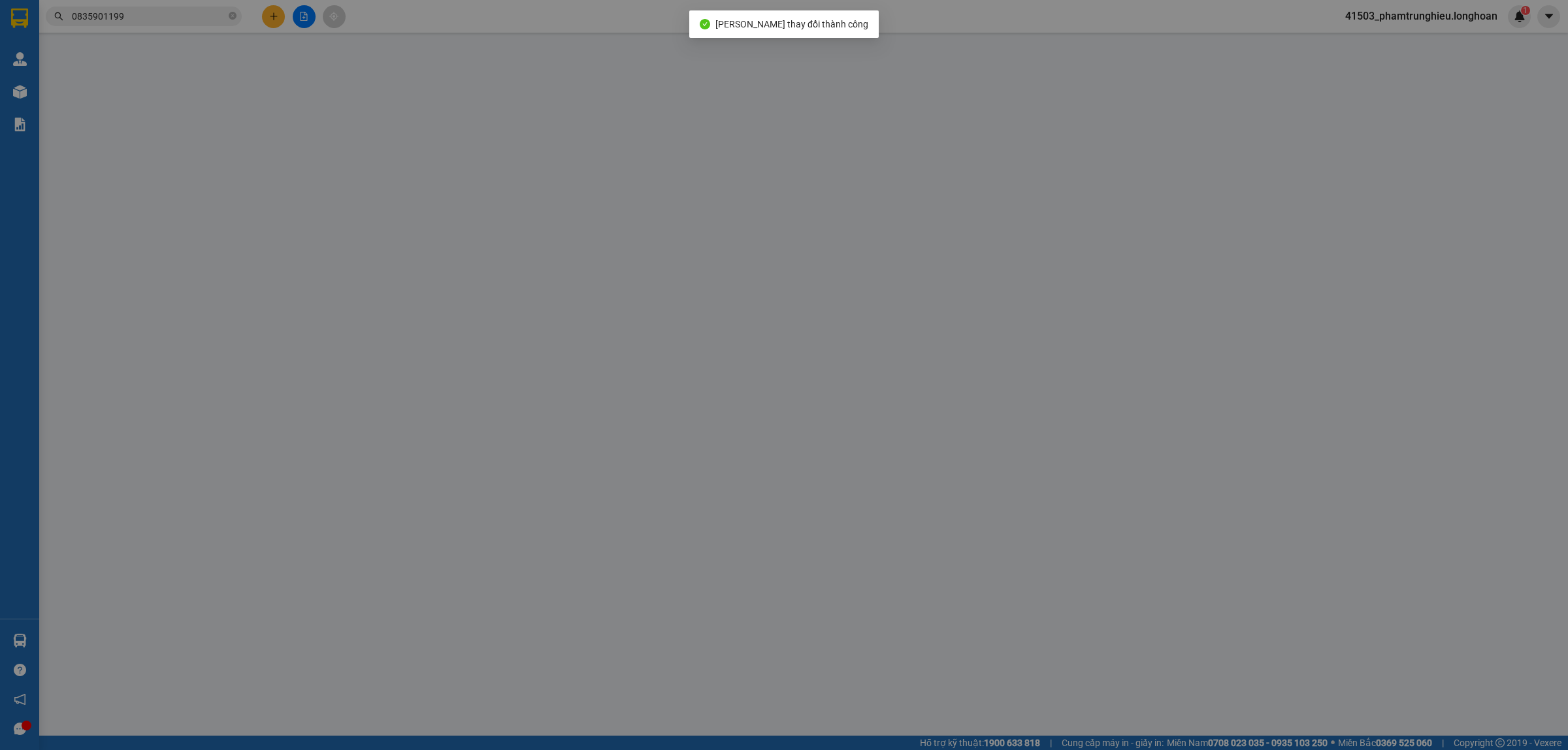
type input "1.000.000"
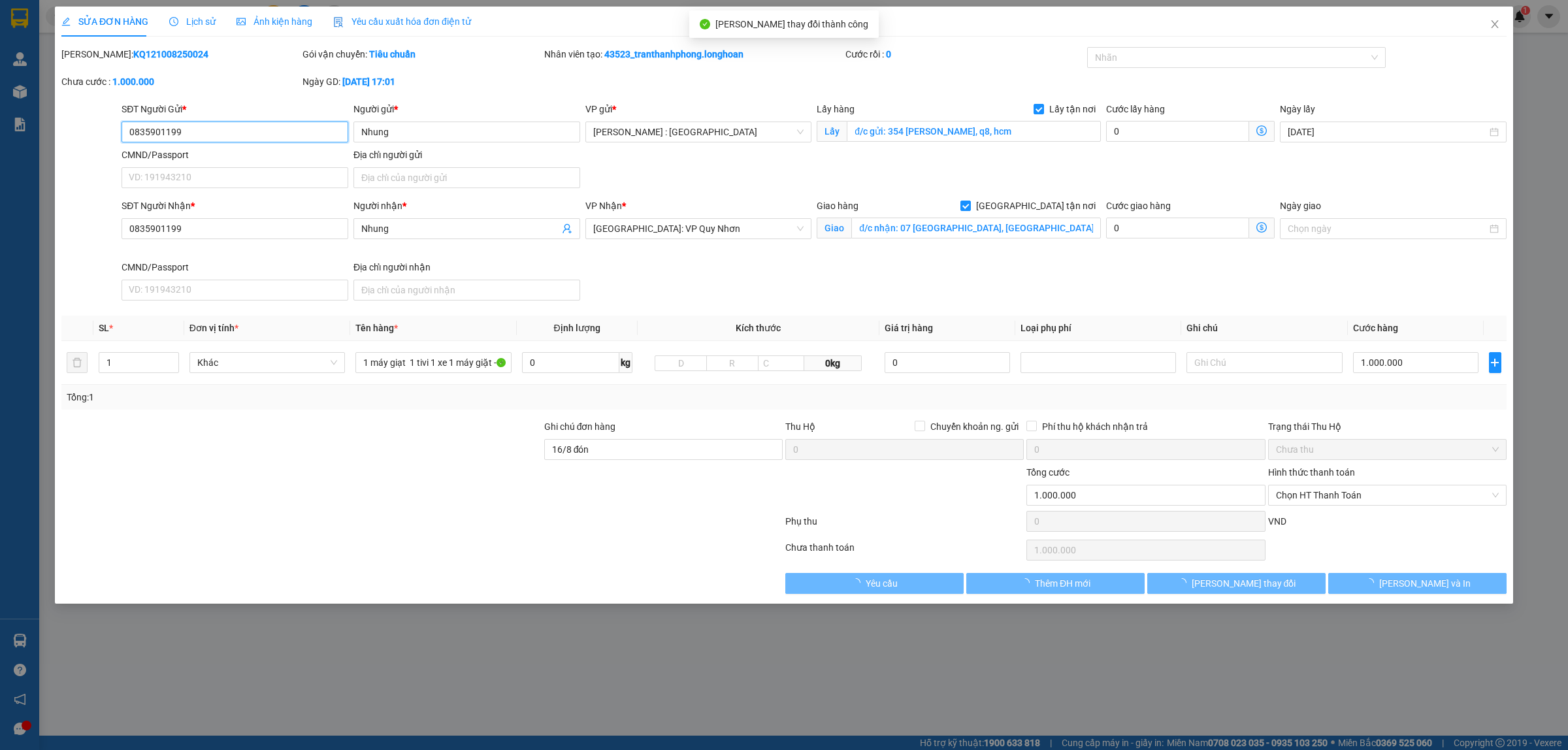
click at [246, 132] on input "0835901199" at bounding box center [234, 132] width 226 height 21
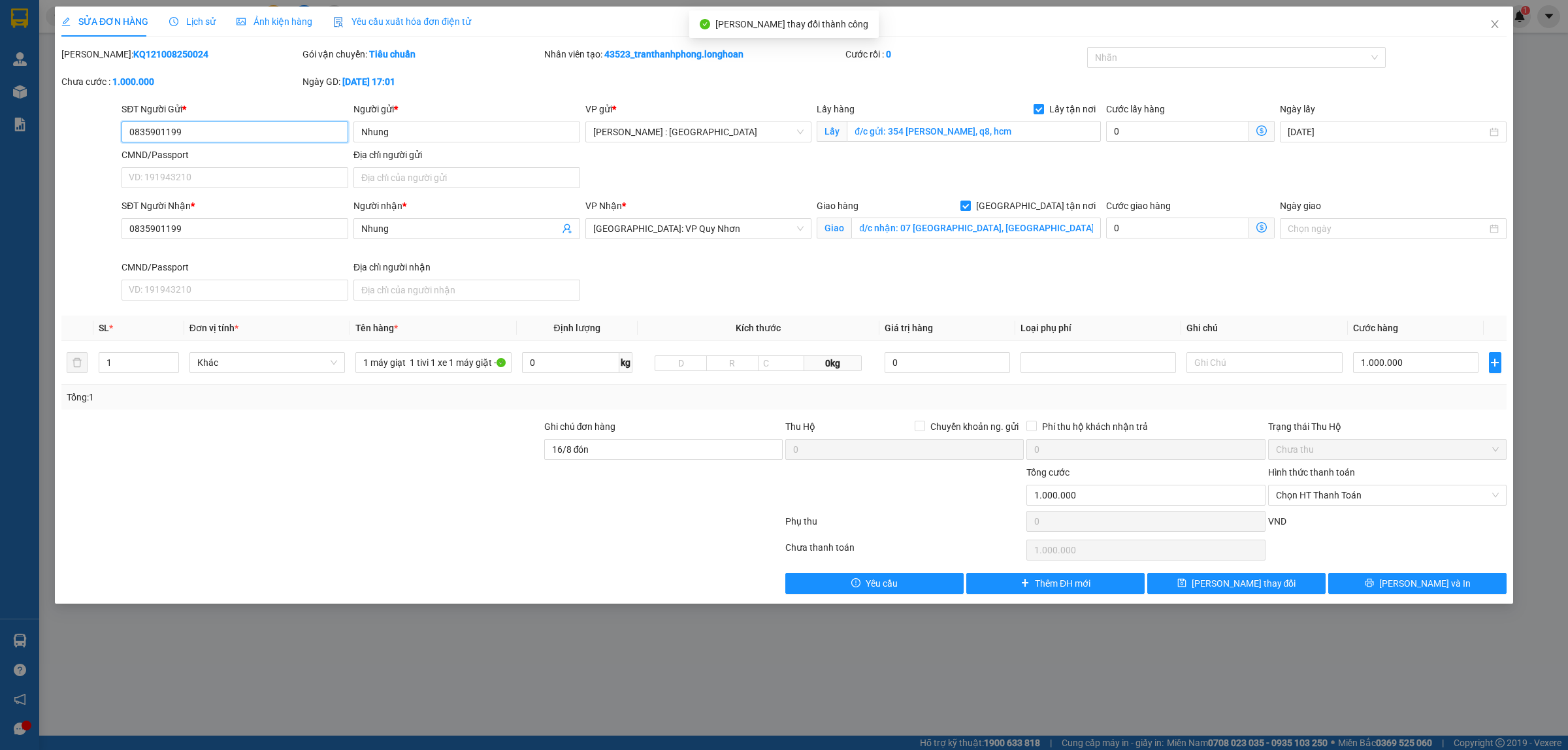
click at [246, 132] on input "0835901199" at bounding box center [234, 132] width 226 height 21
click at [1493, 23] on icon "close" at bounding box center [1494, 24] width 10 height 10
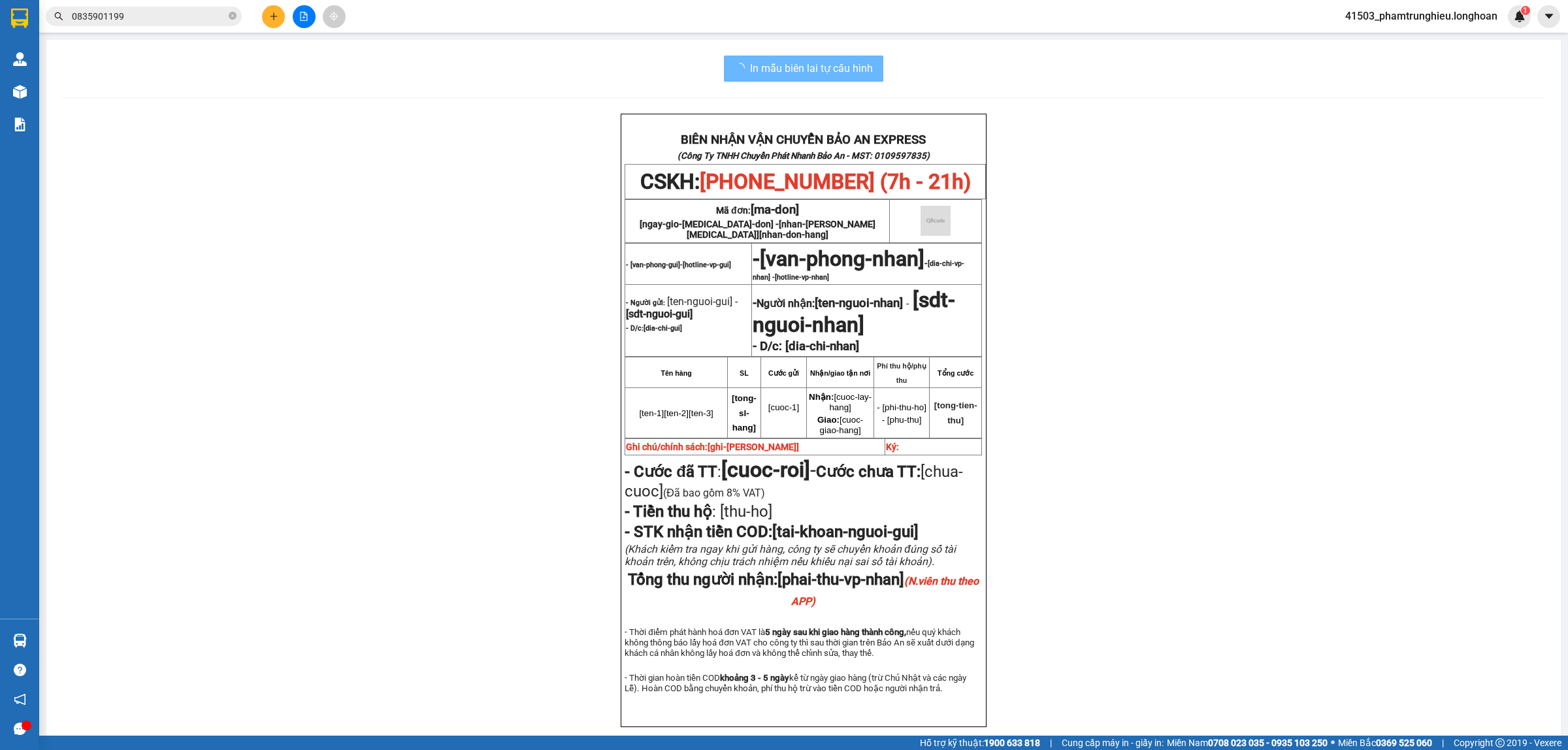
click at [157, 16] on input "0835901199" at bounding box center [149, 16] width 154 height 14
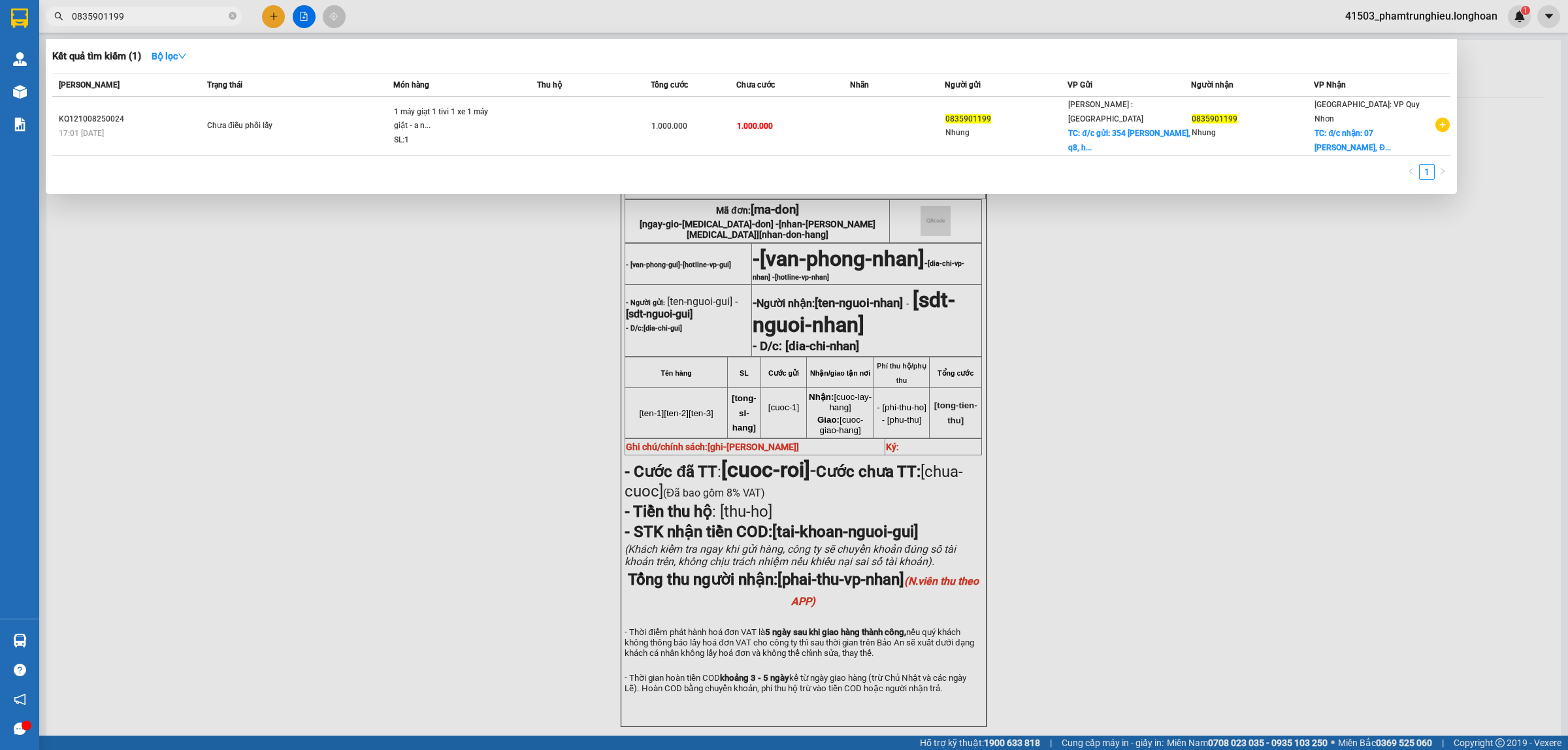
click at [157, 16] on input "0835901199" at bounding box center [149, 16] width 154 height 14
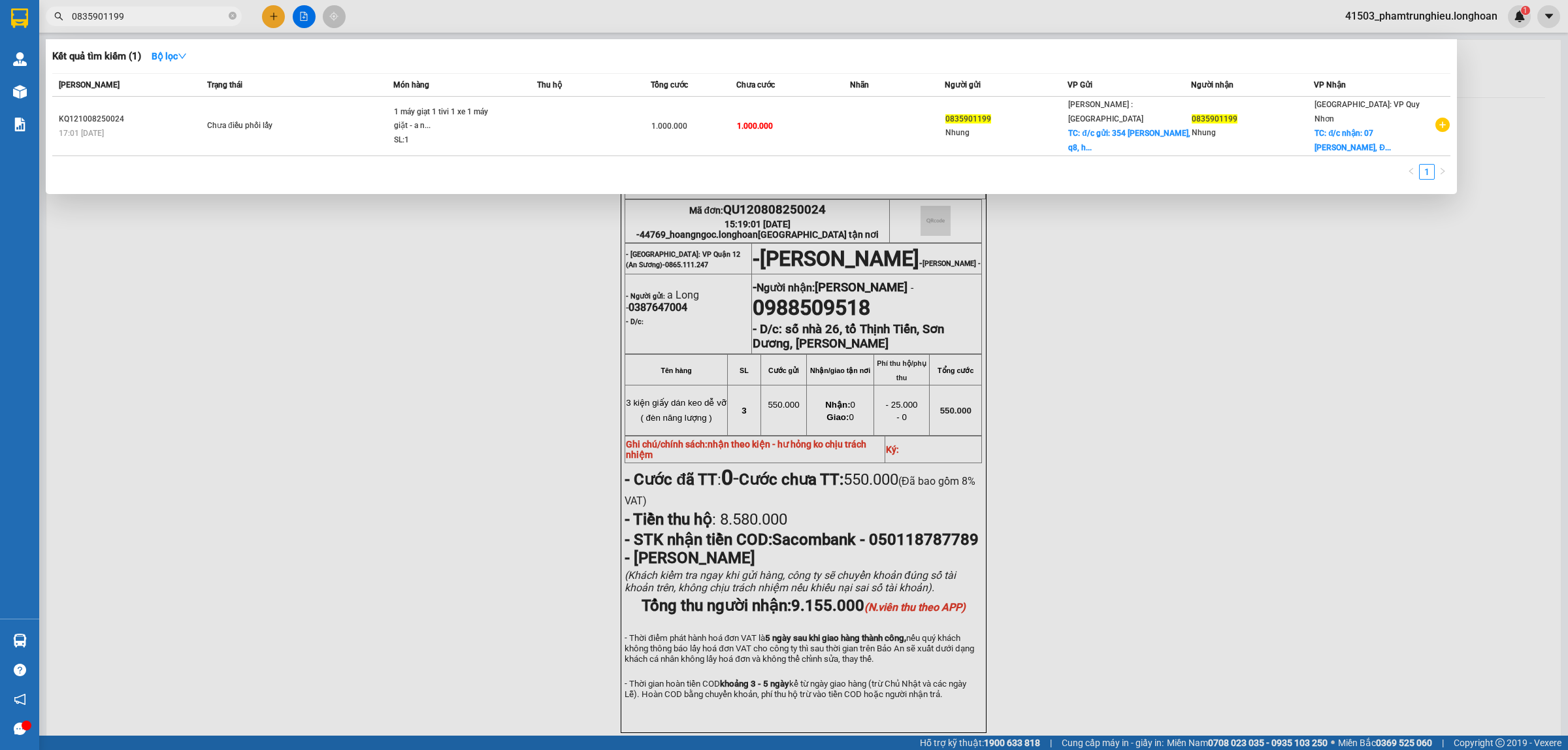
paste input "90 1219112"
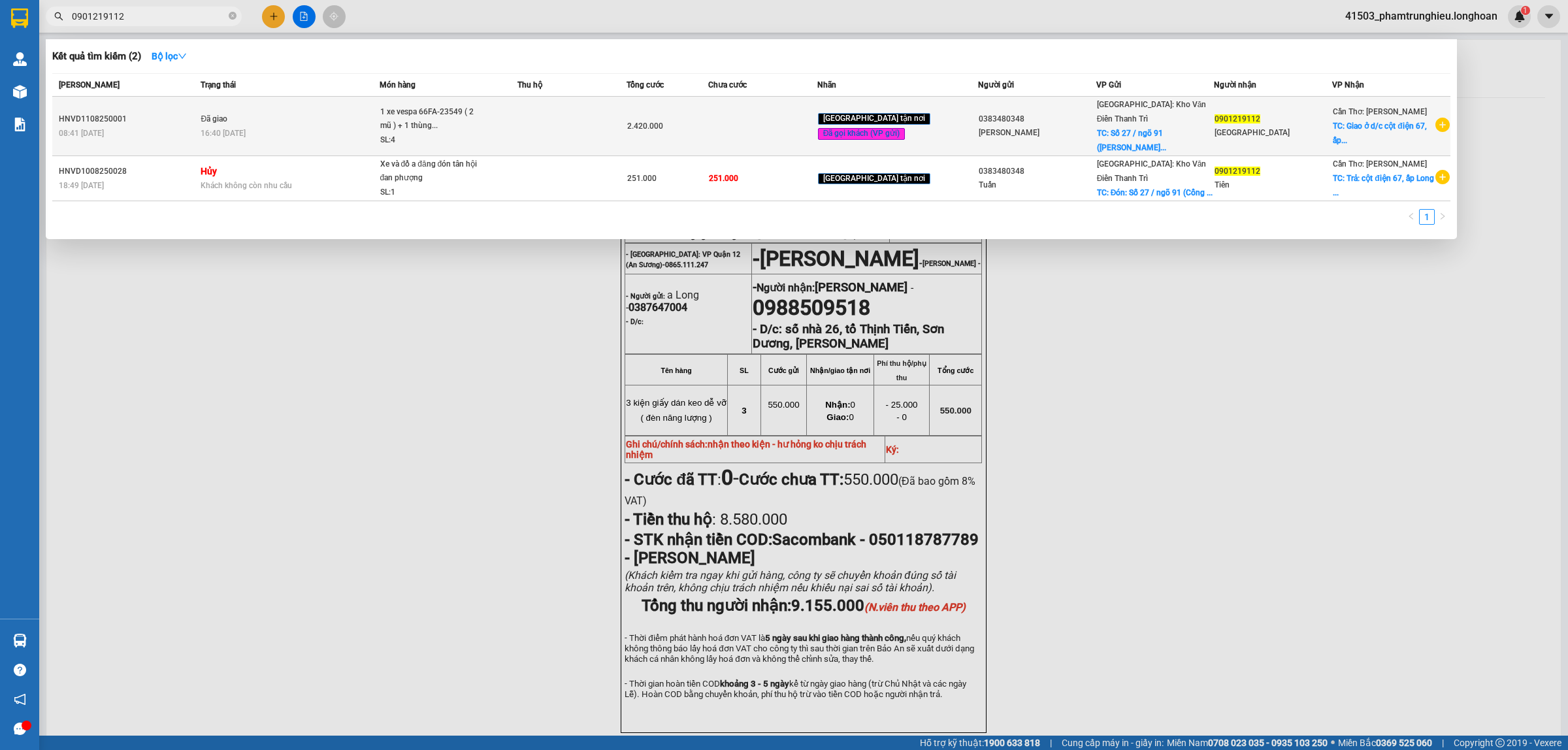
type input "0901219112"
click at [274, 110] on td "Đã giao 16:40 [DATE]" at bounding box center [288, 126] width 182 height 59
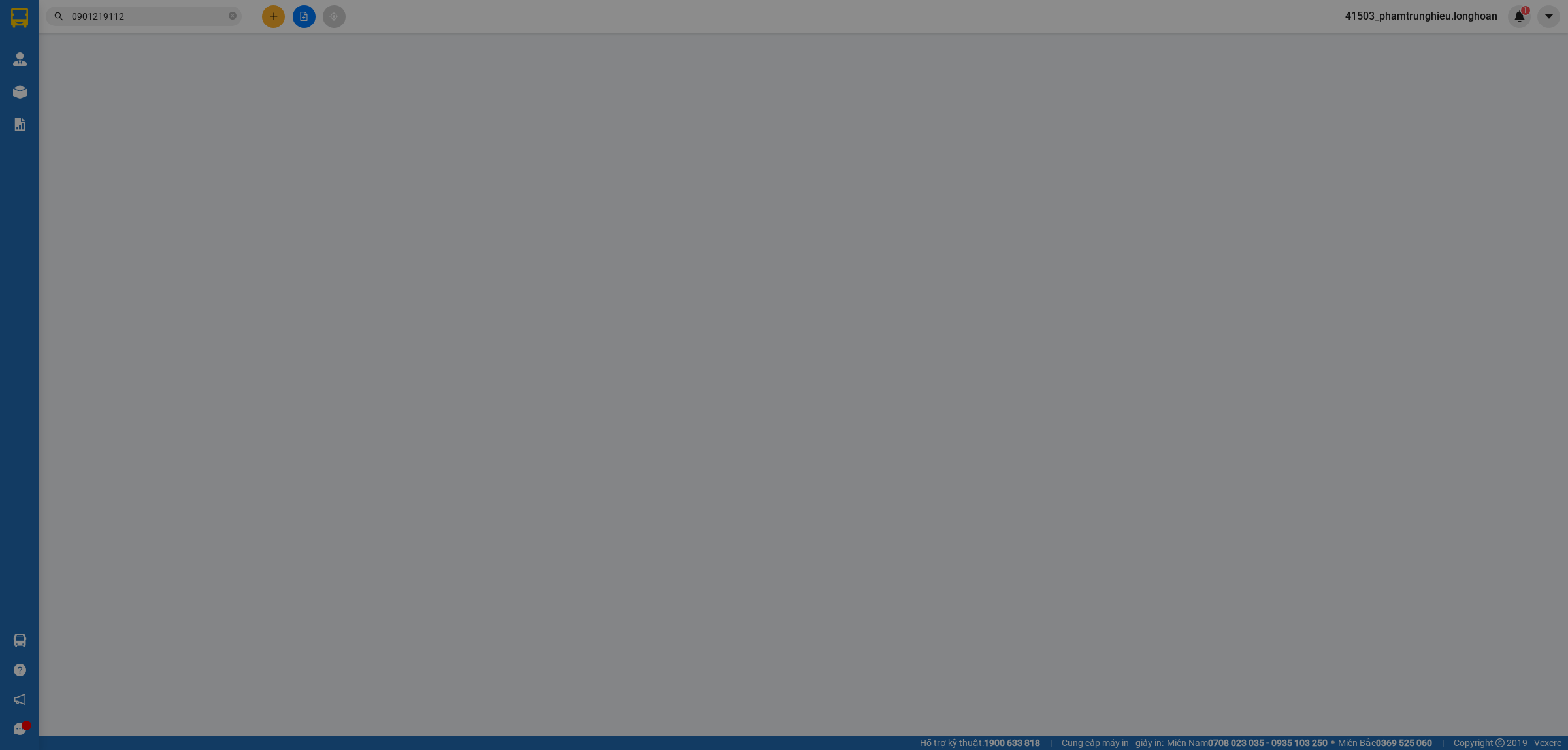
type input "0383480348"
type input "[PERSON_NAME]"
checkbox input "true"
type input "Số 27 / ngõ 91 (Cổng Chung) - [GEOGRAPHIC_DATA] - Tân Hội - Đan Phượng - [GEOGR…"
type input "200.000"
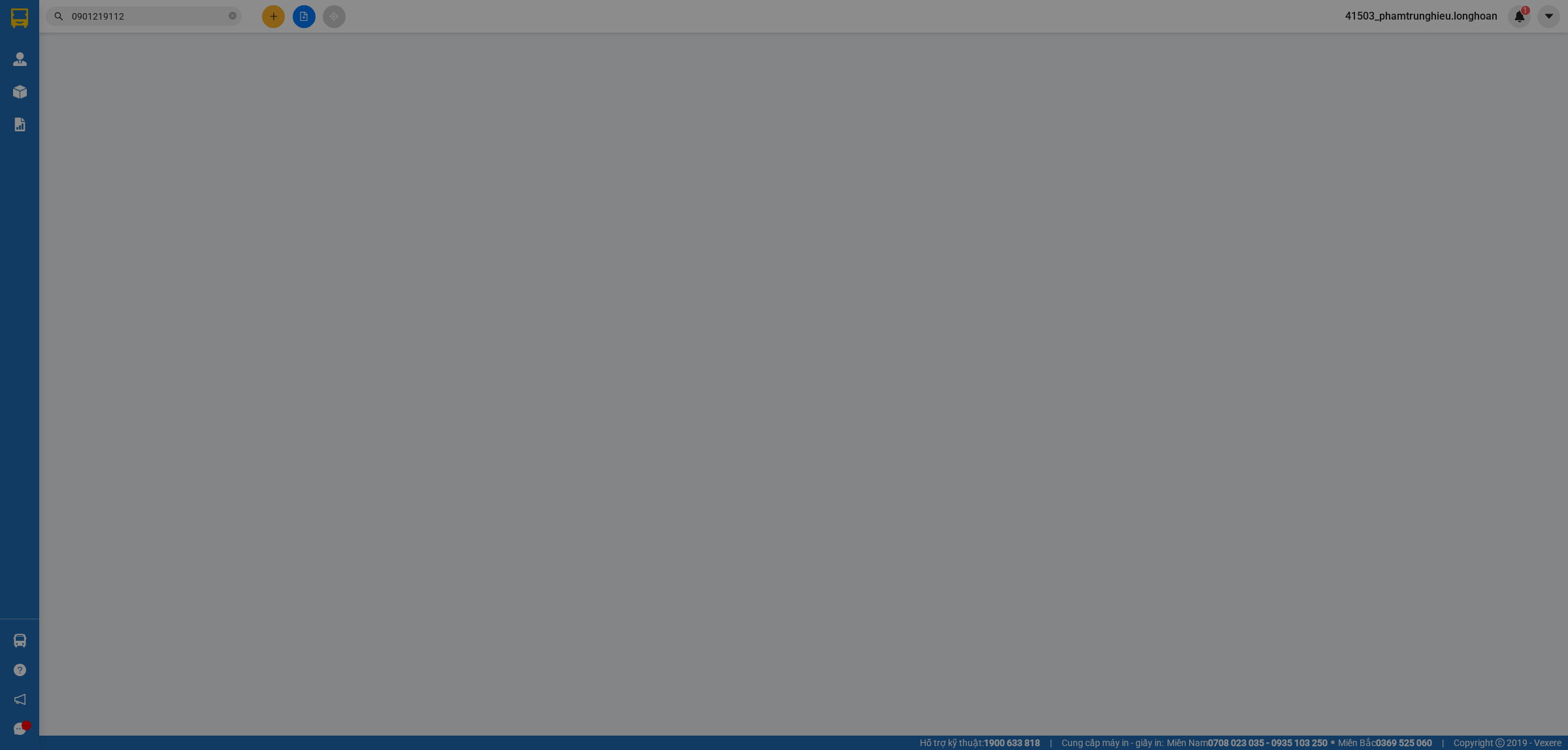
type input "0901219112"
type input "[GEOGRAPHIC_DATA]"
checkbox input "true"
type input "Giao ở d/c cột điện 67, ấp [GEOGRAPHIC_DATA], [GEOGRAPHIC_DATA], [GEOGRAPHIC_DA…"
type input "chìa khóa quấn tay lái ( không giấy tờ ) hàng giao nguyên kiện, hư vỡ ko đền"
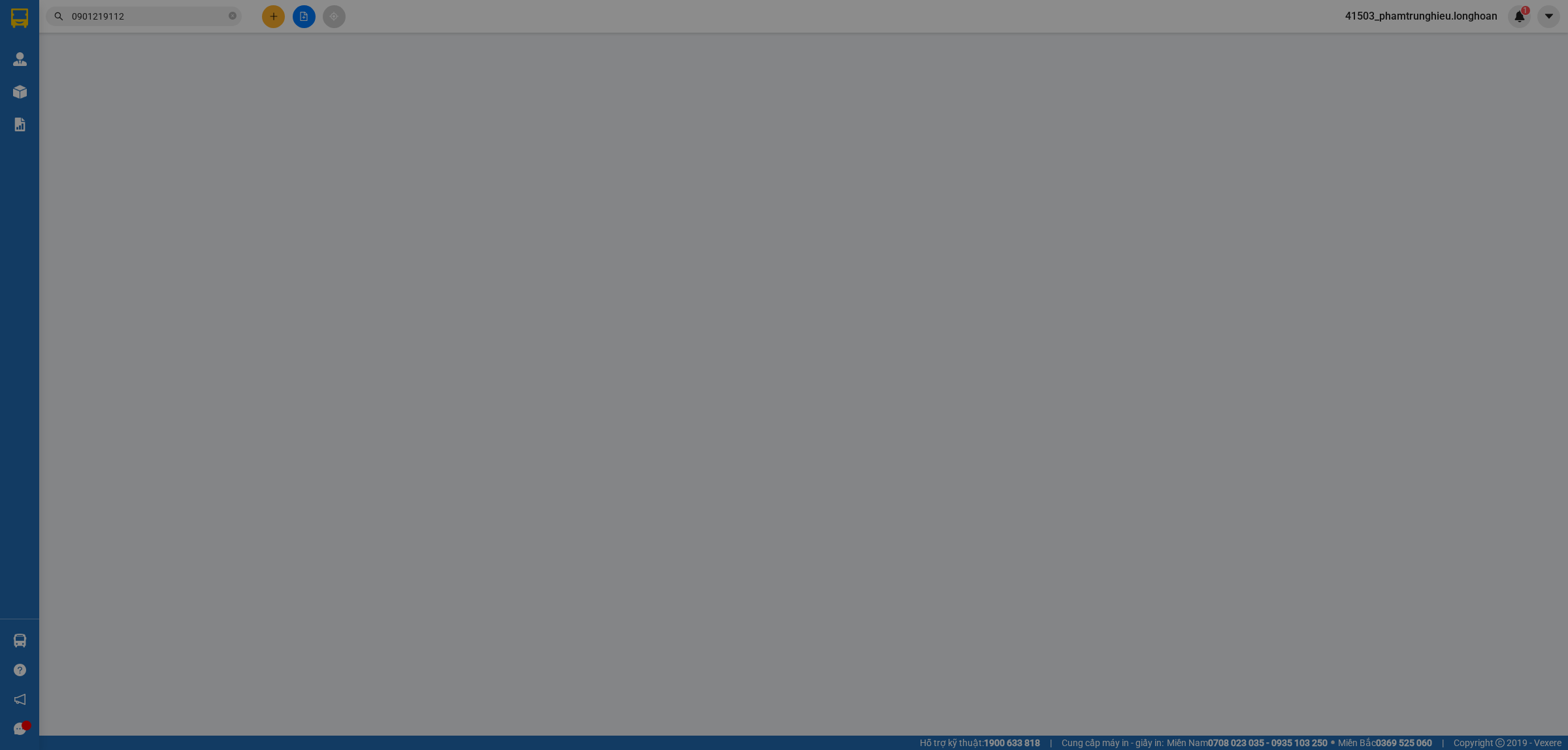
type input "2.420.000"
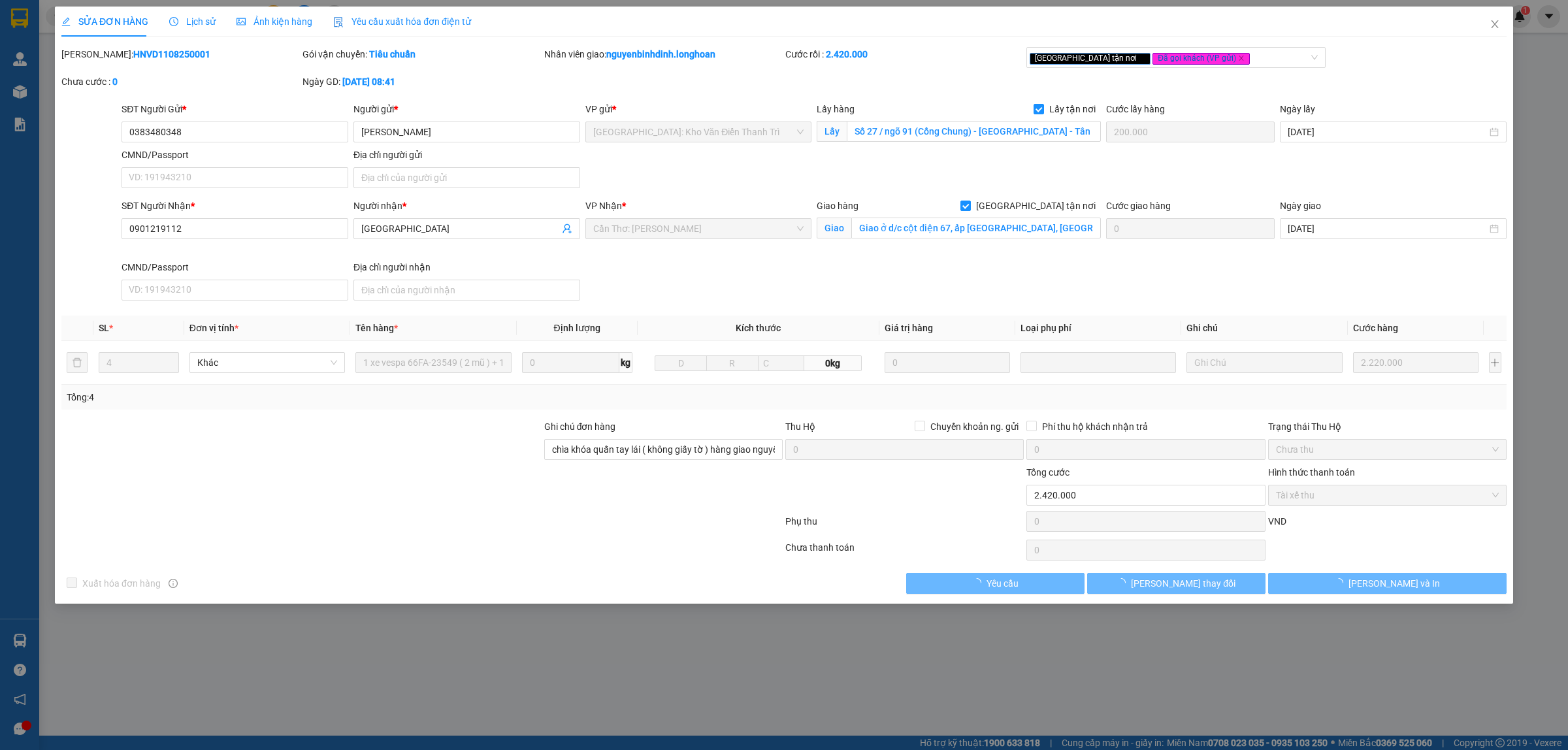
click at [190, 21] on span "Lịch sử" at bounding box center [193, 21] width 46 height 10
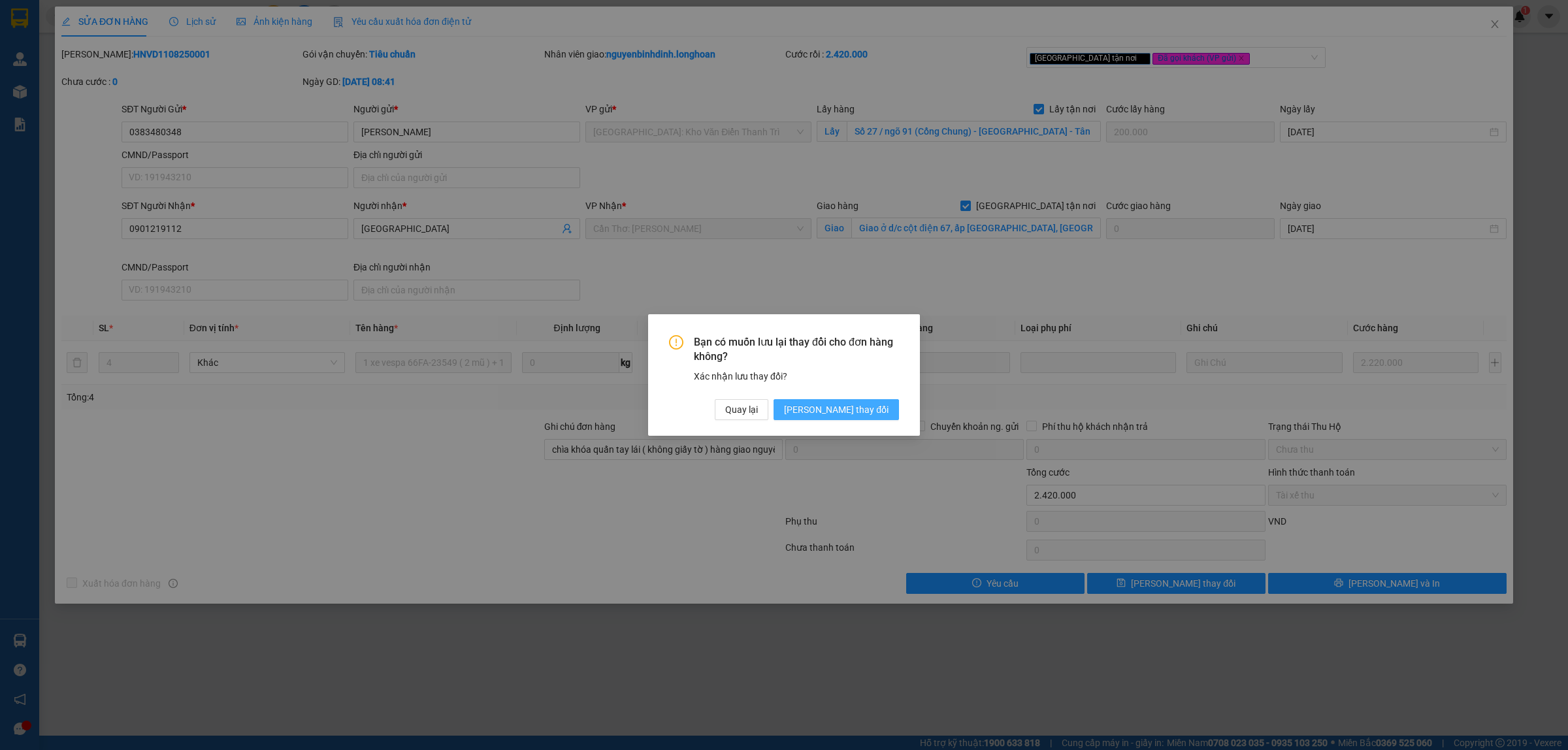
click at [875, 405] on span "[PERSON_NAME] thay đổi" at bounding box center [836, 409] width 105 height 14
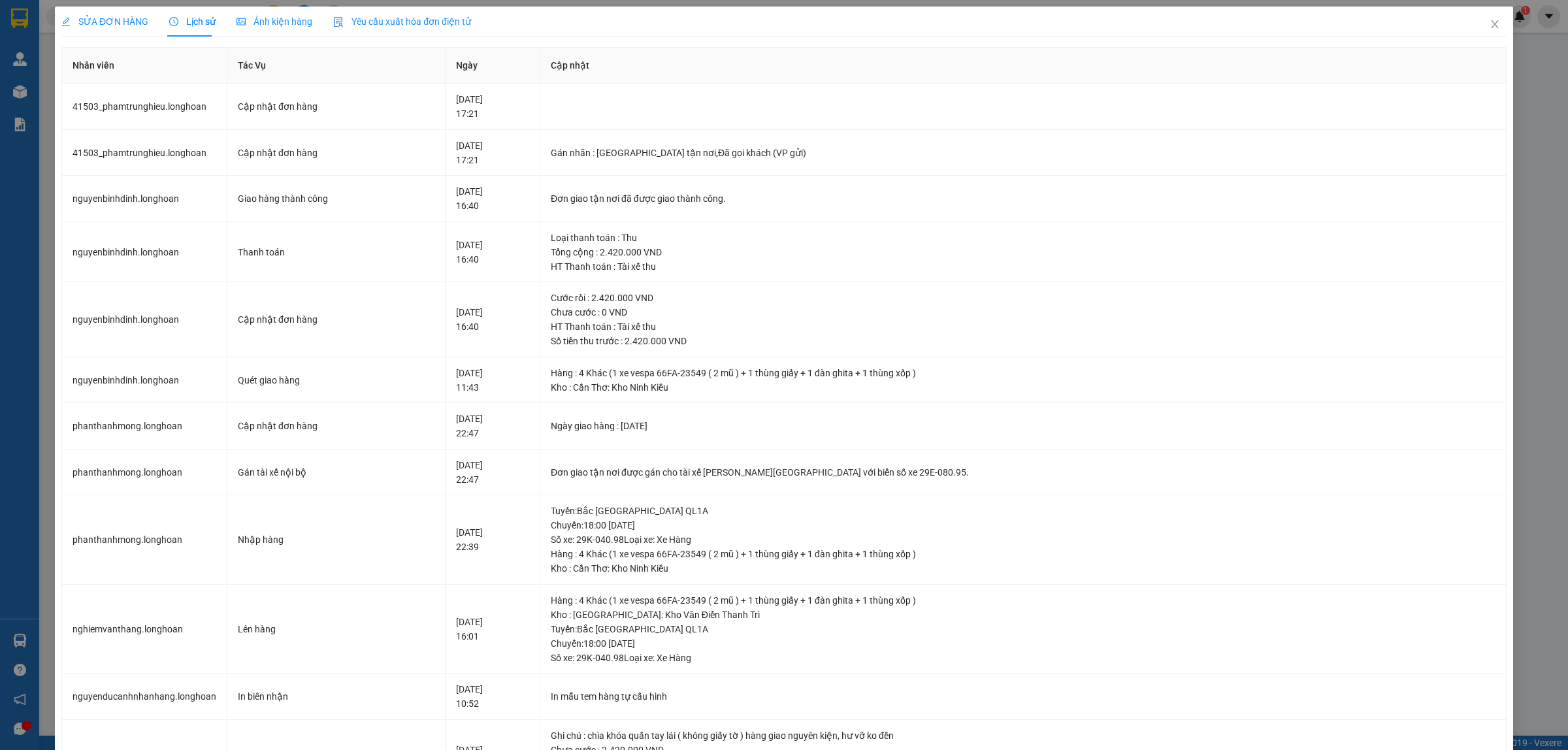
click at [119, 23] on span "SỬA ĐƠN HÀNG" at bounding box center [105, 21] width 87 height 10
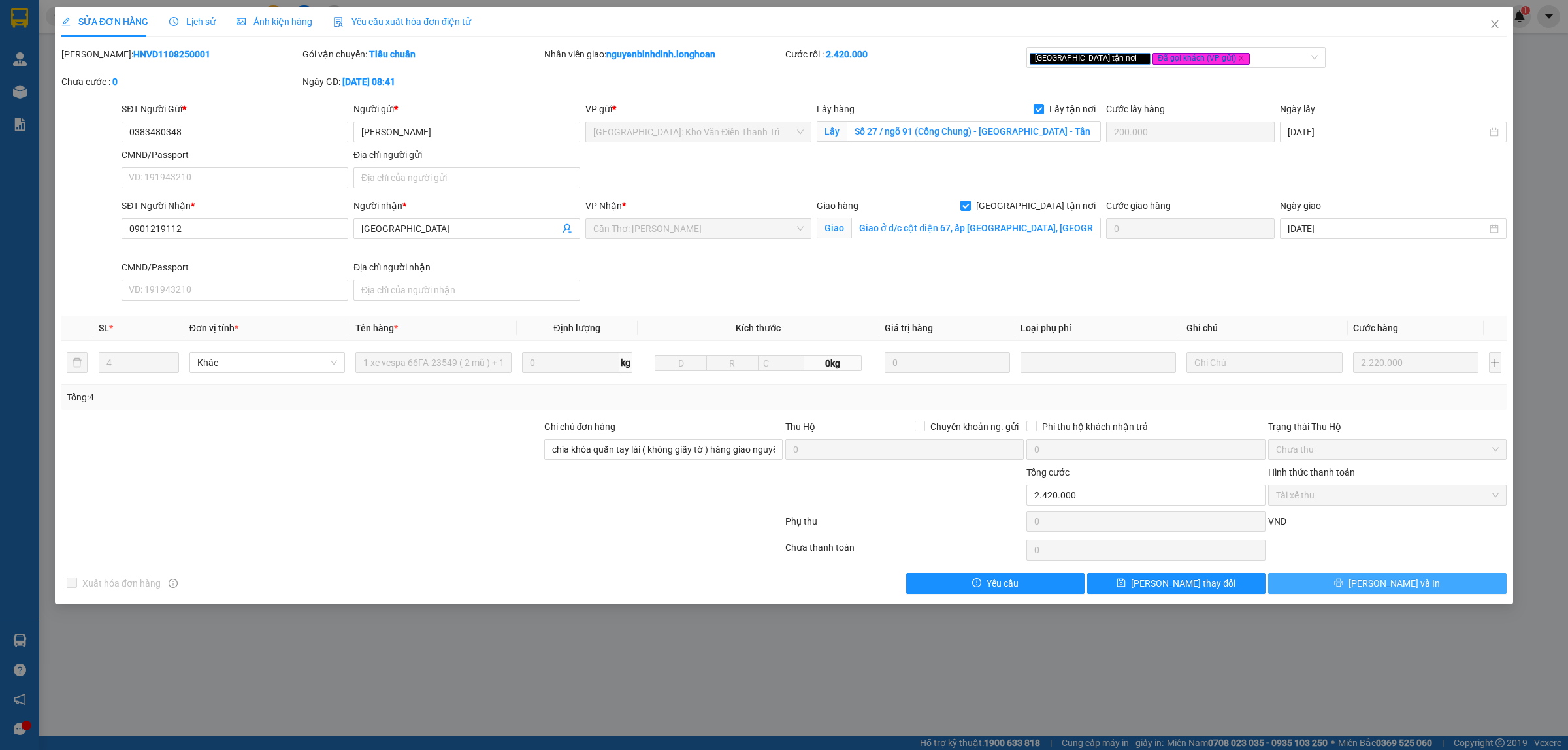
click at [1386, 590] on span "[PERSON_NAME] và In" at bounding box center [1394, 583] width 91 height 14
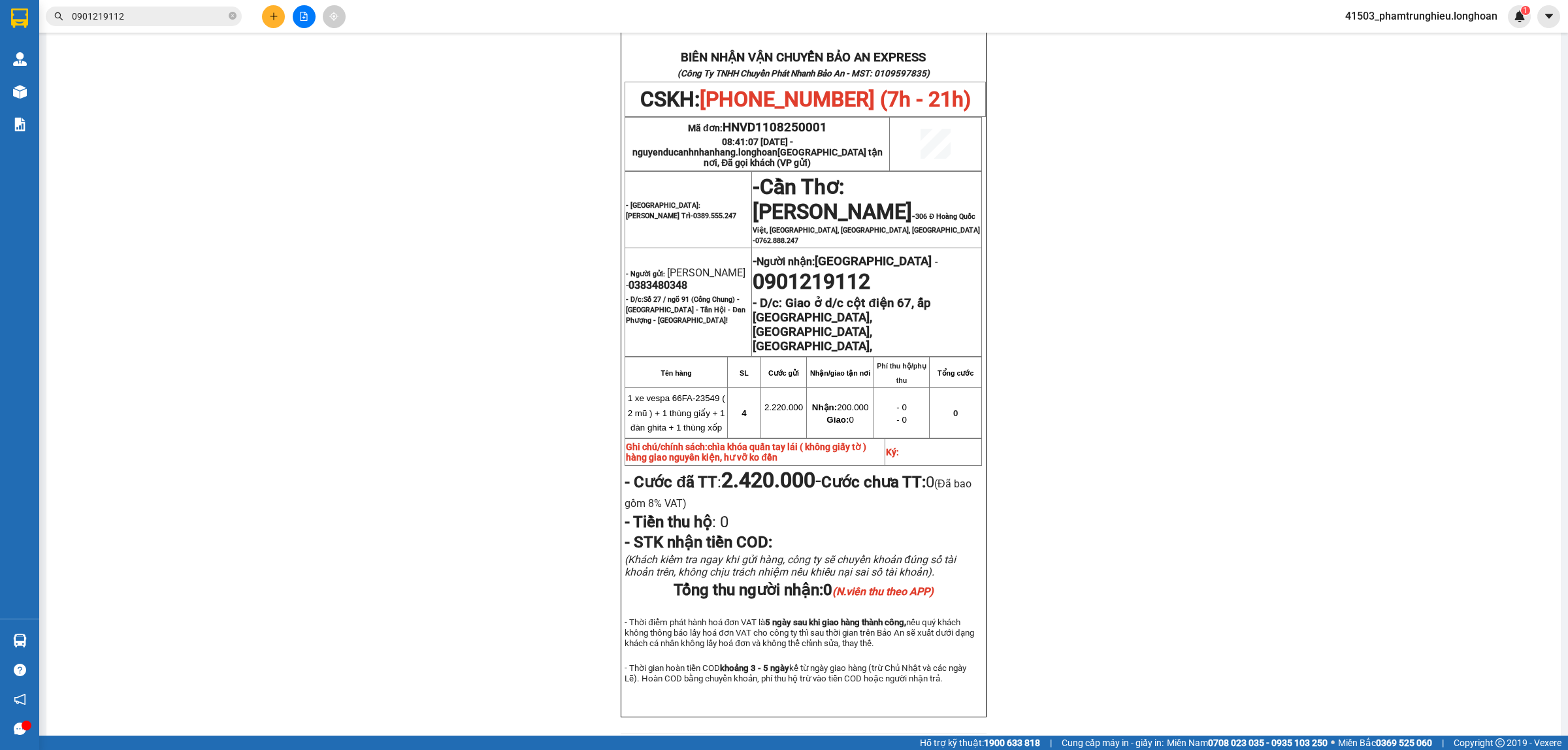
scroll to position [90, 0]
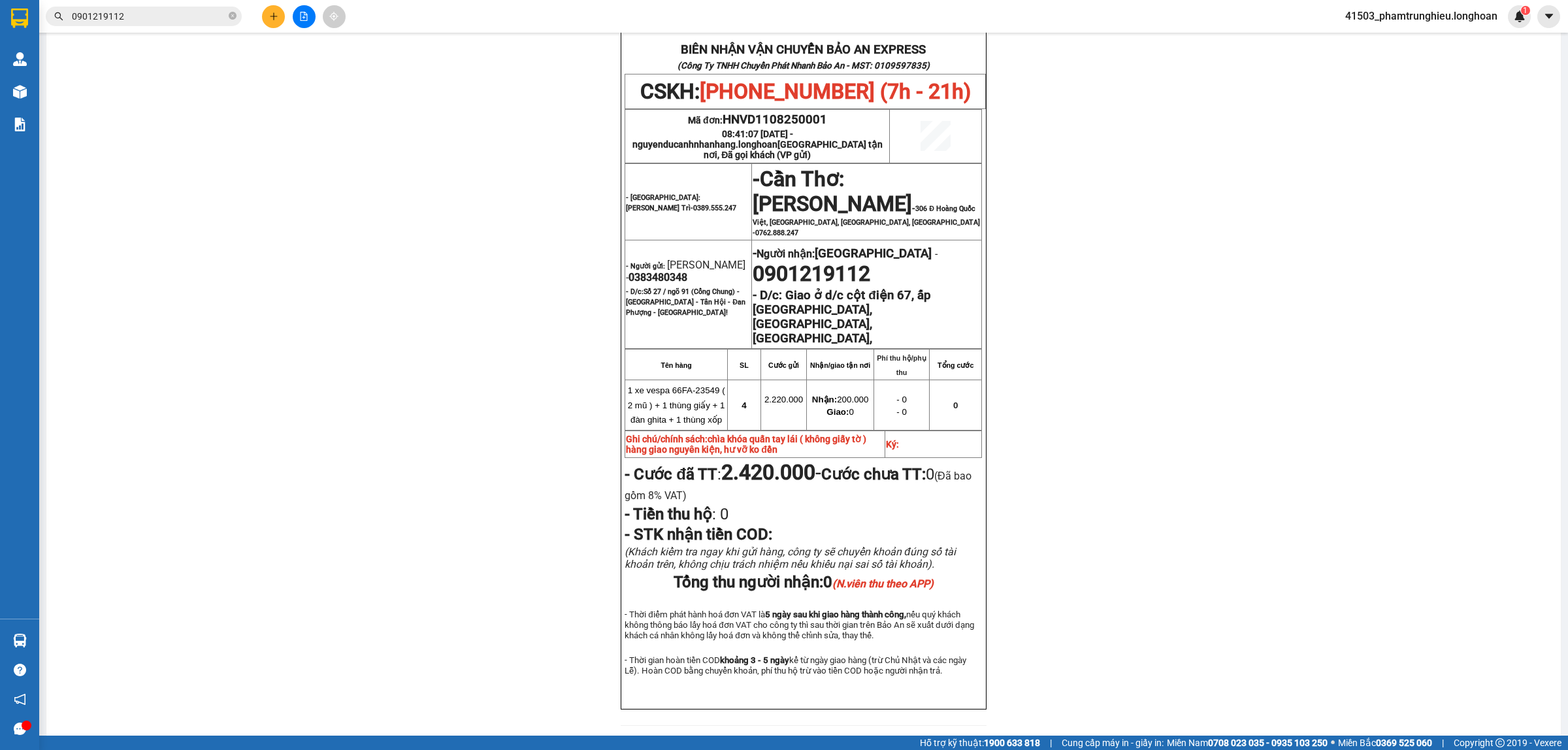
click at [177, 14] on input "0901219112" at bounding box center [149, 16] width 154 height 14
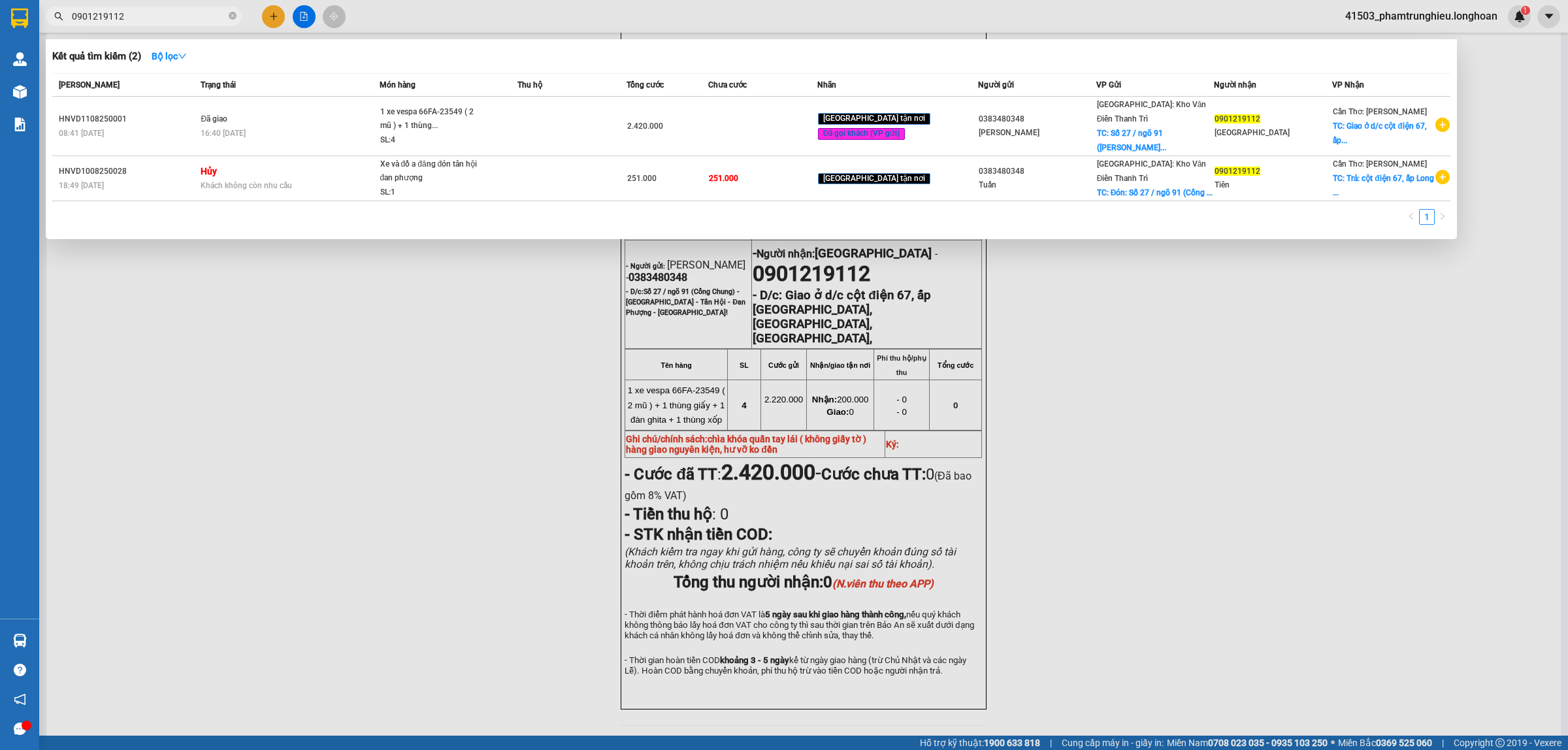
click at [177, 14] on input "0901219112" at bounding box center [149, 16] width 154 height 14
paste input "18703079"
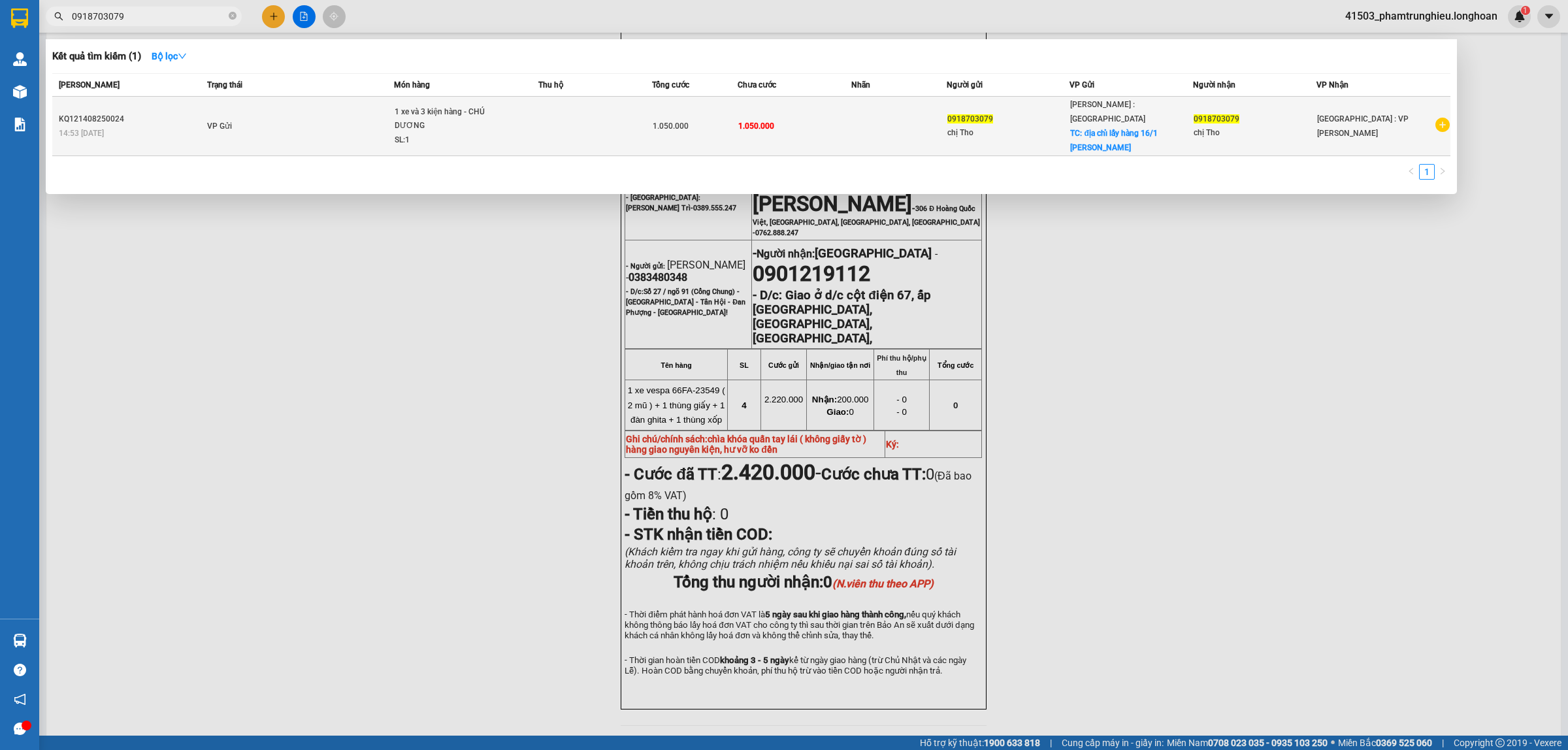
type input "0918703079"
click at [367, 126] on td "VP Gửi" at bounding box center [299, 126] width 190 height 59
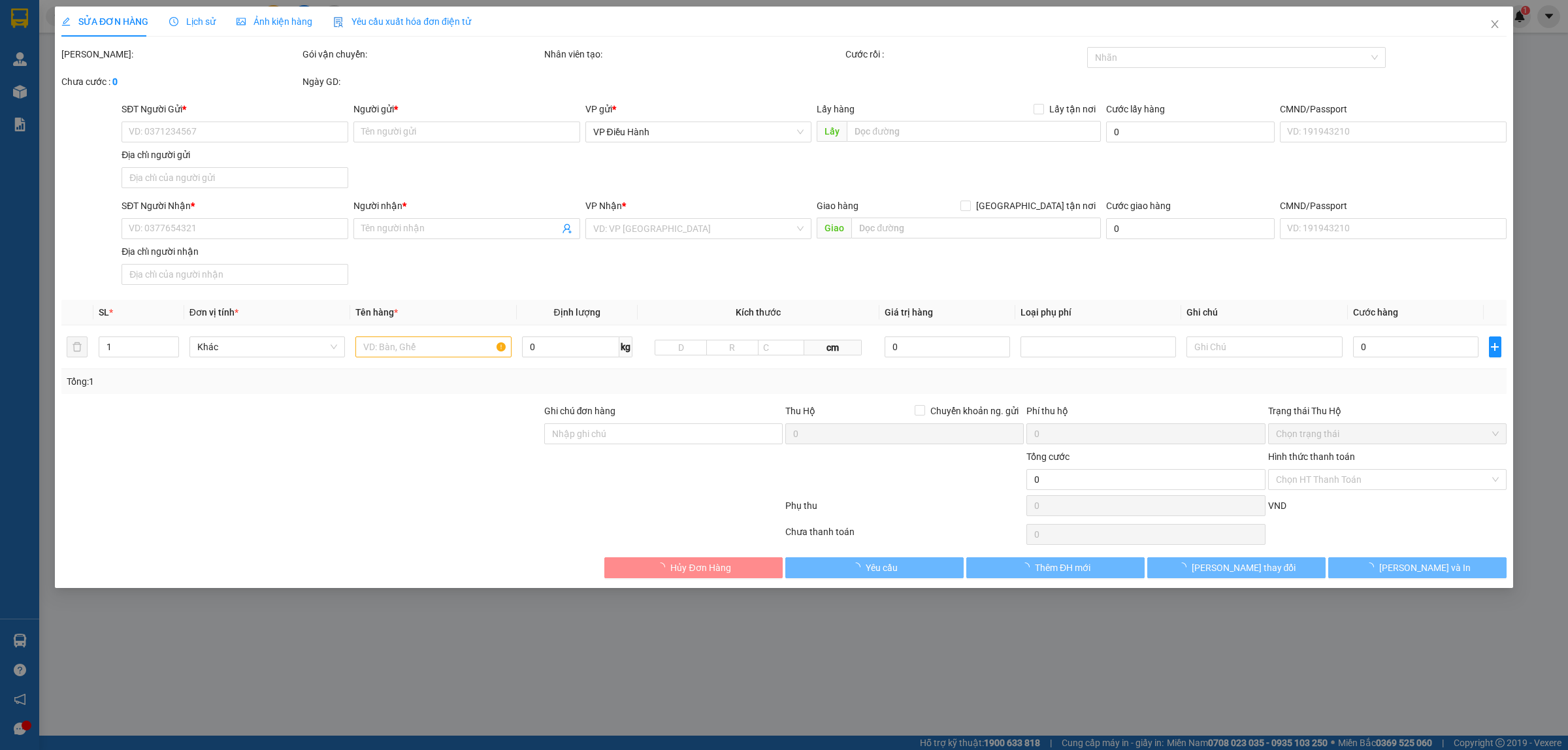
type input "0918703079"
type input "chị Tho"
checkbox input "true"
type input "địa chỉ lấy hàng 16/1 [PERSON_NAME], [GEOGRAPHIC_DATA]"
type input "0918703079"
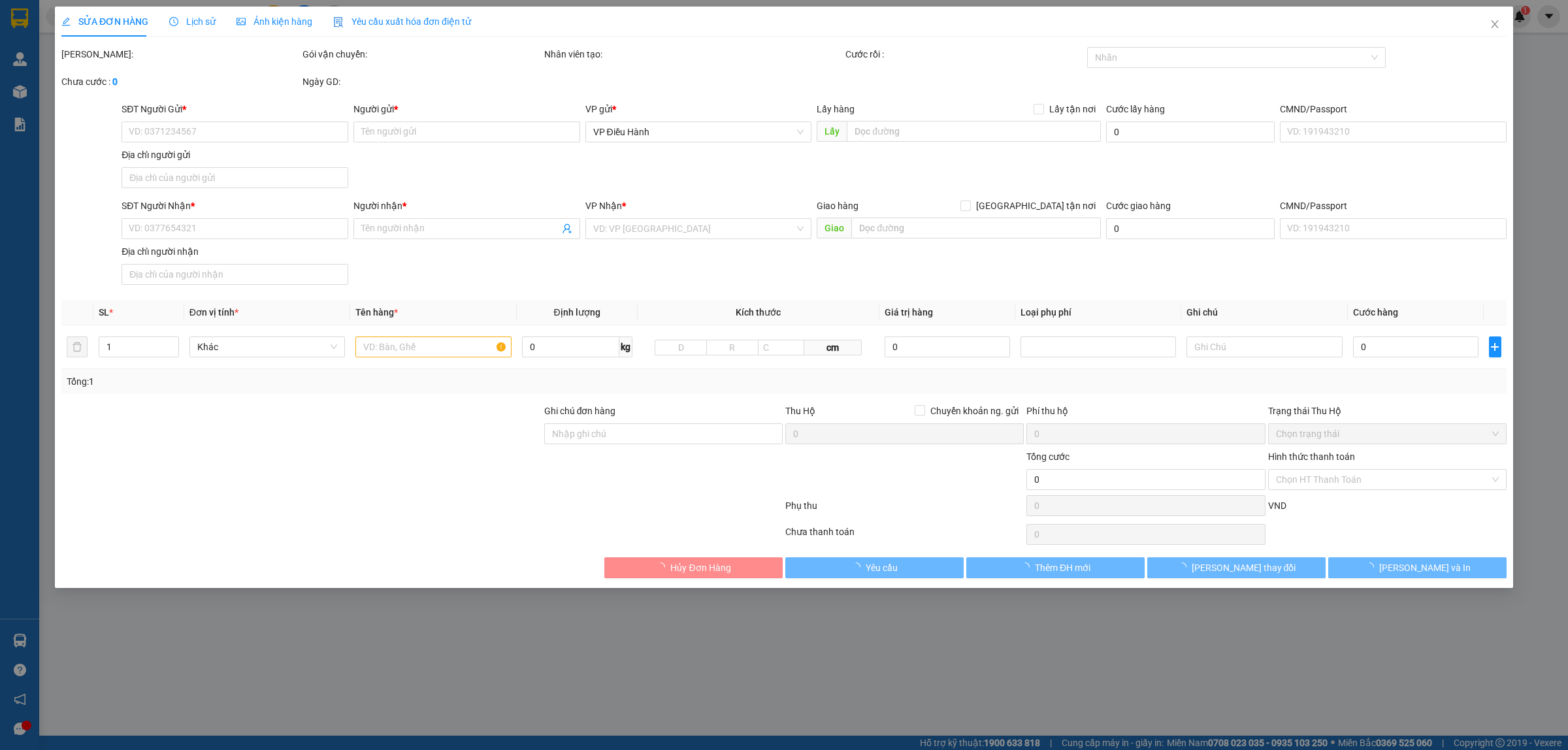
type input "chị Tho"
type input "1.050.000"
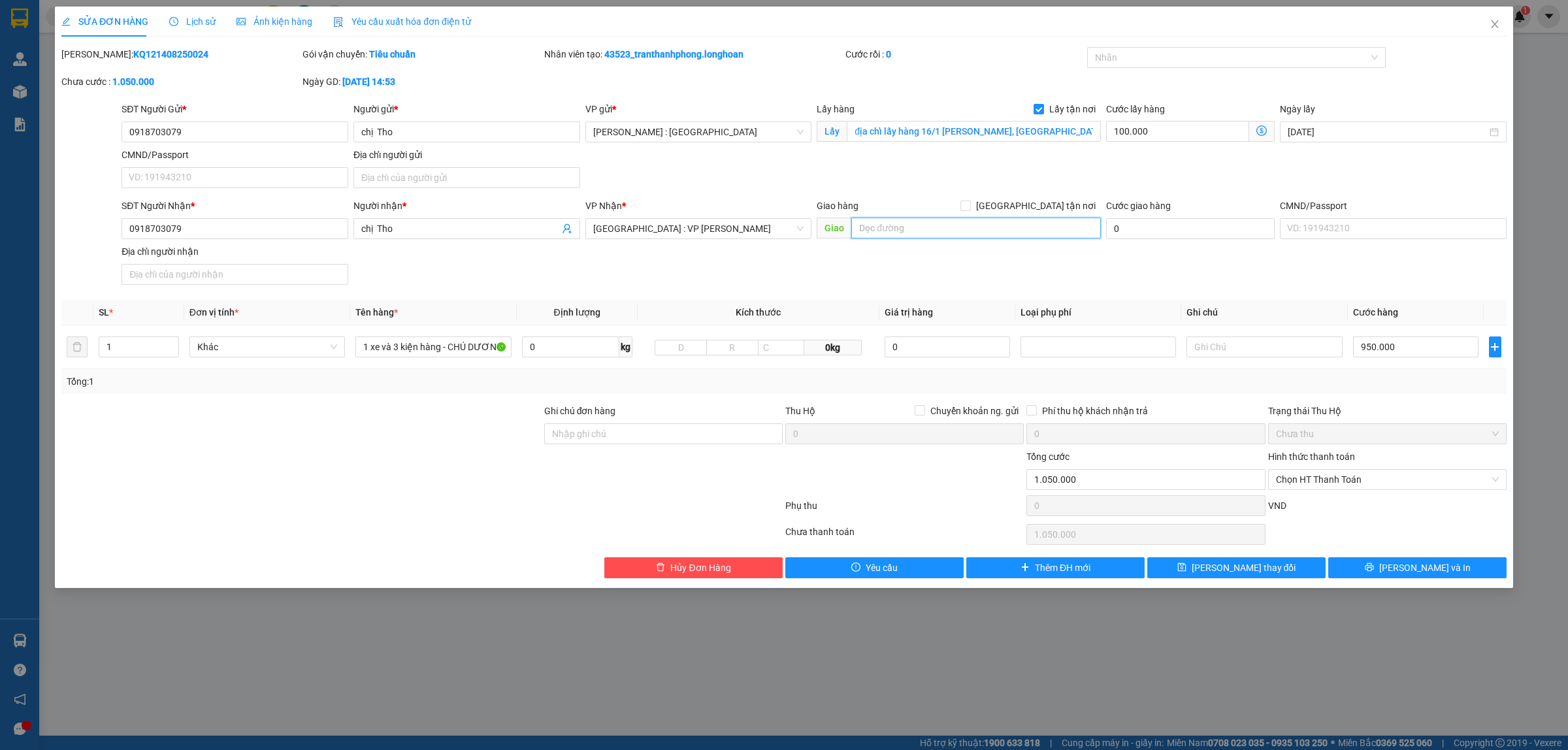
click at [926, 226] on input "text" at bounding box center [976, 228] width 250 height 21
paste input "[STREET_ADDRESS]"
click at [704, 239] on div "[GEOGRAPHIC_DATA] : VP [PERSON_NAME]" at bounding box center [698, 229] width 226 height 21
type input "[STREET_ADDRESS]"
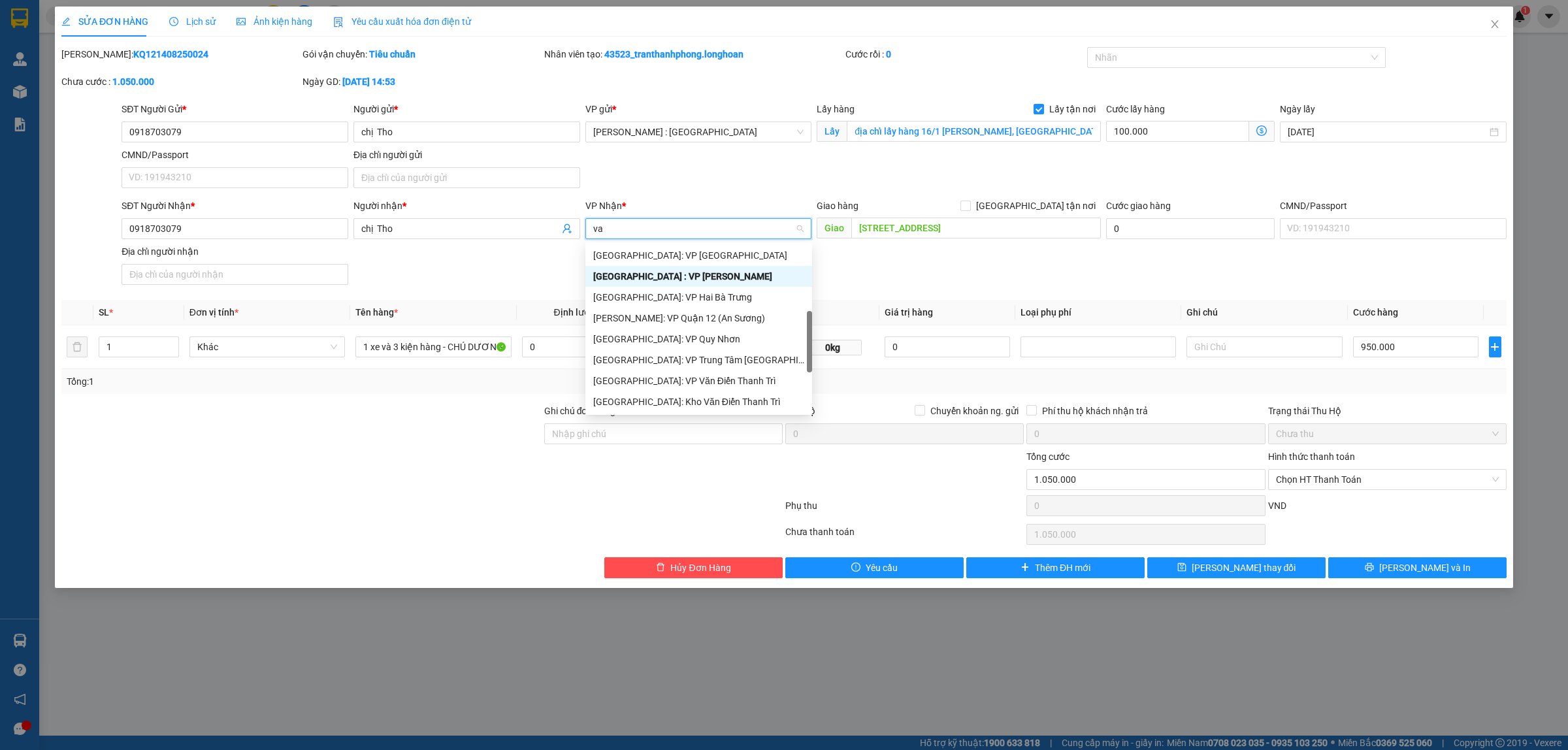
type input "van"
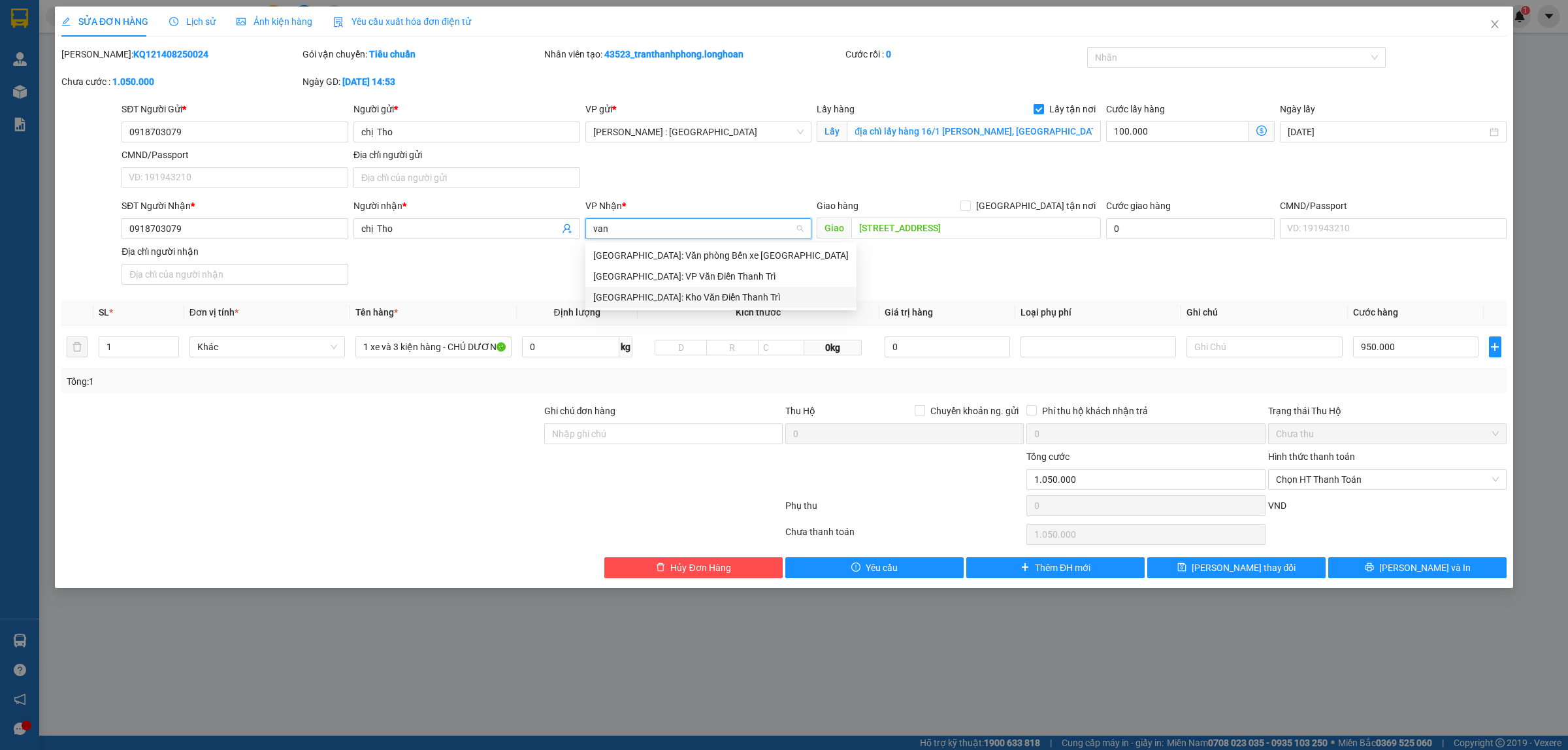
click at [686, 297] on div "[GEOGRAPHIC_DATA]: Kho Văn Điển Thanh Trì" at bounding box center [721, 297] width 255 height 14
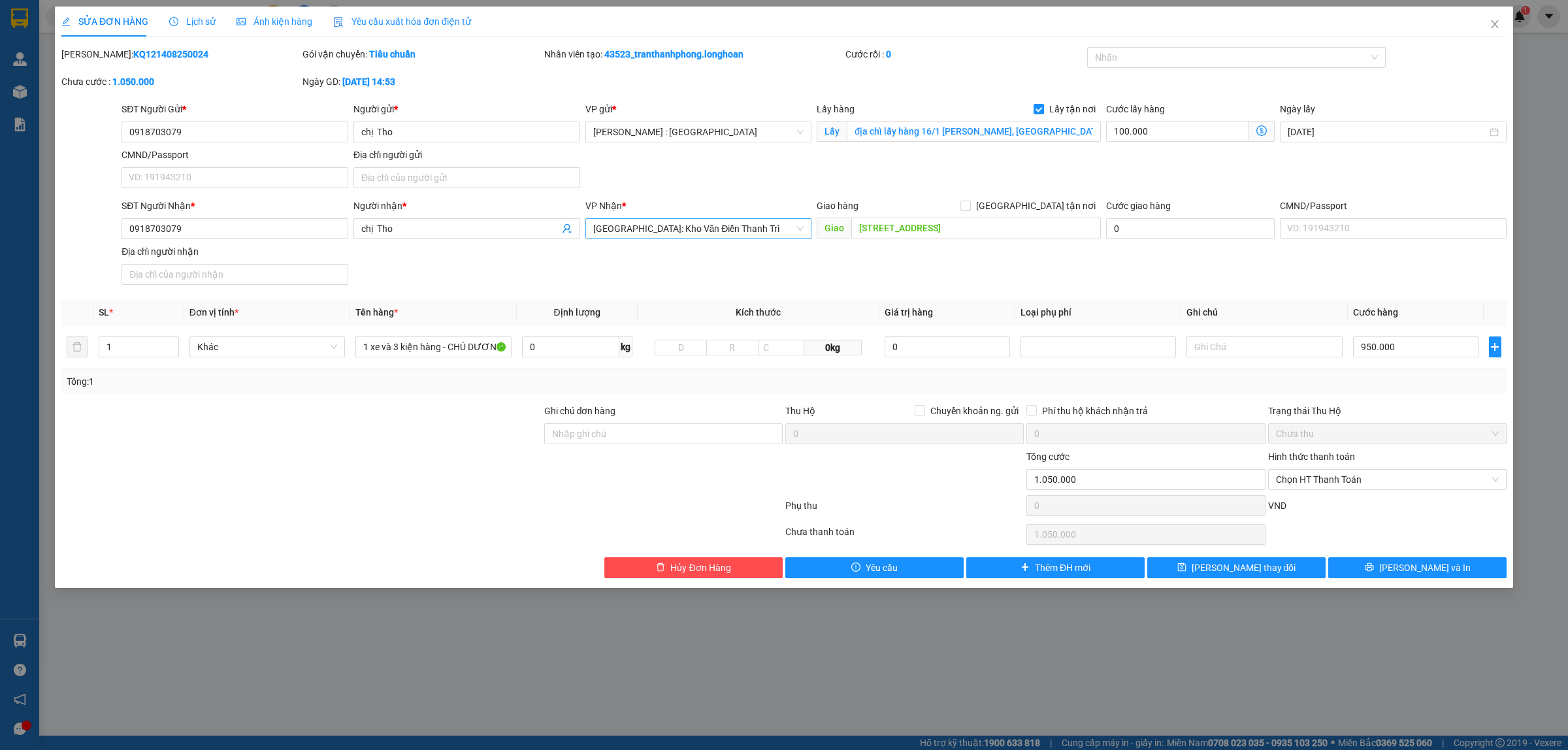
click at [800, 178] on div "SĐT Người Gửi * 0918703079 Người gửi * chị Tho VP gửi * [PERSON_NAME] : [GEOGRA…" at bounding box center [814, 147] width 1390 height 91
drag, startPoint x: 1014, startPoint y: 225, endPoint x: 1053, endPoint y: 242, distance: 42.5
click at [1017, 225] on input "[STREET_ADDRESS]" at bounding box center [976, 228] width 250 height 21
click at [1016, 229] on input "[STREET_ADDRESS]" at bounding box center [976, 228] width 250 height 21
type input "số 4 Hoàng Liên, [GEOGRAPHIC_DATA], từ [GEOGRAPHIC_DATA]"
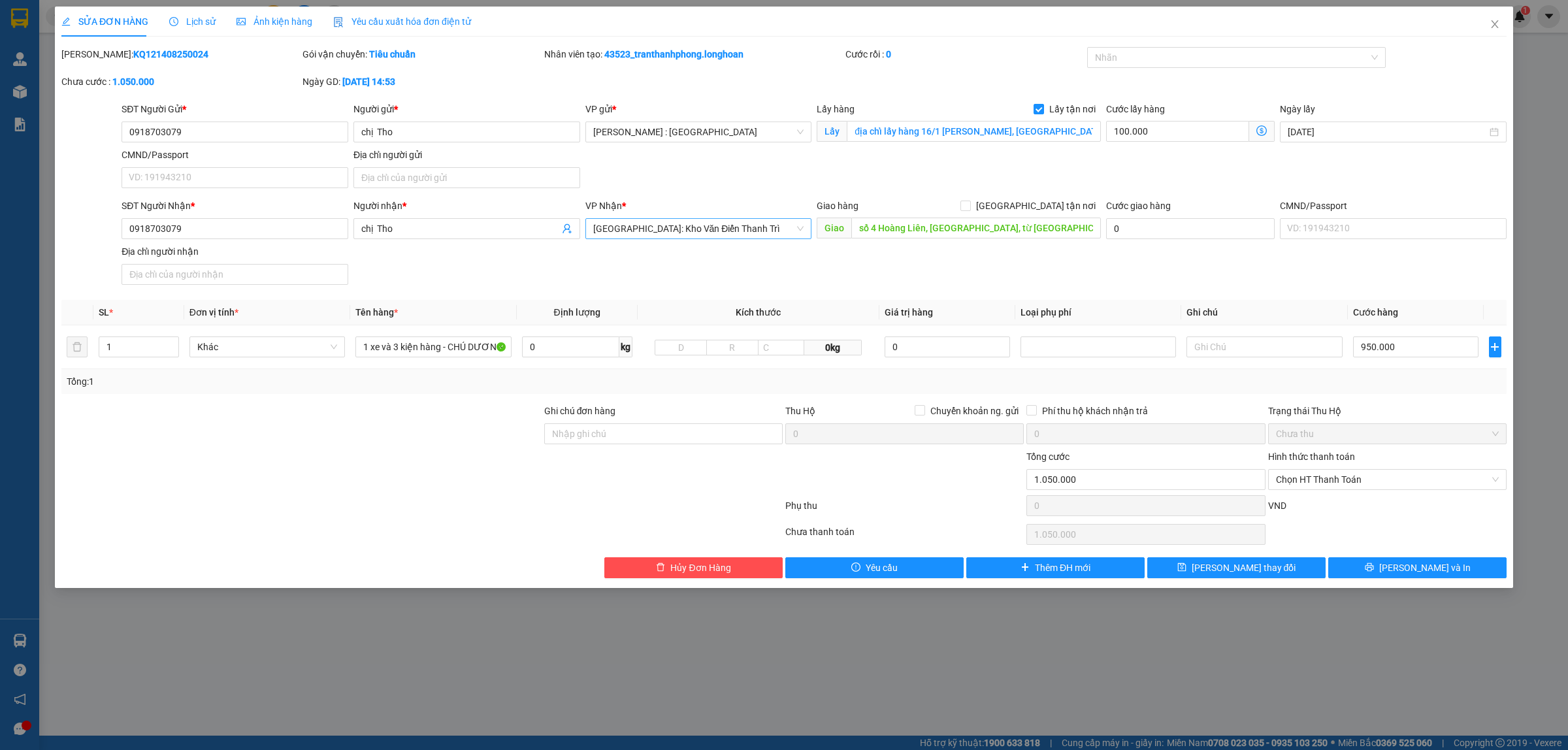
click at [966, 178] on div "SĐT Người Gửi * 0918703079 Người gửi * chị Tho VP gửi * [PERSON_NAME] : [GEOGRA…" at bounding box center [814, 147] width 1390 height 91
click at [1060, 201] on span "[GEOGRAPHIC_DATA] tận nơi" at bounding box center [1036, 205] width 130 height 14
click at [970, 201] on input "[GEOGRAPHIC_DATA] tận nơi" at bounding box center [965, 205] width 9 height 9
checkbox input "true"
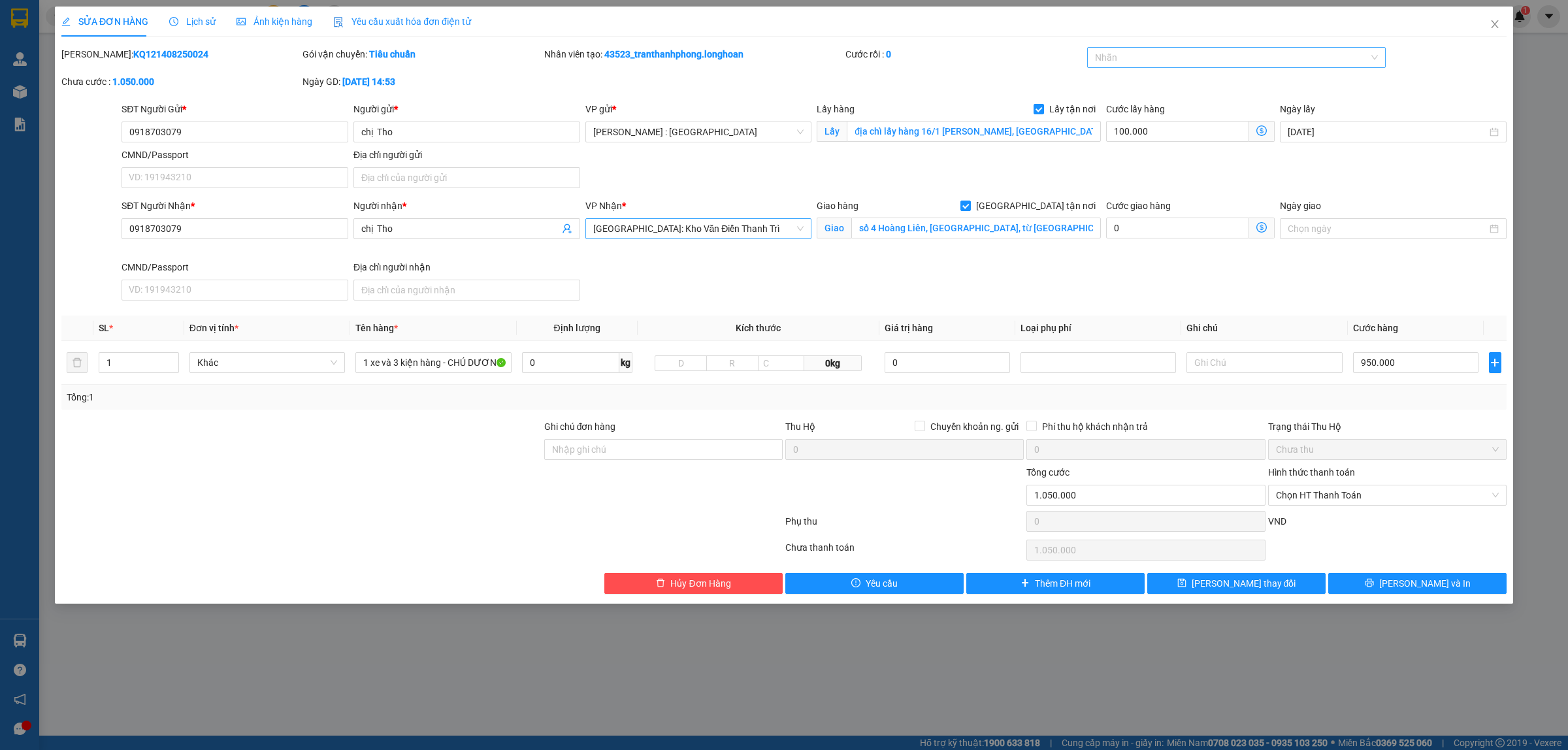
click at [1177, 51] on div at bounding box center [1230, 58] width 280 height 16
type input "giao"
click at [1160, 86] on div "[GEOGRAPHIC_DATA] tận nơi" at bounding box center [1237, 84] width 283 height 14
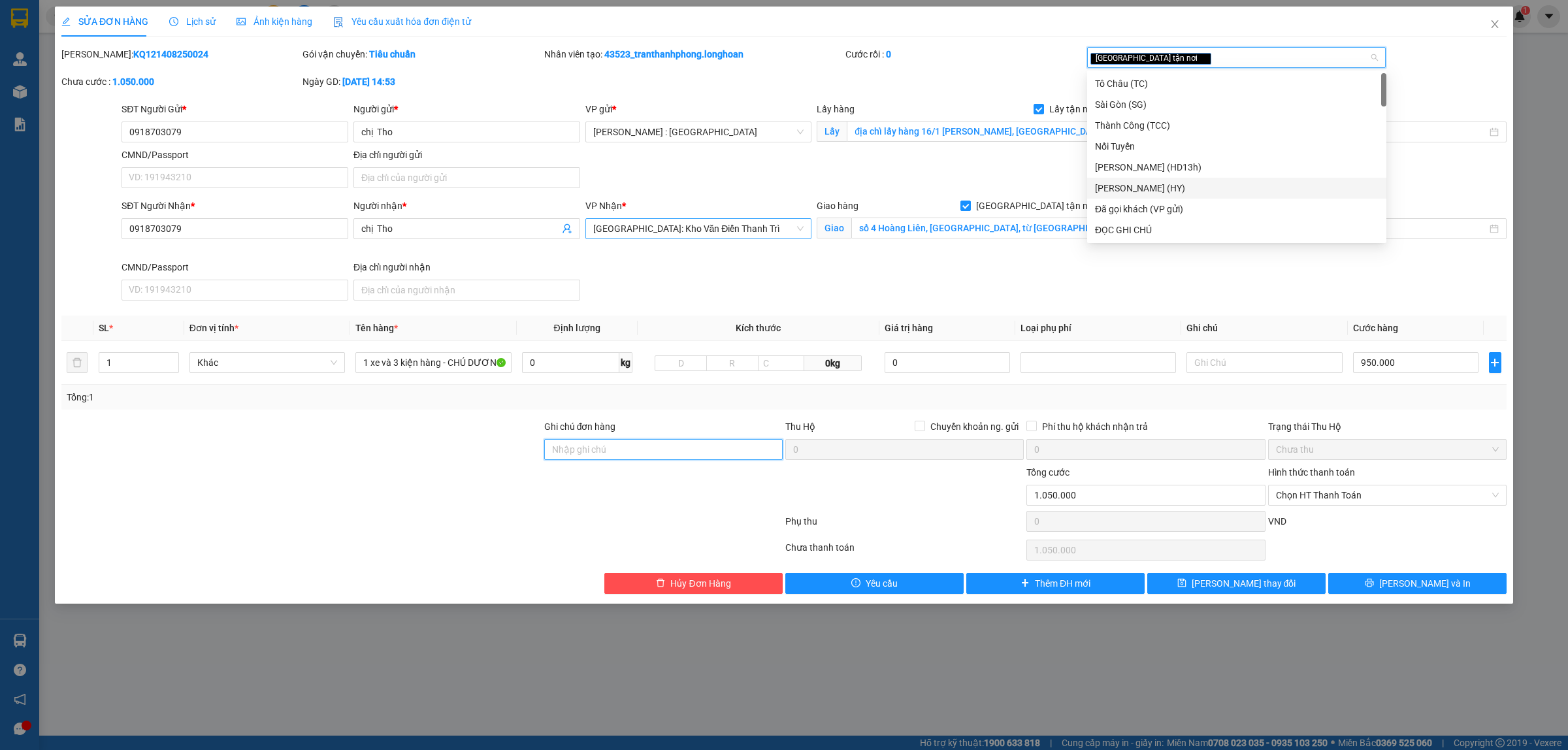
click at [602, 453] on input "Ghi chú đơn hàng" at bounding box center [663, 449] width 238 height 21
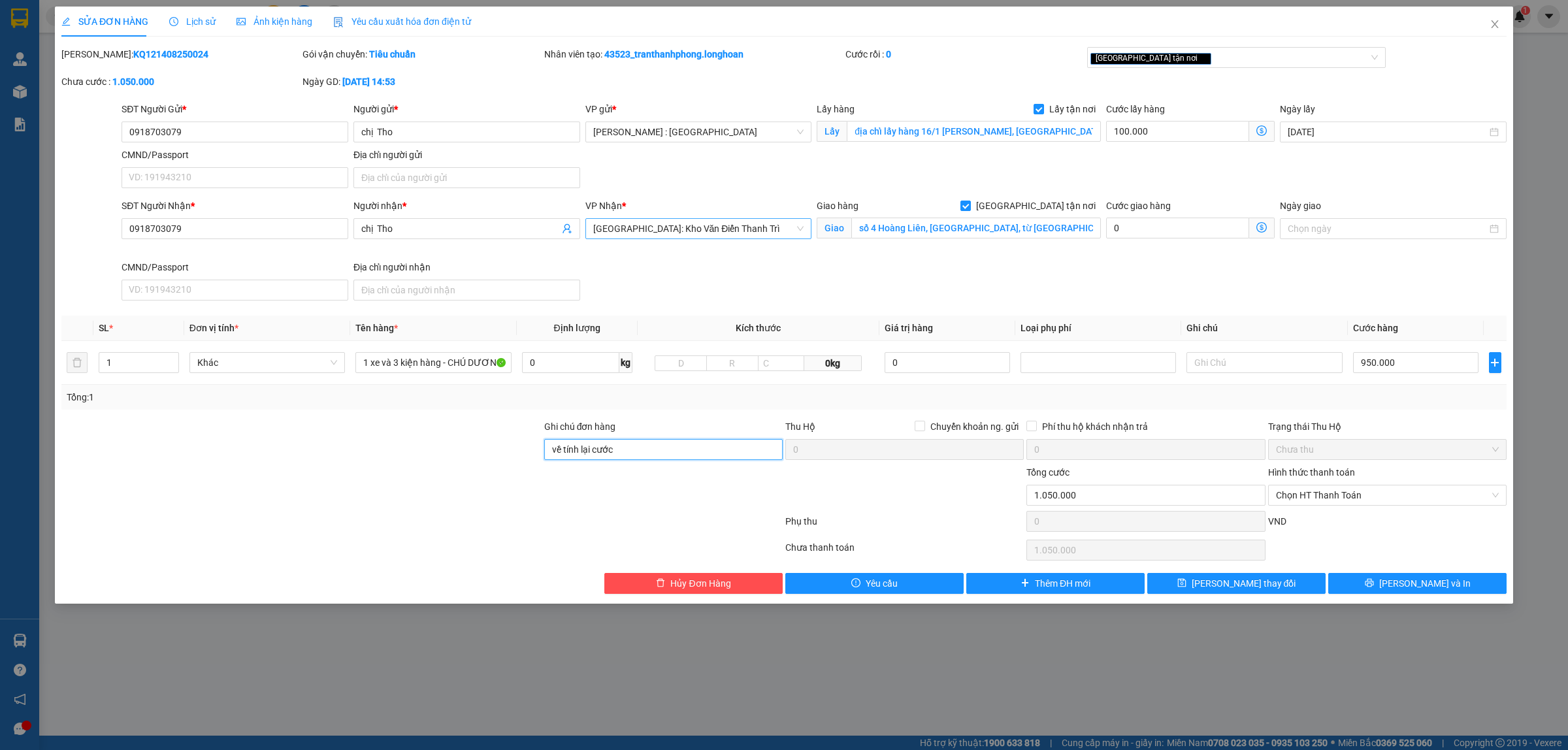
type input "về tính lại cước"
click at [1221, 588] on span "[PERSON_NAME] thay đổi" at bounding box center [1244, 583] width 105 height 14
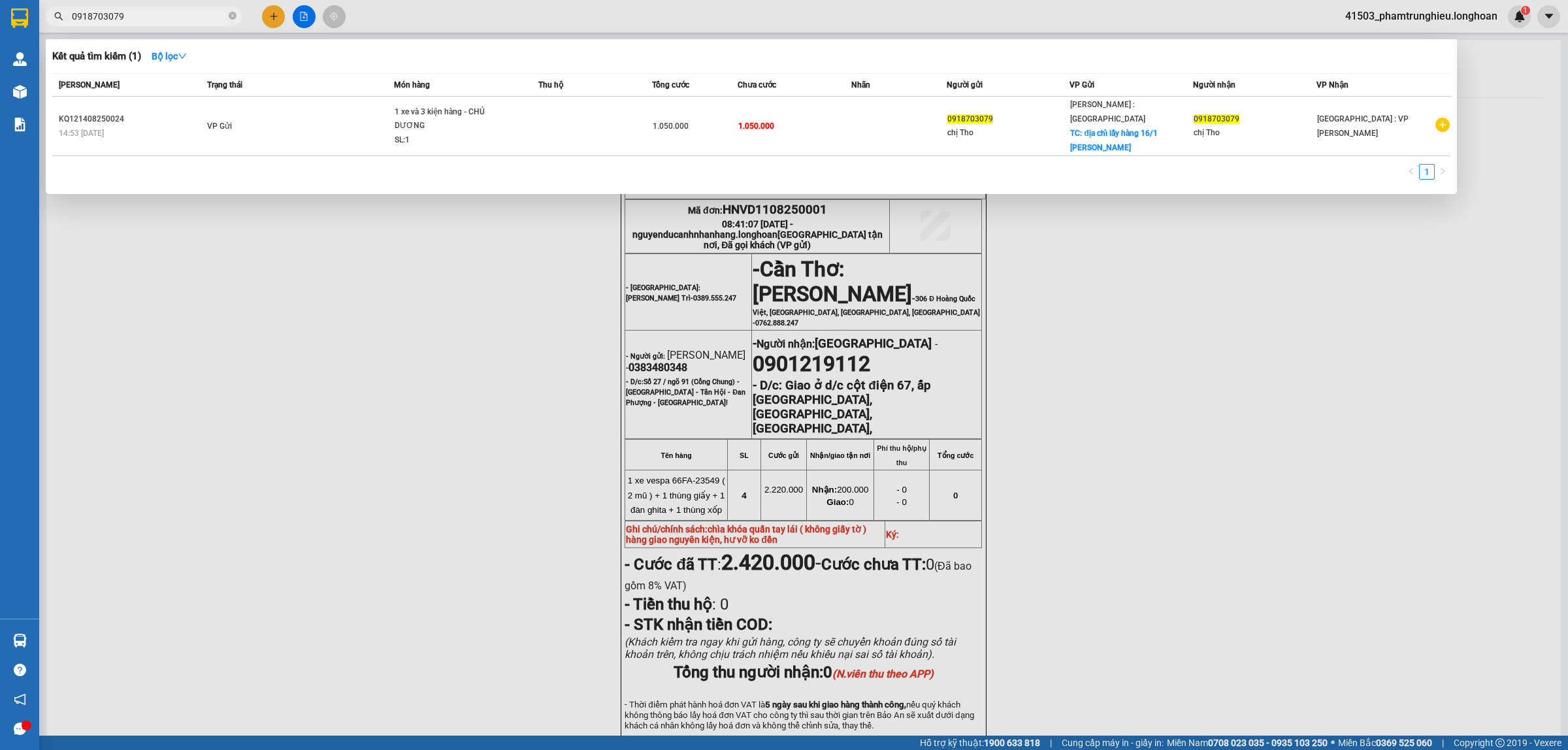
click at [148, 10] on input "0918703079" at bounding box center [149, 16] width 154 height 14
click at [158, 25] on span "0918703079" at bounding box center [143, 16] width 196 height 20
click at [138, 17] on input "0918703079" at bounding box center [149, 16] width 154 height 14
click at [151, 23] on span "0918703079" at bounding box center [143, 16] width 196 height 20
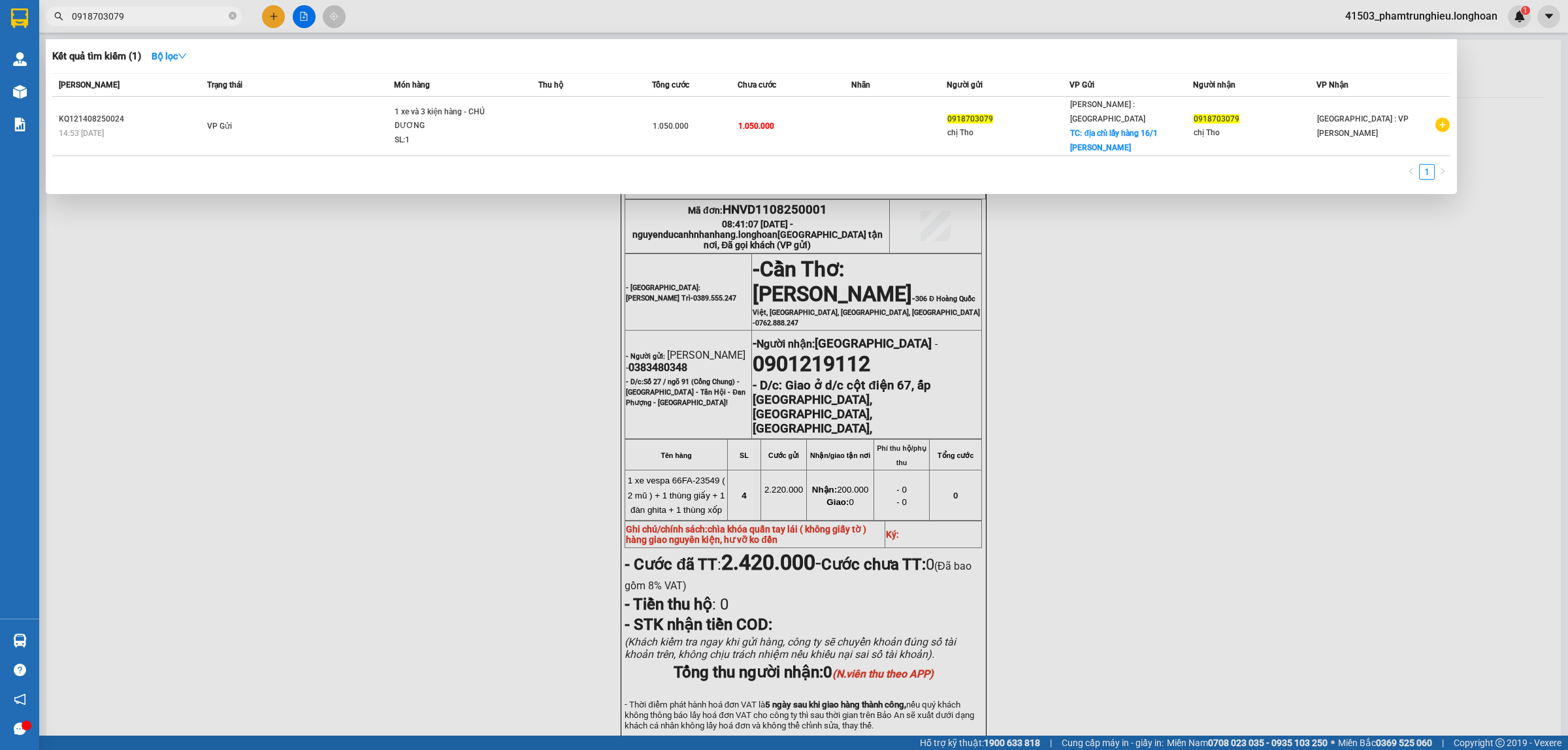
click at [161, 16] on input "0918703079" at bounding box center [149, 16] width 154 height 14
click at [200, 14] on input "0918703079" at bounding box center [149, 16] width 154 height 14
click at [166, 14] on input "0918703079" at bounding box center [149, 16] width 154 height 14
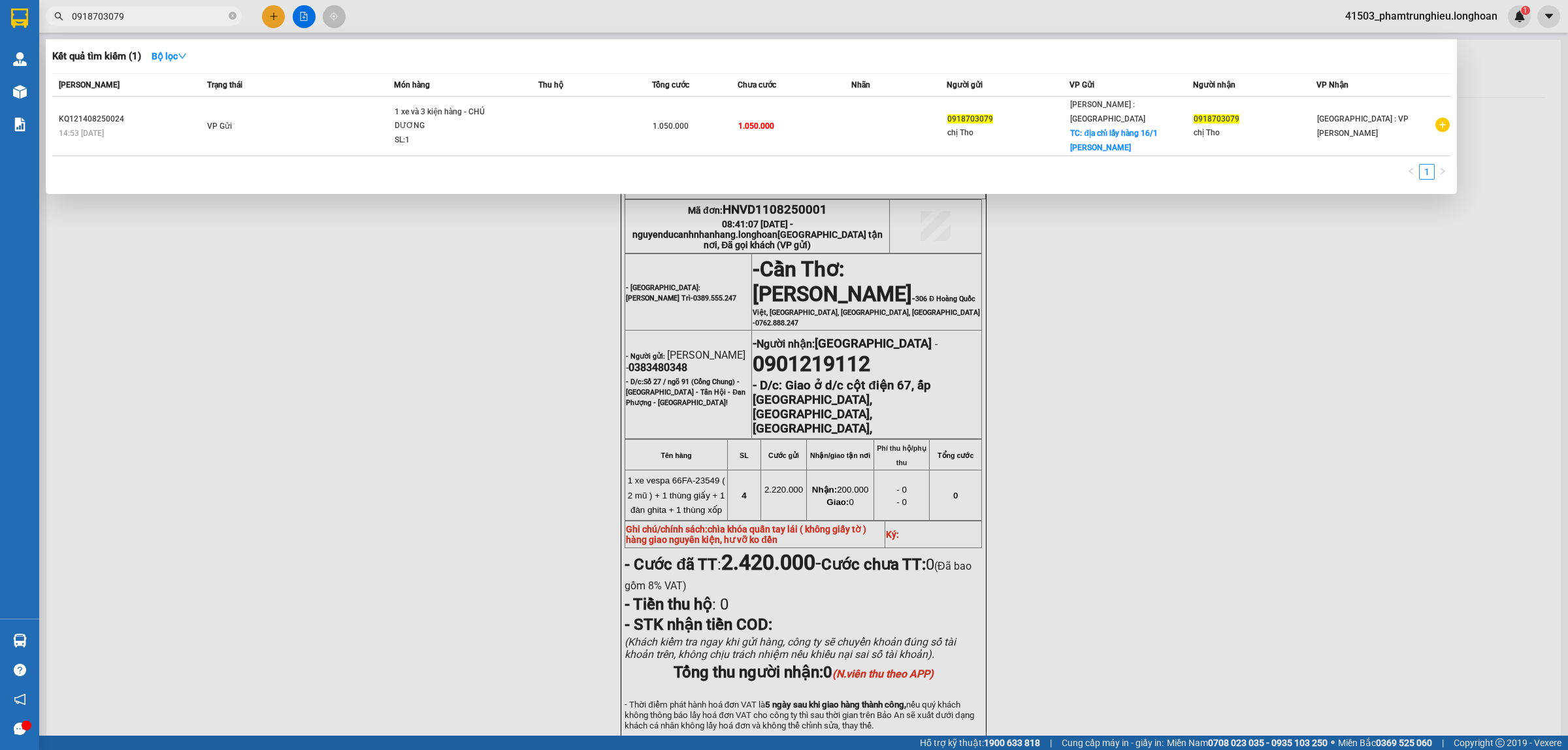
click at [166, 14] on input "0918703079" at bounding box center [149, 16] width 154 height 14
paste input "77959948"
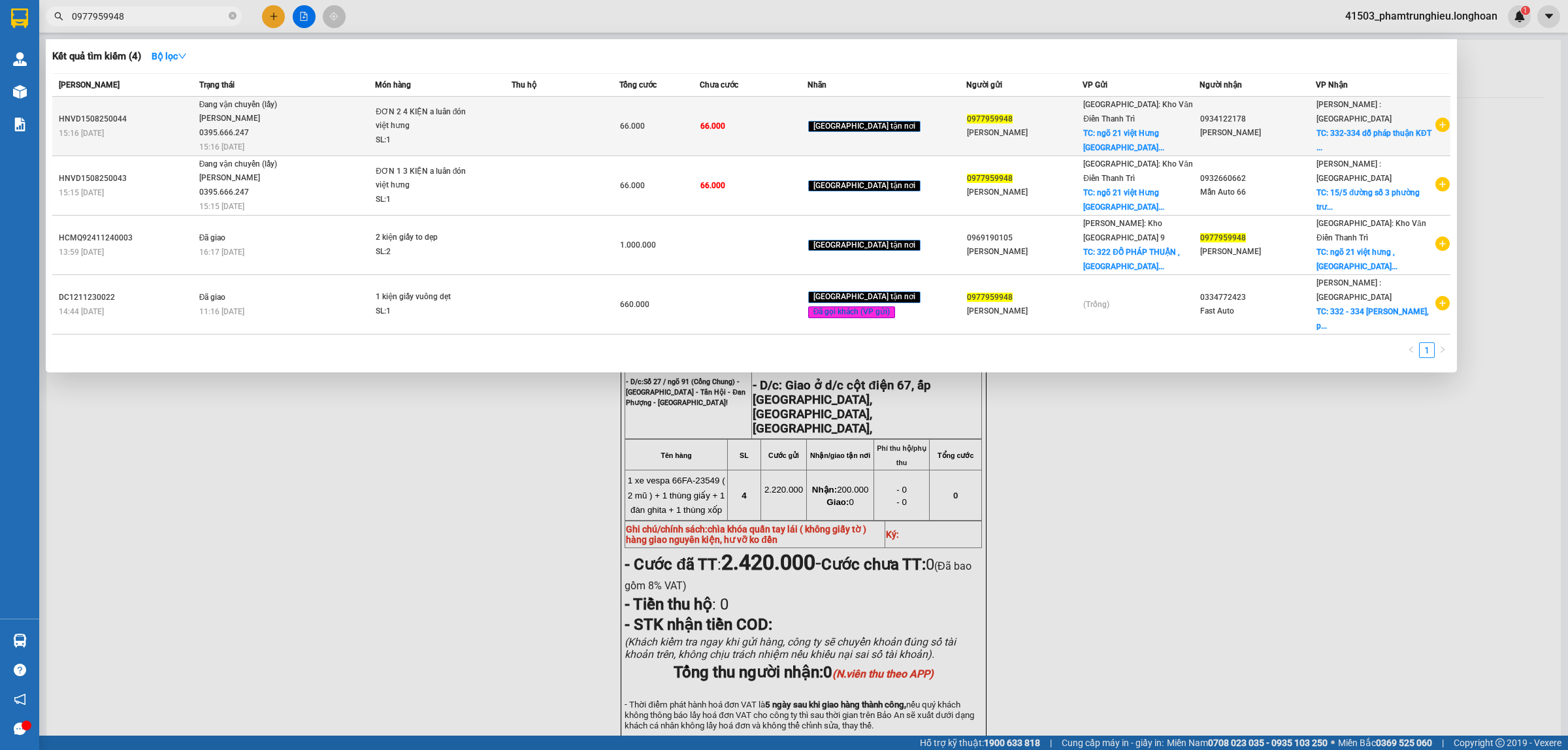
type input "0977959948"
click at [375, 118] on span "Đang vận chuyển (lấy) [PERSON_NAME] 0395.666.247 15:16 [DATE]" at bounding box center [287, 126] width 176 height 54
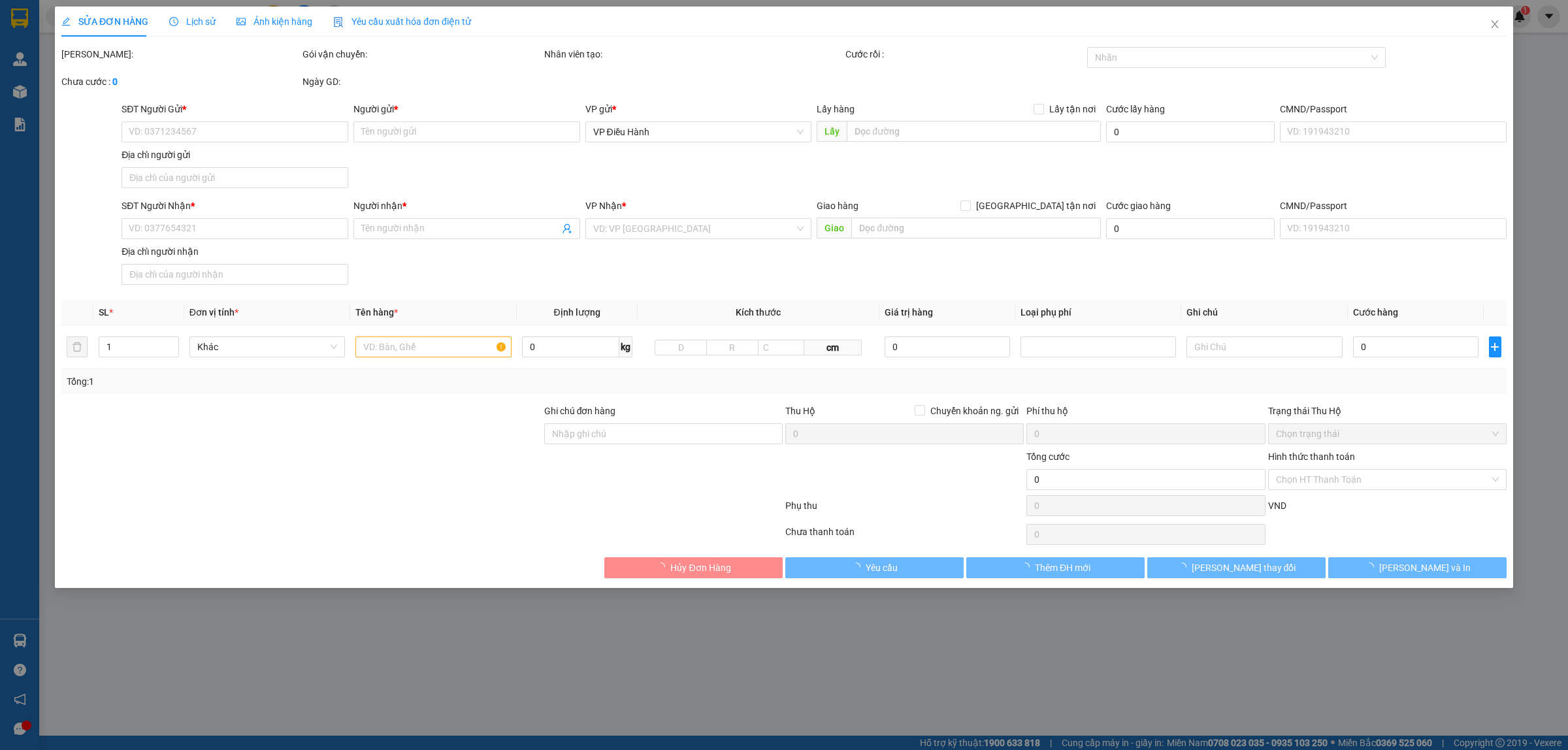
type input "0977959948"
type input "[PERSON_NAME]"
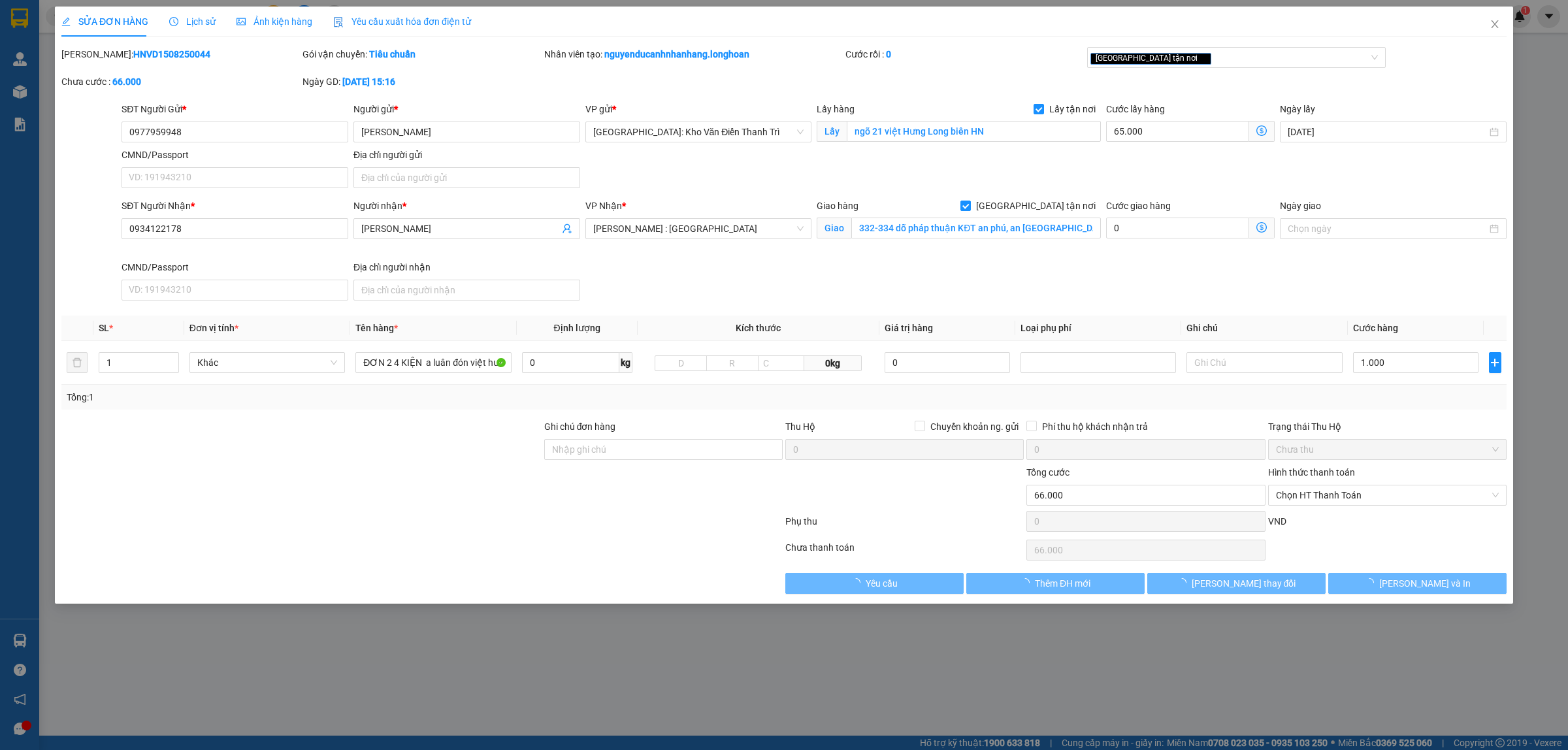
click at [206, 26] on span "Lịch sử" at bounding box center [193, 21] width 46 height 10
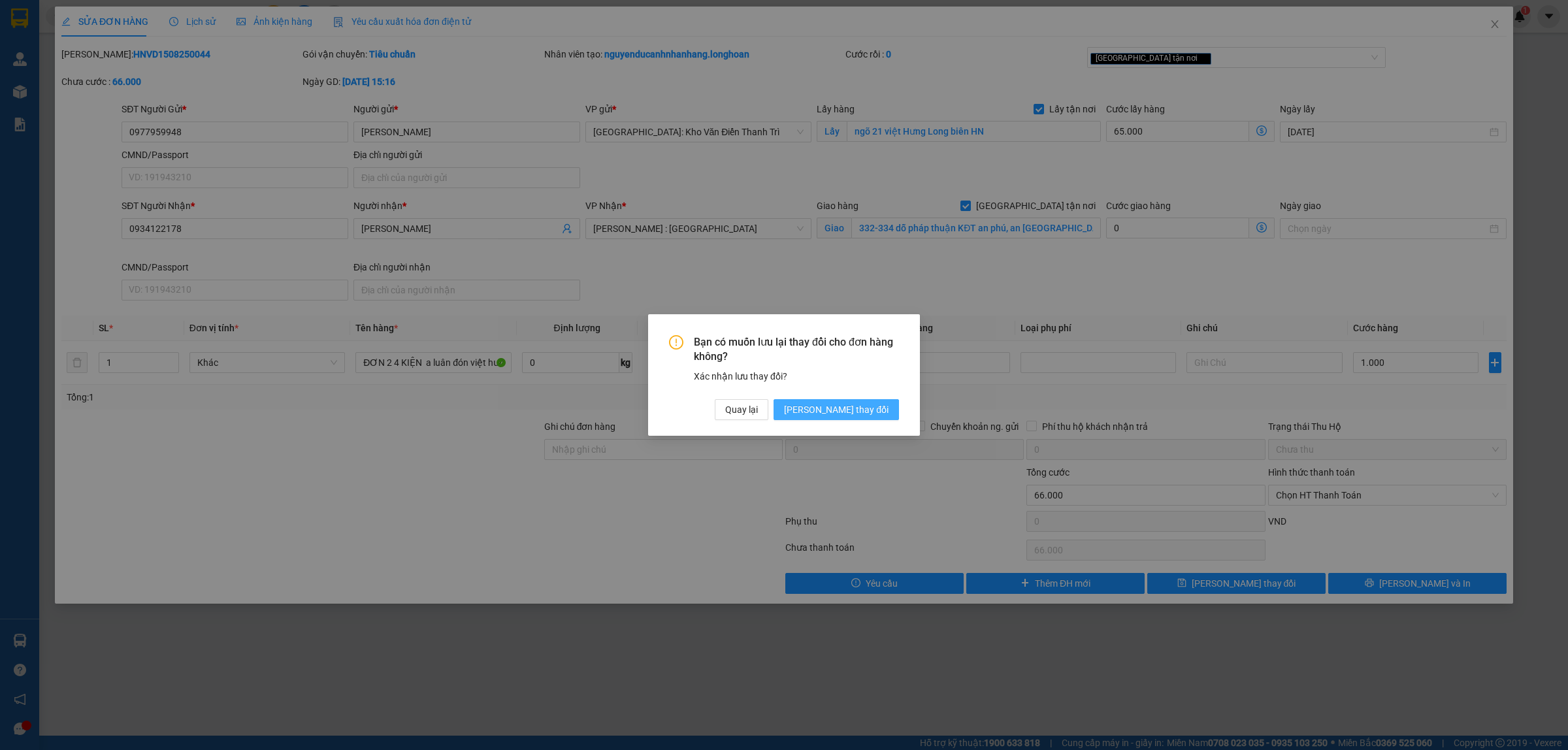
click at [880, 408] on span "[PERSON_NAME] thay đổi" at bounding box center [836, 409] width 105 height 14
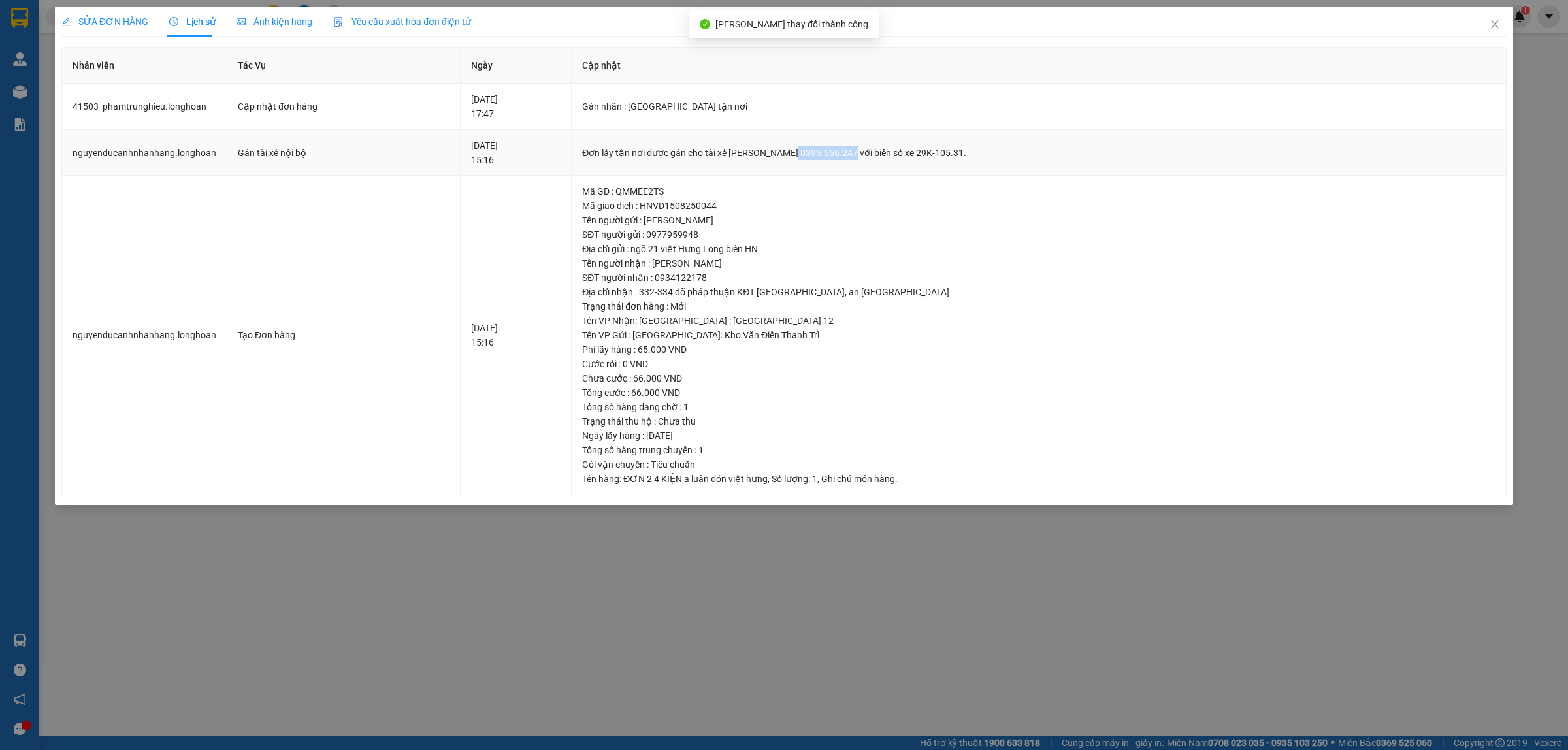
drag, startPoint x: 838, startPoint y: 155, endPoint x: 882, endPoint y: 162, distance: 44.6
click at [882, 162] on td "Đơn lấy tận nơi được gán cho tài xế [PERSON_NAME] 0395.666.247 với biển số xe 2…" at bounding box center [1039, 154] width 935 height 46
click at [1491, 23] on icon "close" at bounding box center [1494, 24] width 10 height 10
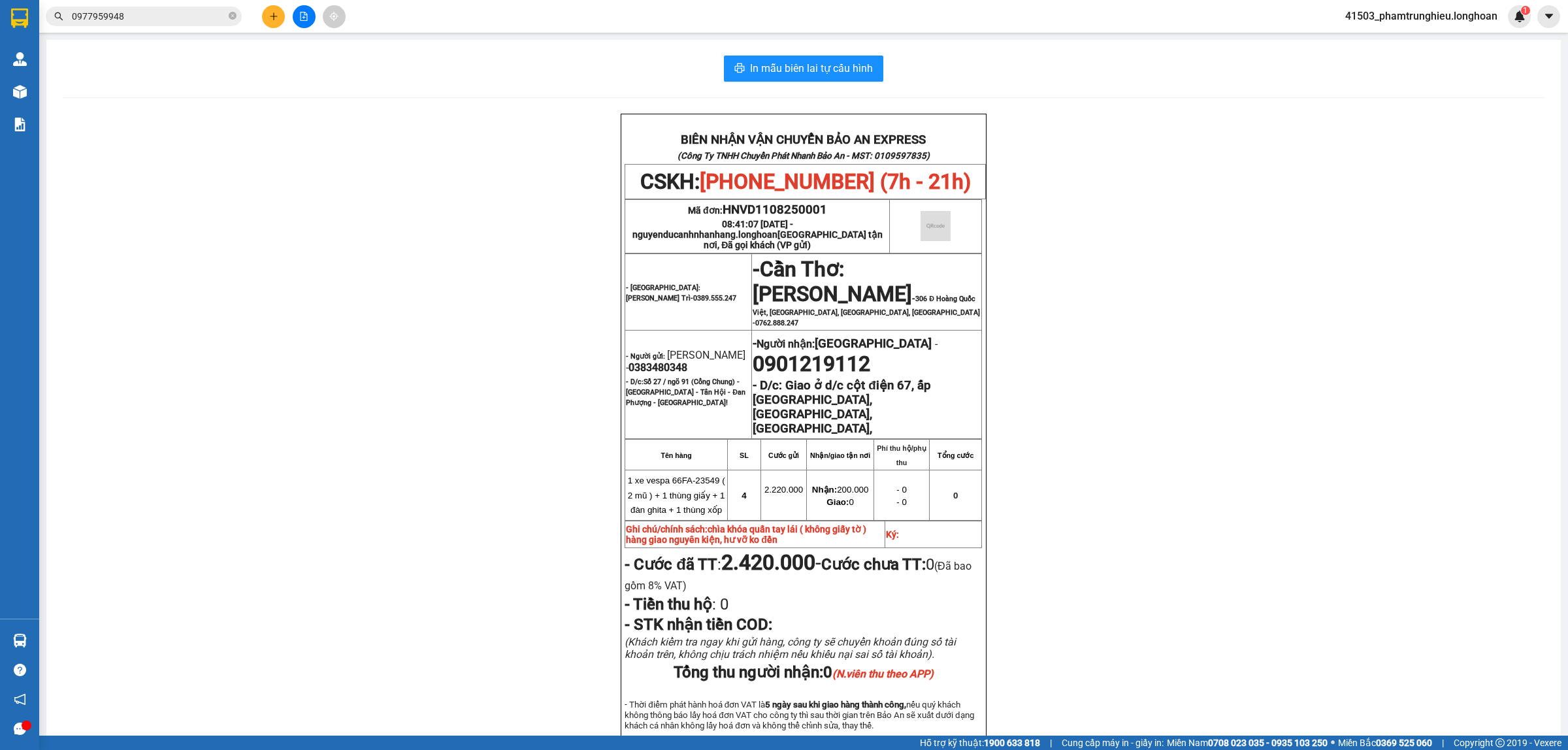
click at [183, 17] on input "0977959948" at bounding box center [149, 16] width 154 height 14
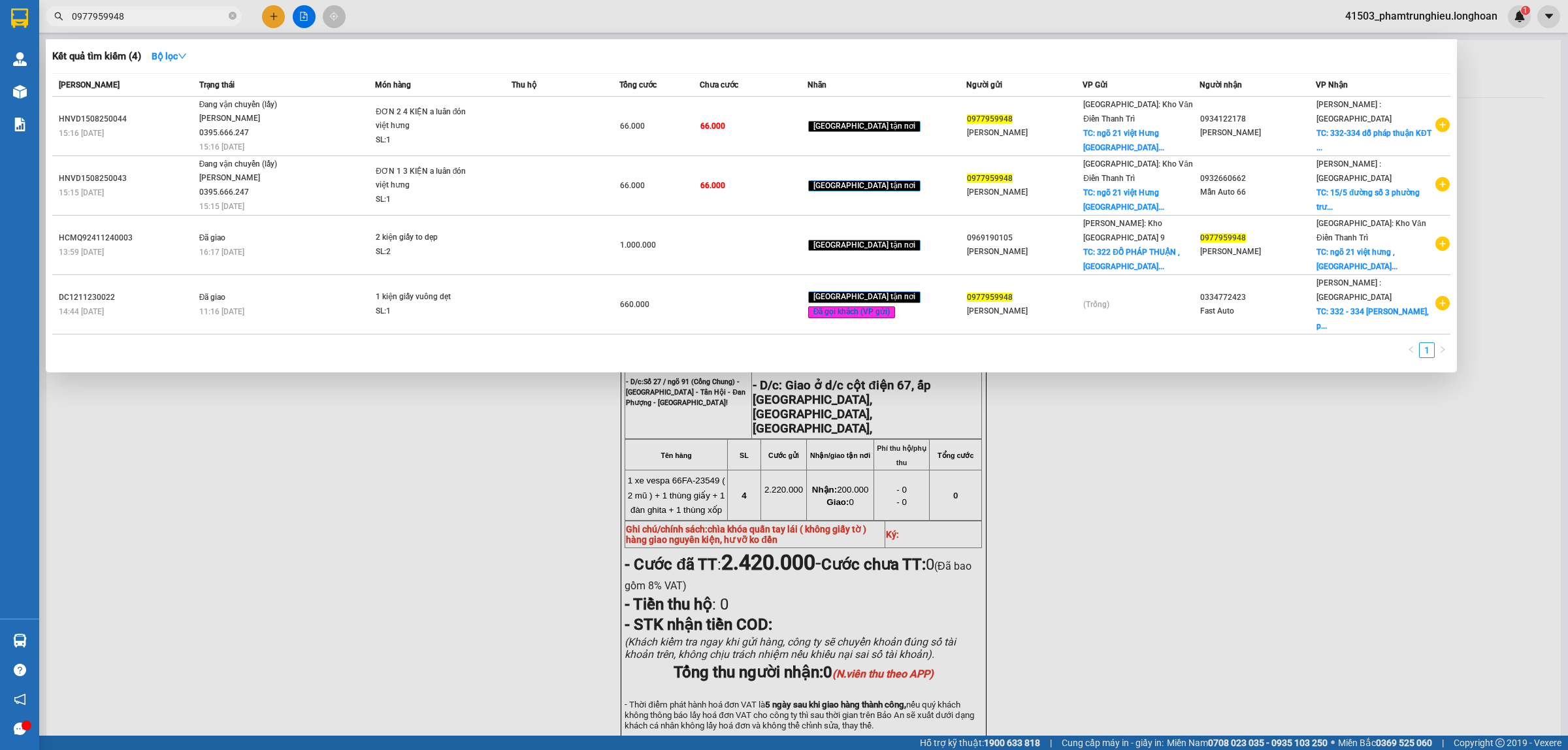
click at [183, 17] on input "0977959948" at bounding box center [149, 16] width 154 height 14
paste input "378228699"
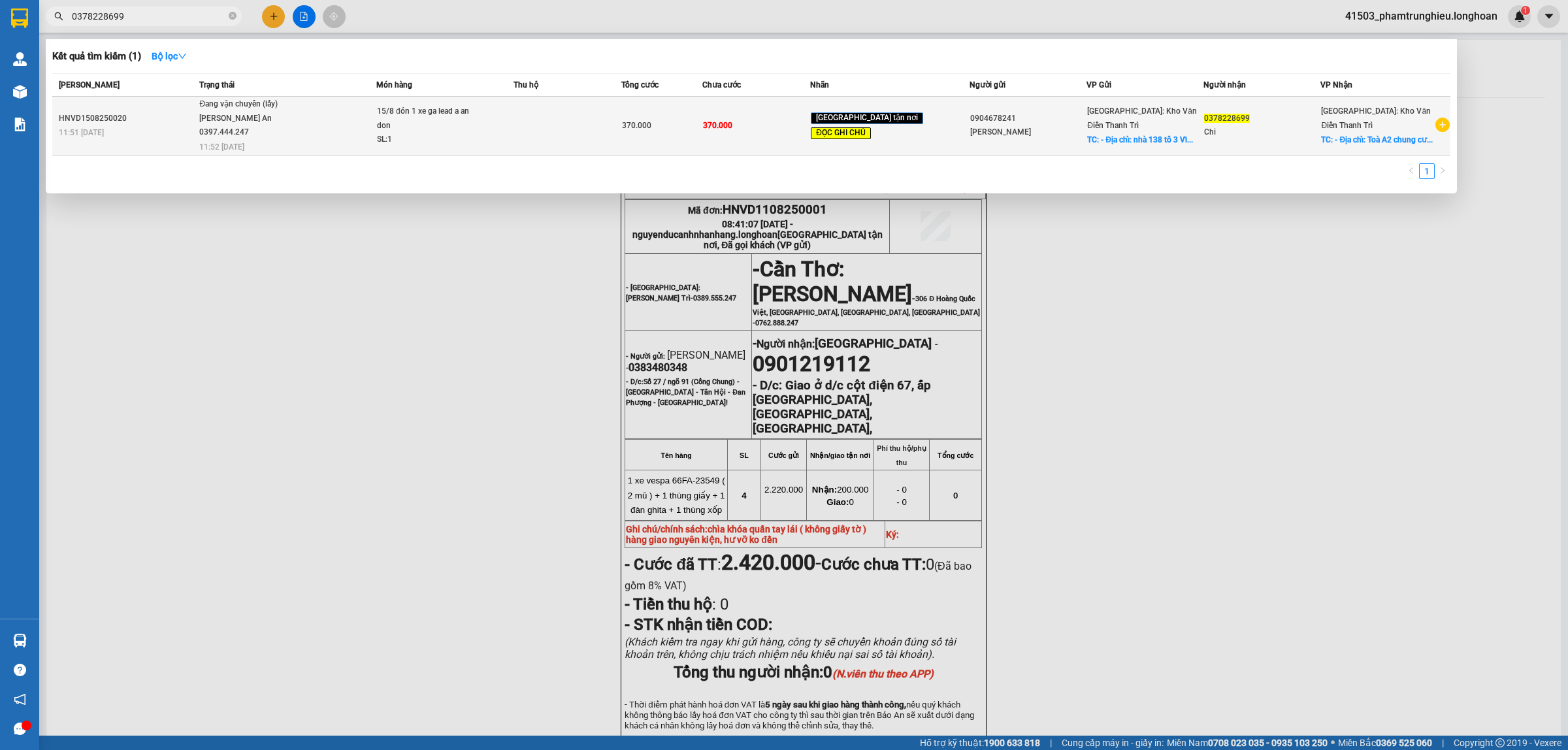
click at [334, 122] on span "Đang vận chuyển (lấy) [PERSON_NAME] An 0397.444.247 11:52 [DATE]" at bounding box center [287, 125] width 177 height 54
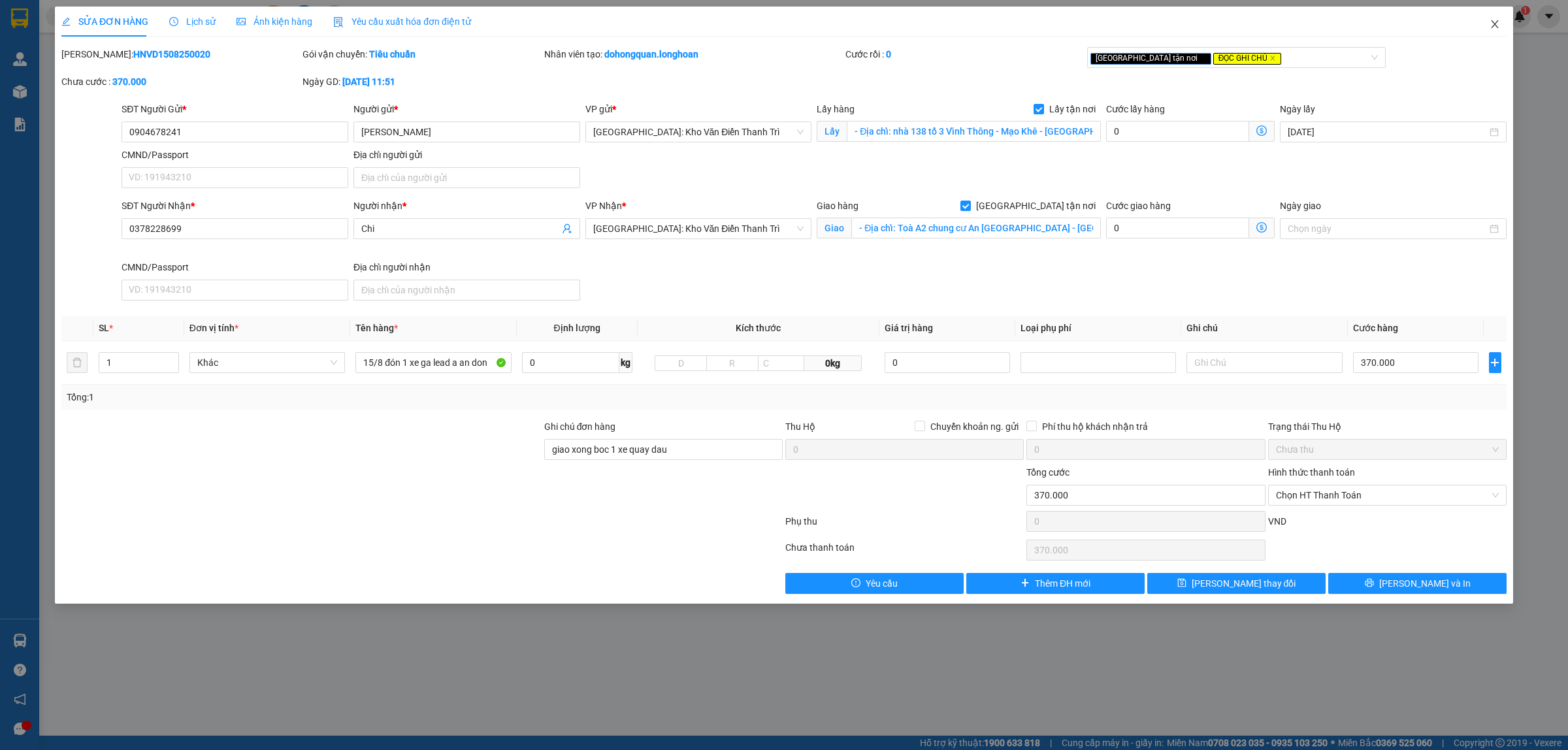
click at [1498, 20] on icon "close" at bounding box center [1494, 24] width 10 height 10
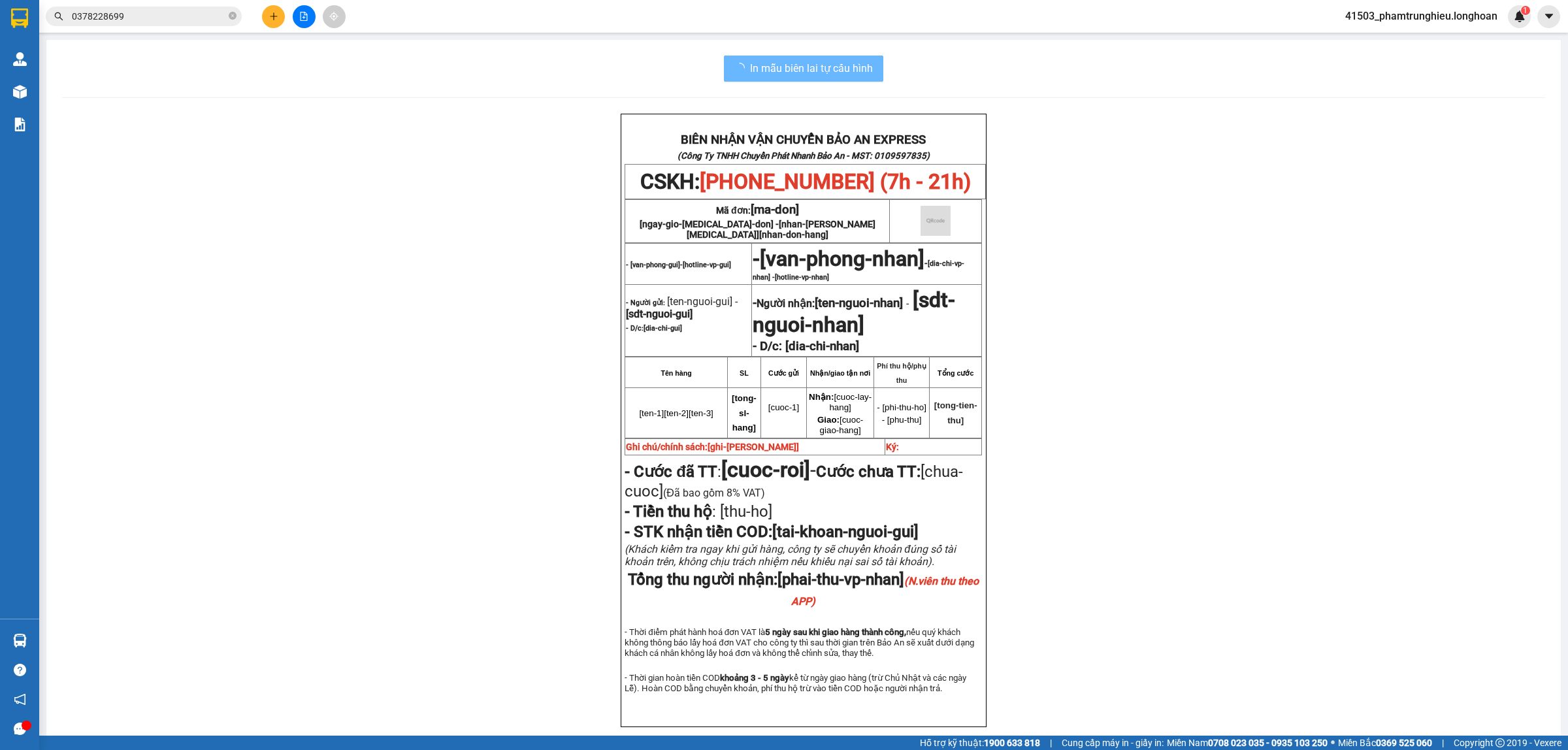
click at [175, 17] on input "0378228699" at bounding box center [149, 16] width 154 height 14
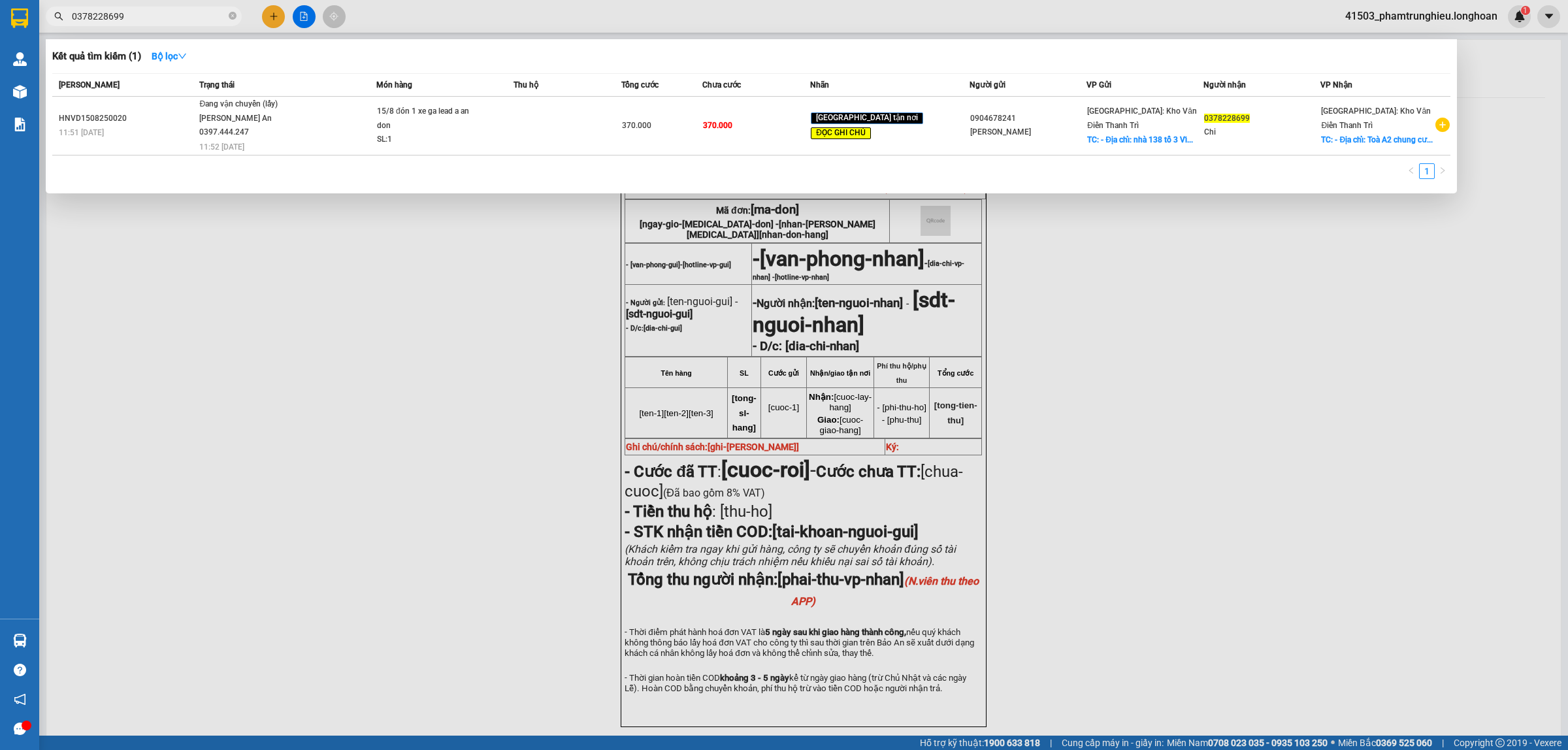
click at [175, 17] on input "0378228699" at bounding box center [149, 16] width 154 height 14
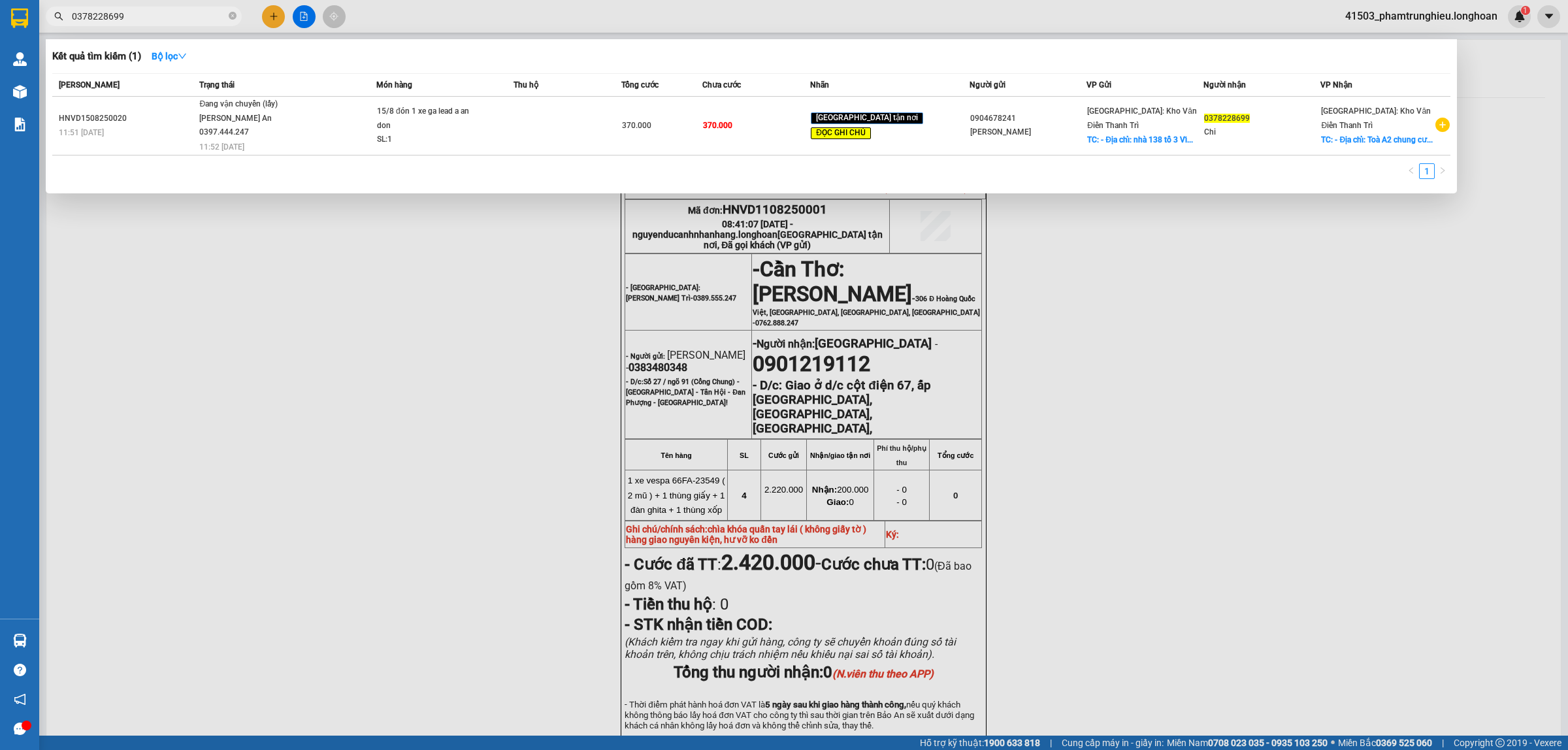
click at [187, 21] on input "0378228699" at bounding box center [149, 16] width 154 height 14
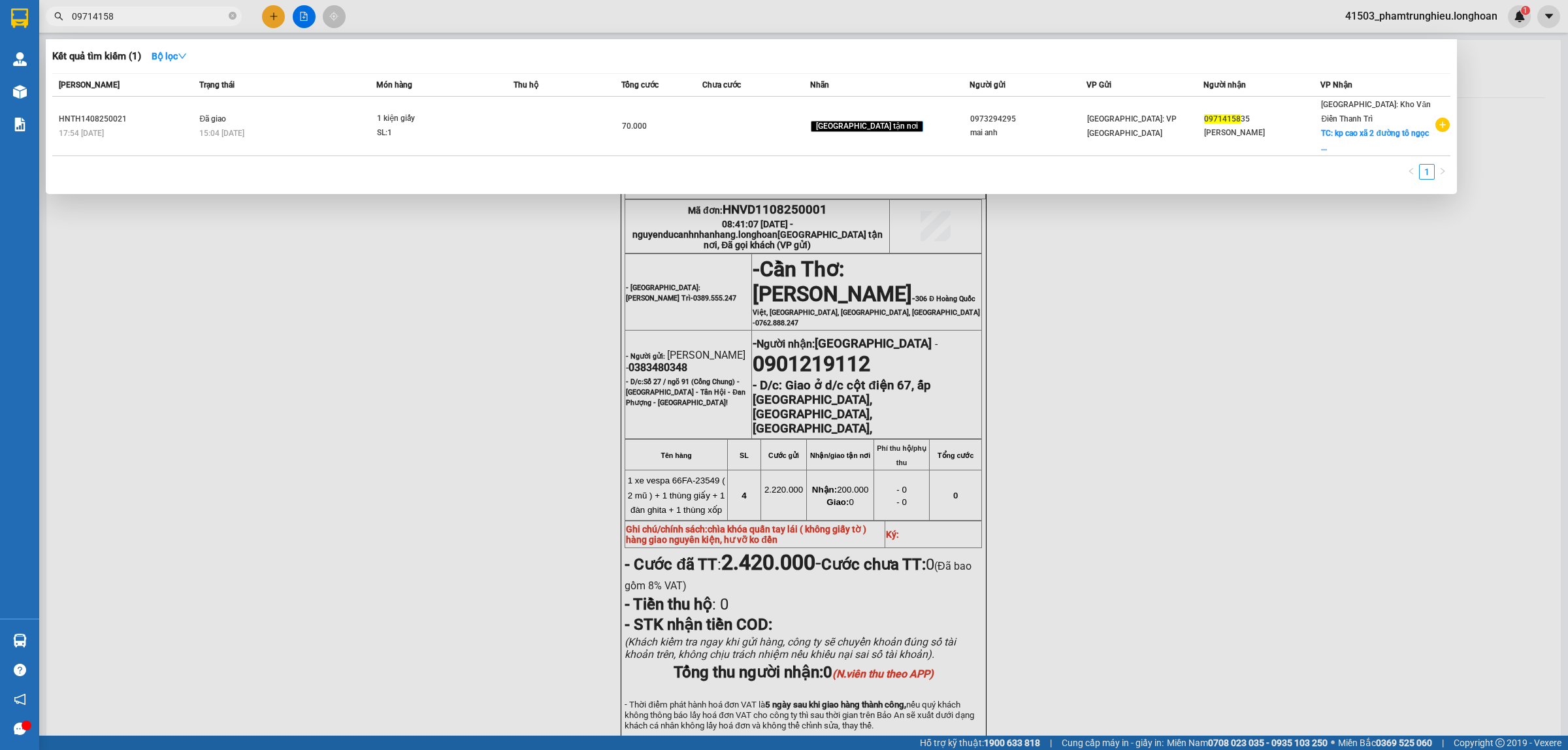
click at [151, 18] on input "09714158" at bounding box center [149, 16] width 154 height 14
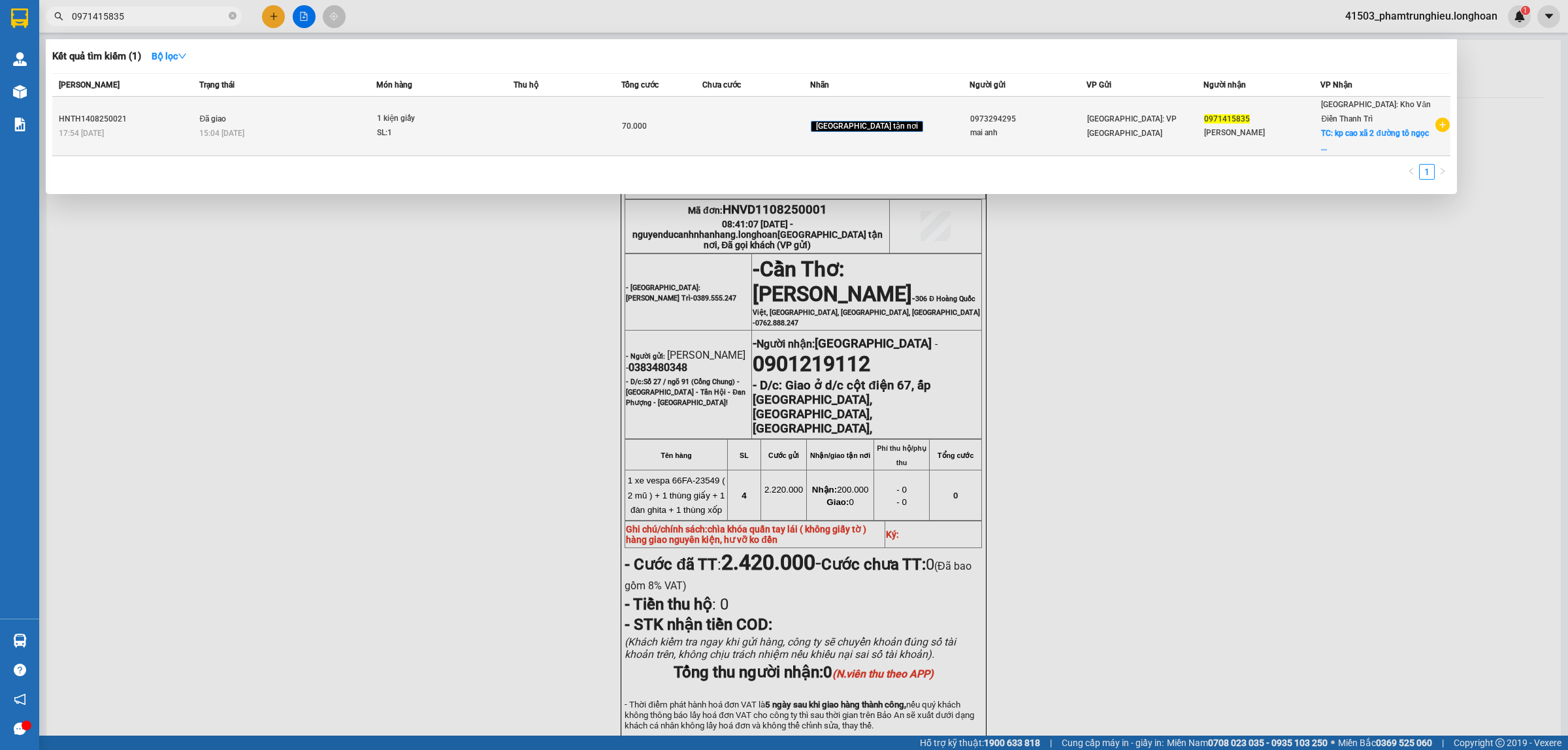
click at [426, 122] on div "1 kiện giấy" at bounding box center [426, 119] width 98 height 14
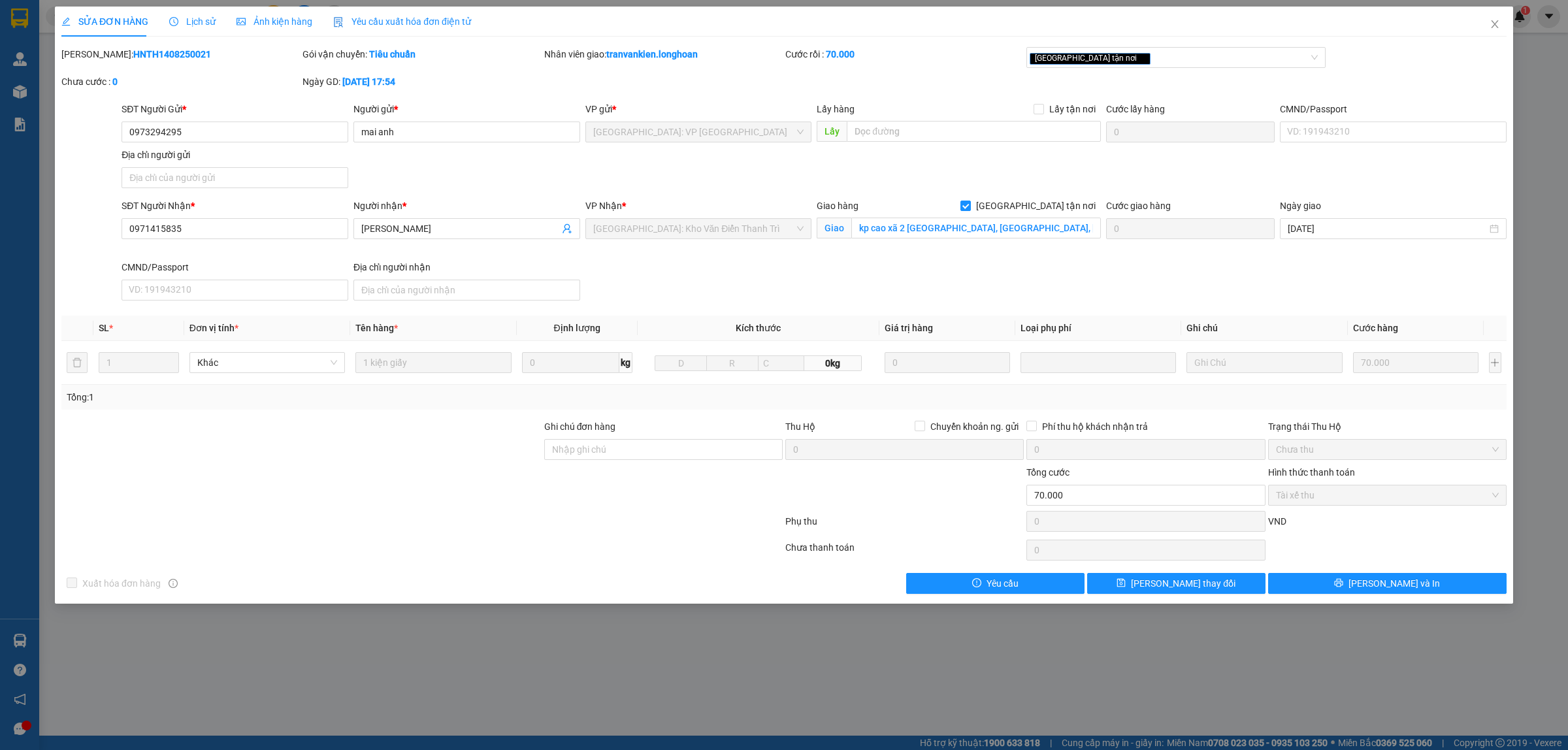
click at [208, 22] on span "Lịch sử" at bounding box center [193, 21] width 46 height 10
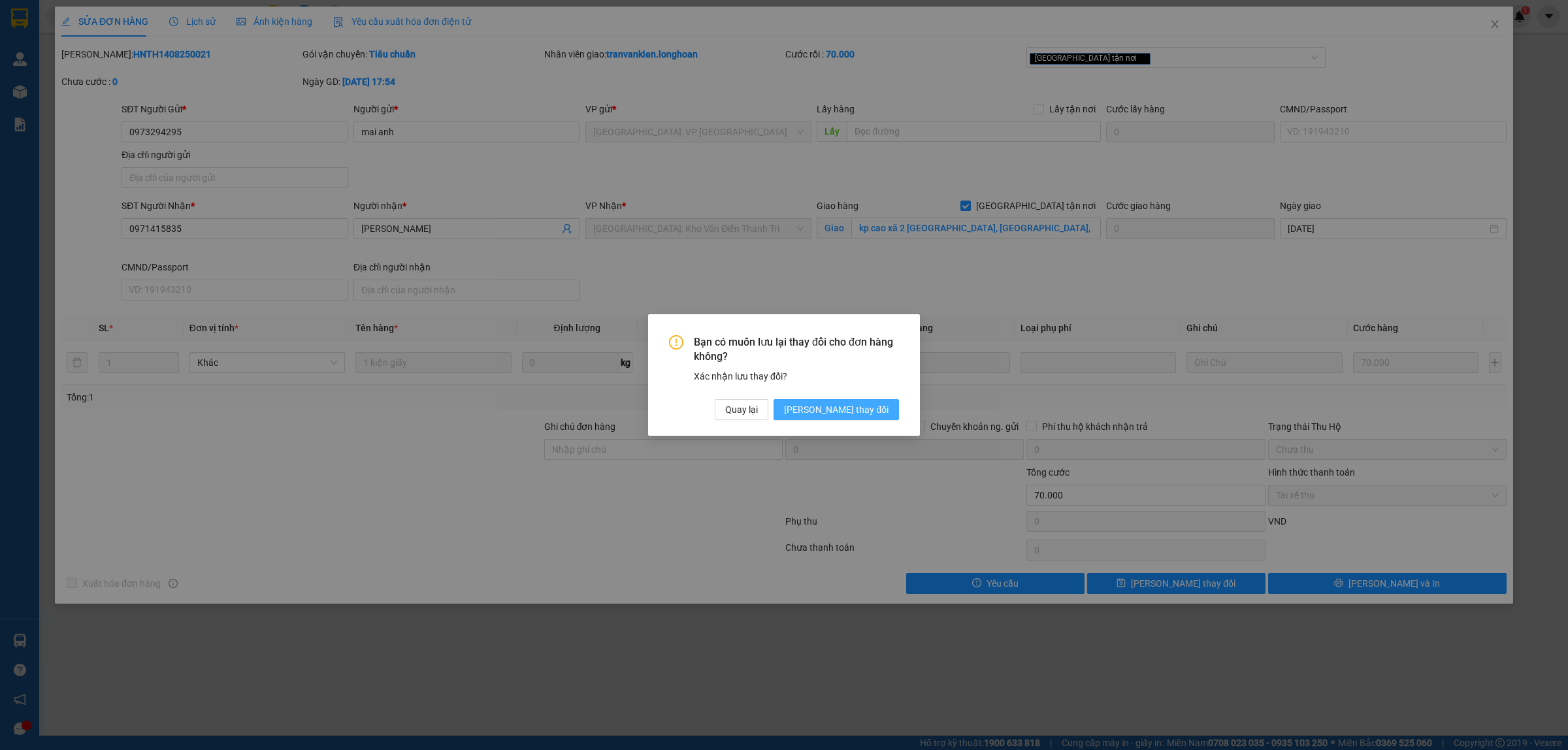
click at [878, 404] on span "[PERSON_NAME] thay đổi" at bounding box center [836, 409] width 105 height 14
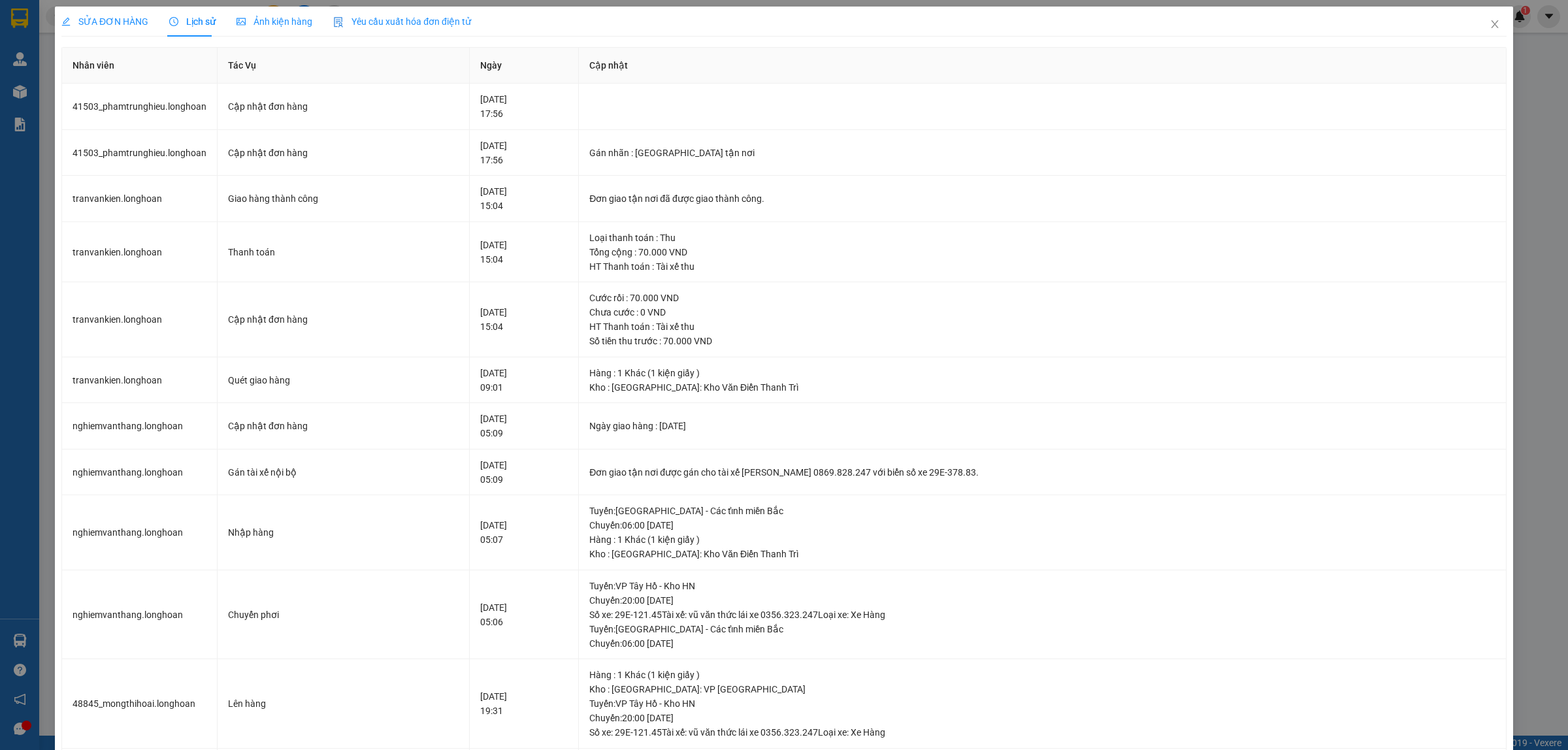
click at [103, 26] on span "SỬA ĐƠN HÀNG" at bounding box center [105, 21] width 87 height 10
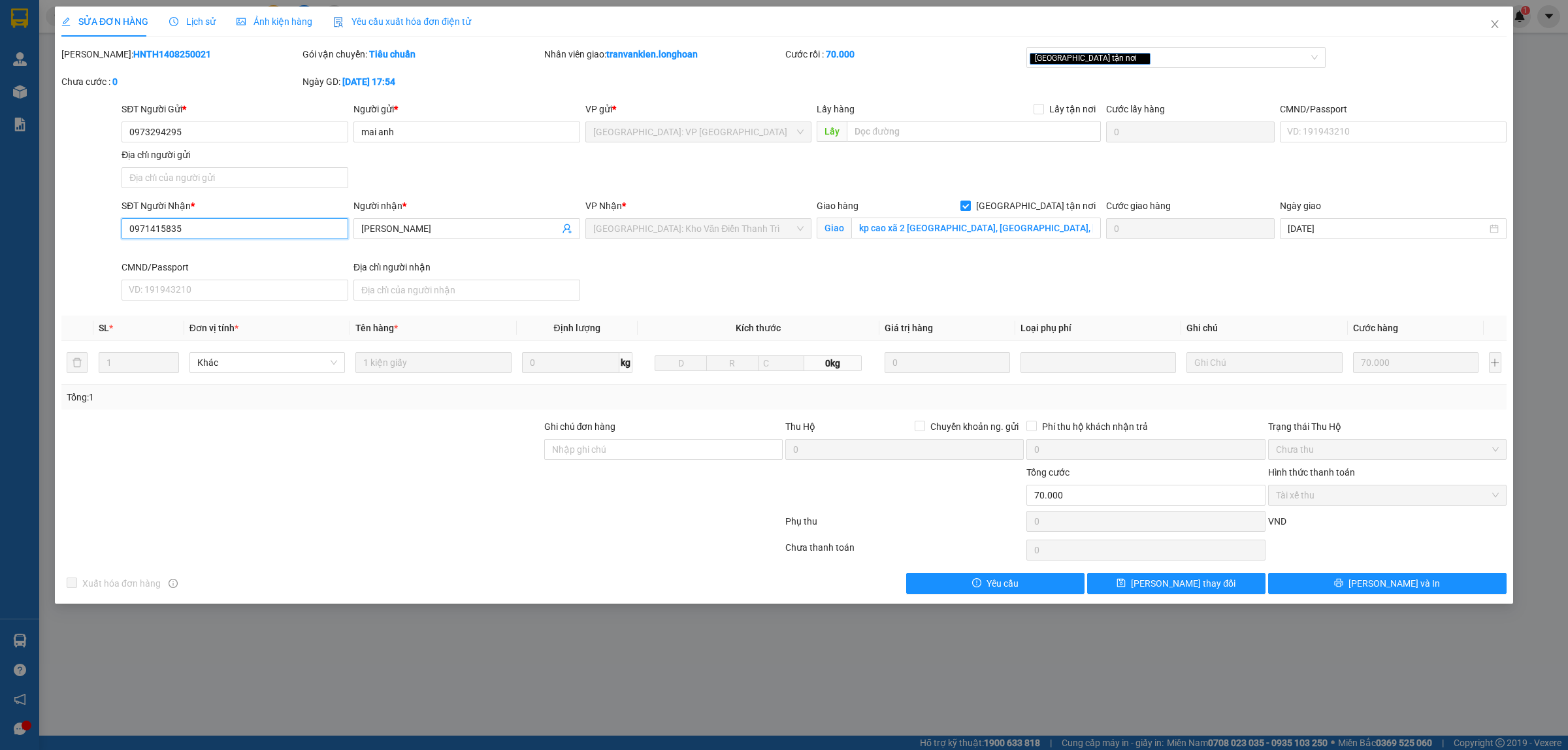
click at [233, 233] on input "0971415835" at bounding box center [234, 229] width 226 height 21
click at [1073, 233] on input "kp cao xã 2 [GEOGRAPHIC_DATA], [GEOGRAPHIC_DATA], [GEOGRAPHIC_DATA]" at bounding box center [976, 228] width 250 height 21
click at [190, 17] on span "Lịch sử" at bounding box center [193, 21] width 46 height 10
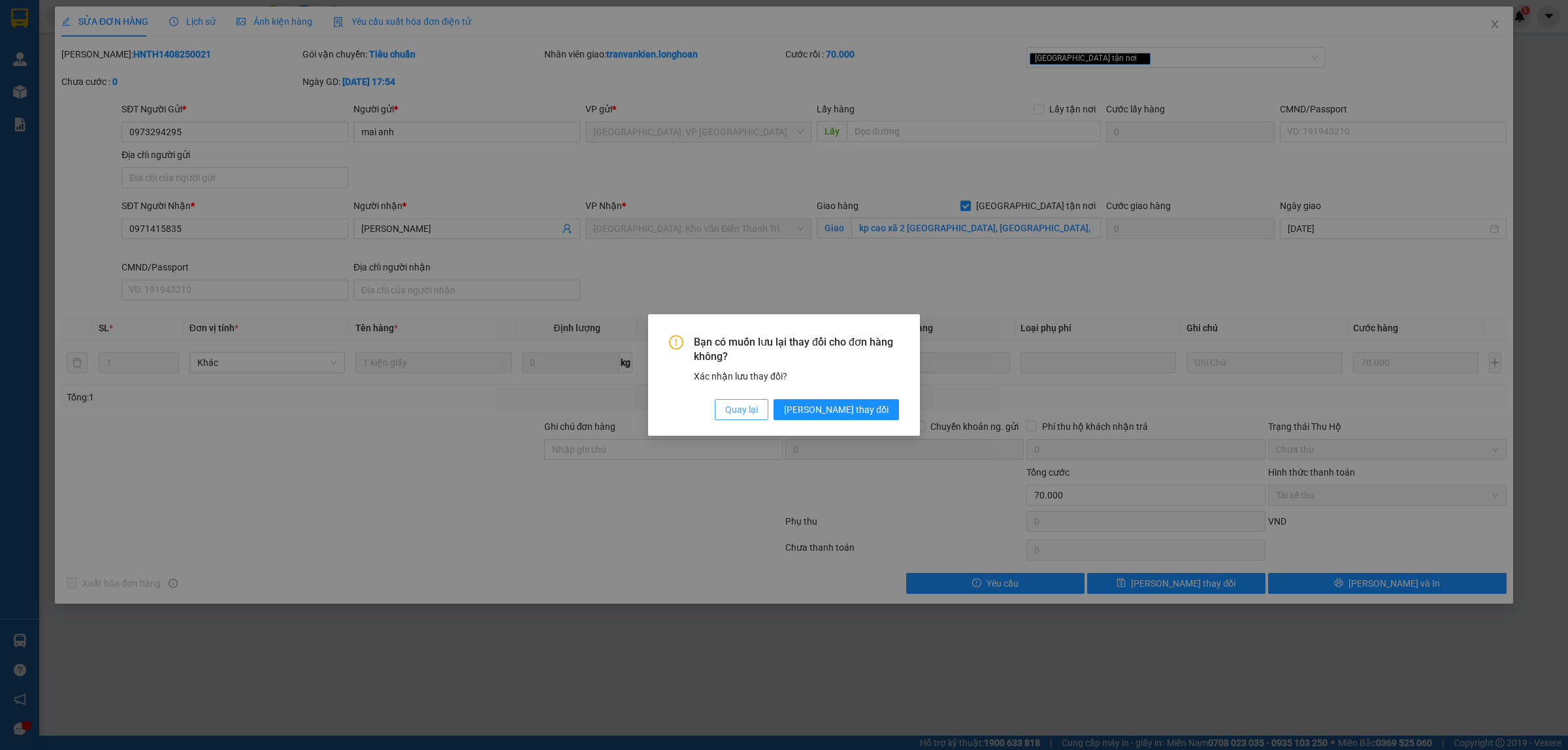
click at [768, 412] on button "Quay lại" at bounding box center [741, 409] width 54 height 21
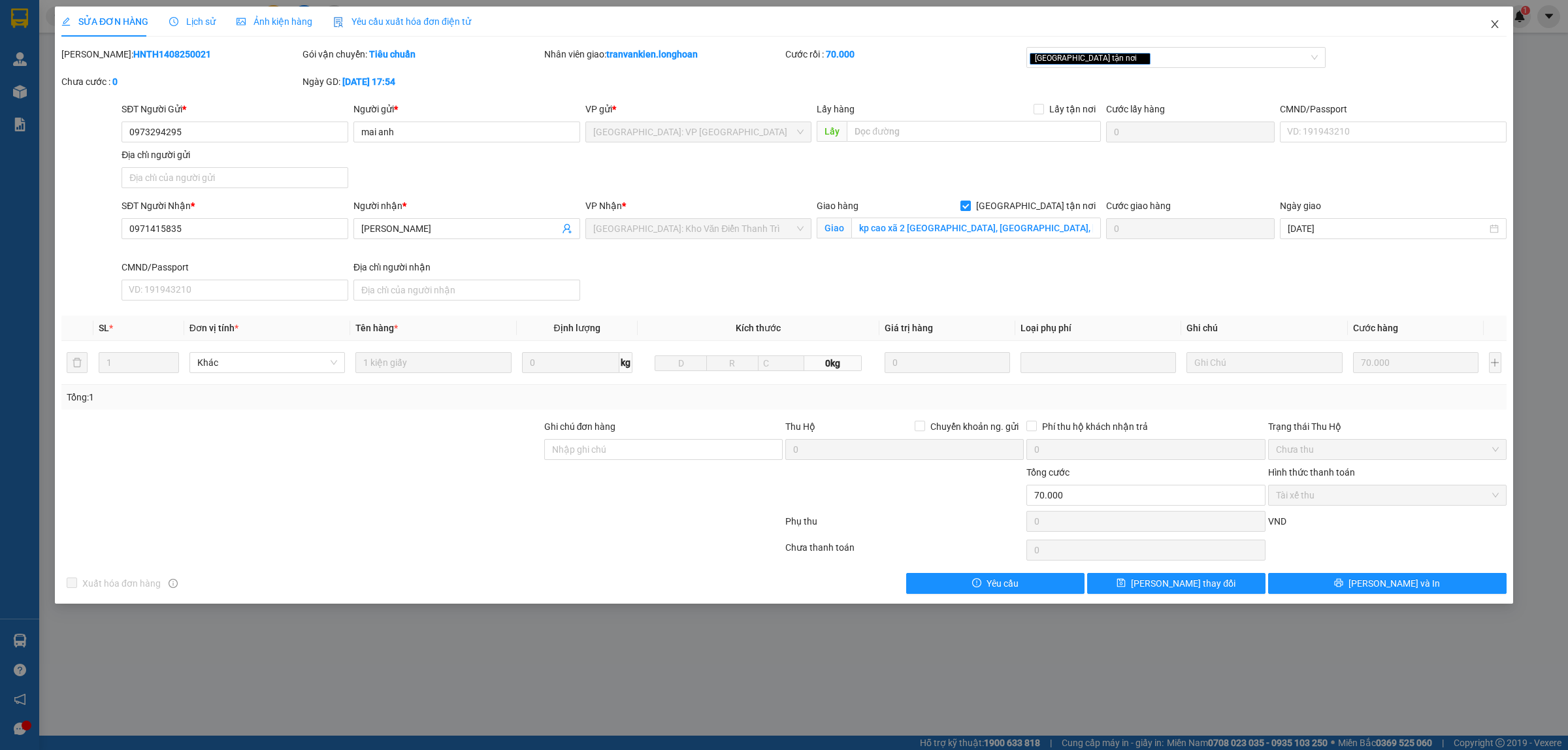
click at [1491, 27] on icon "close" at bounding box center [1494, 24] width 10 height 10
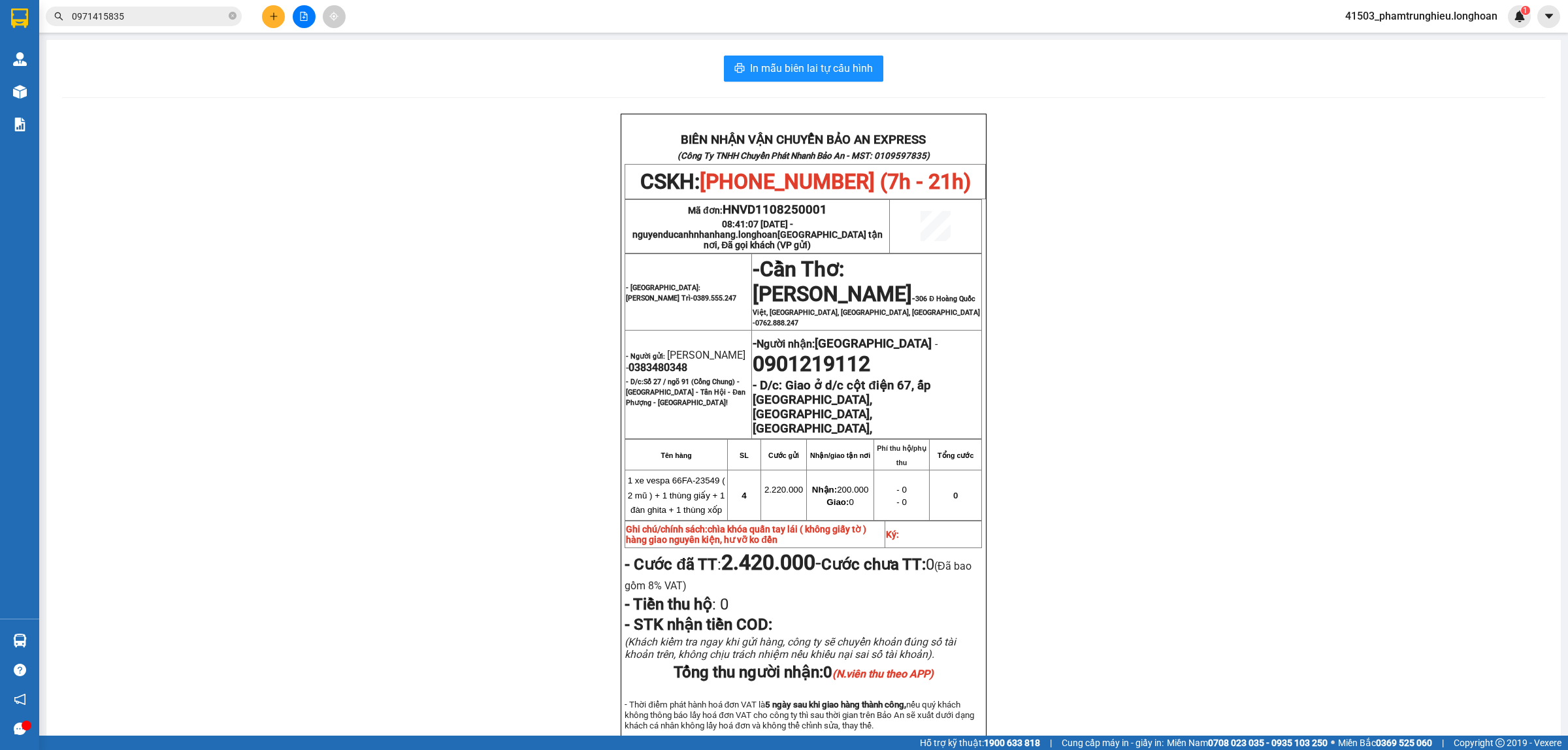
click at [178, 26] on div "Kết quả tìm kiếm ( 1 ) Bộ lọc Mã ĐH Trạng thái Món hàng Thu hộ Tổng cước Chưa c…" at bounding box center [127, 17] width 255 height 23
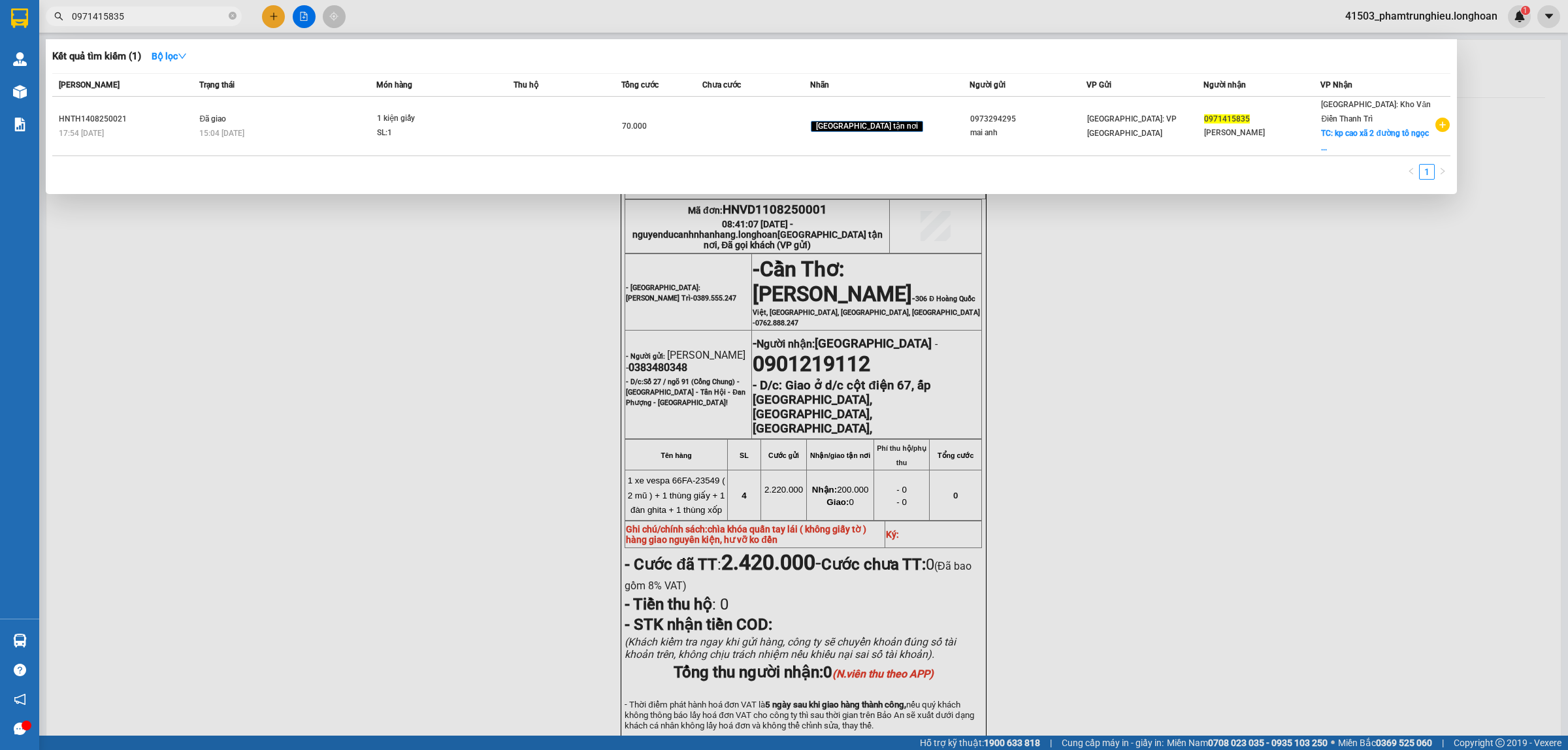
click at [173, 18] on input "0971415835" at bounding box center [149, 16] width 154 height 14
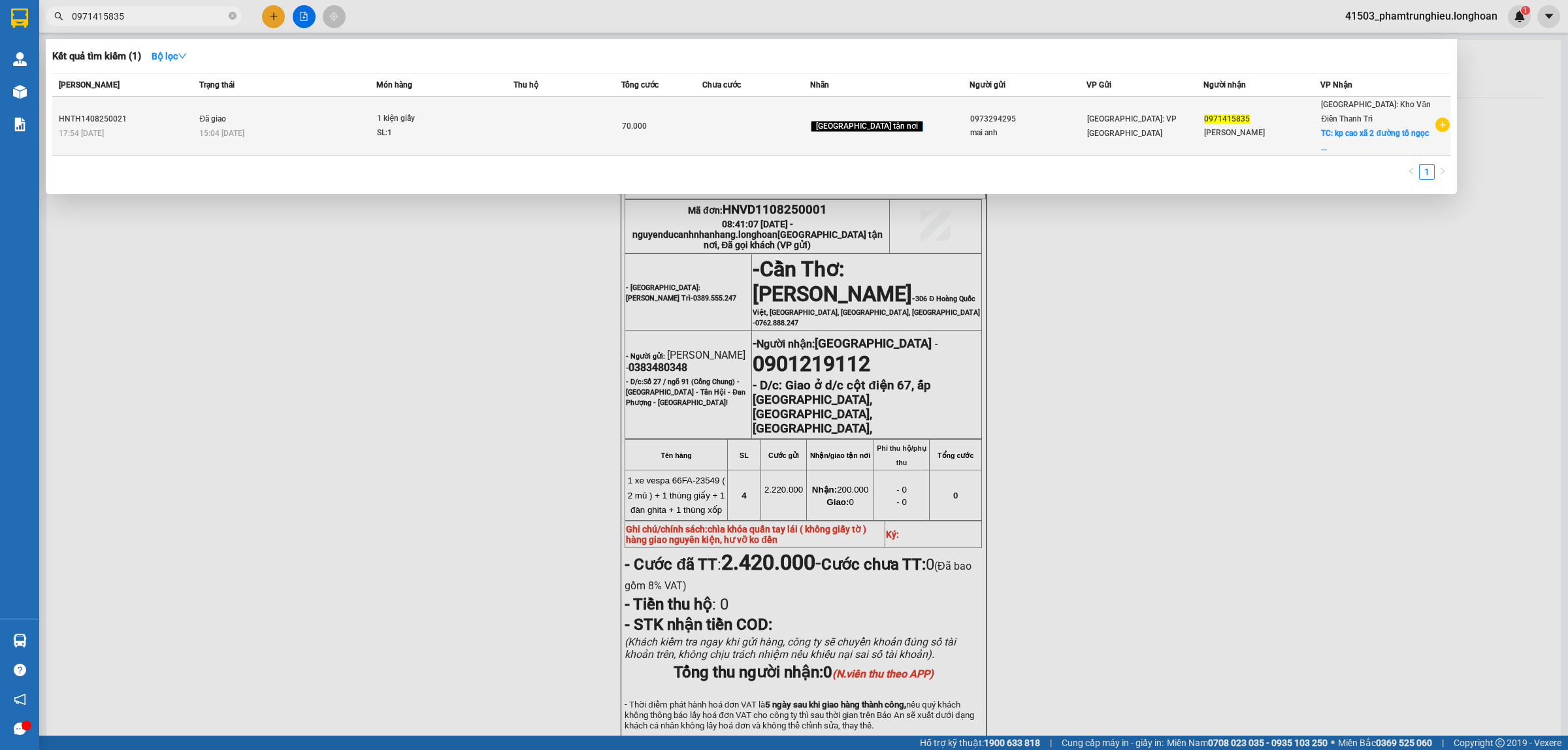
click at [413, 119] on div "1 kiện giấy" at bounding box center [426, 119] width 98 height 14
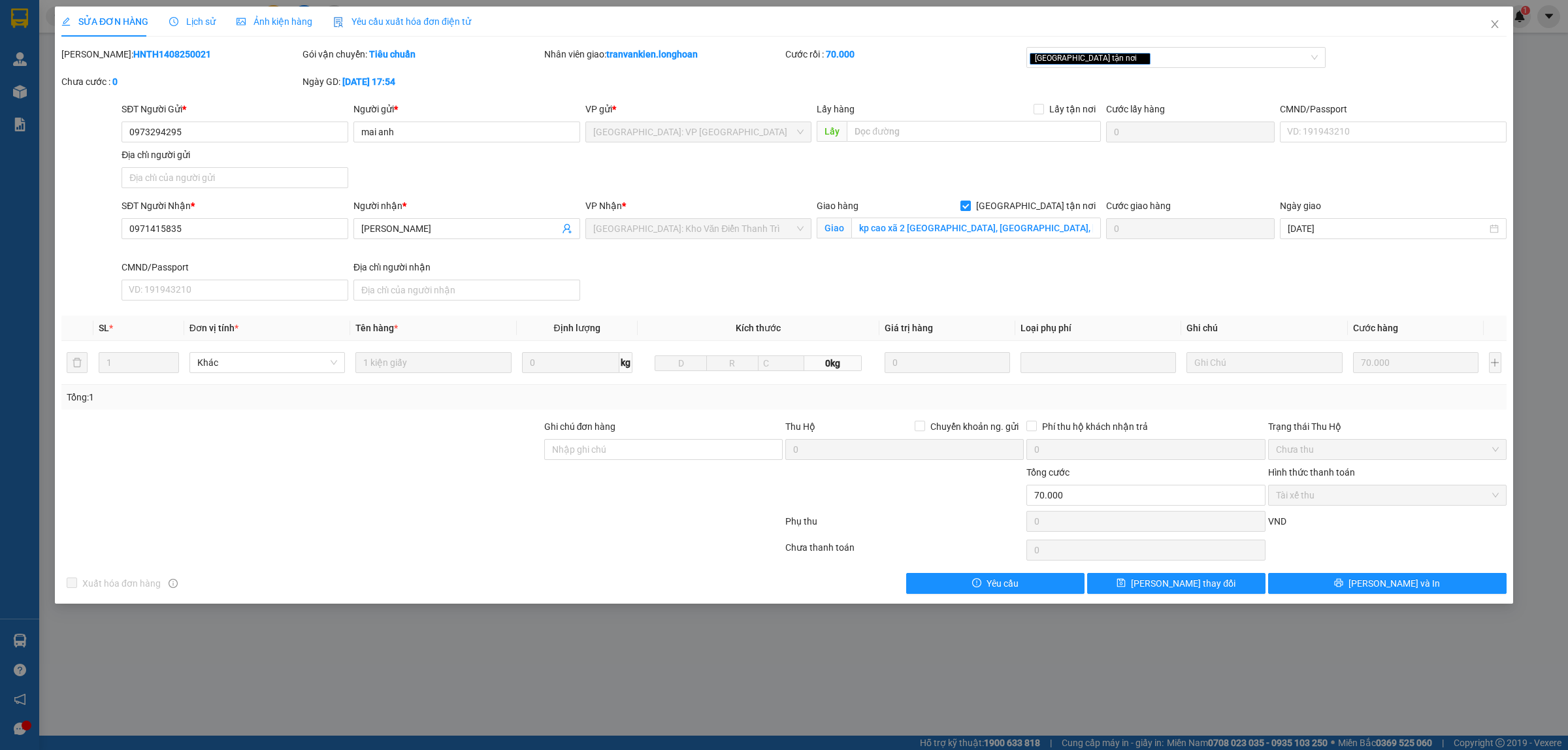
click at [207, 20] on span "Lịch sử" at bounding box center [193, 21] width 46 height 10
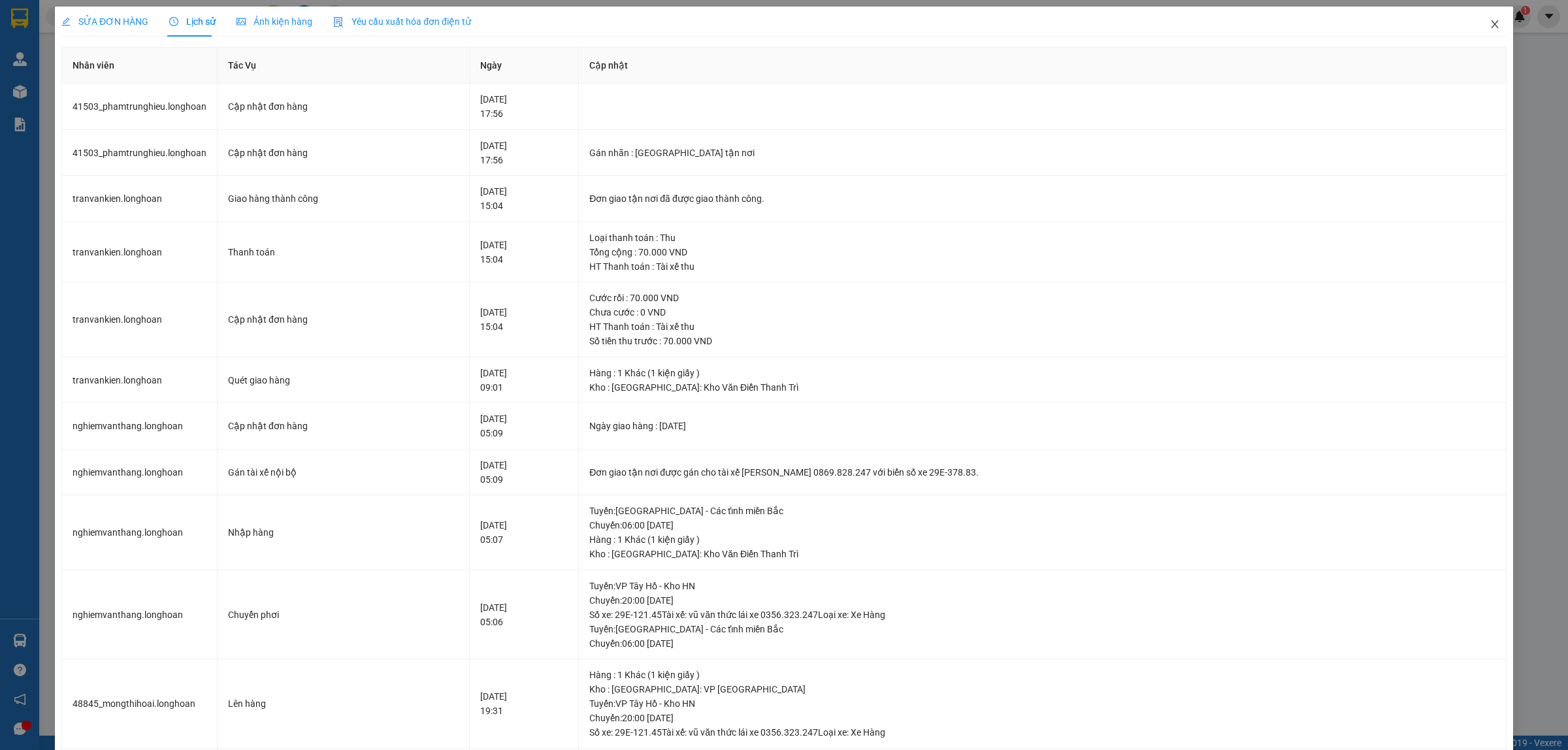
click at [1490, 24] on span "Close" at bounding box center [1495, 25] width 37 height 37
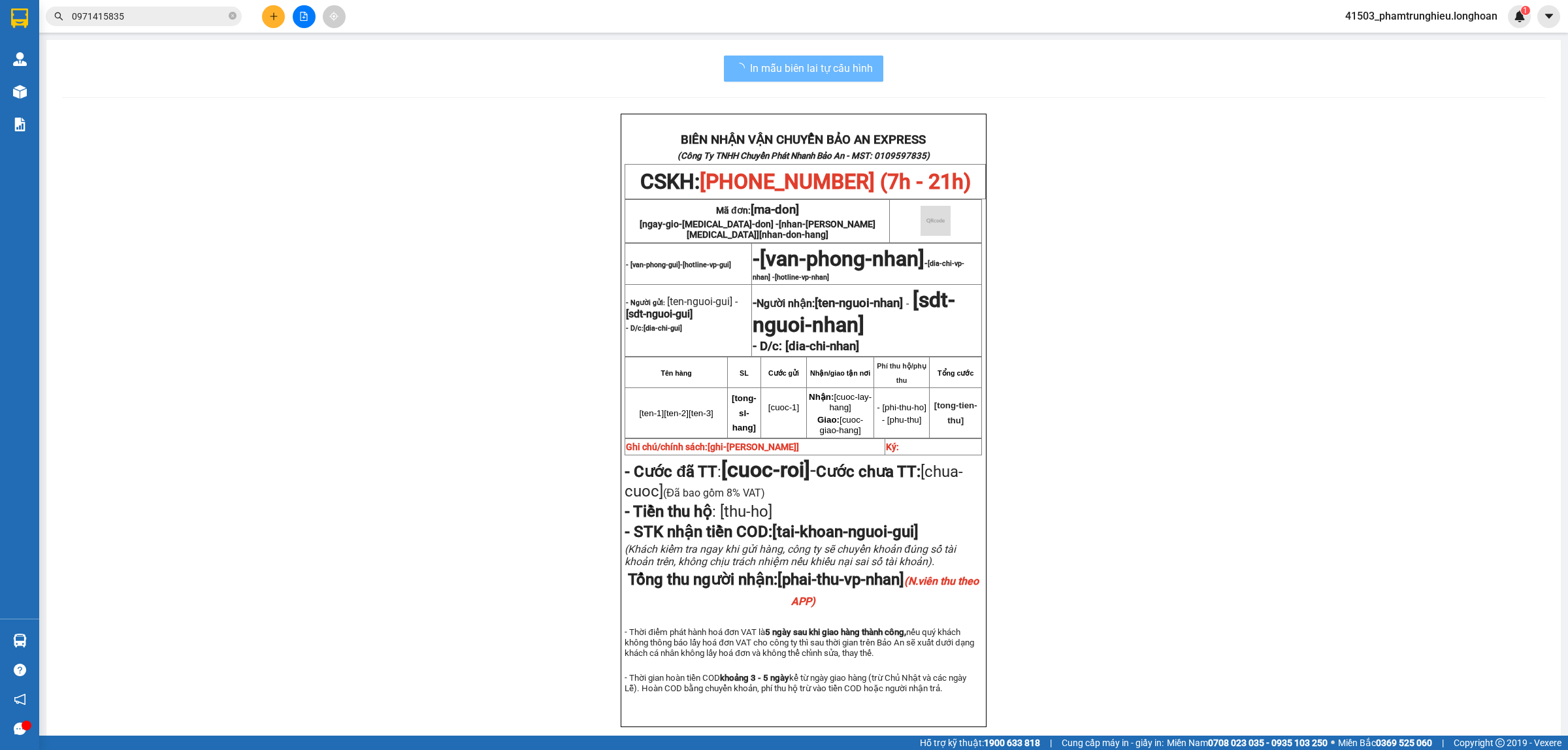
click at [209, 12] on input "0971415835" at bounding box center [149, 16] width 154 height 14
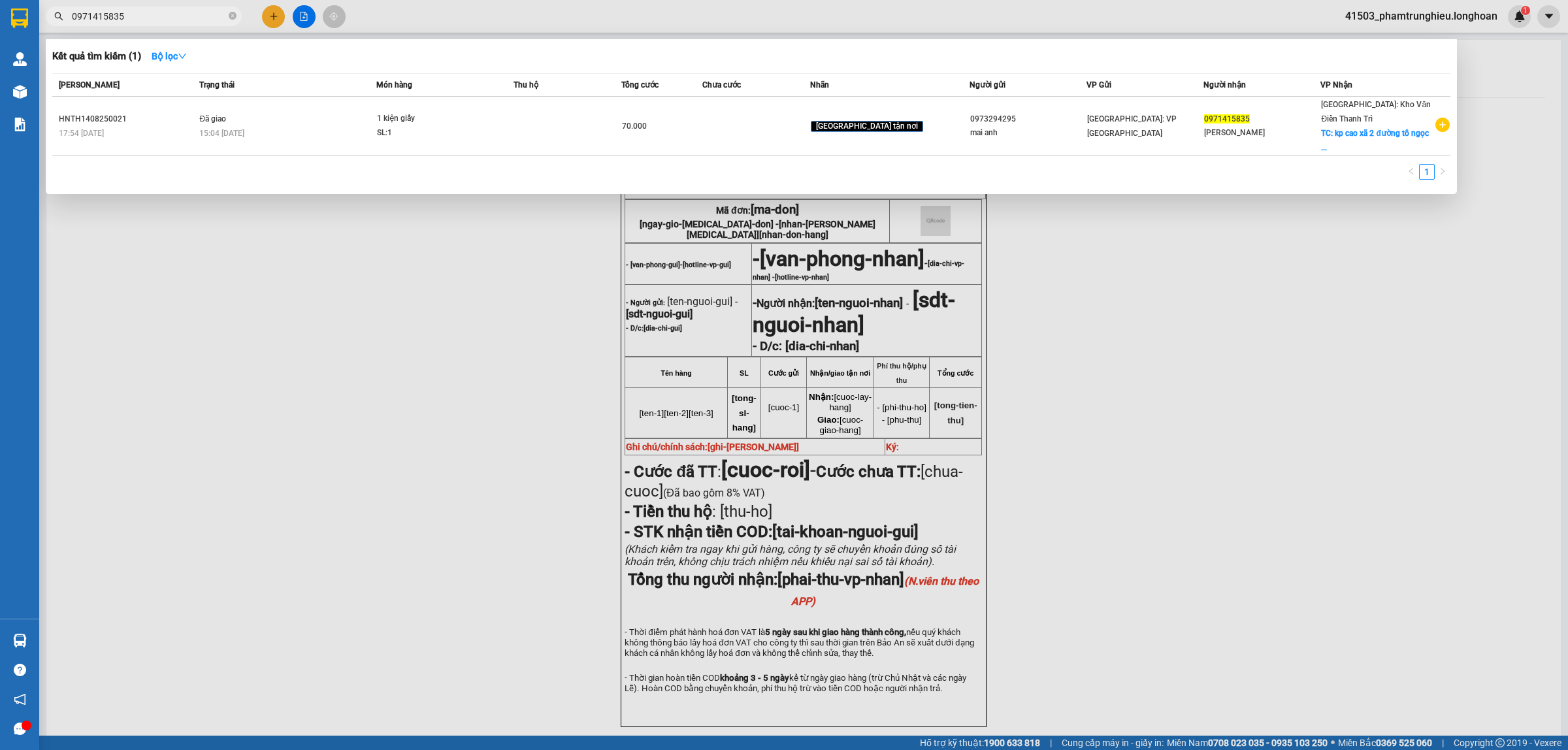
click at [209, 12] on input "0971415835" at bounding box center [149, 16] width 154 height 14
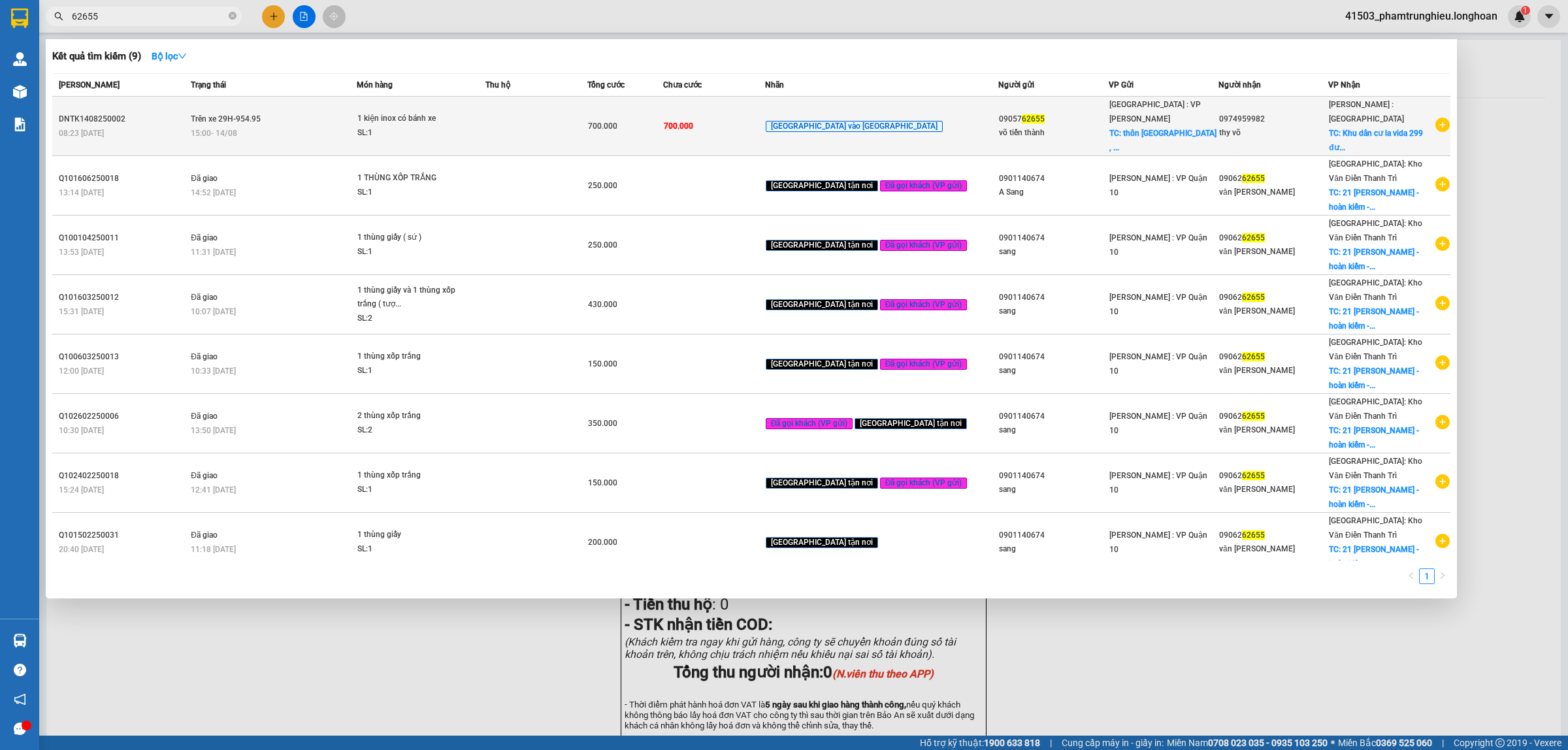
click at [350, 116] on td "Trên xe 29H-954.95 15:00 [DATE]" at bounding box center [272, 126] width 170 height 59
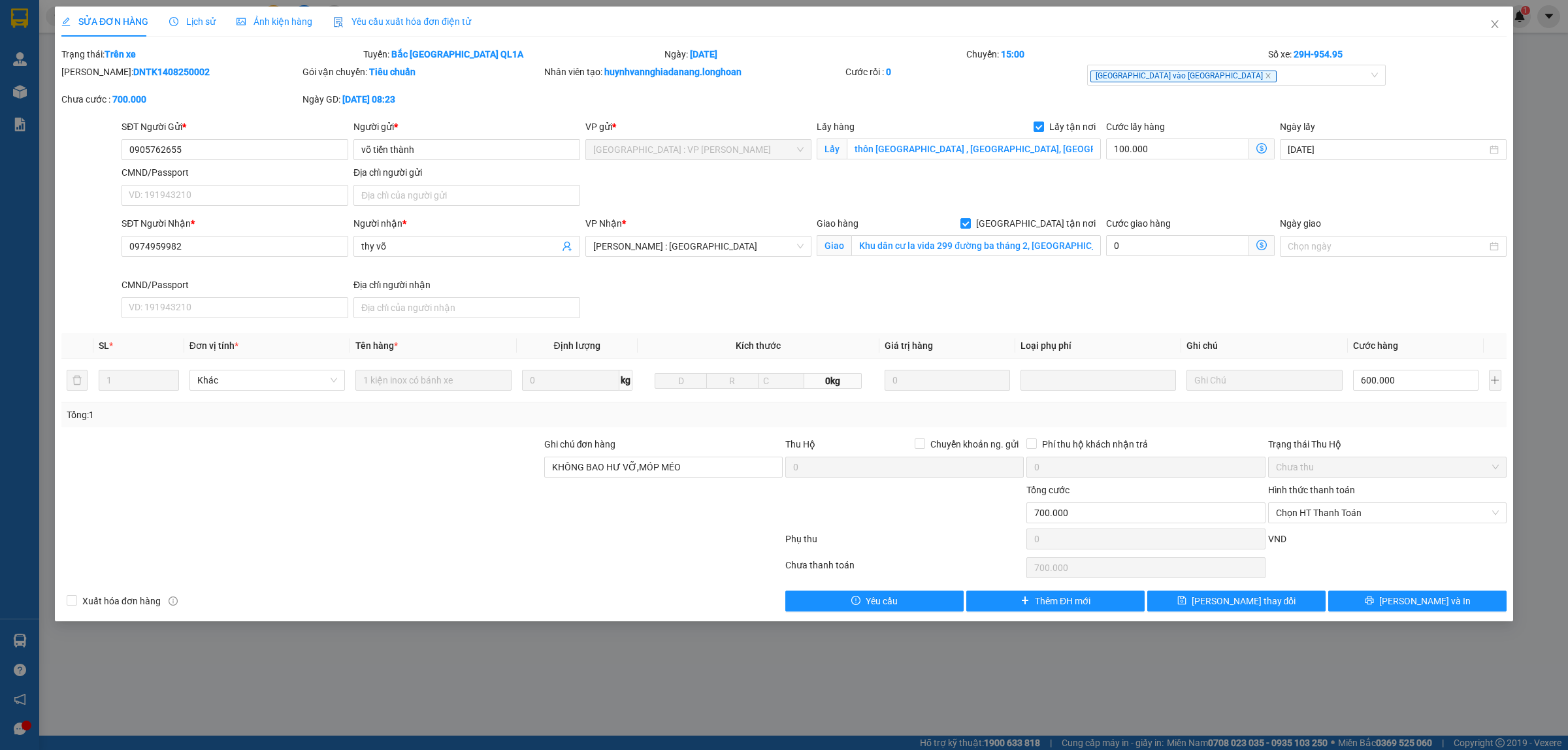
click at [190, 21] on span "Lịch sử" at bounding box center [193, 21] width 46 height 10
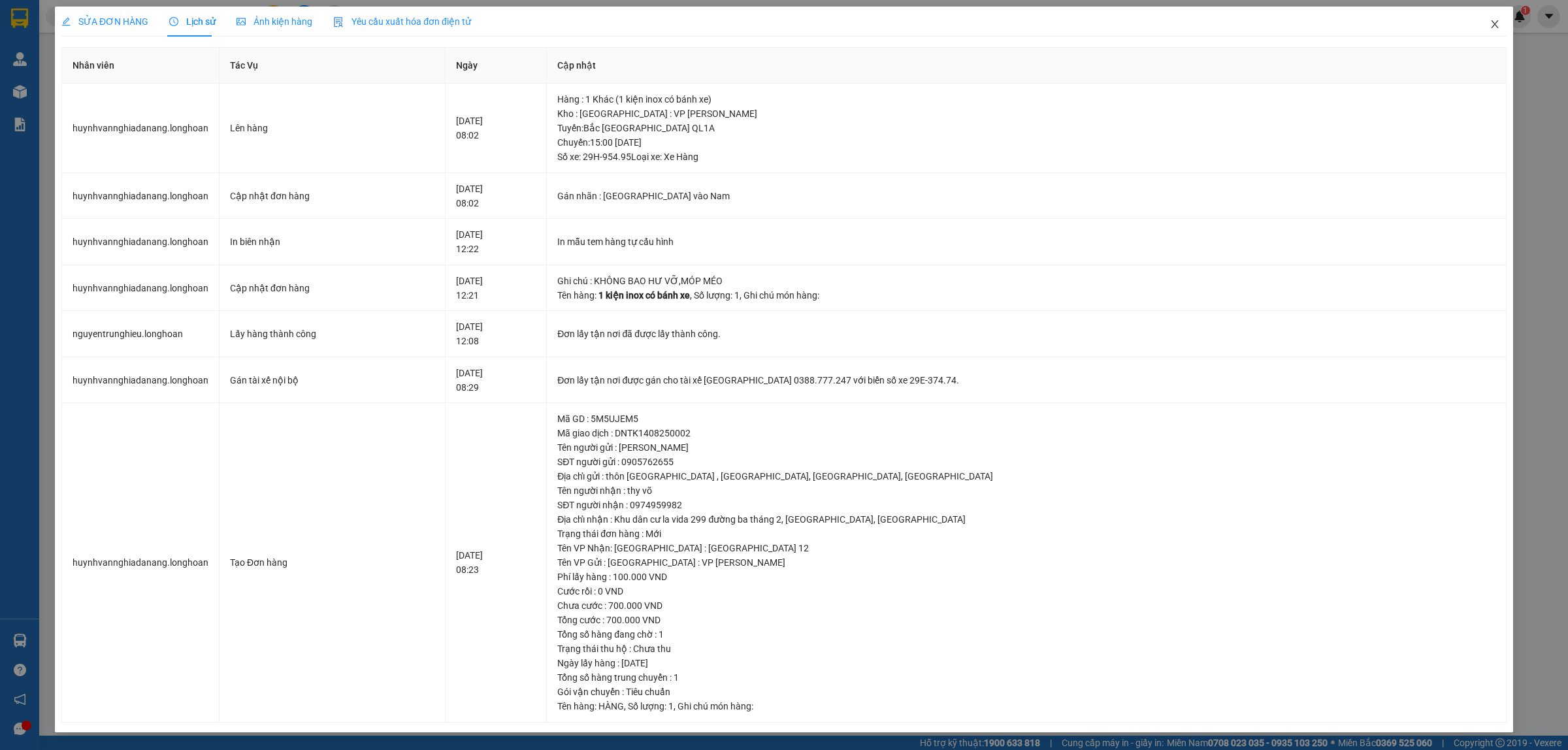
drag, startPoint x: 1498, startPoint y: 26, endPoint x: 658, endPoint y: 26, distance: 840.0
click at [1495, 26] on icon "close" at bounding box center [1494, 24] width 10 height 10
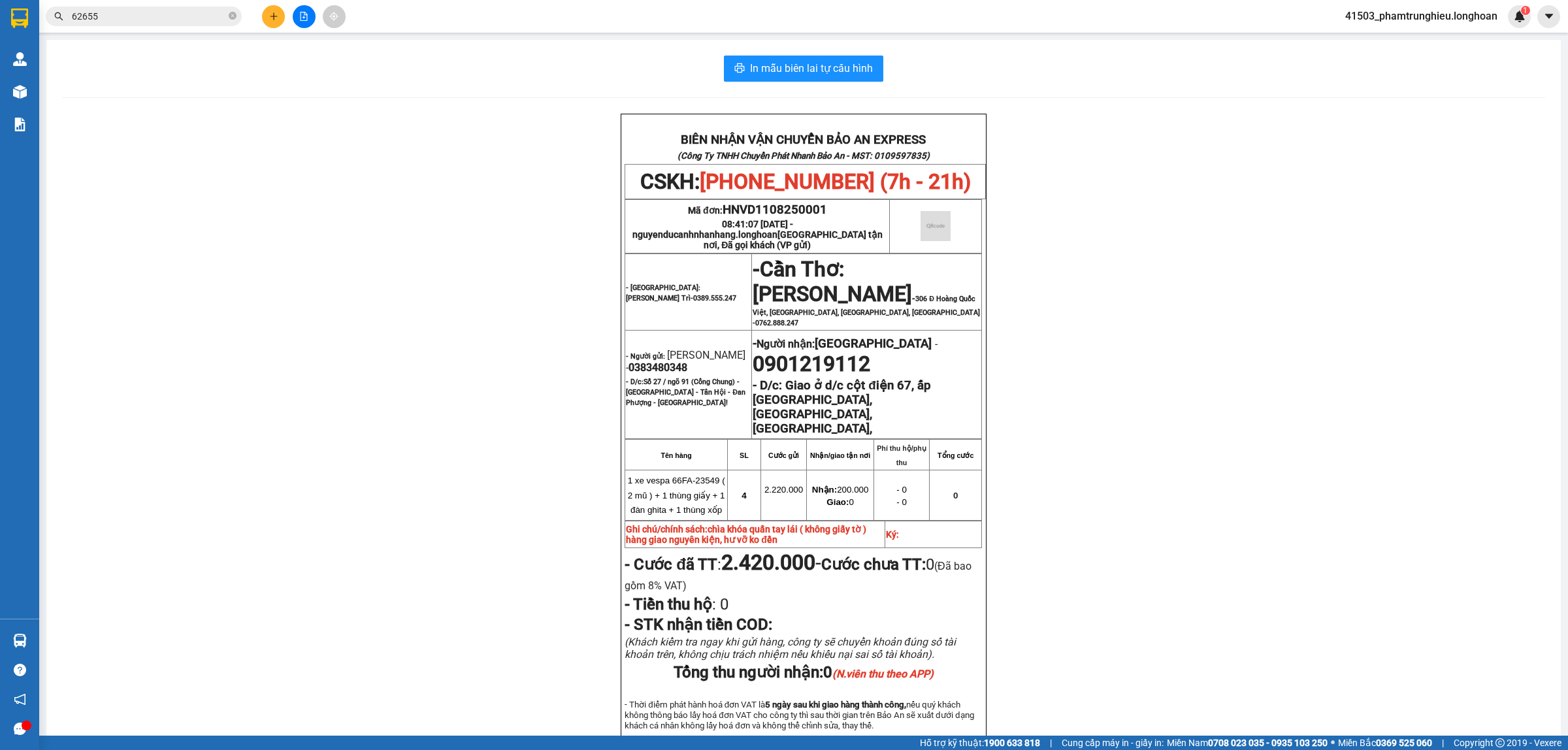
click at [147, 18] on input "62655" at bounding box center [149, 16] width 154 height 14
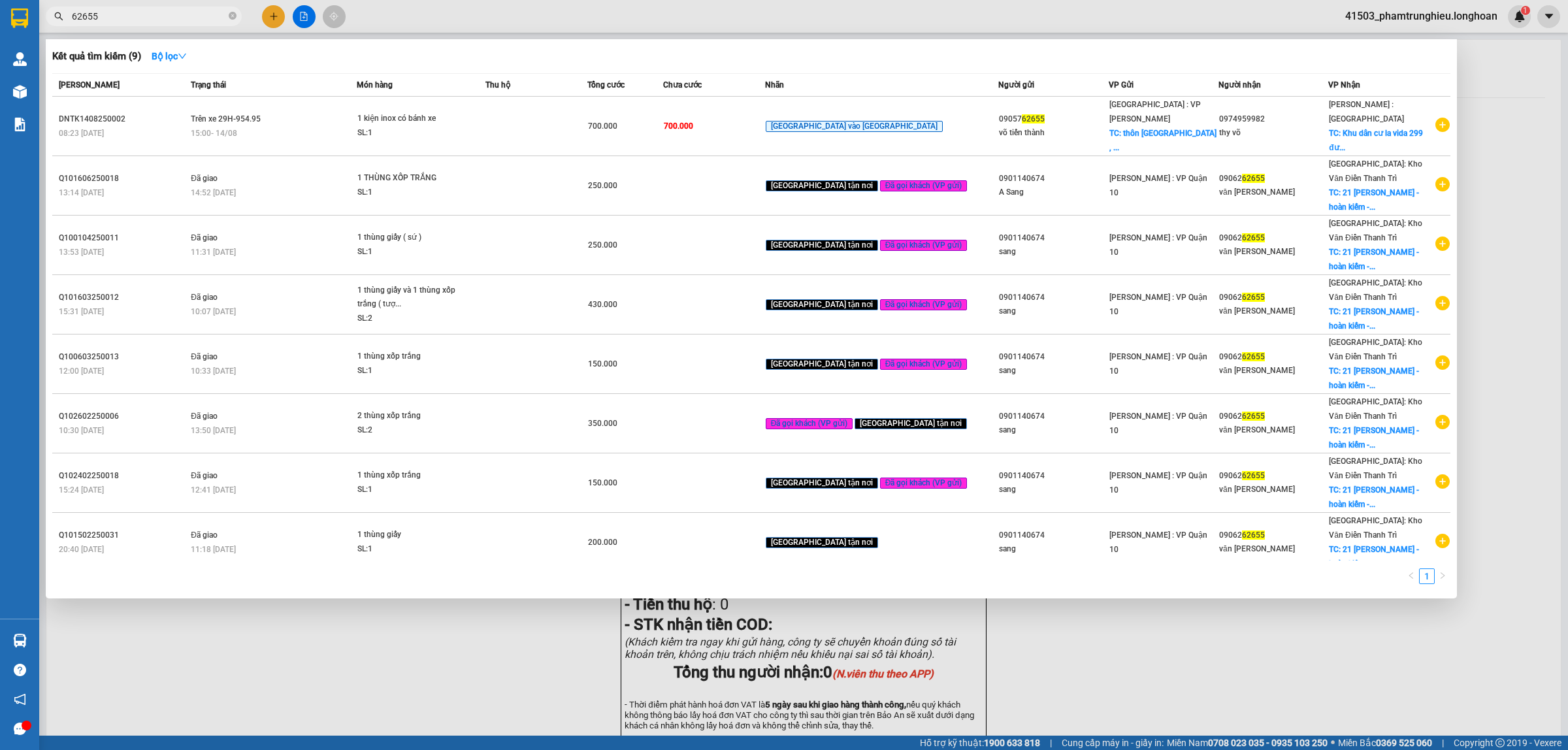
click at [147, 18] on input "62655" at bounding box center [149, 16] width 154 height 14
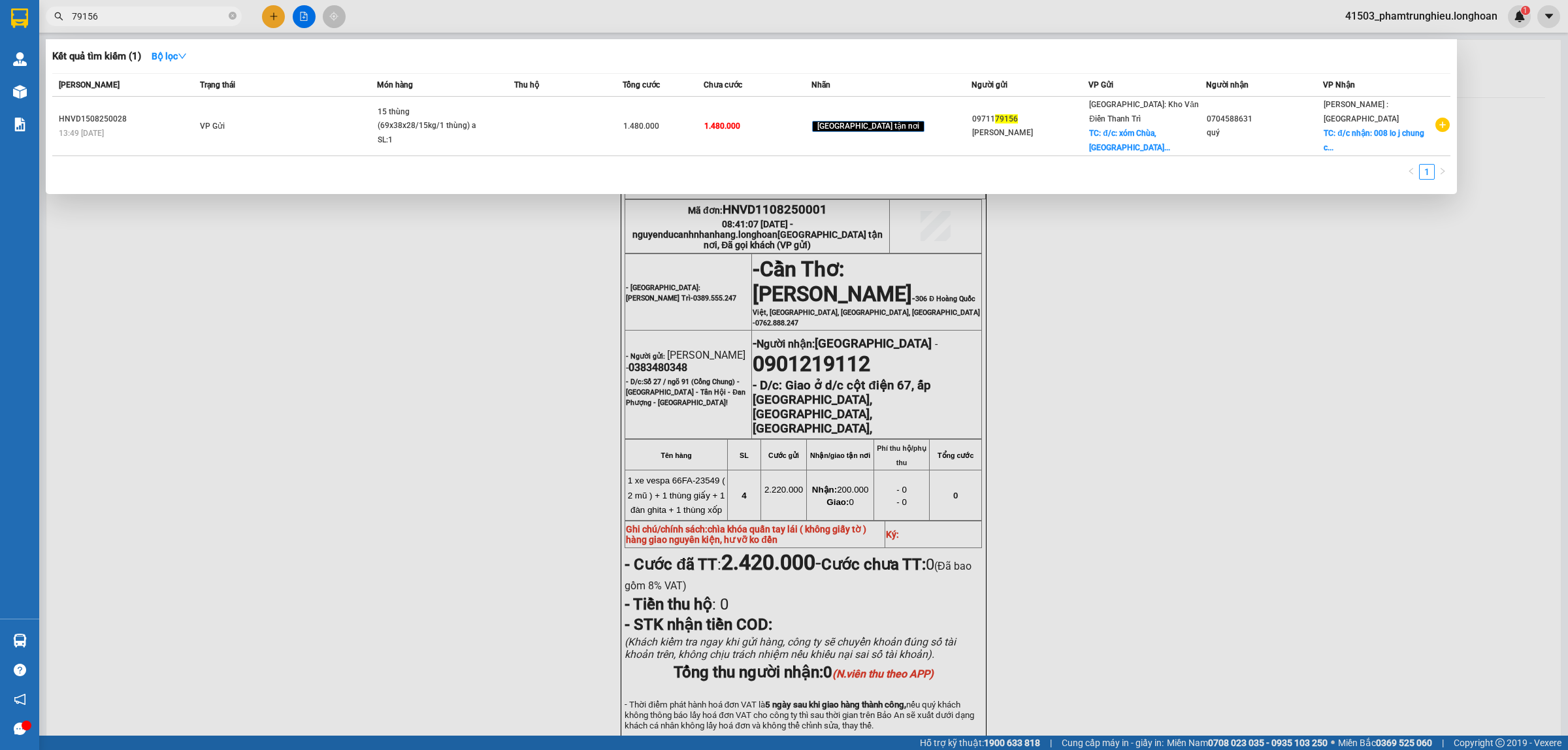
click at [169, 18] on input "79156" at bounding box center [149, 16] width 154 height 14
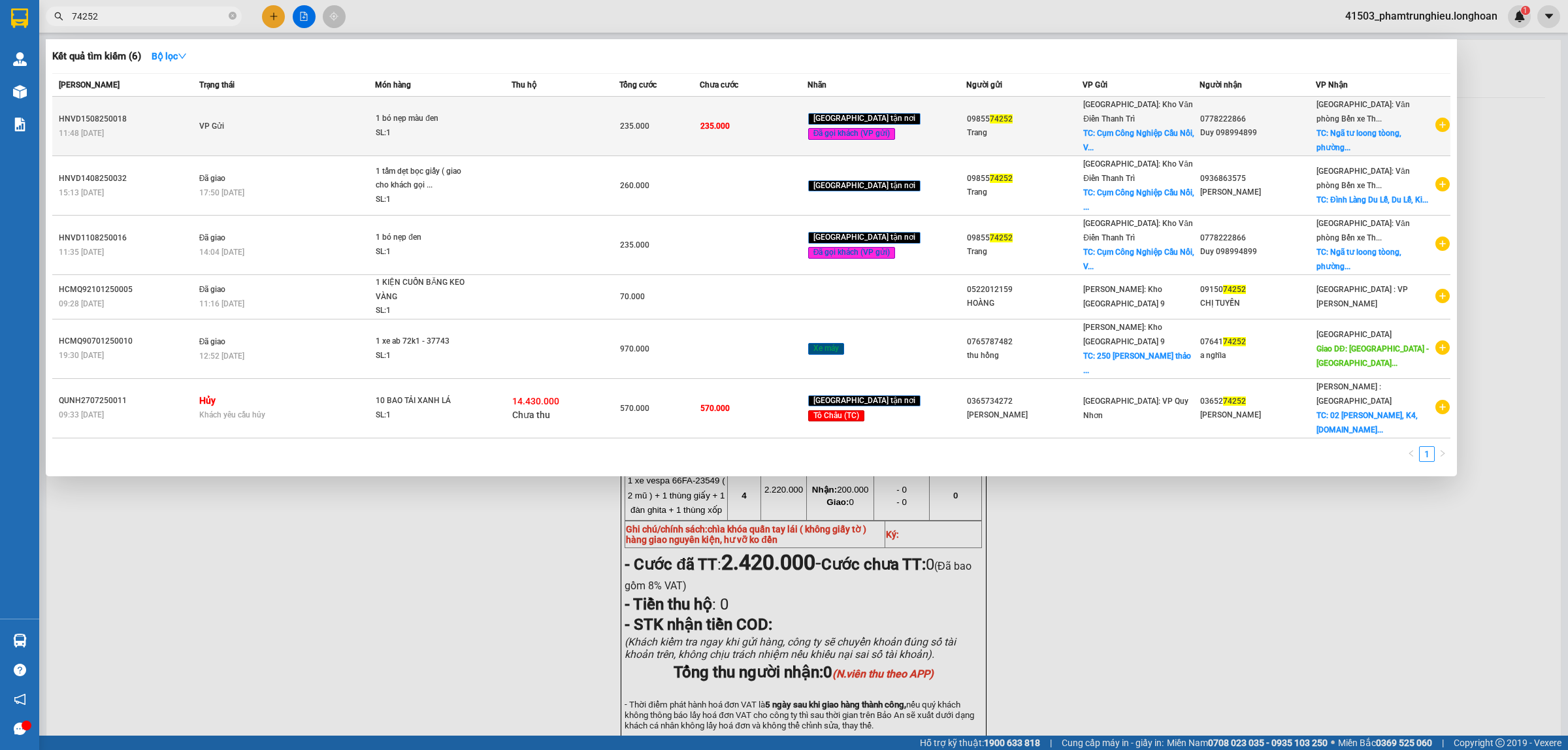
click at [323, 116] on td "VP Gửi" at bounding box center [286, 126] width 180 height 59
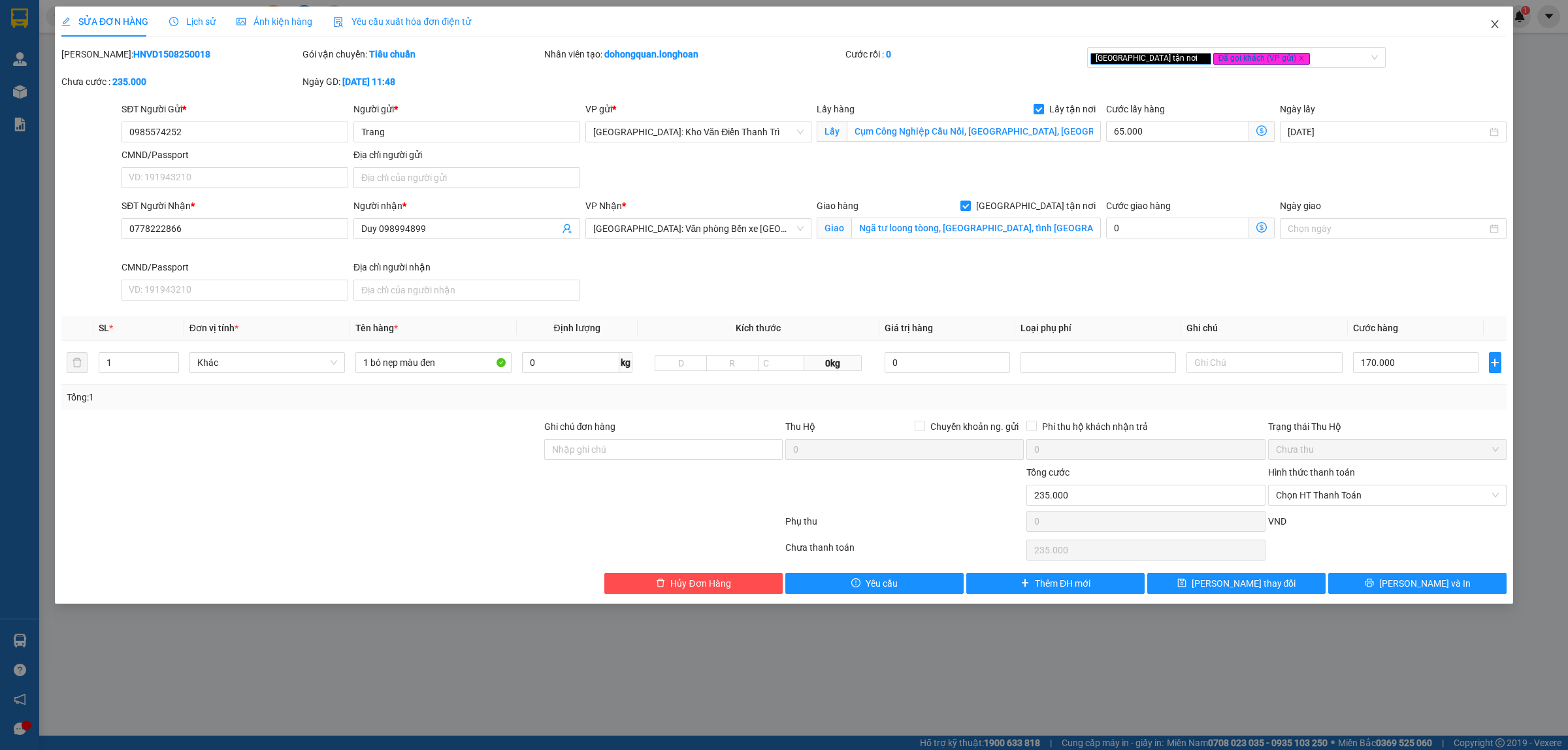
click at [1494, 22] on icon "close" at bounding box center [1494, 24] width 10 height 10
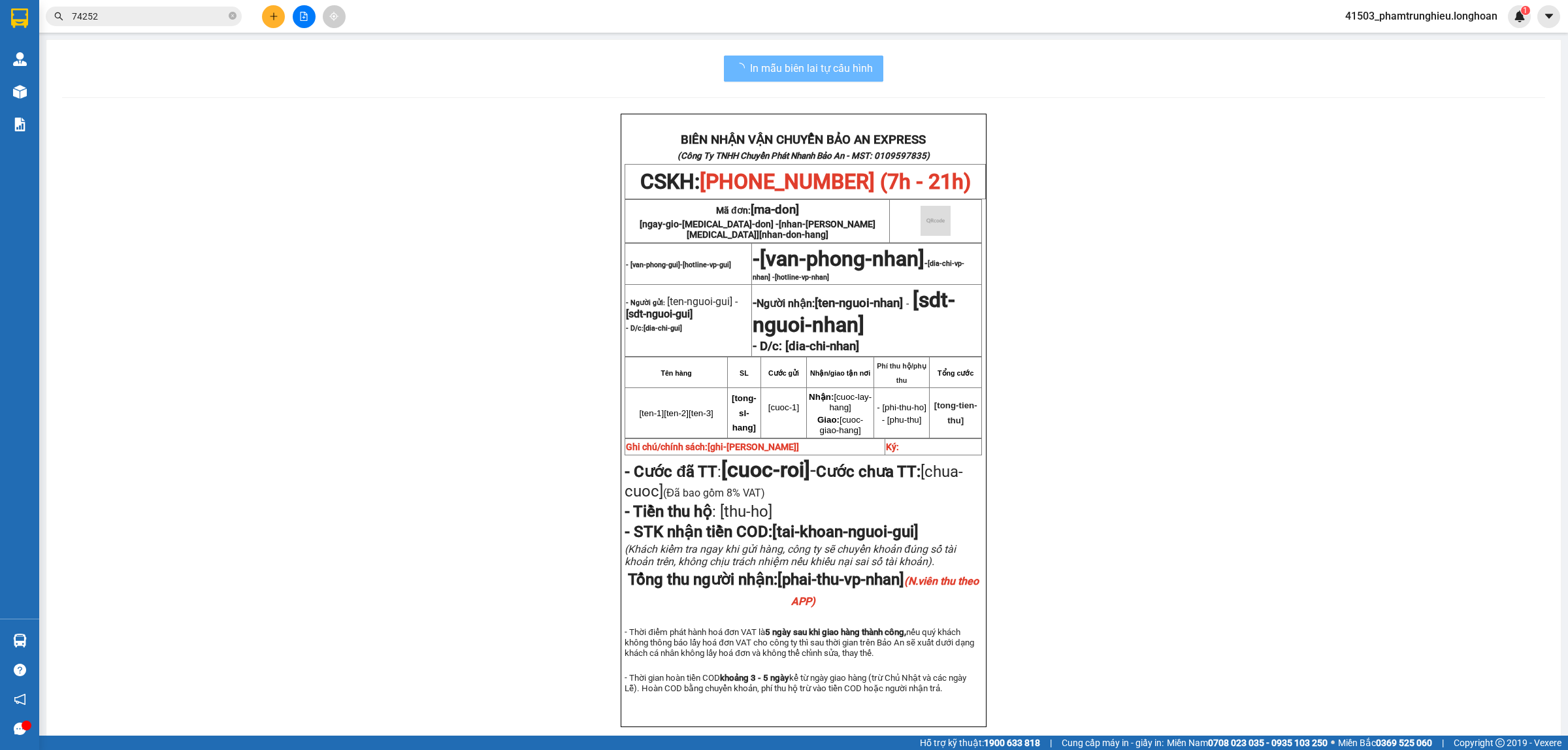
click at [162, 23] on input "74252" at bounding box center [149, 16] width 154 height 14
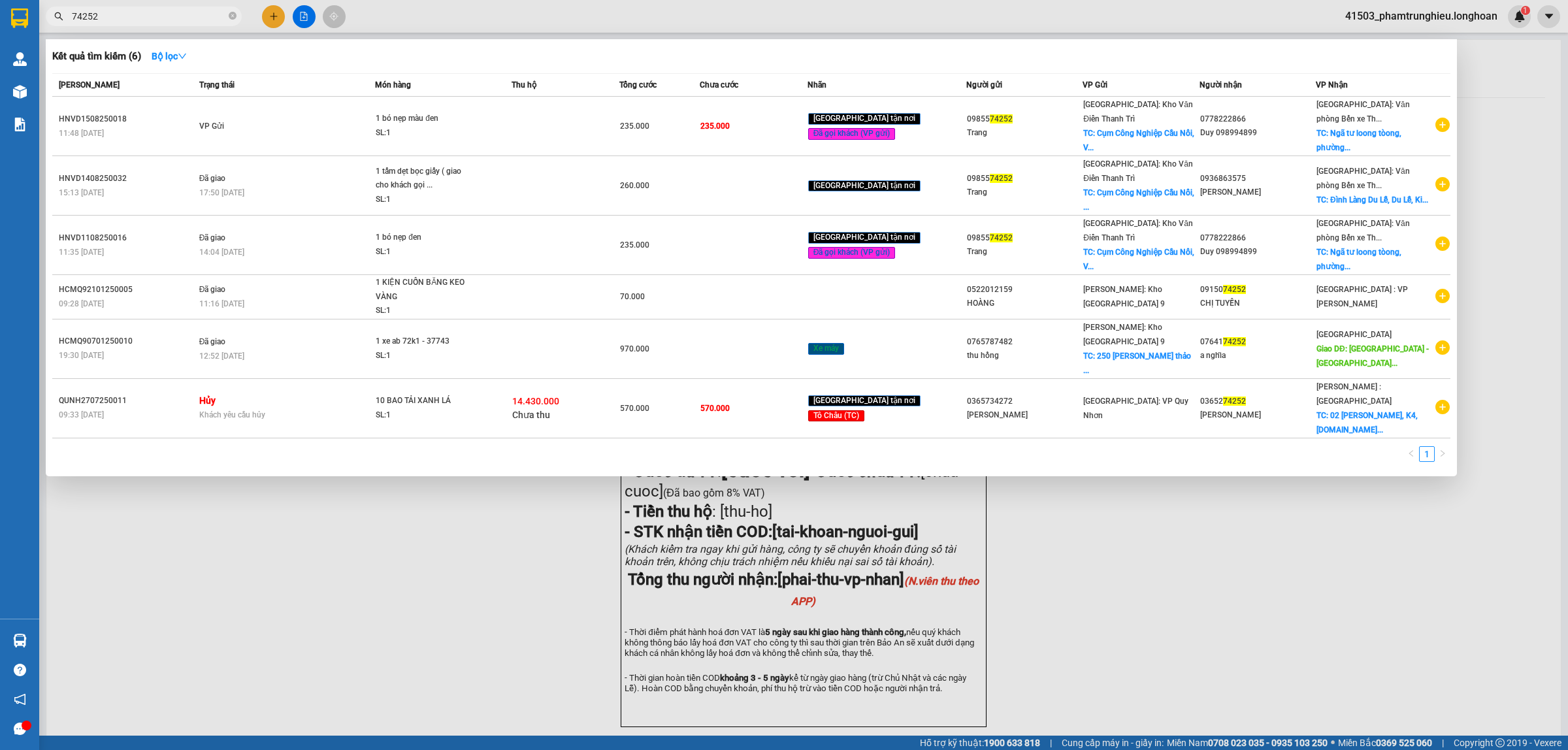
click at [161, 23] on input "74252" at bounding box center [149, 16] width 154 height 14
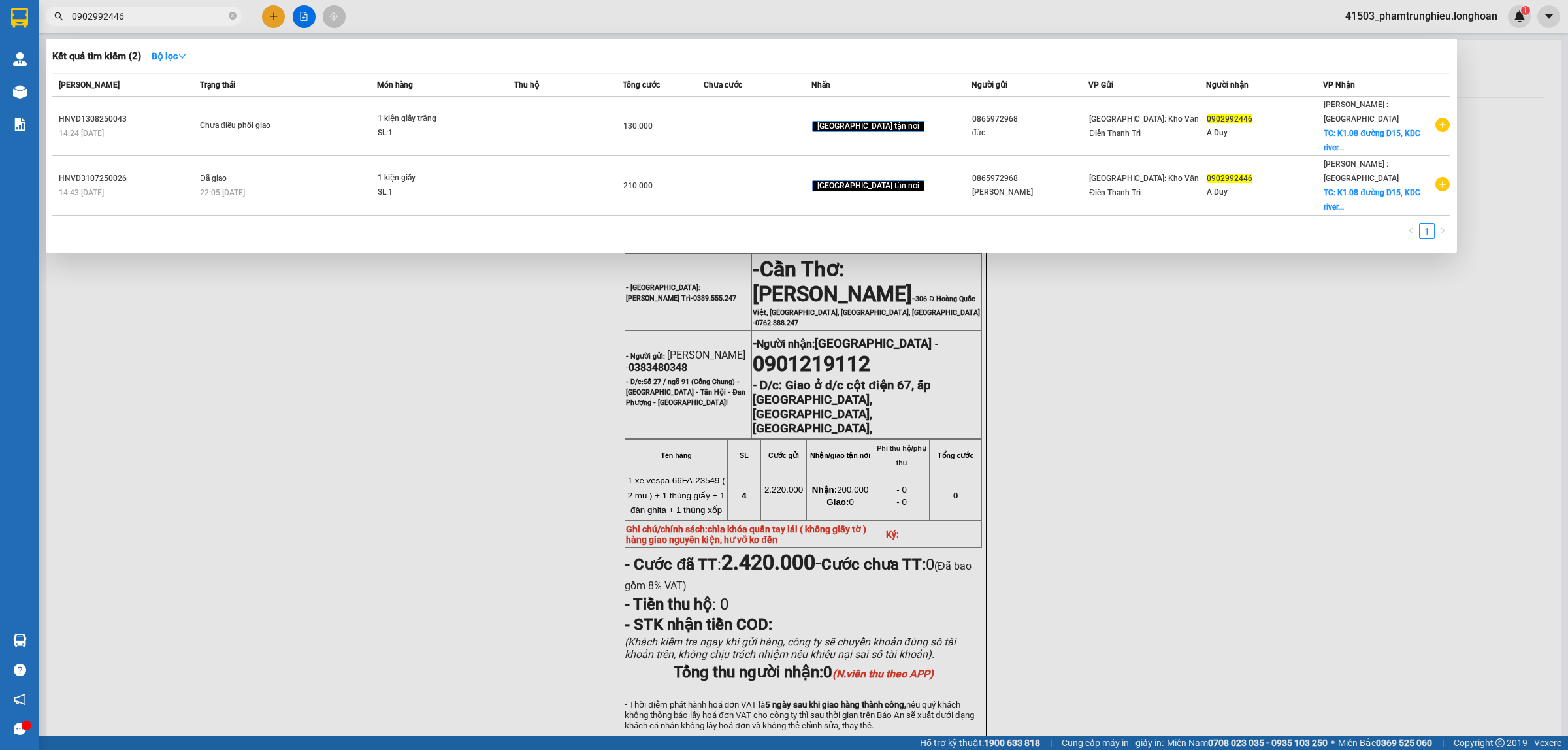
click at [664, 76] on th "Tổng cước" at bounding box center [662, 85] width 81 height 23
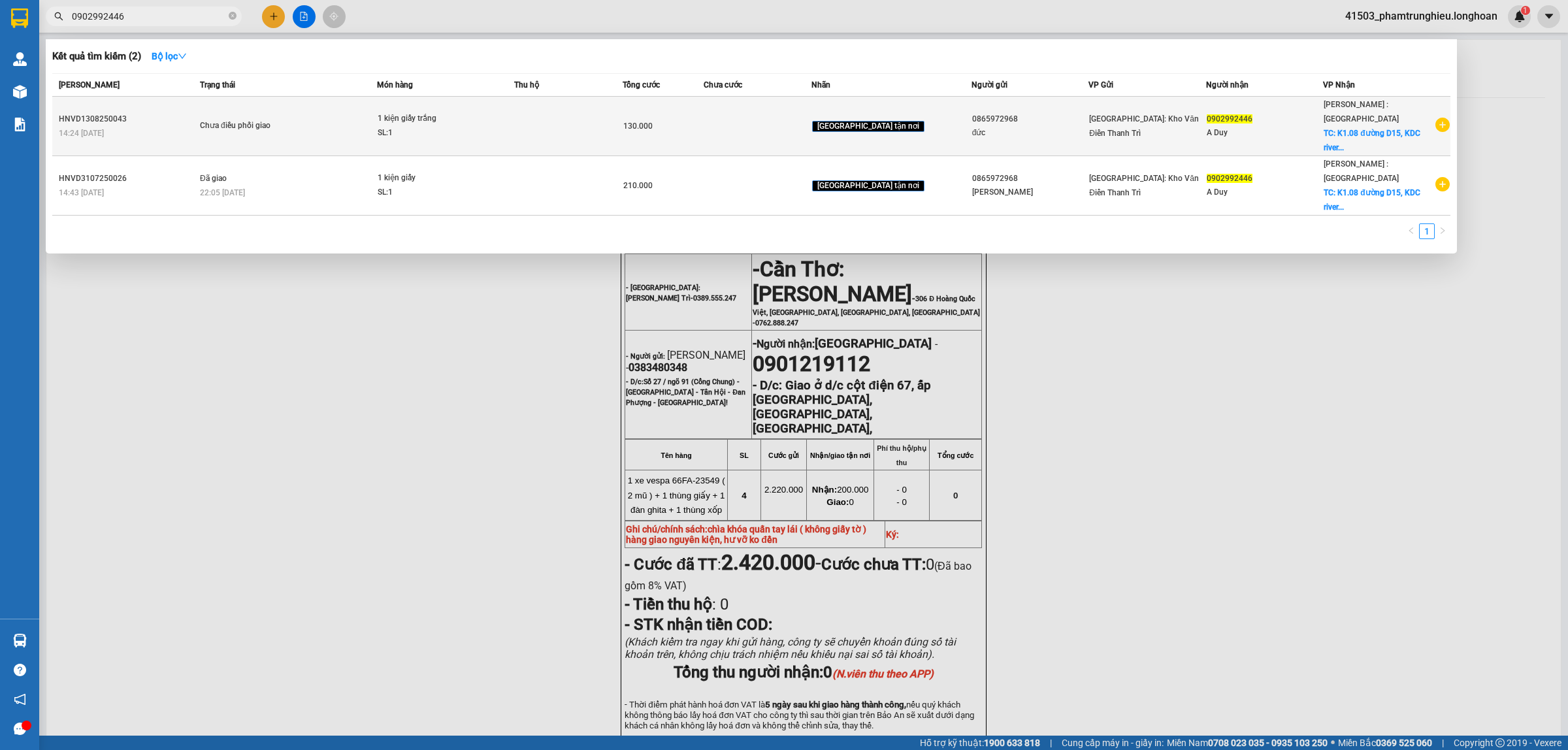
click at [622, 106] on td at bounding box center [569, 126] width 109 height 59
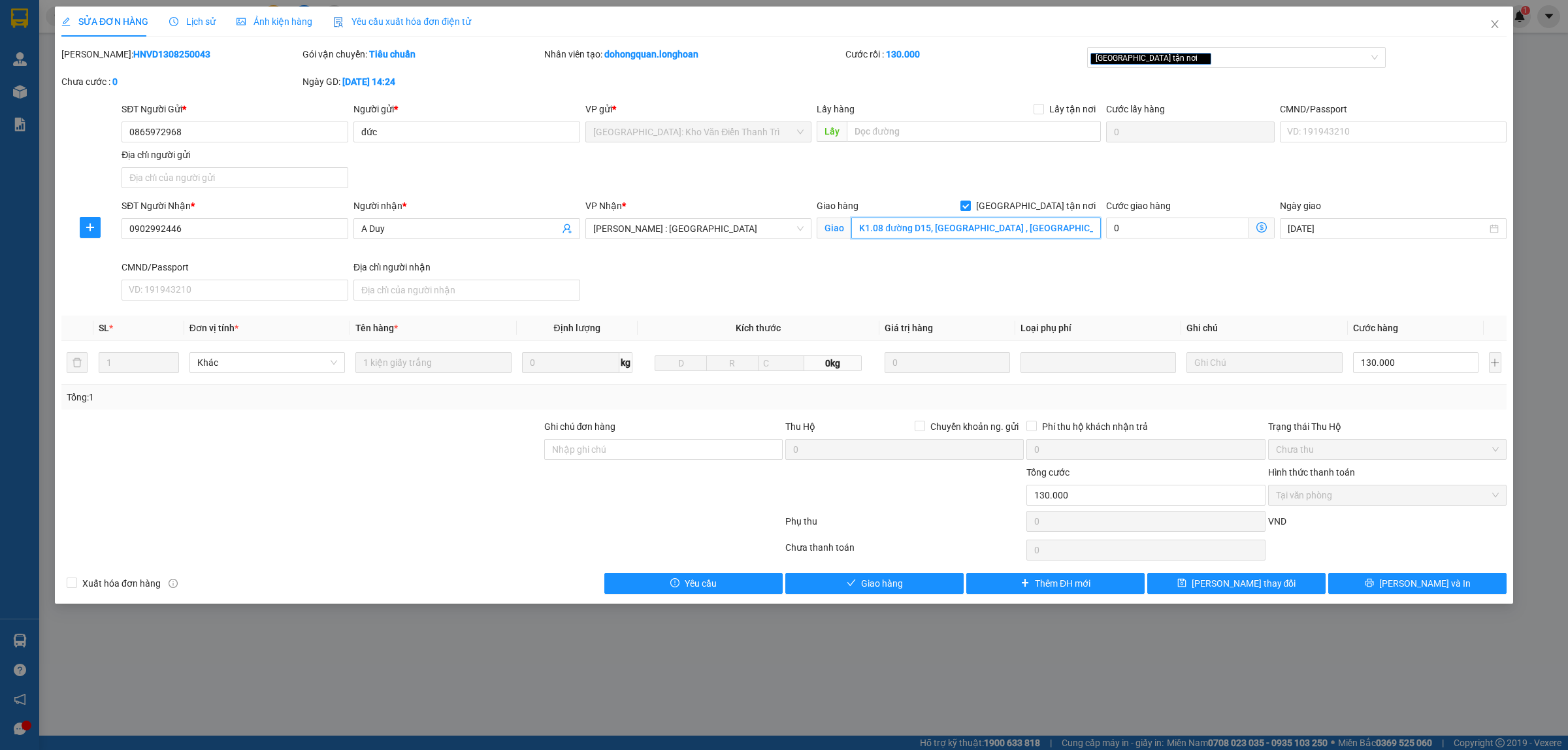
click at [1059, 233] on input "K1.08 đường D15, [GEOGRAPHIC_DATA] , [GEOGRAPHIC_DATA], [GEOGRAPHIC_DATA], [GEO…" at bounding box center [976, 228] width 250 height 21
click at [1078, 233] on input "K1.08 đường D15, [GEOGRAPHIC_DATA] , [GEOGRAPHIC_DATA], [GEOGRAPHIC_DATA], [GEO…" at bounding box center [976, 228] width 250 height 21
click at [668, 452] on input "Ghi chú đơn hàng" at bounding box center [663, 449] width 238 height 21
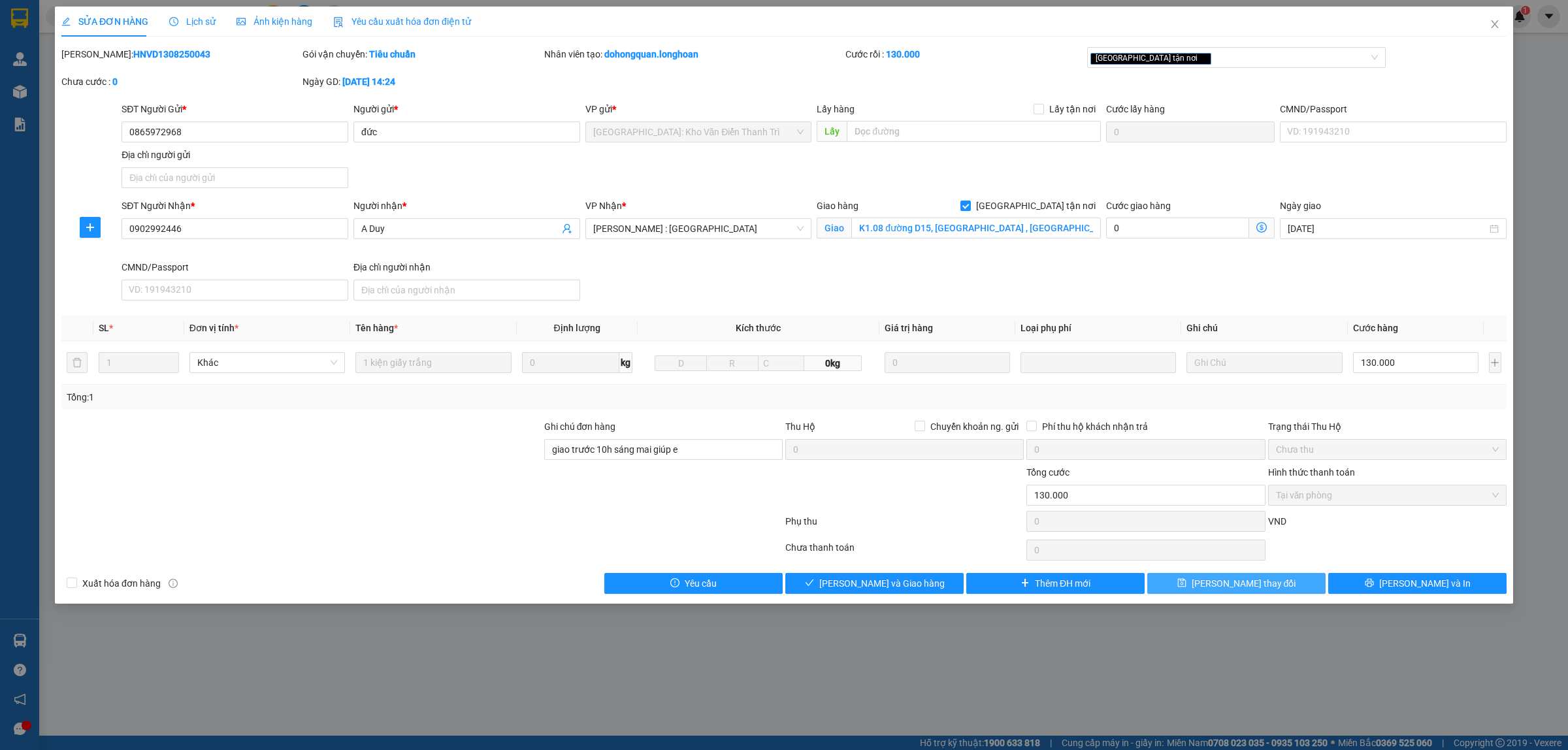
click at [1269, 586] on button "[PERSON_NAME] thay đổi" at bounding box center [1236, 583] width 178 height 21
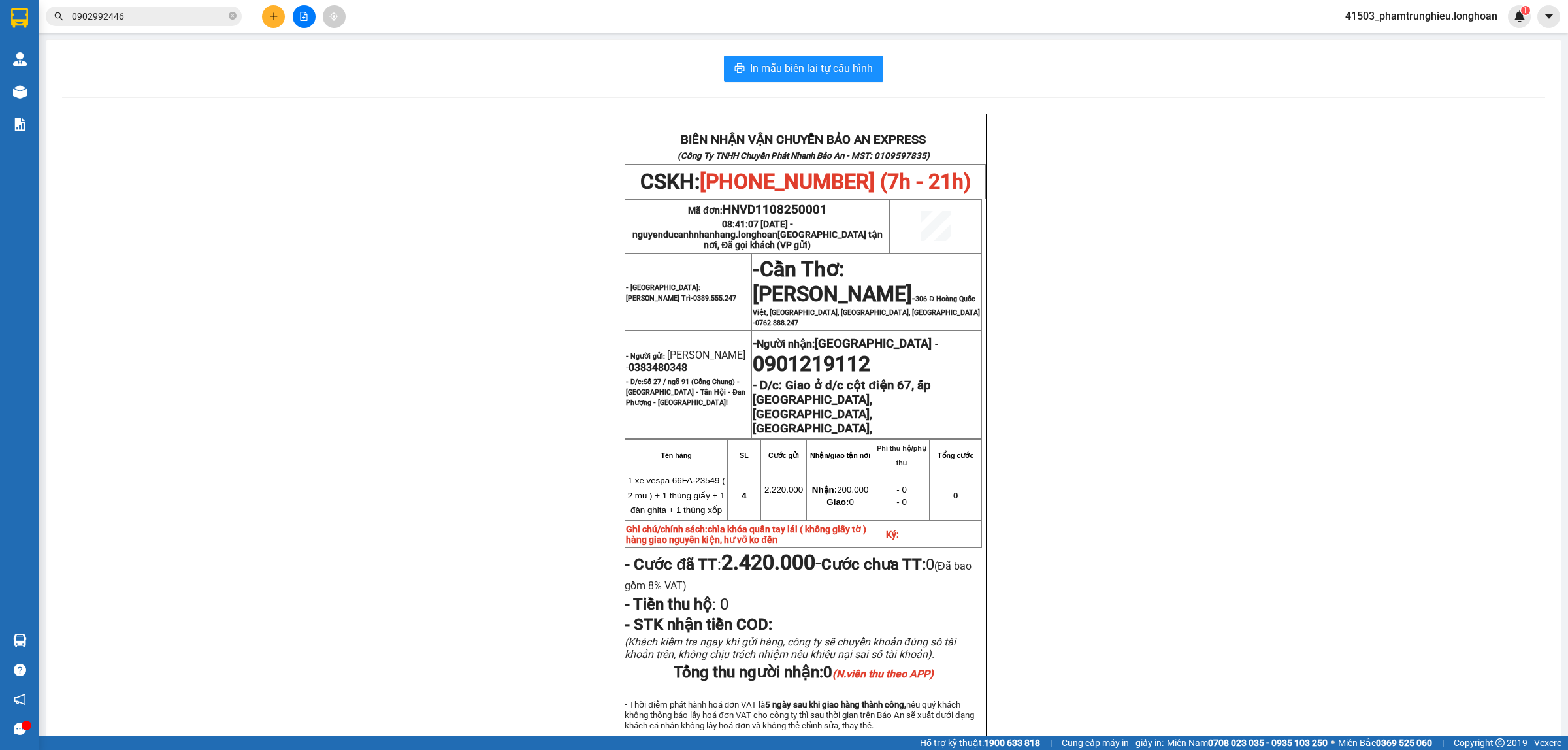
click at [163, 25] on span "0902992446" at bounding box center [143, 16] width 196 height 20
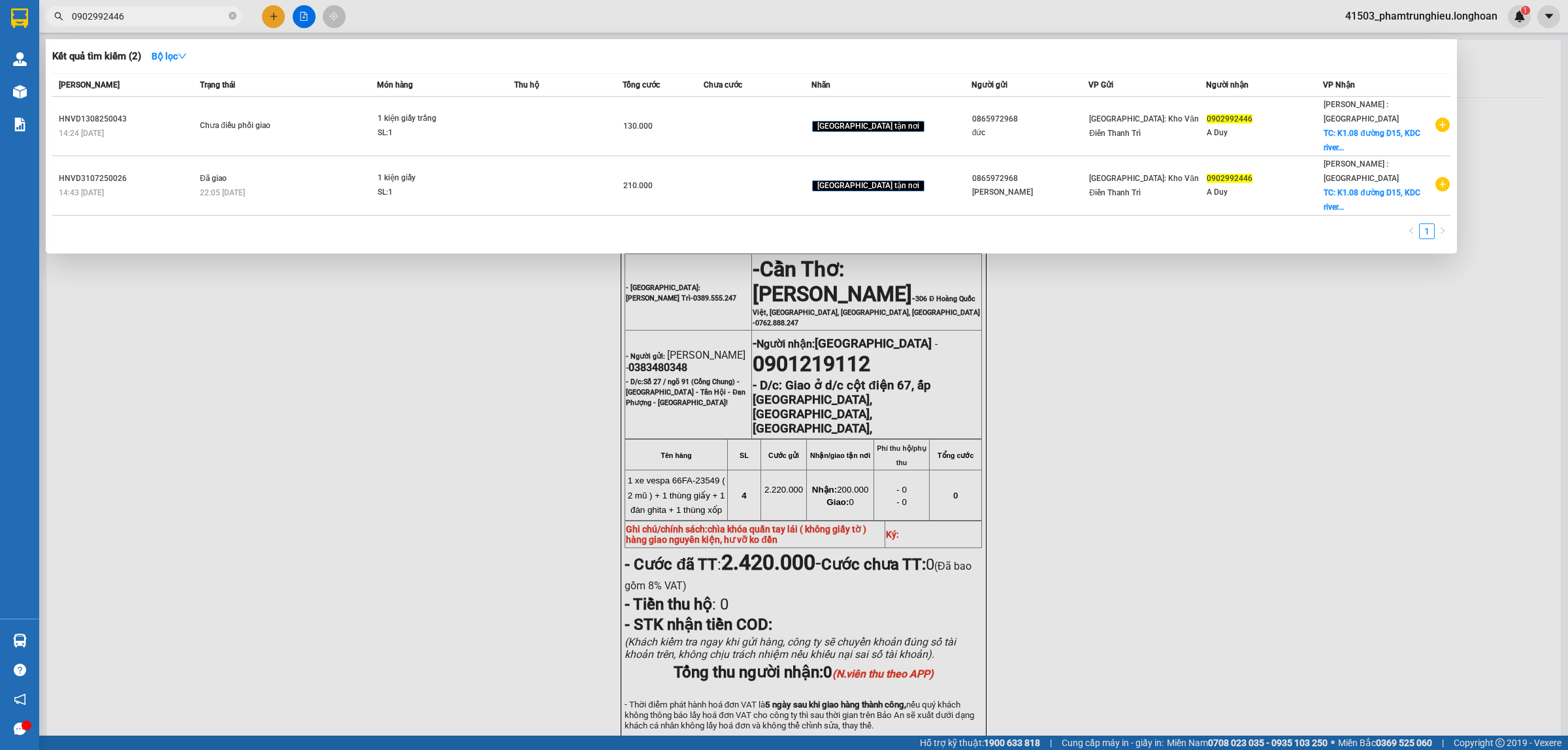
click at [158, 18] on input "0902992446" at bounding box center [149, 16] width 154 height 14
paste input "366781101"
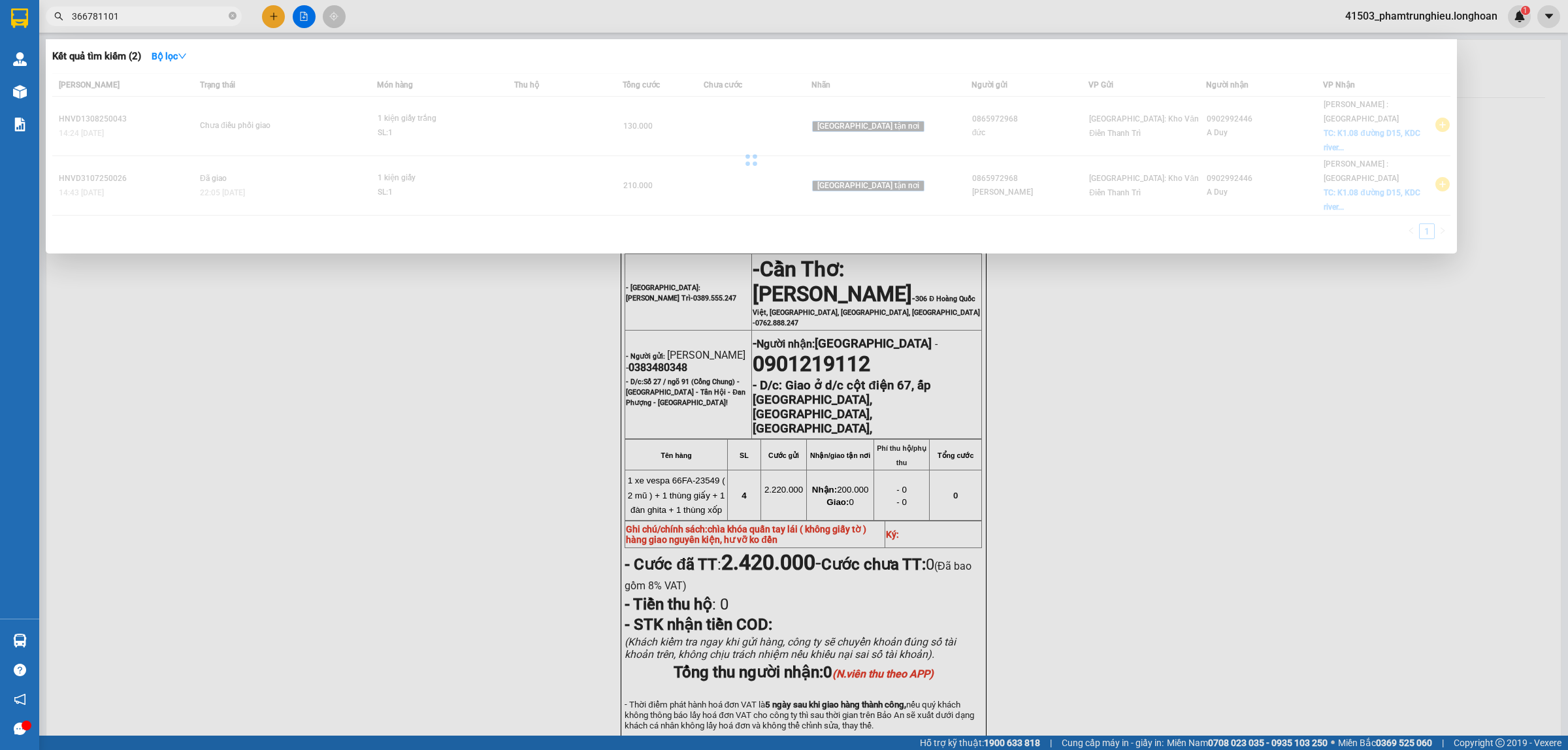
click at [74, 17] on input "366781101" at bounding box center [149, 16] width 154 height 14
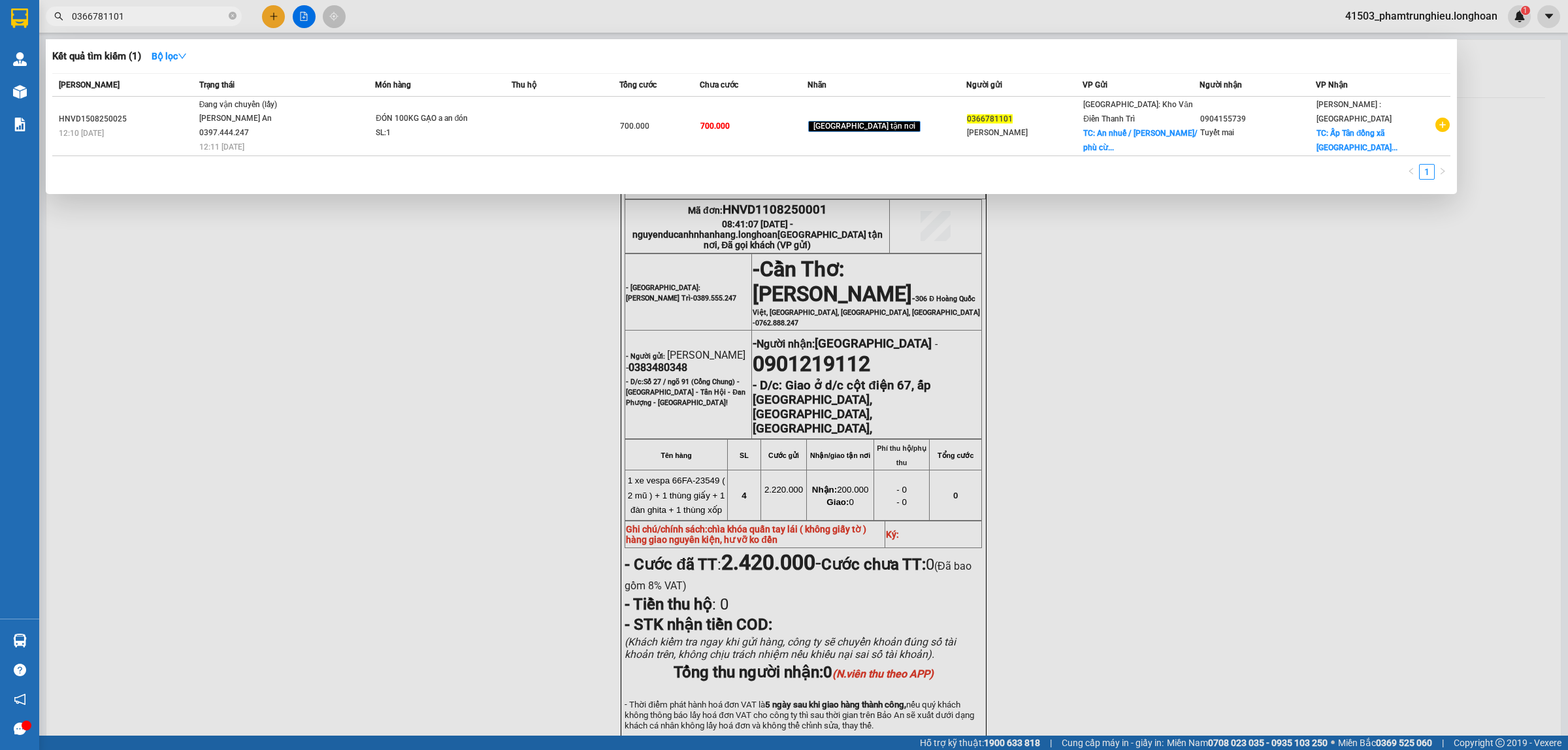
click at [170, 17] on input "0366781101" at bounding box center [149, 16] width 154 height 14
paste input "834668200"
